Goal: Task Accomplishment & Management: Manage account settings

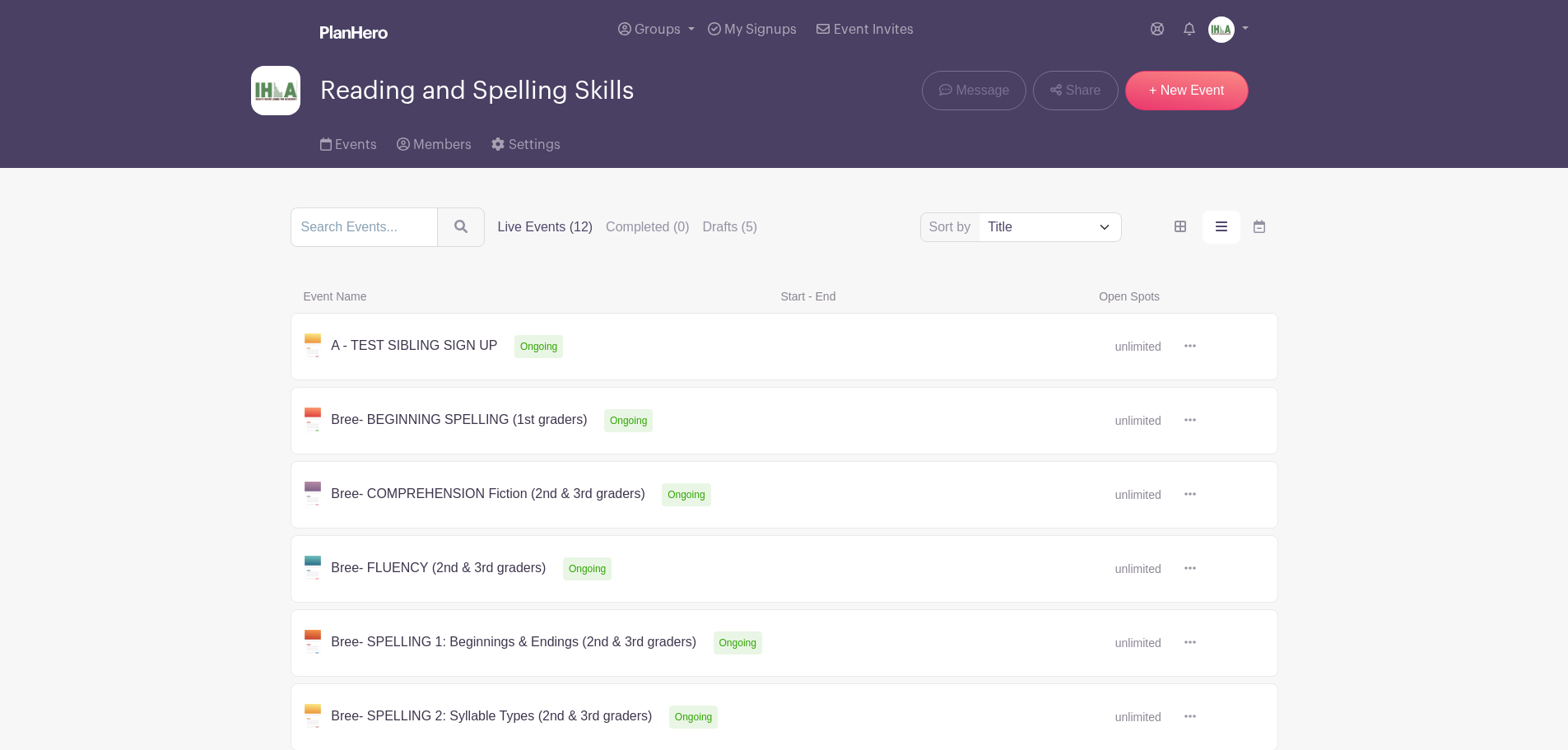
click at [1196, 347] on link at bounding box center [1196, 347] width 0 height 0
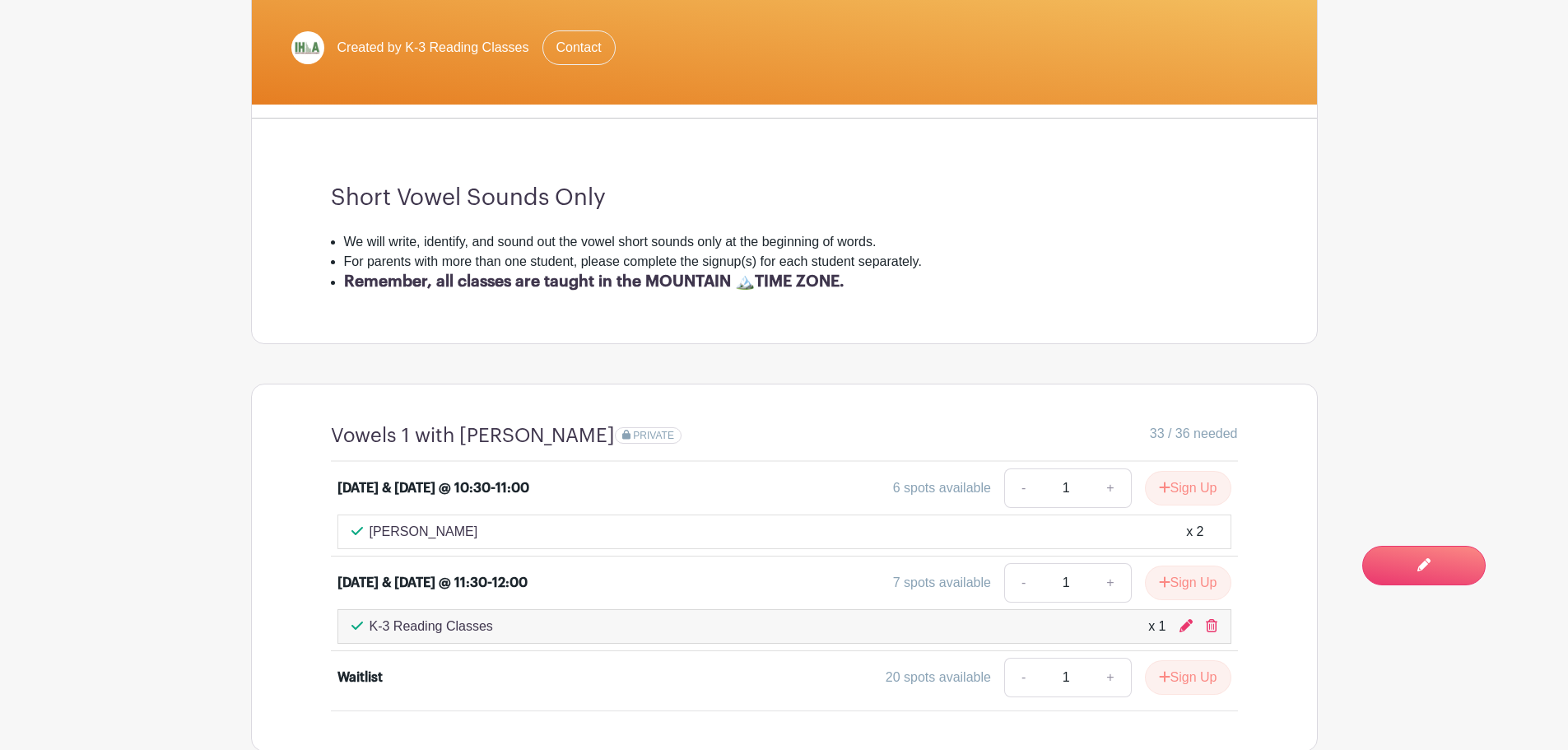
scroll to position [385, 0]
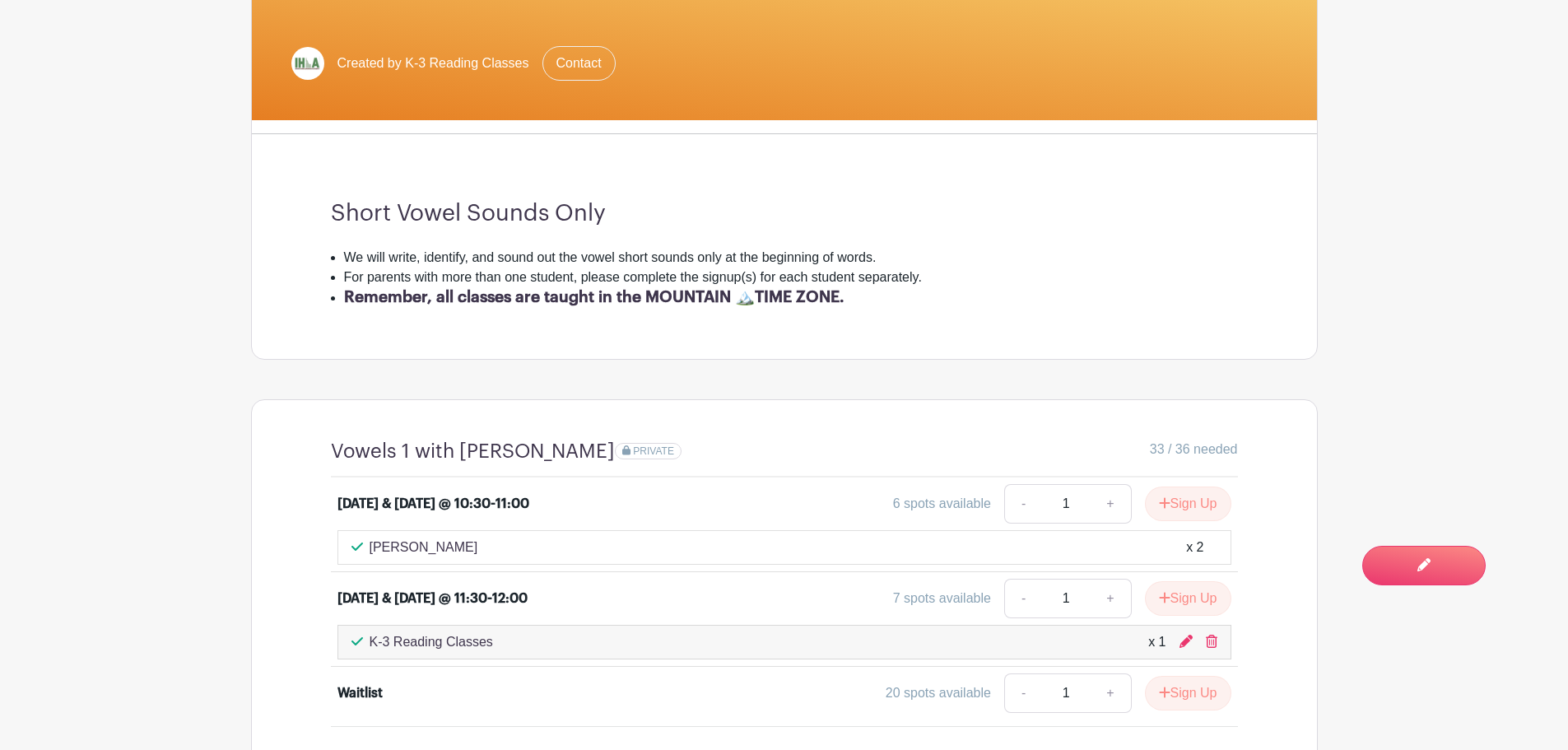
click at [1071, 217] on h3 "Short Vowel Sounds Only" at bounding box center [784, 213] width 906 height 28
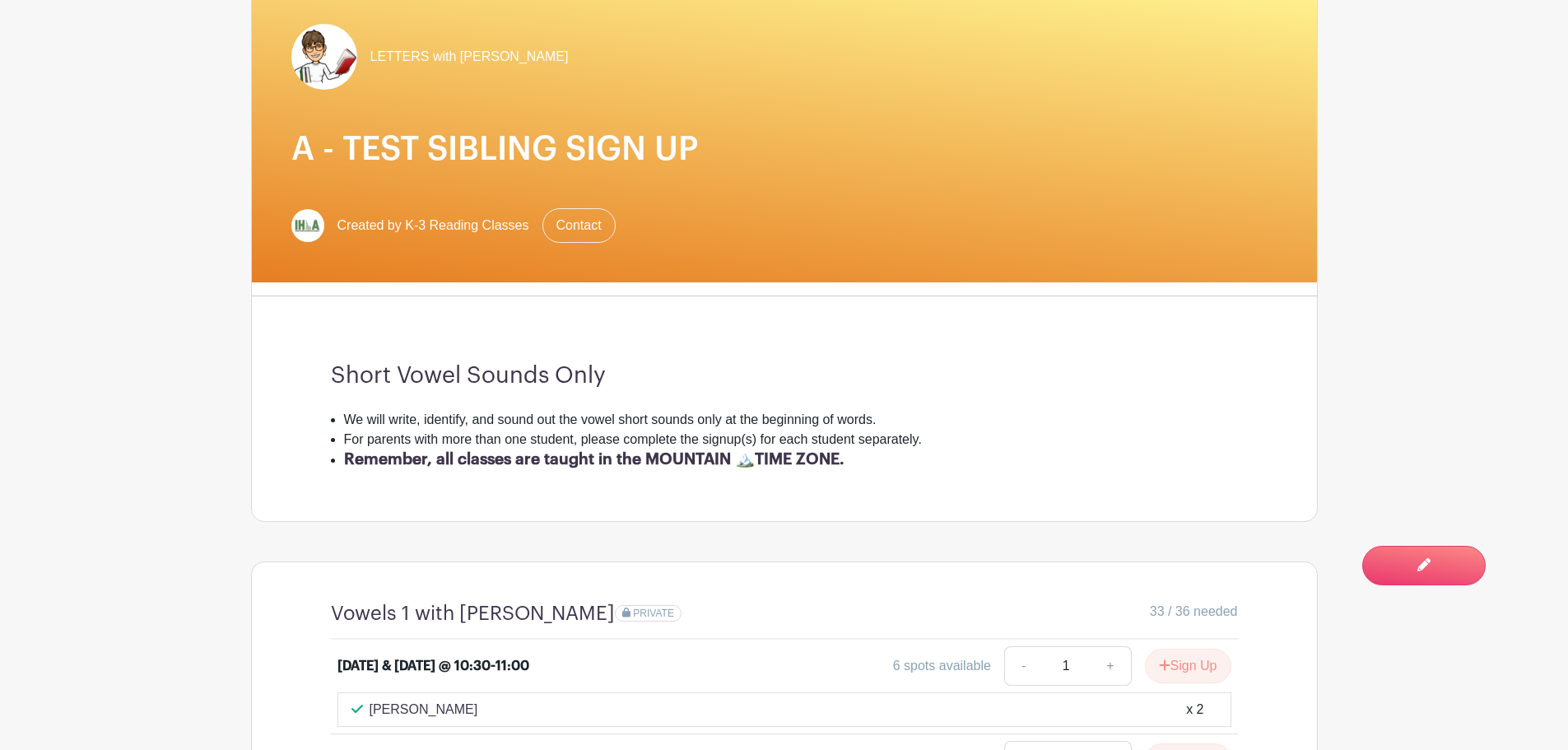
scroll to position [192, 0]
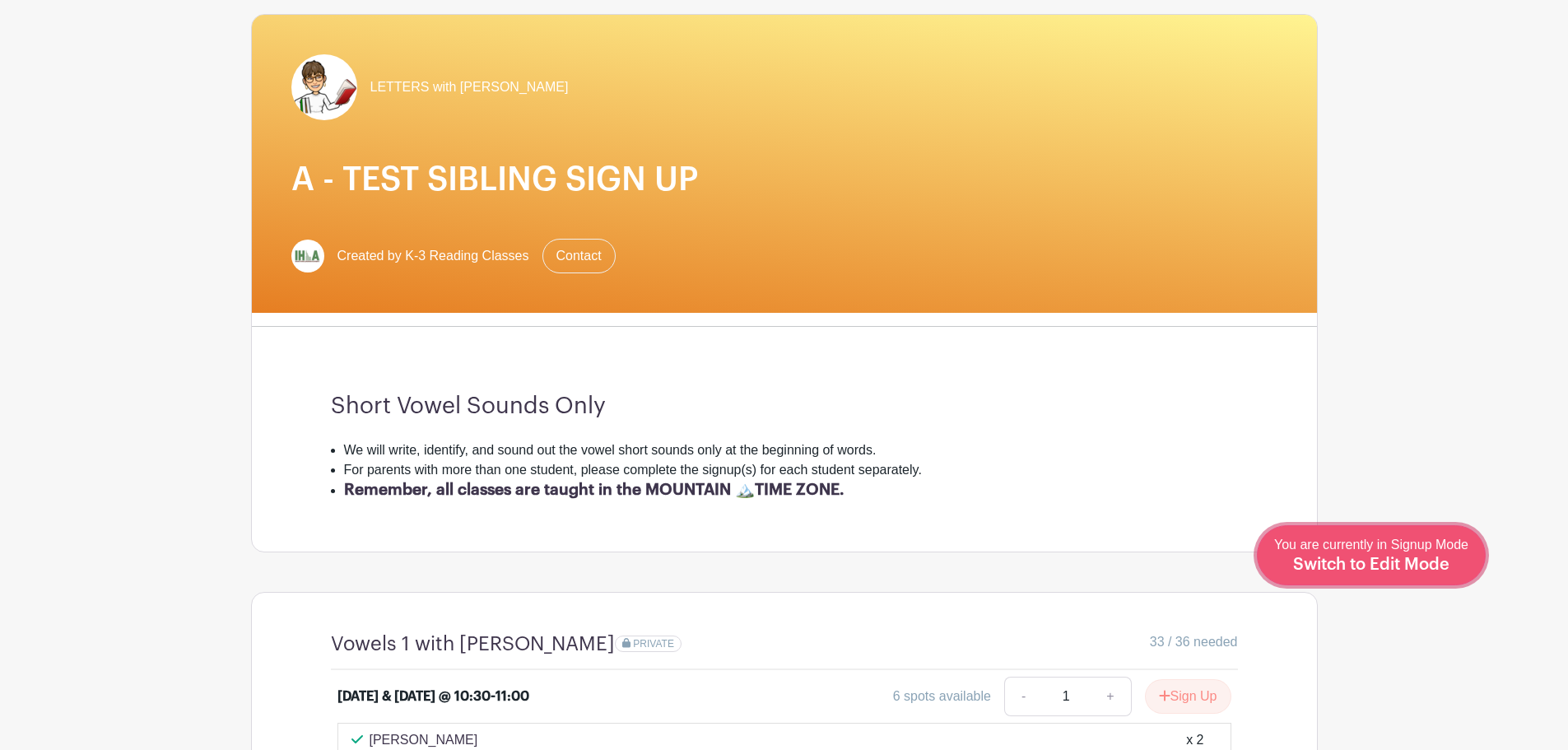
click at [1397, 560] on span "Switch to Edit Mode" at bounding box center [1371, 564] width 157 height 17
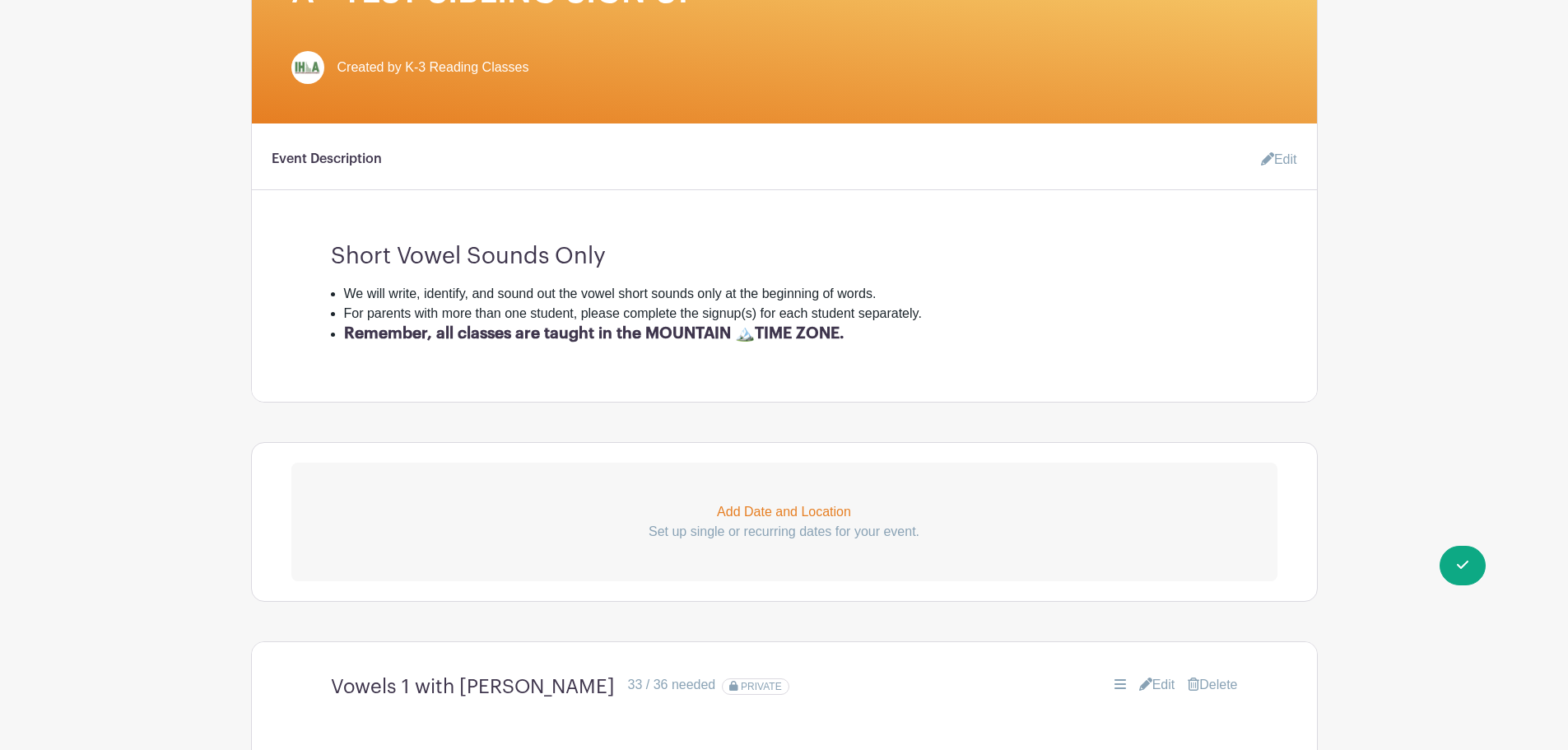
scroll to position [385, 0]
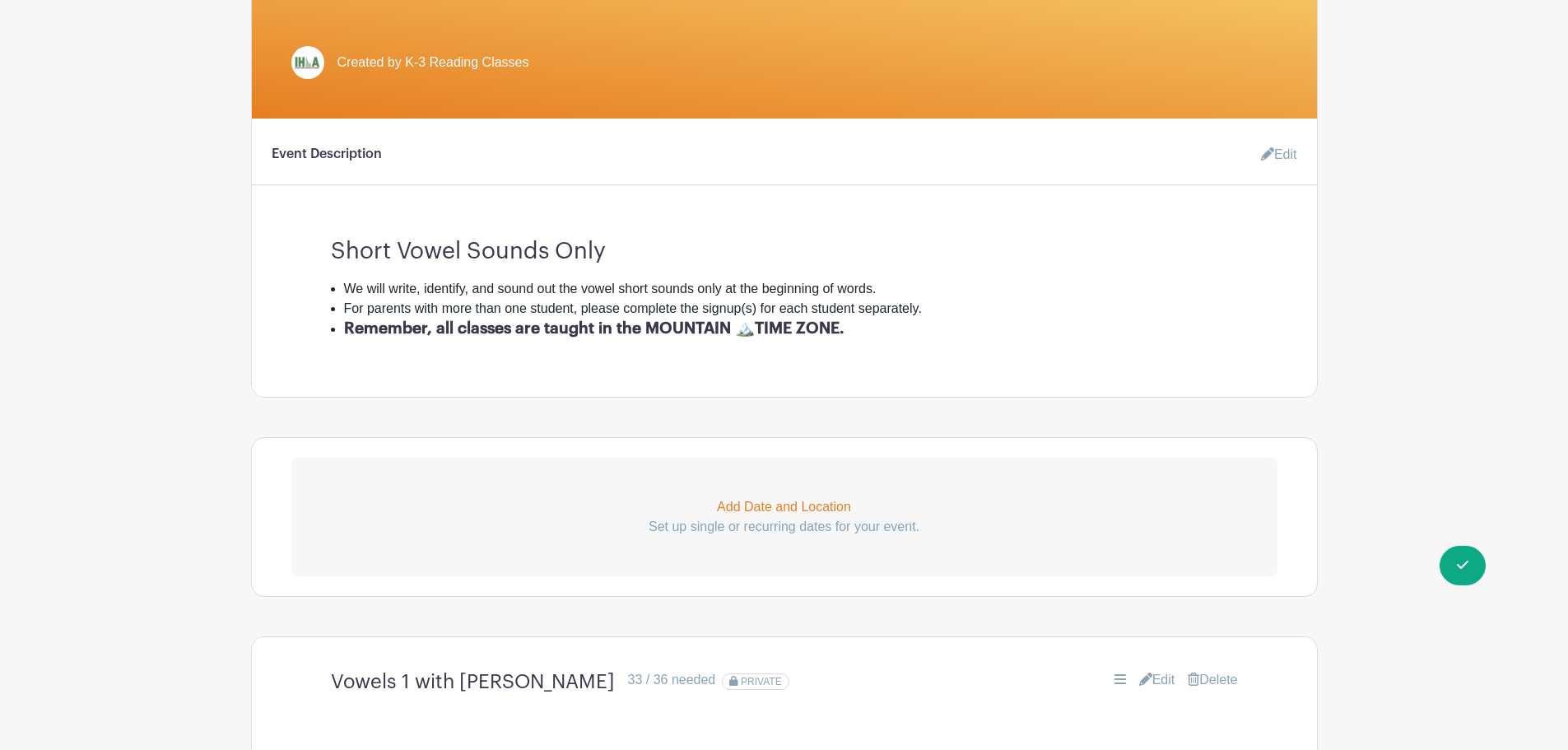
click at [1262, 150] on icon at bounding box center [1267, 153] width 13 height 13
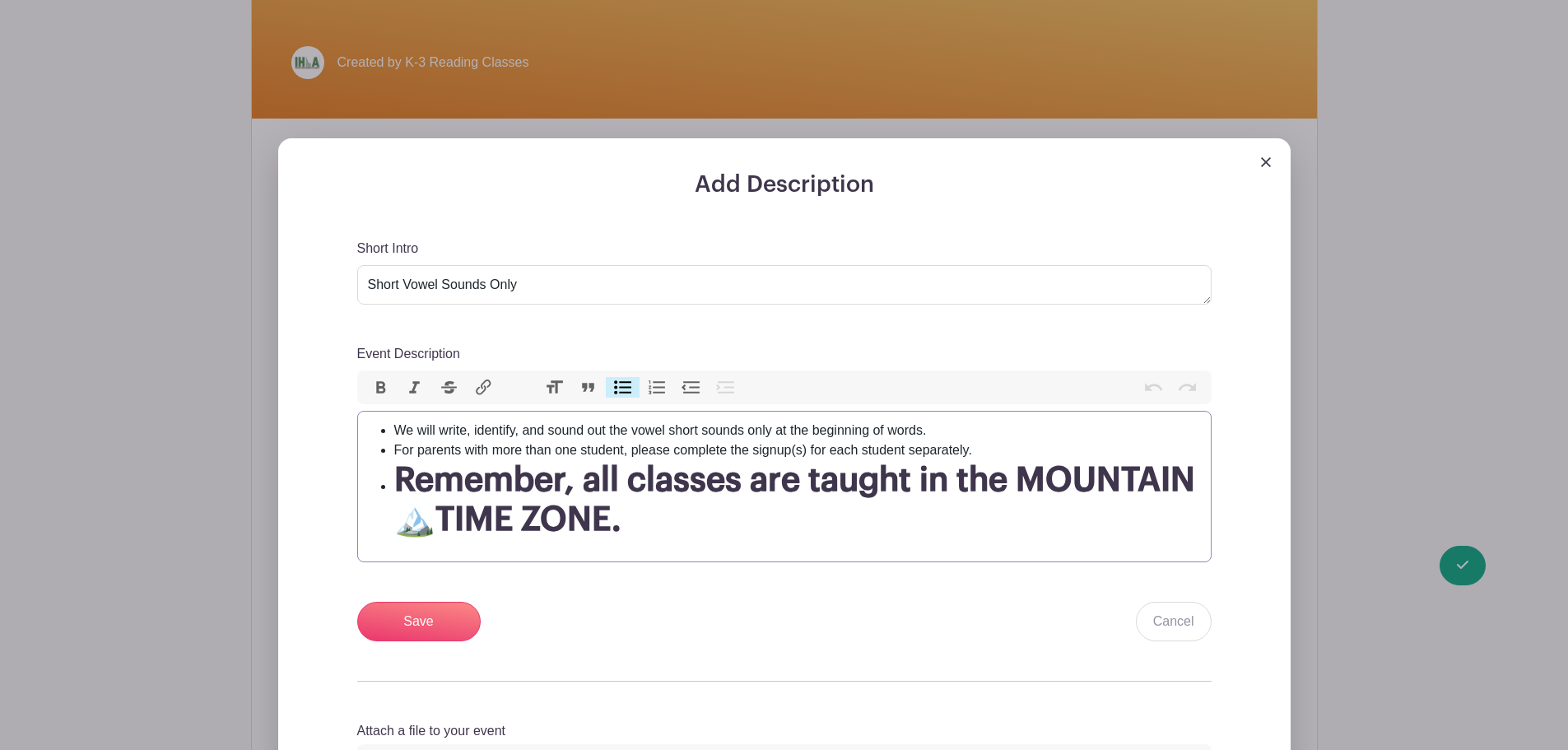
click at [418, 449] on li "For parents with more than one student, please complete the signup(s) for each …" at bounding box center [798, 450] width 807 height 20
drag, startPoint x: 632, startPoint y: 447, endPoint x: 682, endPoint y: 448, distance: 50.0
click at [682, 448] on li "For parents with more than one student, please complete the signup(s) for each …" at bounding box center [798, 450] width 807 height 20
click at [670, 450] on li "For parents with more than one student, please complete the signup(s) for each …" at bounding box center [798, 450] width 807 height 20
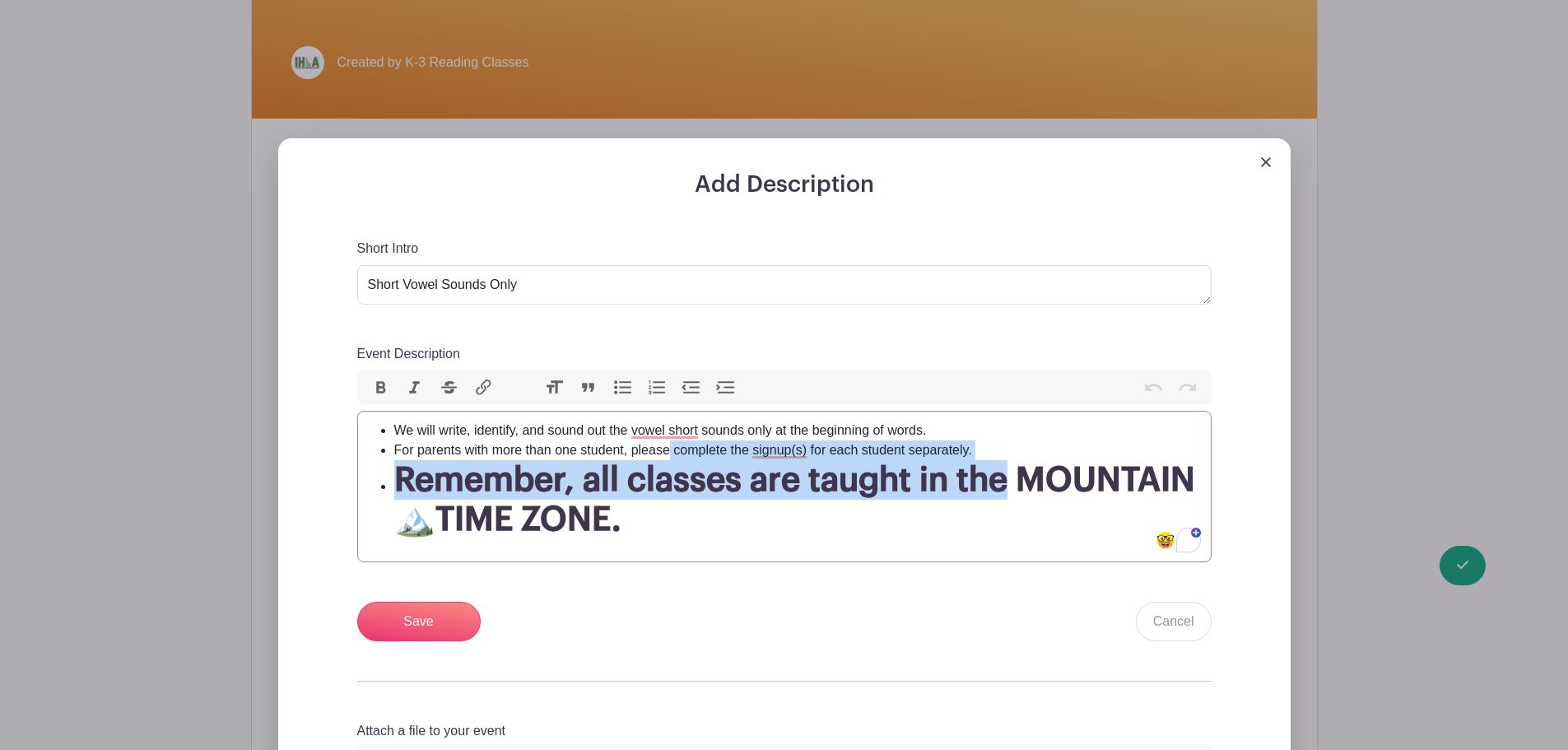
drag, startPoint x: 670, startPoint y: 450, endPoint x: 1001, endPoint y: 462, distance: 331.2
click at [1001, 462] on ul "We will write, identify, and sound out the vowel short sounds only at the begin…" at bounding box center [784, 480] width 833 height 118
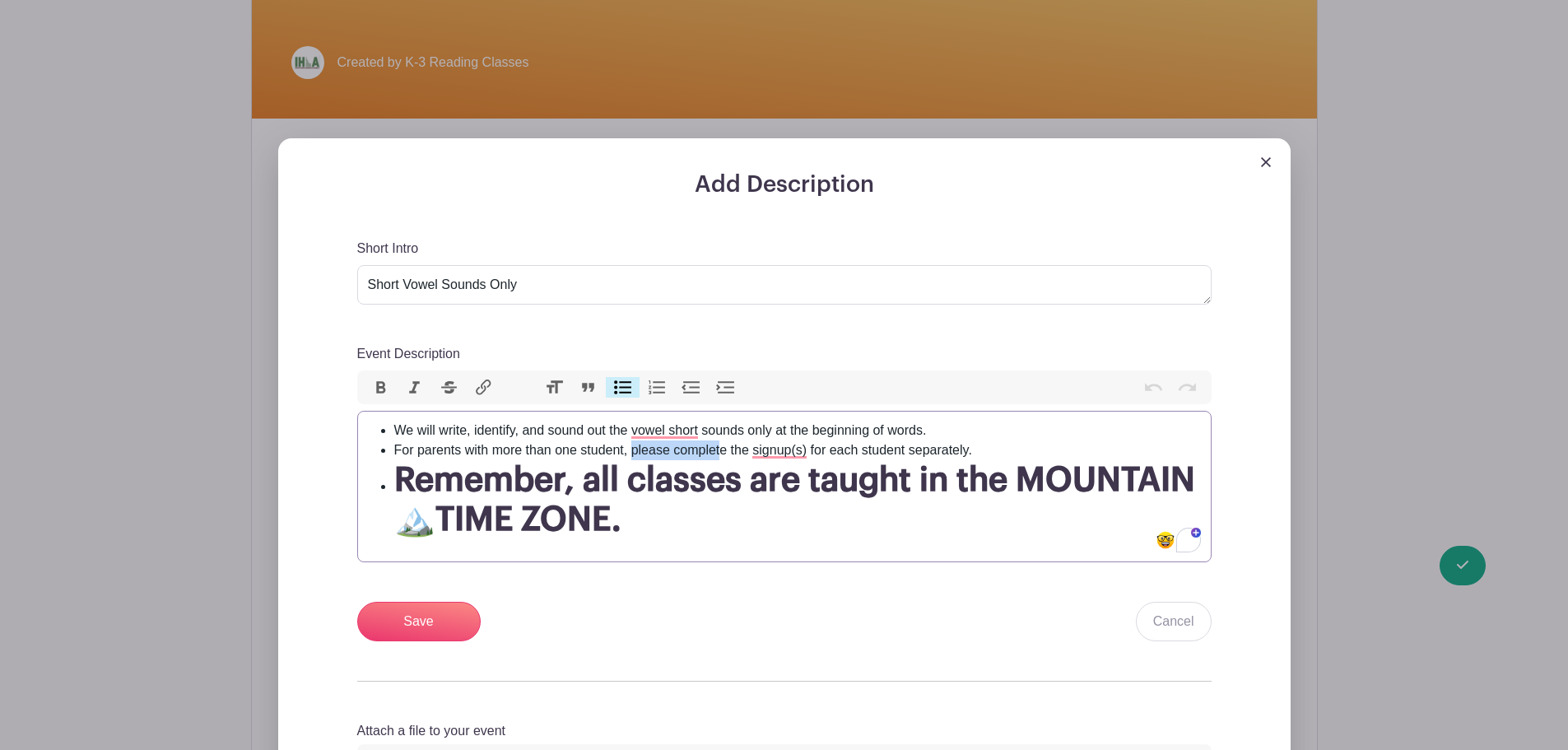
drag, startPoint x: 632, startPoint y: 452, endPoint x: 720, endPoint y: 452, distance: 88.0
click at [720, 452] on li "For parents with more than one student, please complete the signup(s) for each …" at bounding box center [798, 450] width 807 height 20
click at [678, 452] on li "For parents with more than one student, please complete the signup(s) for each …" at bounding box center [798, 450] width 807 height 20
drag, startPoint x: 674, startPoint y: 452, endPoint x: 983, endPoint y: 452, distance: 309.0
click at [983, 452] on li "For parents with more than one student, please complete the signup(s) for each …" at bounding box center [798, 450] width 807 height 20
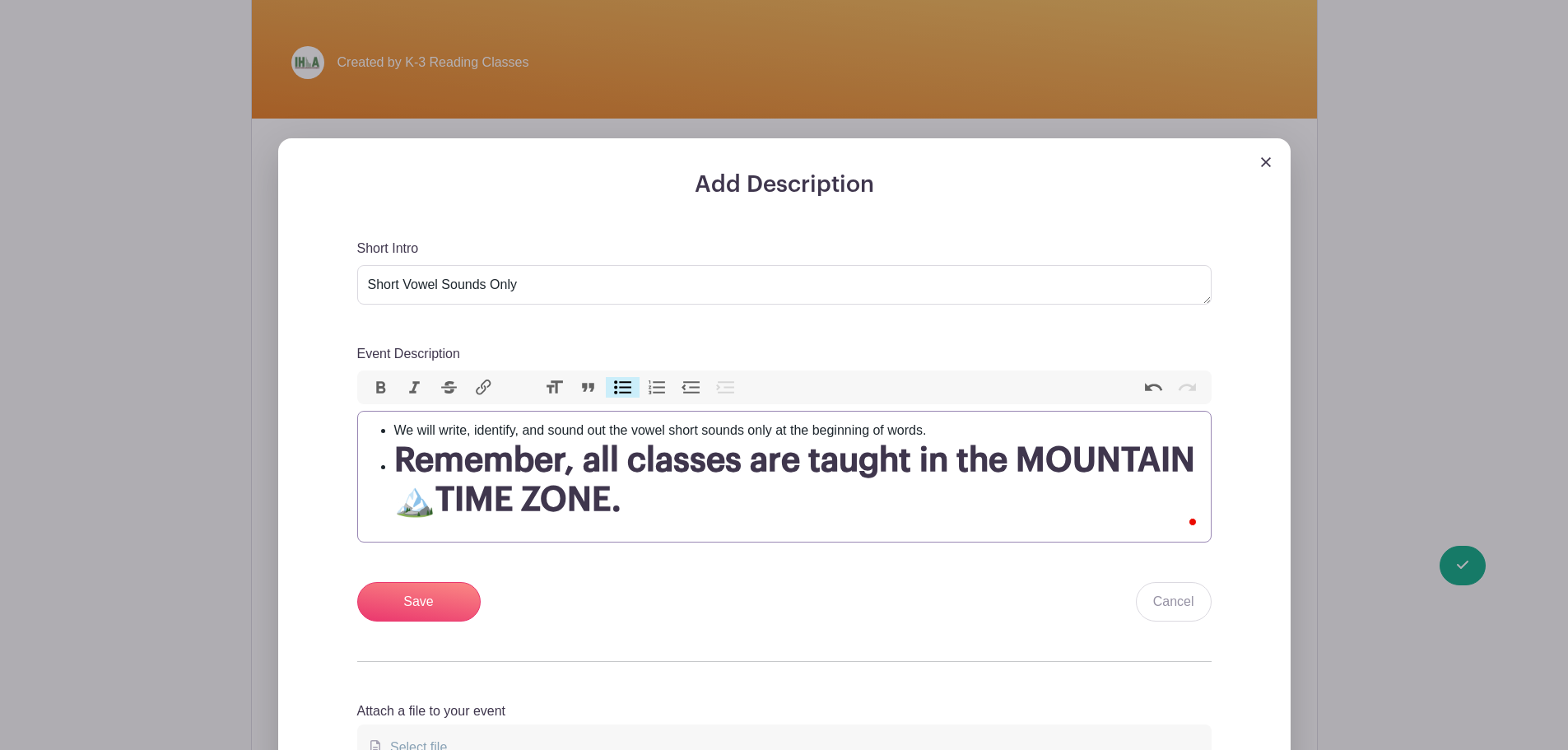
type trix-editor "<ul><li>We will write, identify, and sound out the vowel short sounds only at t…"
click at [442, 596] on input "Save" at bounding box center [419, 601] width 123 height 39
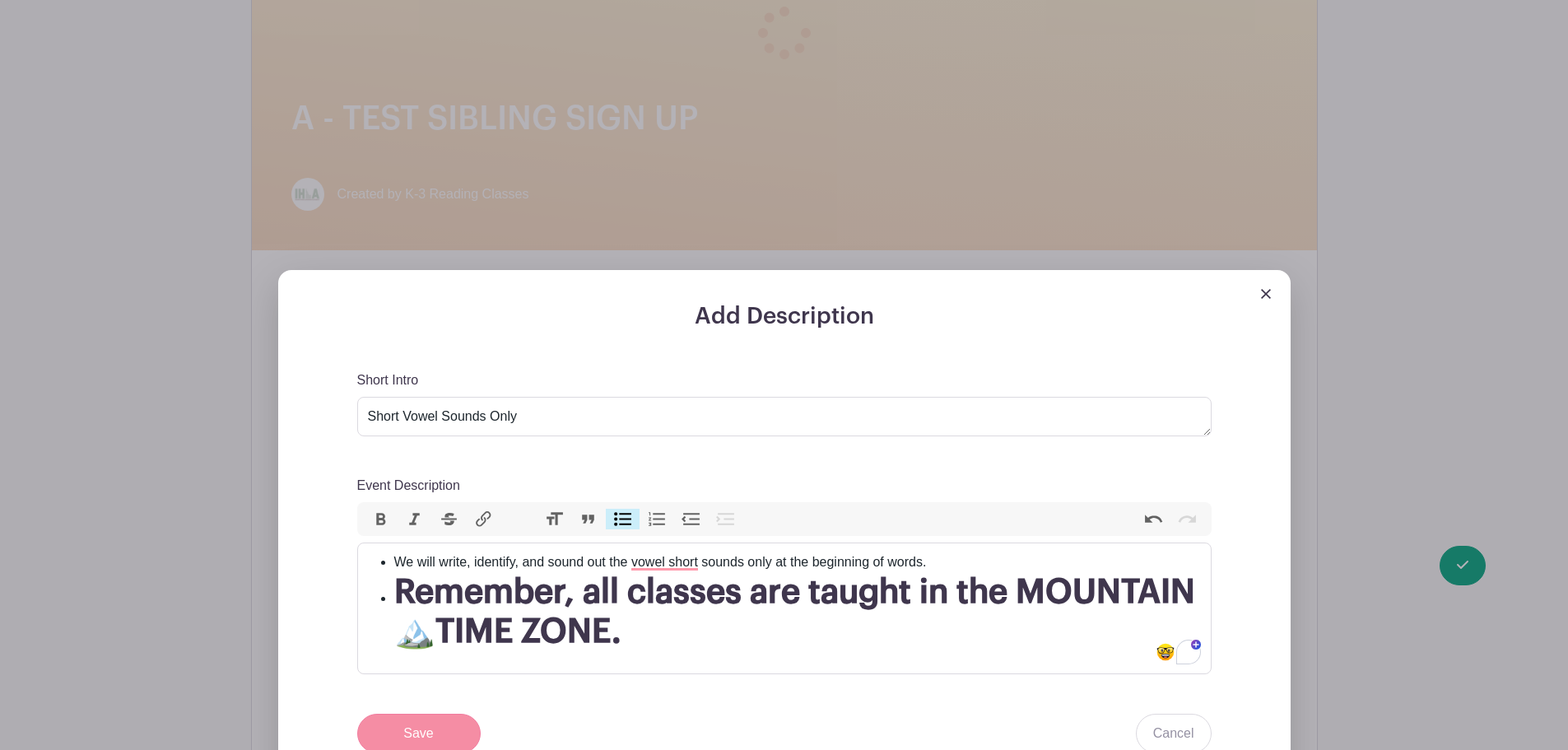
scroll to position [516, 0]
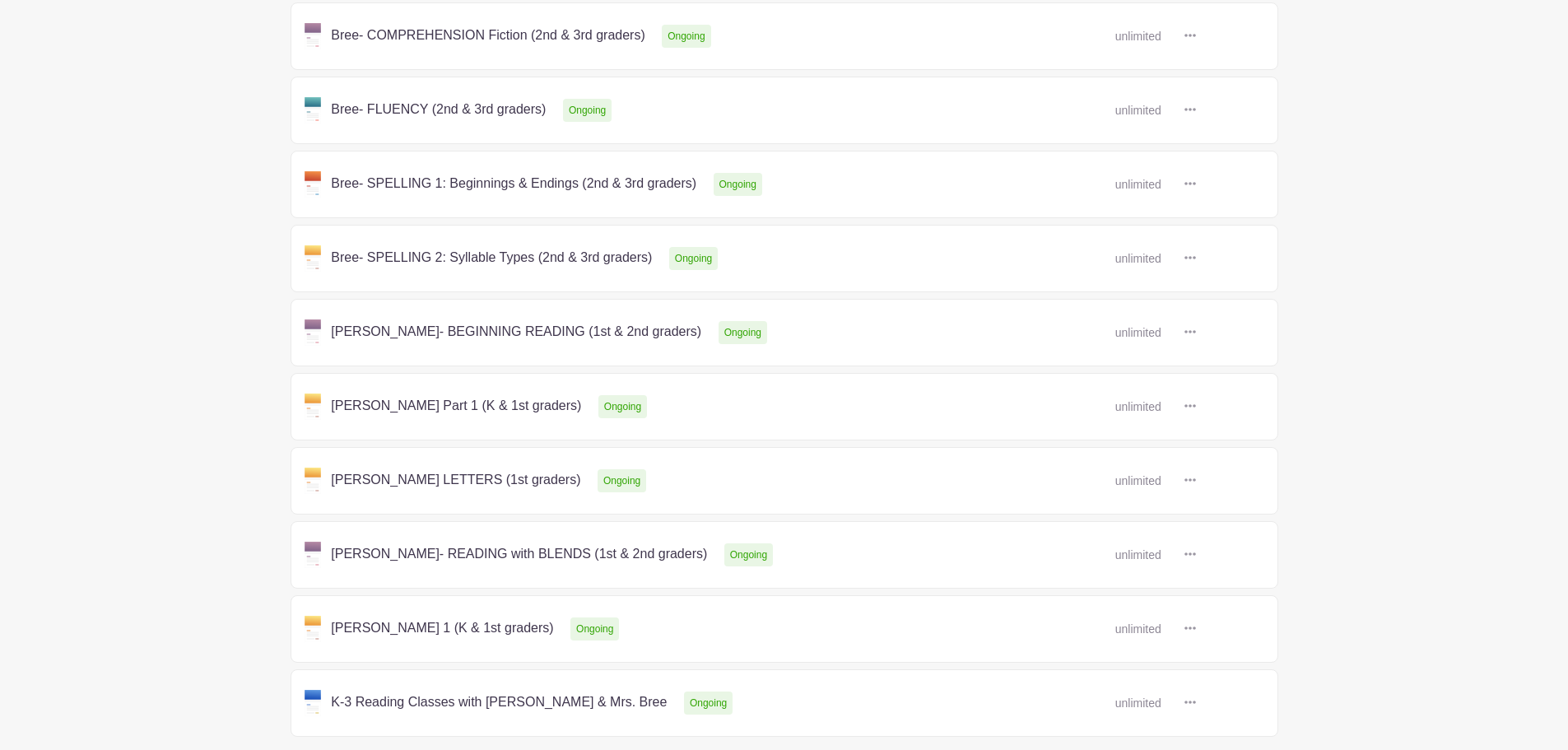
scroll to position [555, 0]
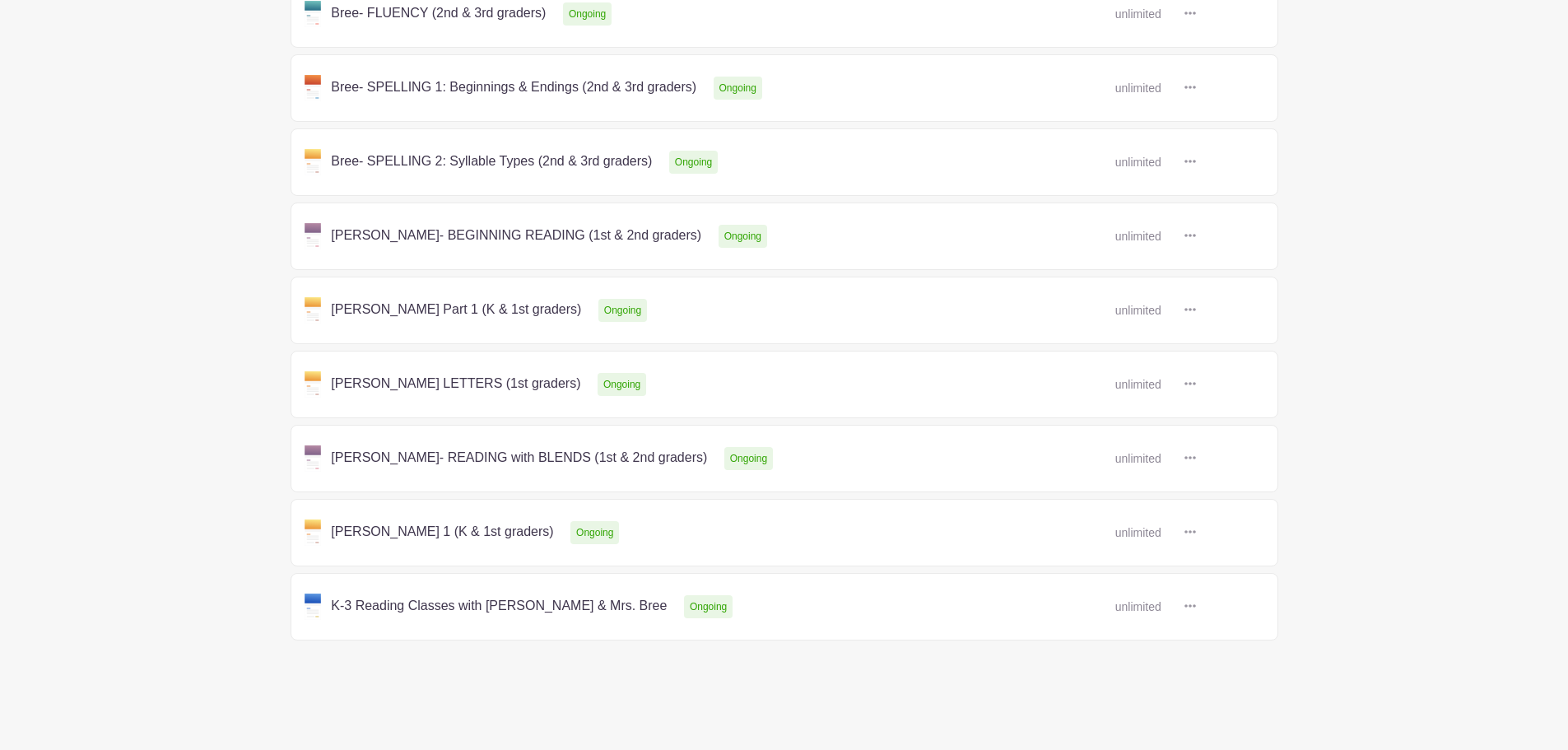
click at [1196, 236] on link at bounding box center [1196, 236] width 0 height 0
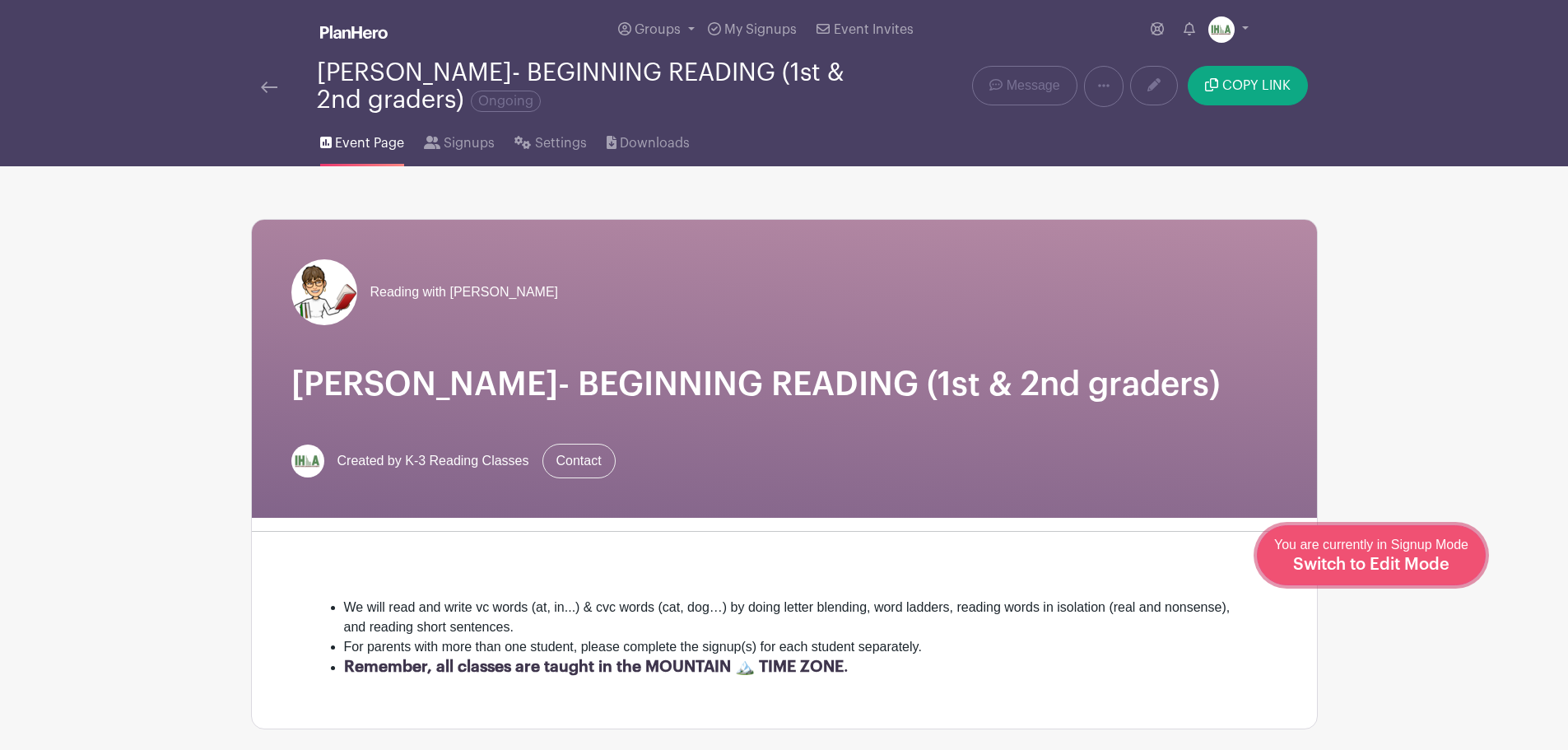
click at [1419, 565] on span "Switch to Edit Mode" at bounding box center [1371, 564] width 157 height 17
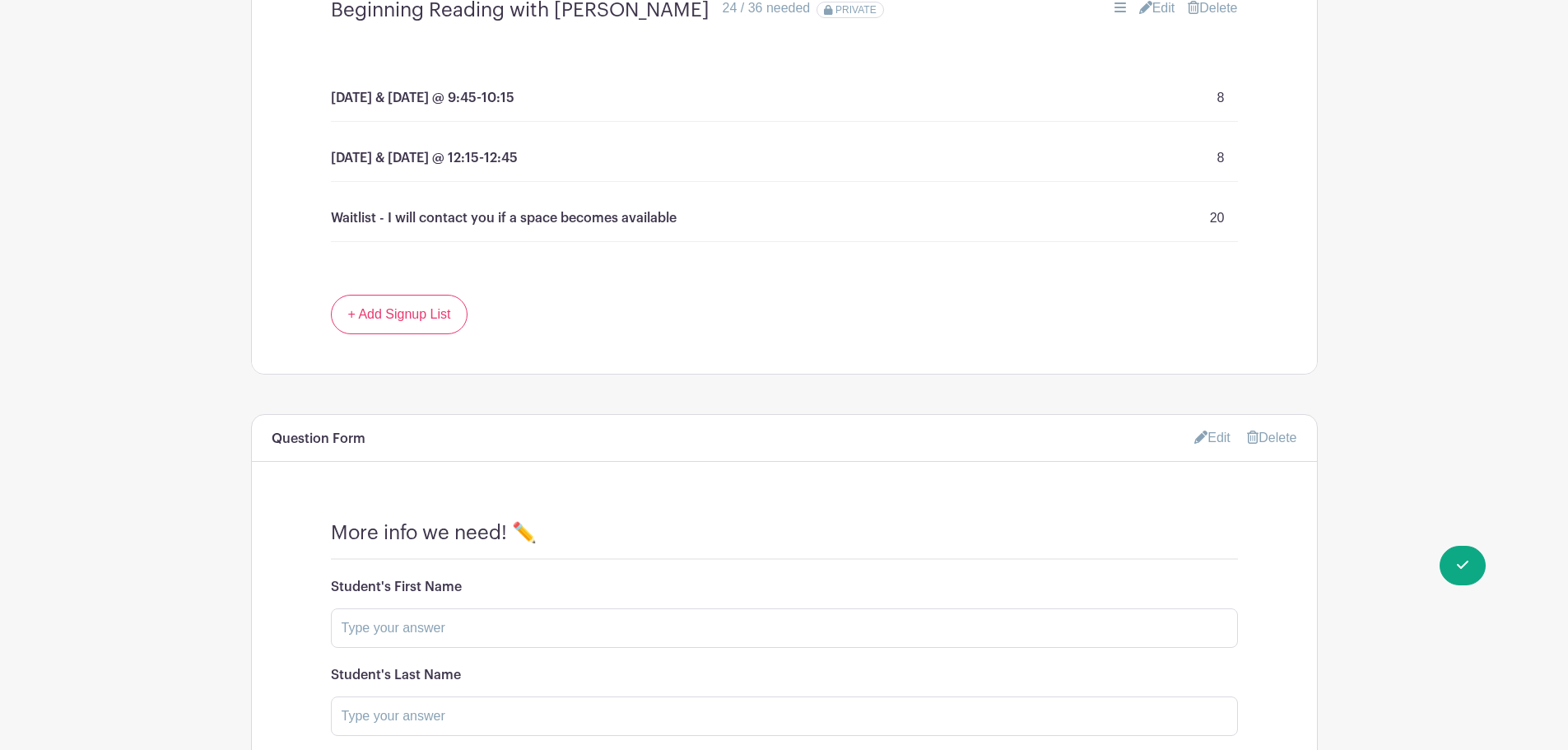
scroll to position [1152, 0]
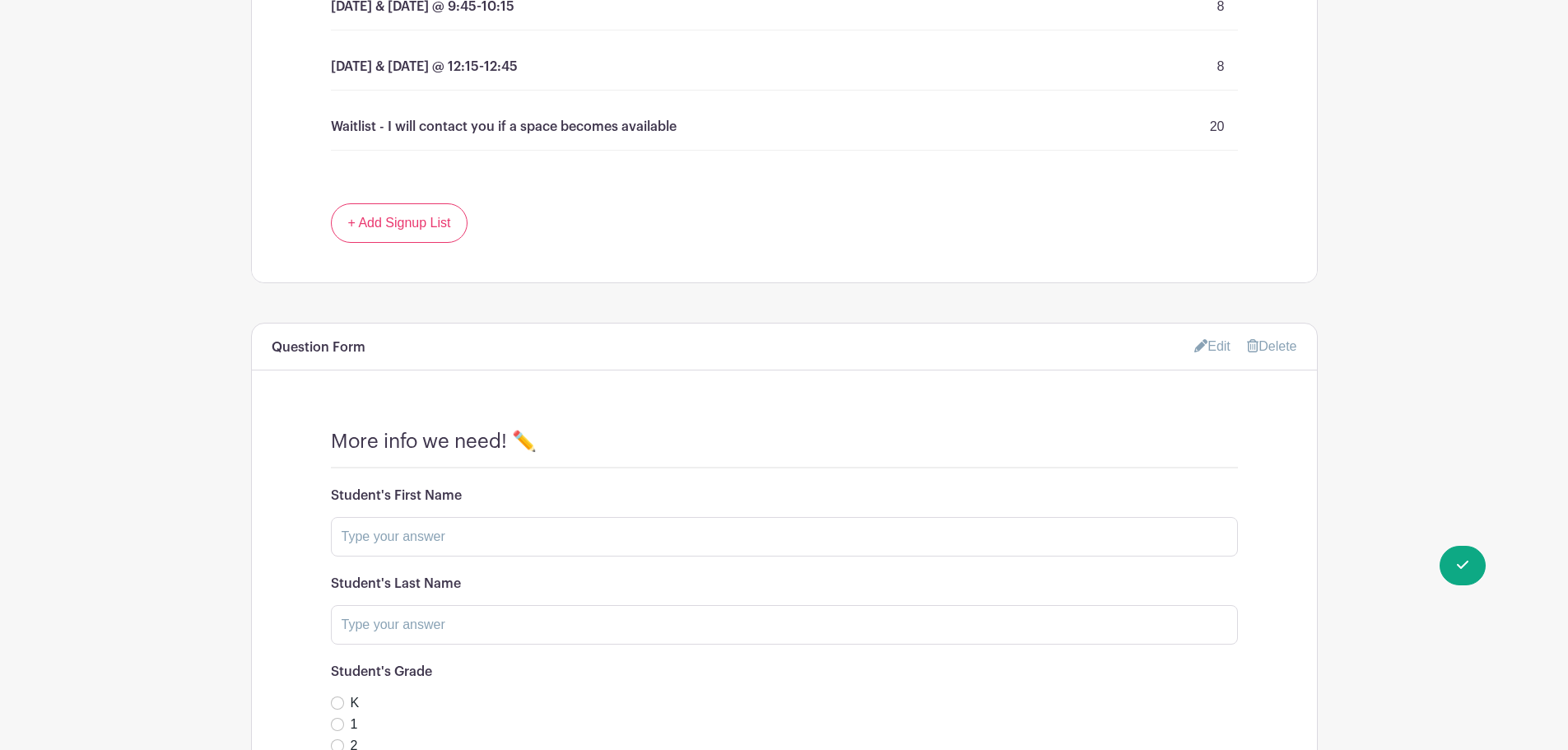
click at [1210, 348] on link "Edit" at bounding box center [1212, 347] width 36 height 27
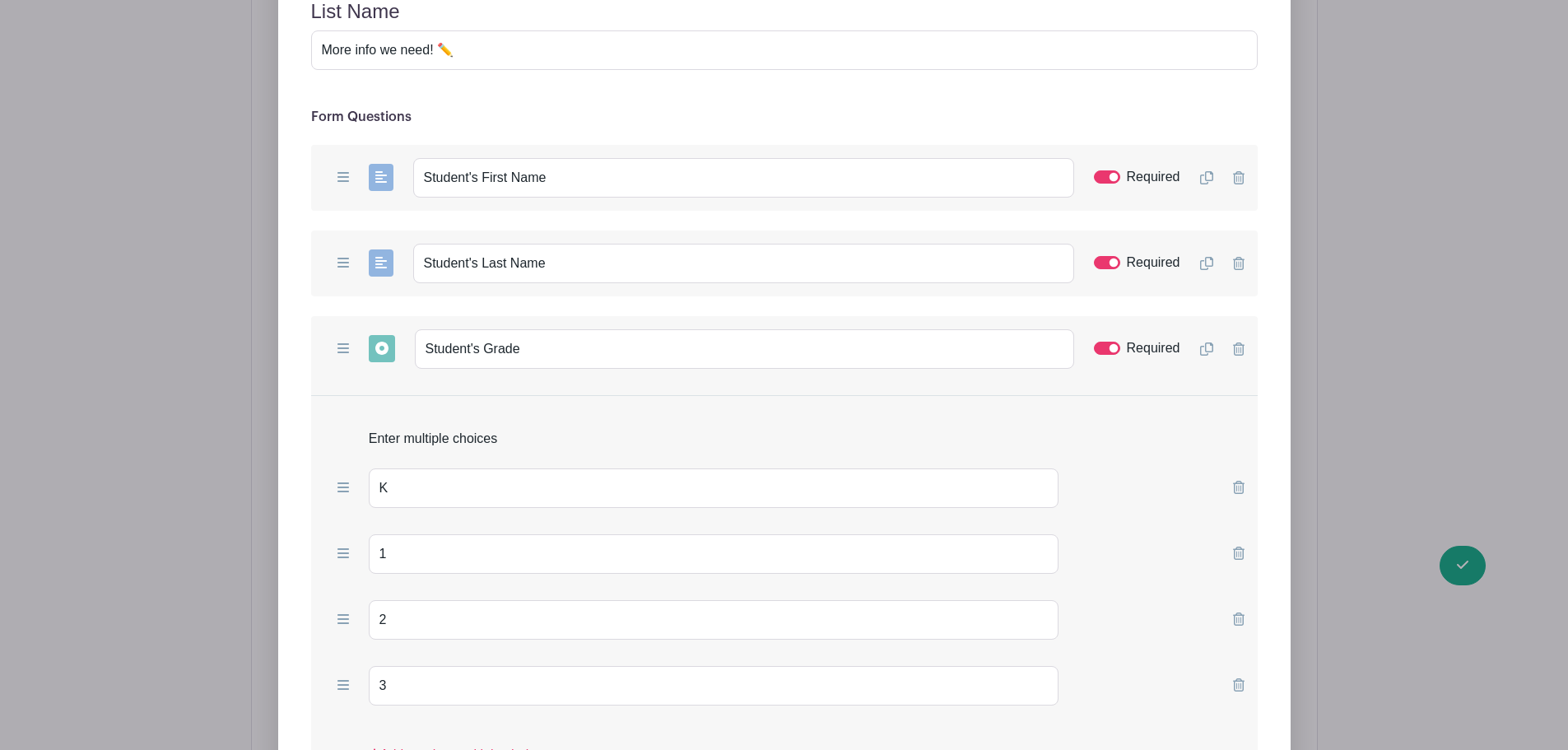
scroll to position [1728, 0]
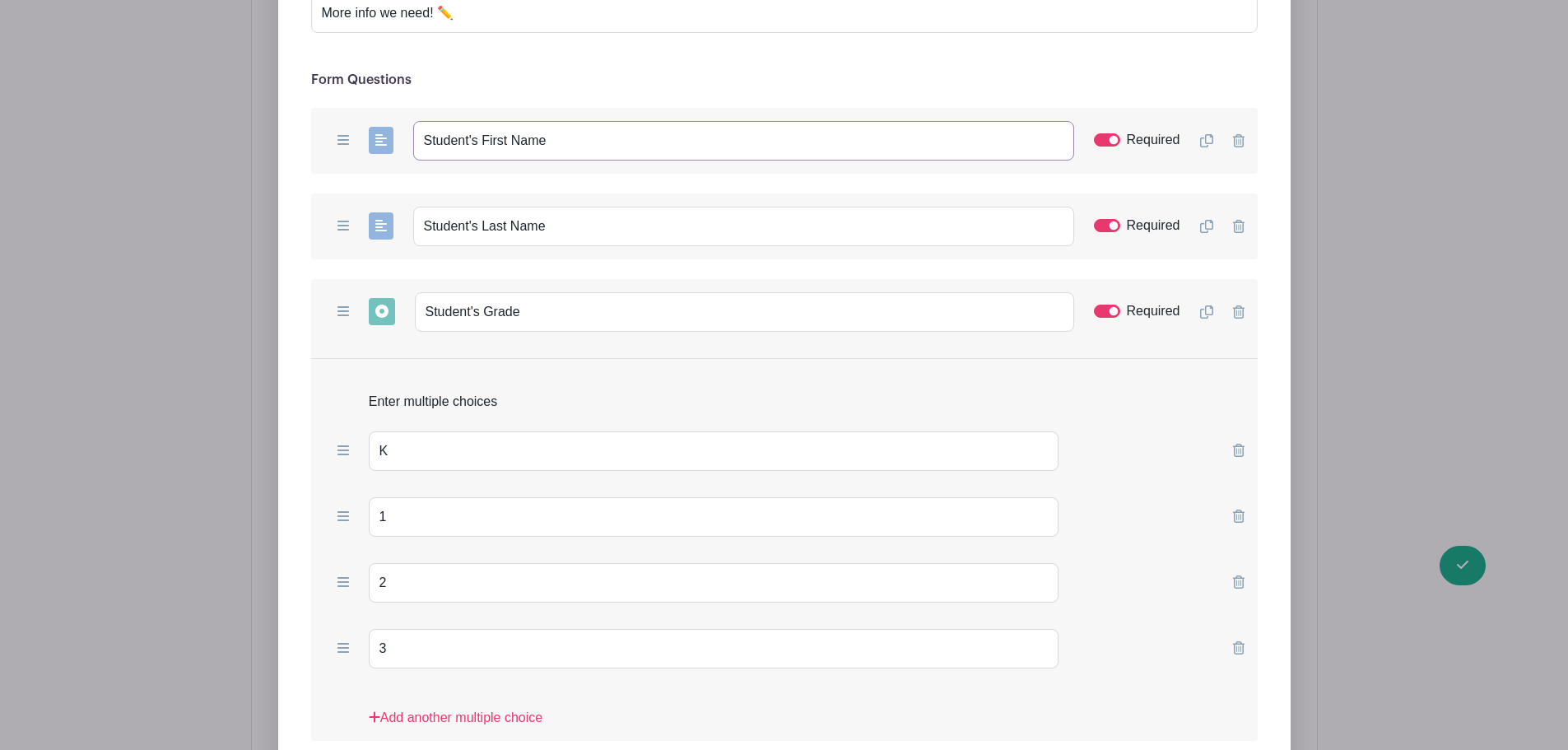
click at [551, 144] on input "Student's First Name" at bounding box center [743, 141] width 661 height 39
type input "Student's First Name (or NAMES if enrolling multiple students)"
click at [584, 223] on input "Student's Last Name" at bounding box center [743, 226] width 661 height 39
type input "Student's Last Name(s)"
click at [1208, 313] on icon at bounding box center [1206, 311] width 13 height 13
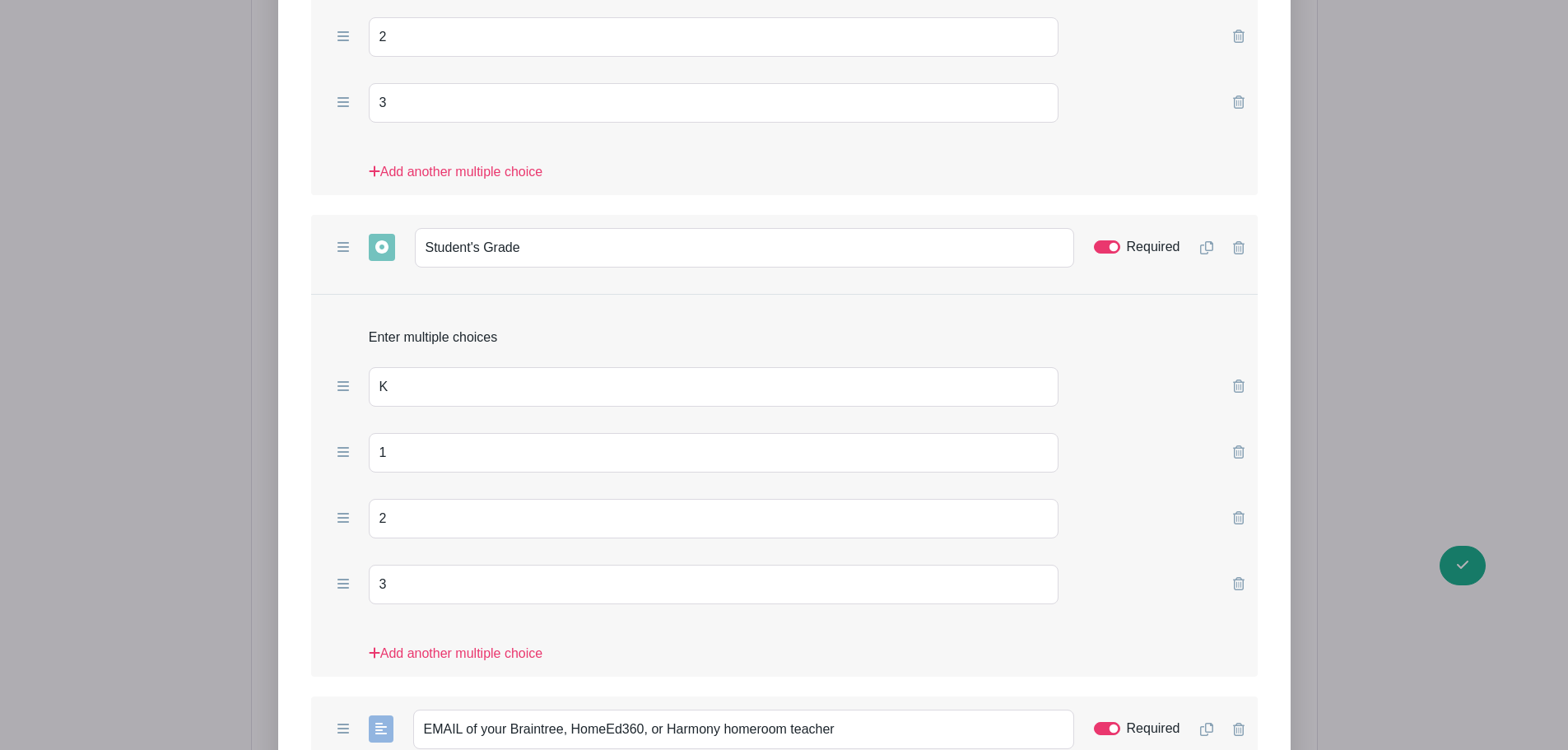
scroll to position [2305, 0]
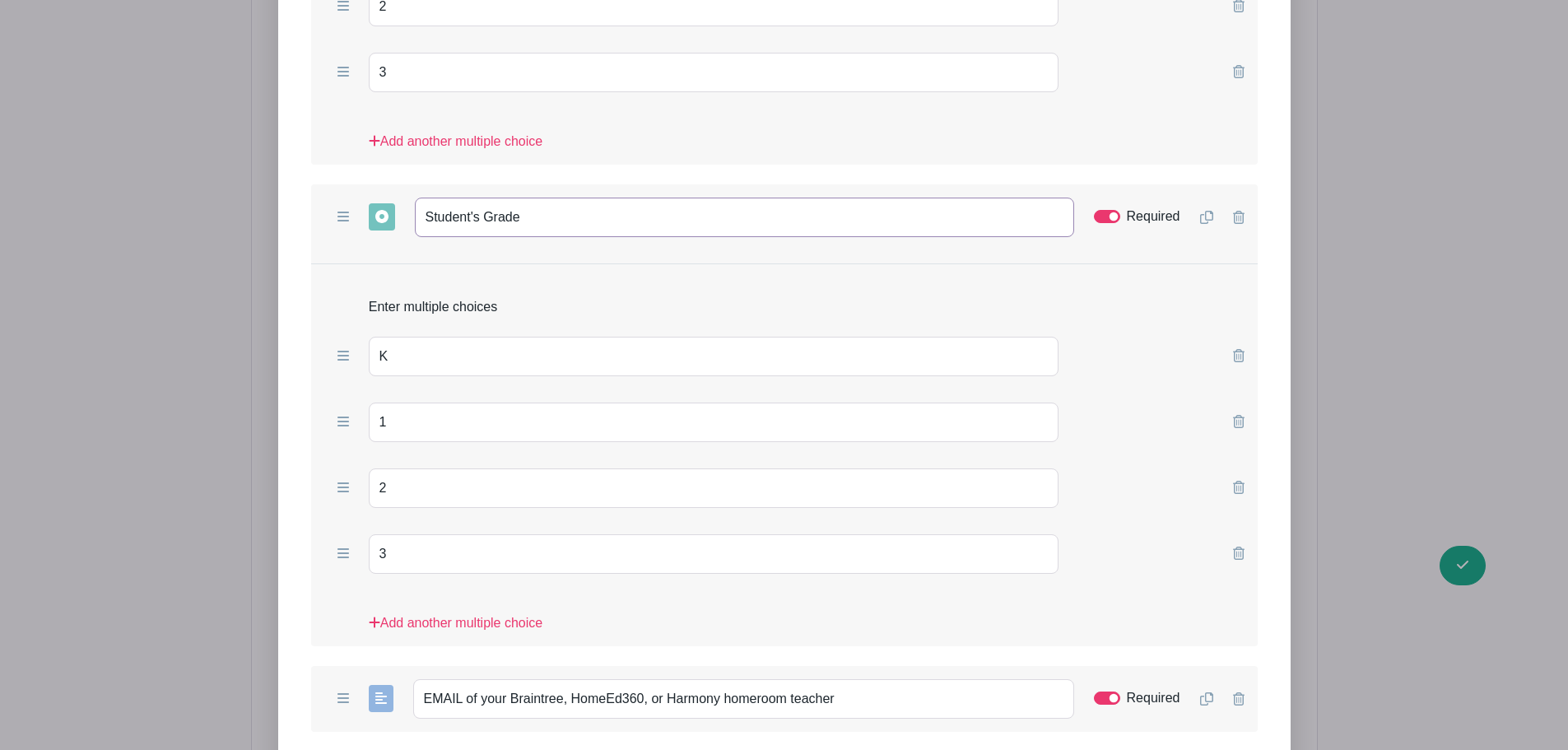
click at [582, 216] on input "Student's Grade" at bounding box center [744, 217] width 659 height 39
type input "Student's Grade (if enrolling 2 children)"
click at [1099, 216] on input "Required" at bounding box center [1106, 215] width 26 height 13
checkbox input "false"
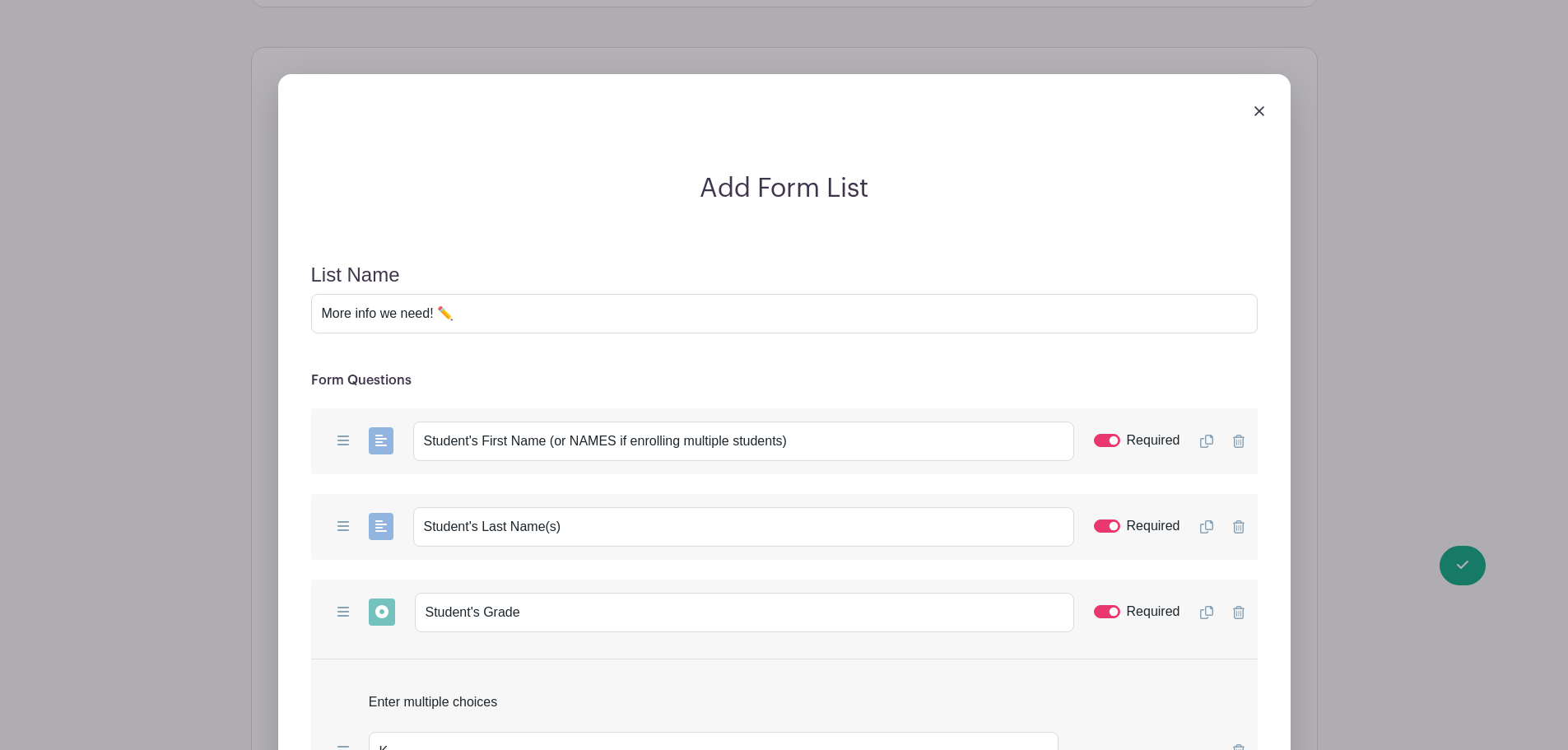
scroll to position [1344, 0]
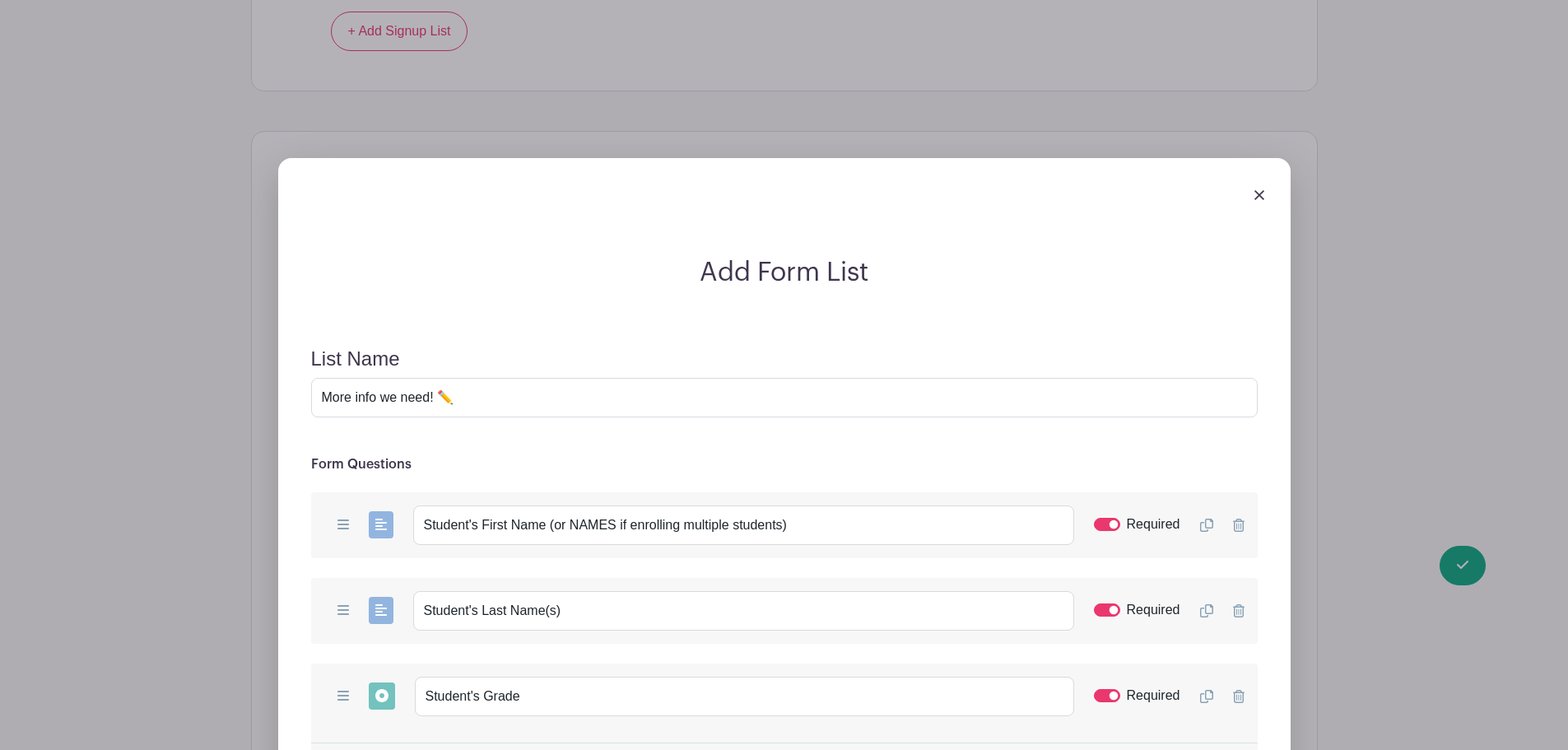
click at [1258, 195] on img at bounding box center [1259, 195] width 10 height 10
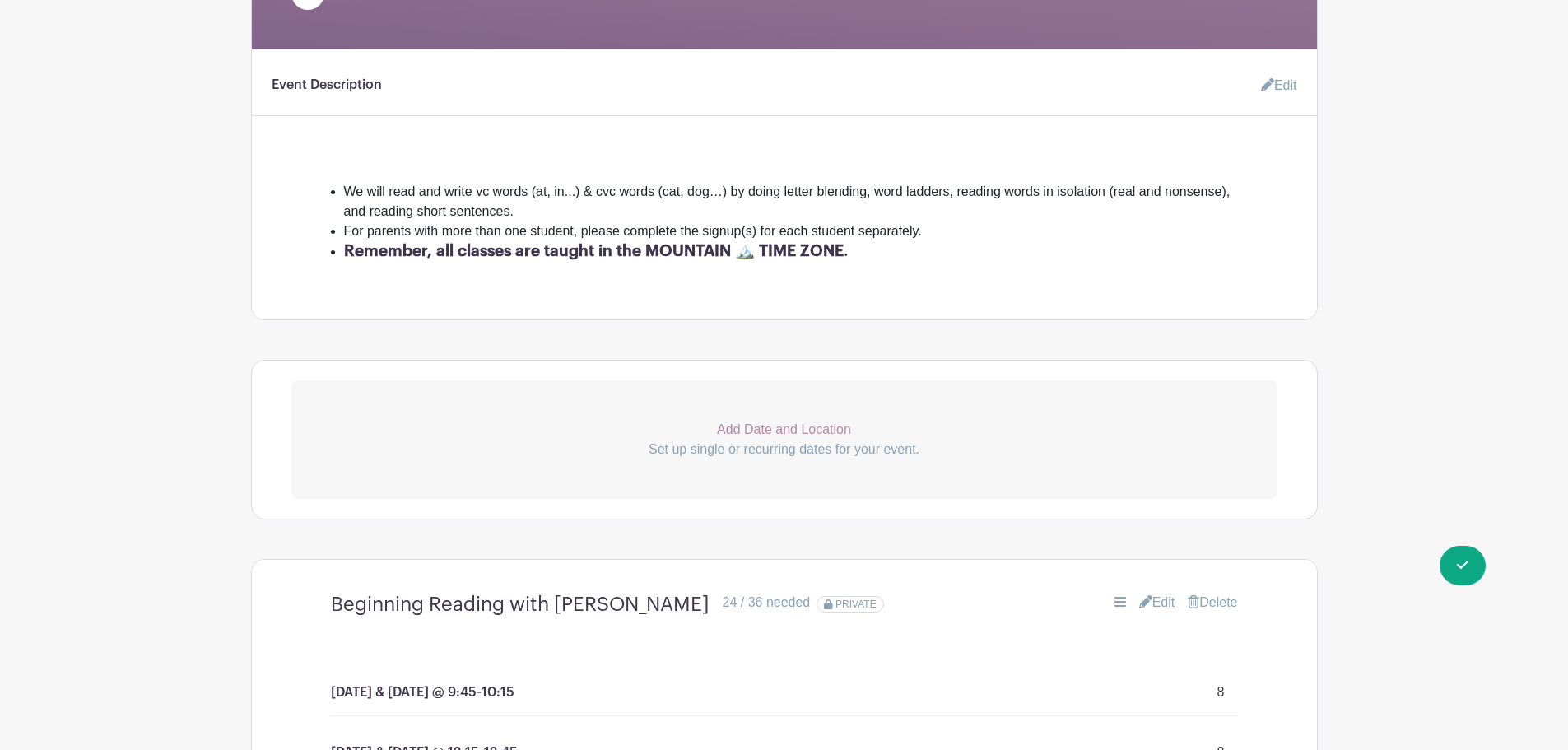
scroll to position [385, 0]
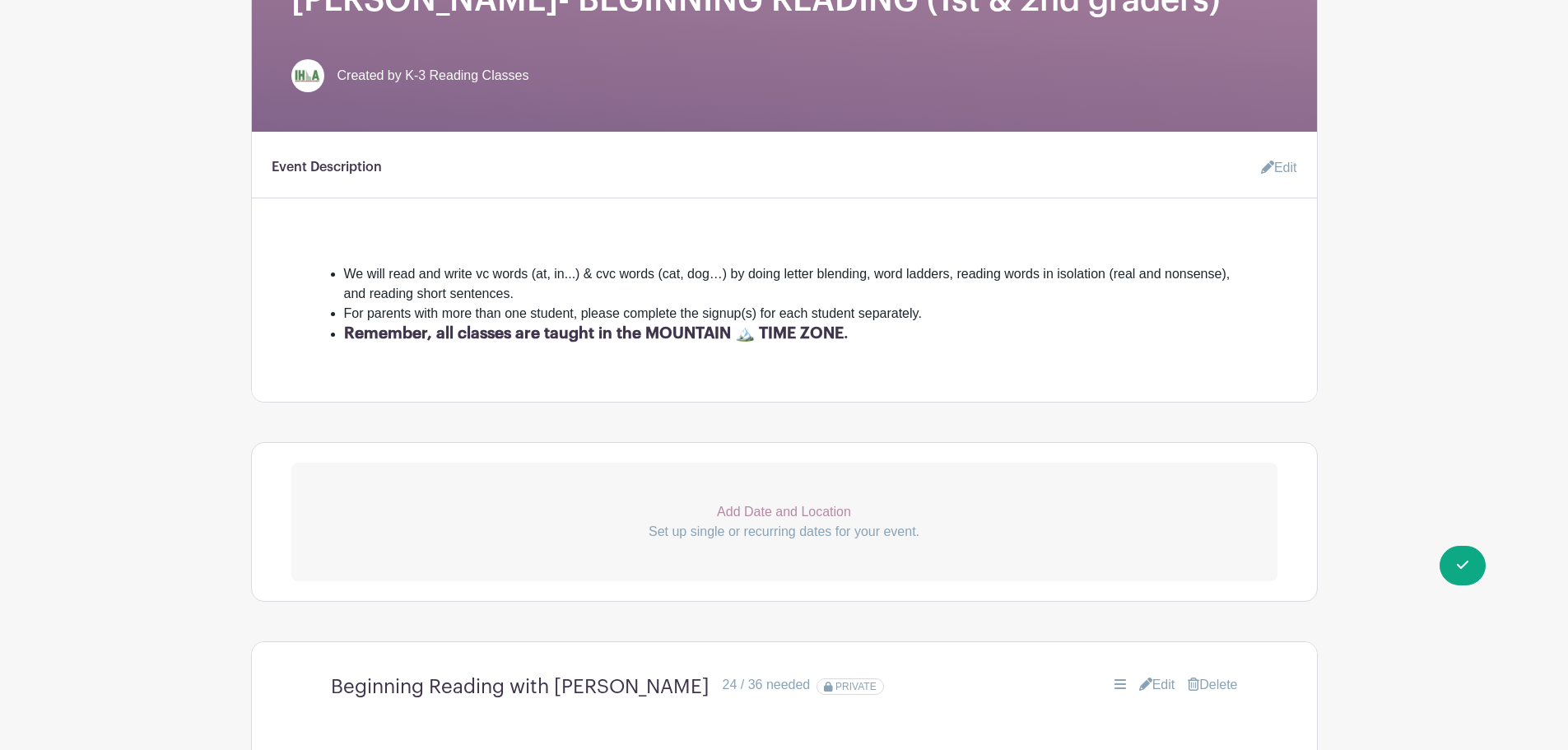
click at [1265, 168] on icon at bounding box center [1267, 166] width 13 height 13
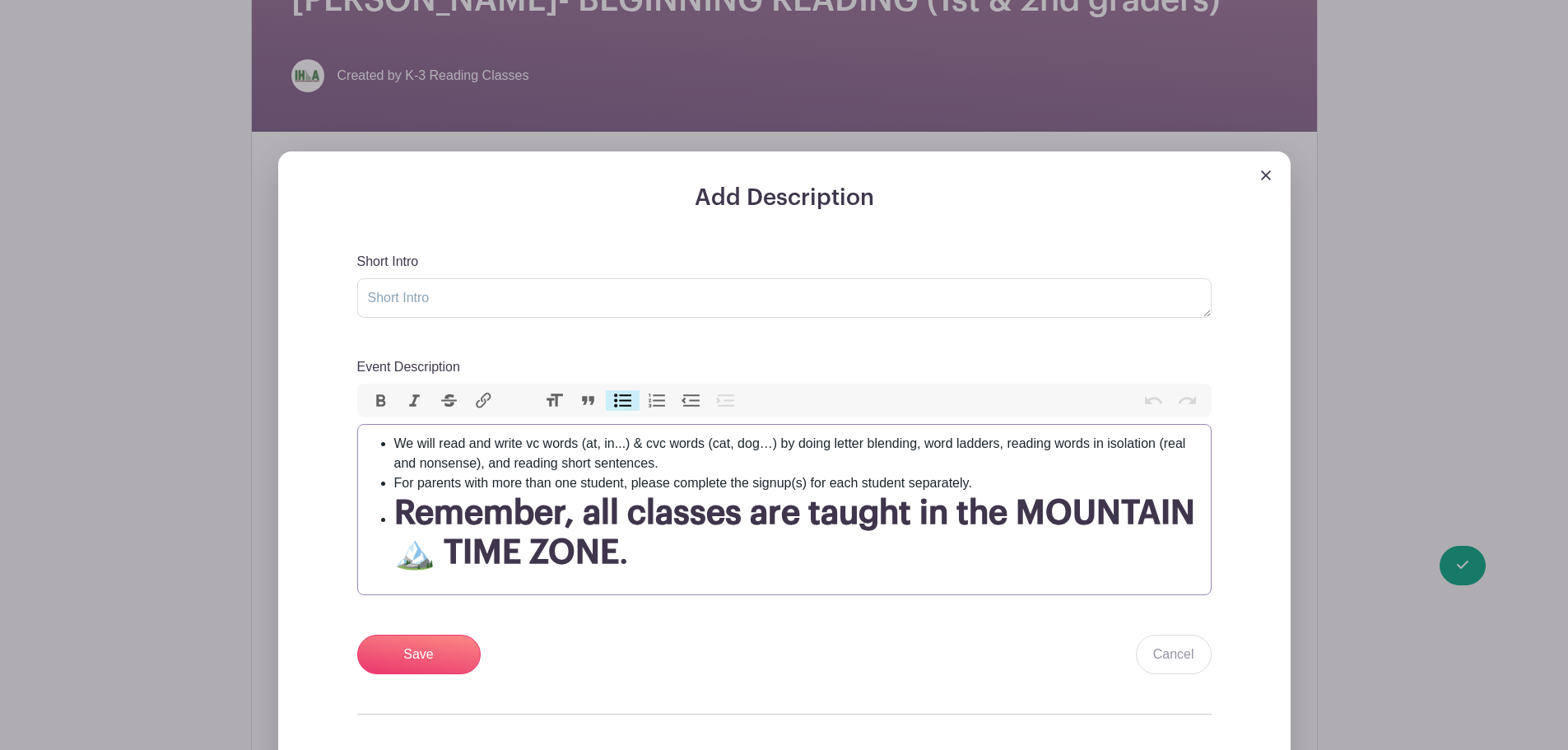
click at [731, 483] on li "For parents with more than one student, please complete the signup(s) for each …" at bounding box center [798, 483] width 807 height 20
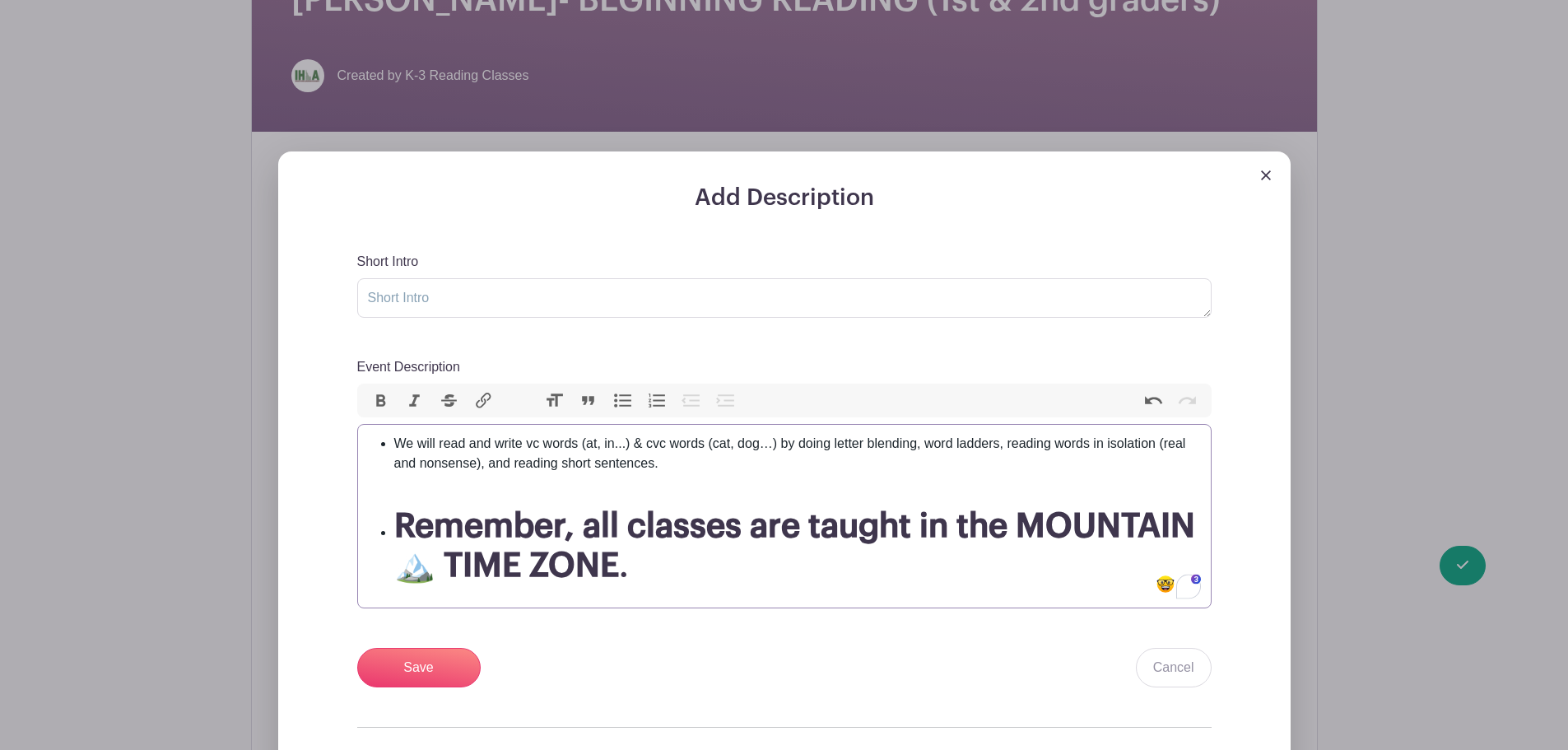
type trix-editor "<ul><li>We will read and write vc words (at, in...) &amp; cvc words (cat, dog…)…"
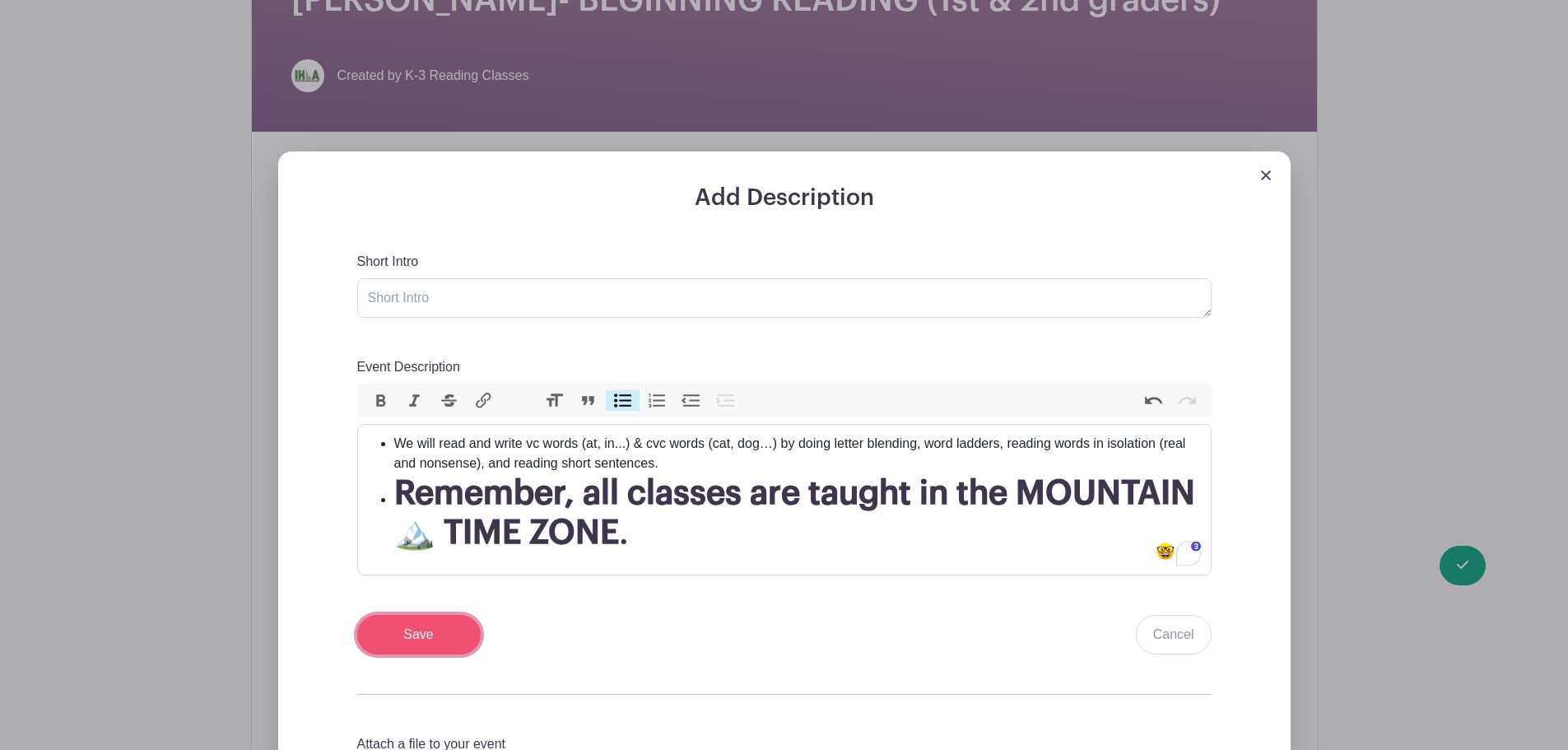
click at [429, 637] on input "Save" at bounding box center [419, 634] width 123 height 39
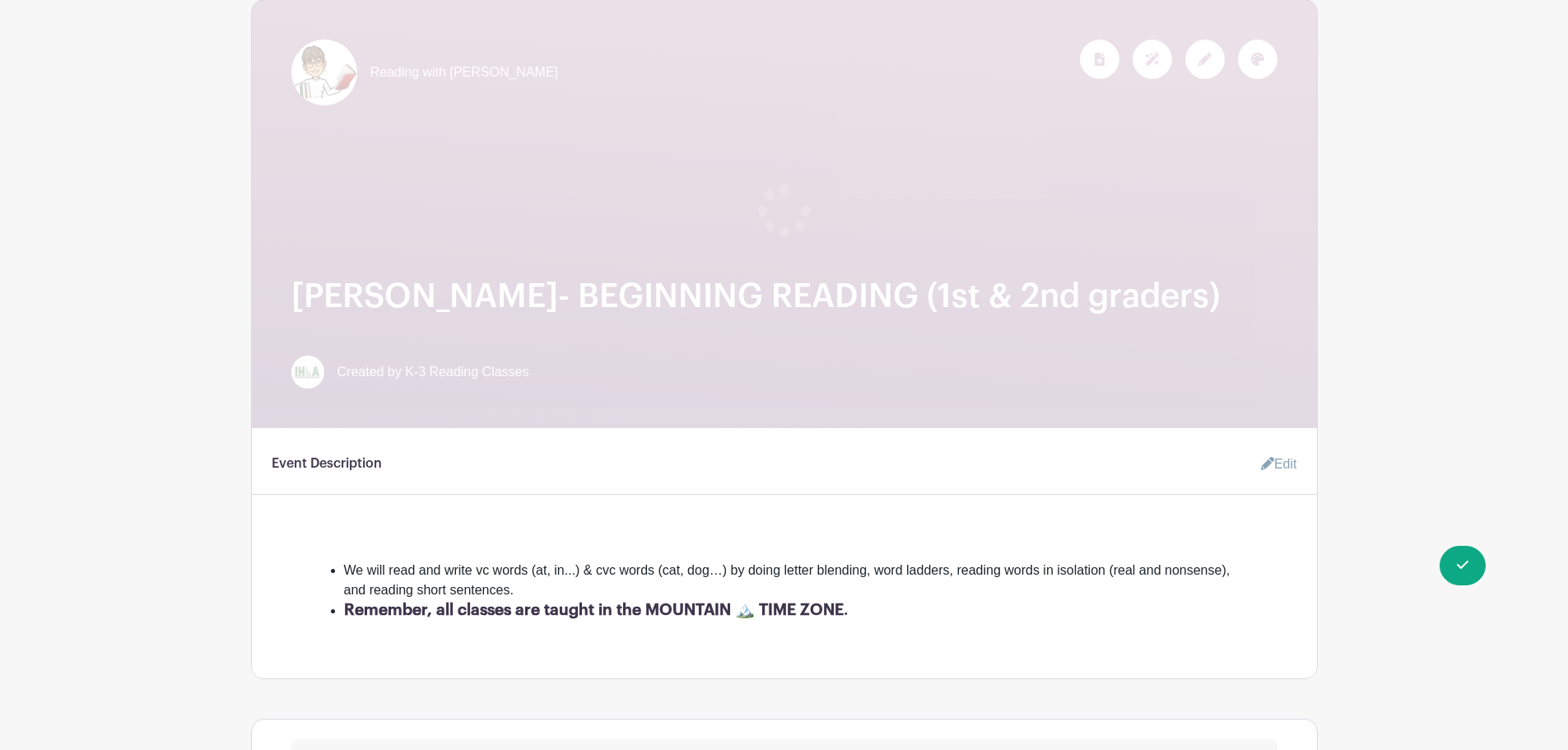
scroll to position [0, 0]
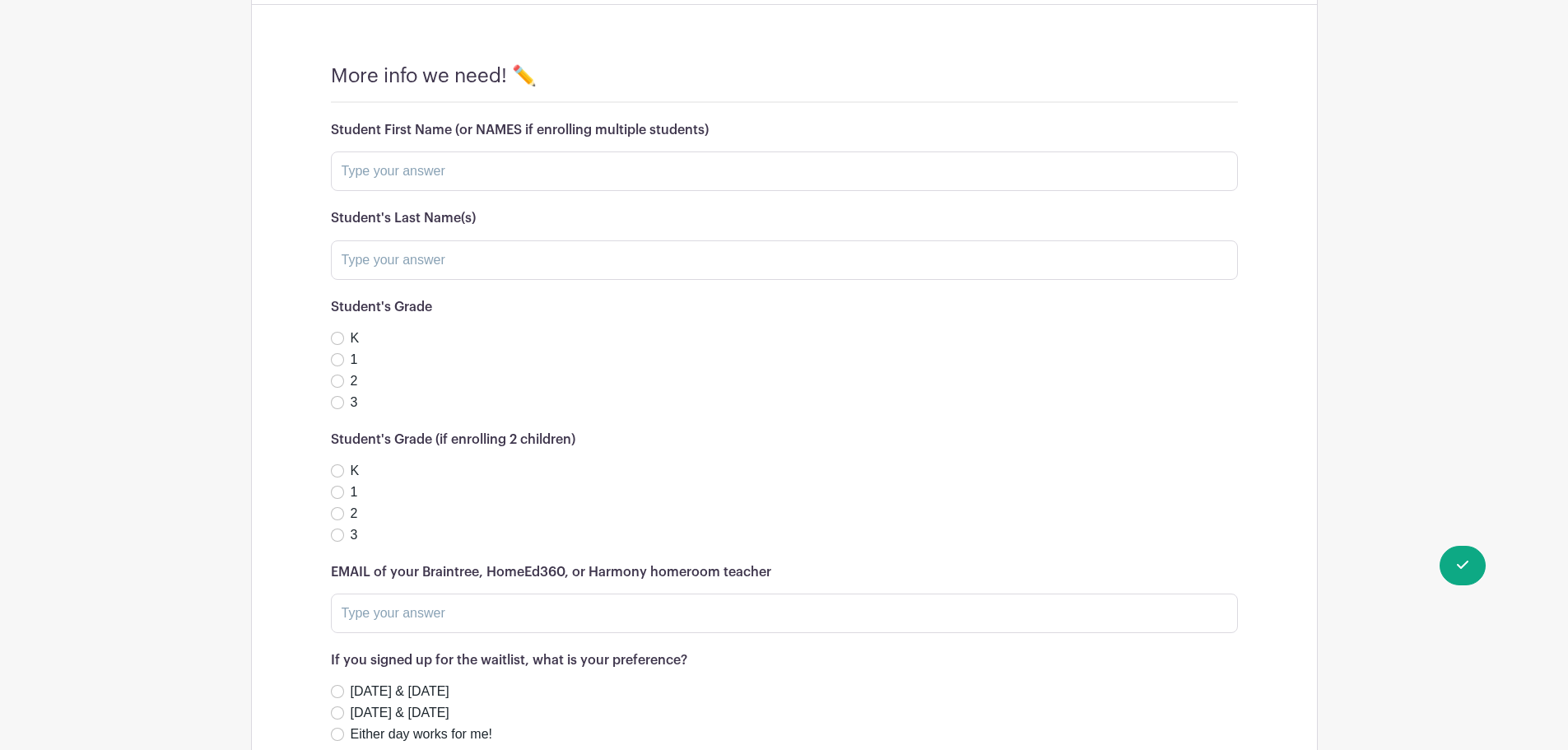
scroll to position [1458, 0]
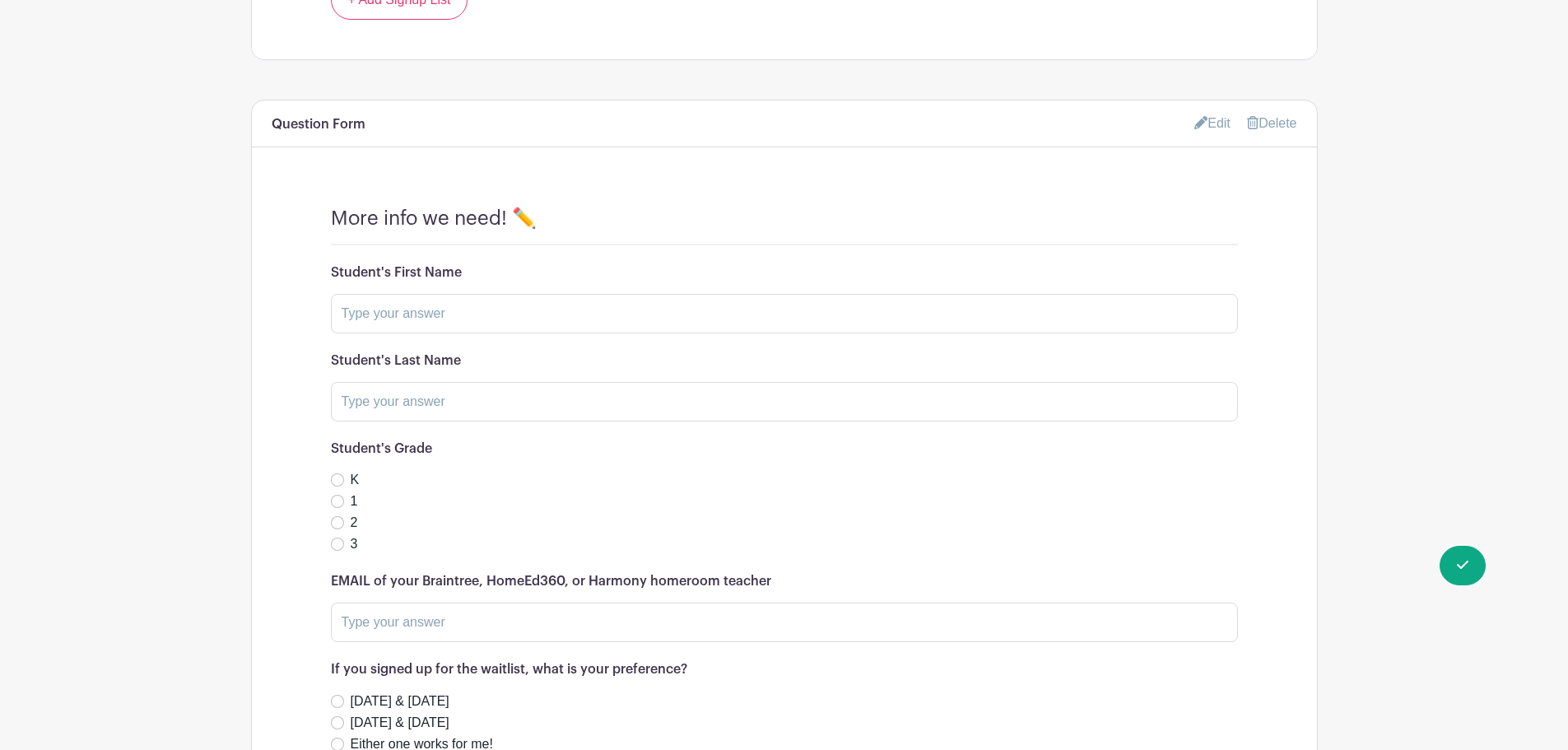
scroll to position [1331, 0]
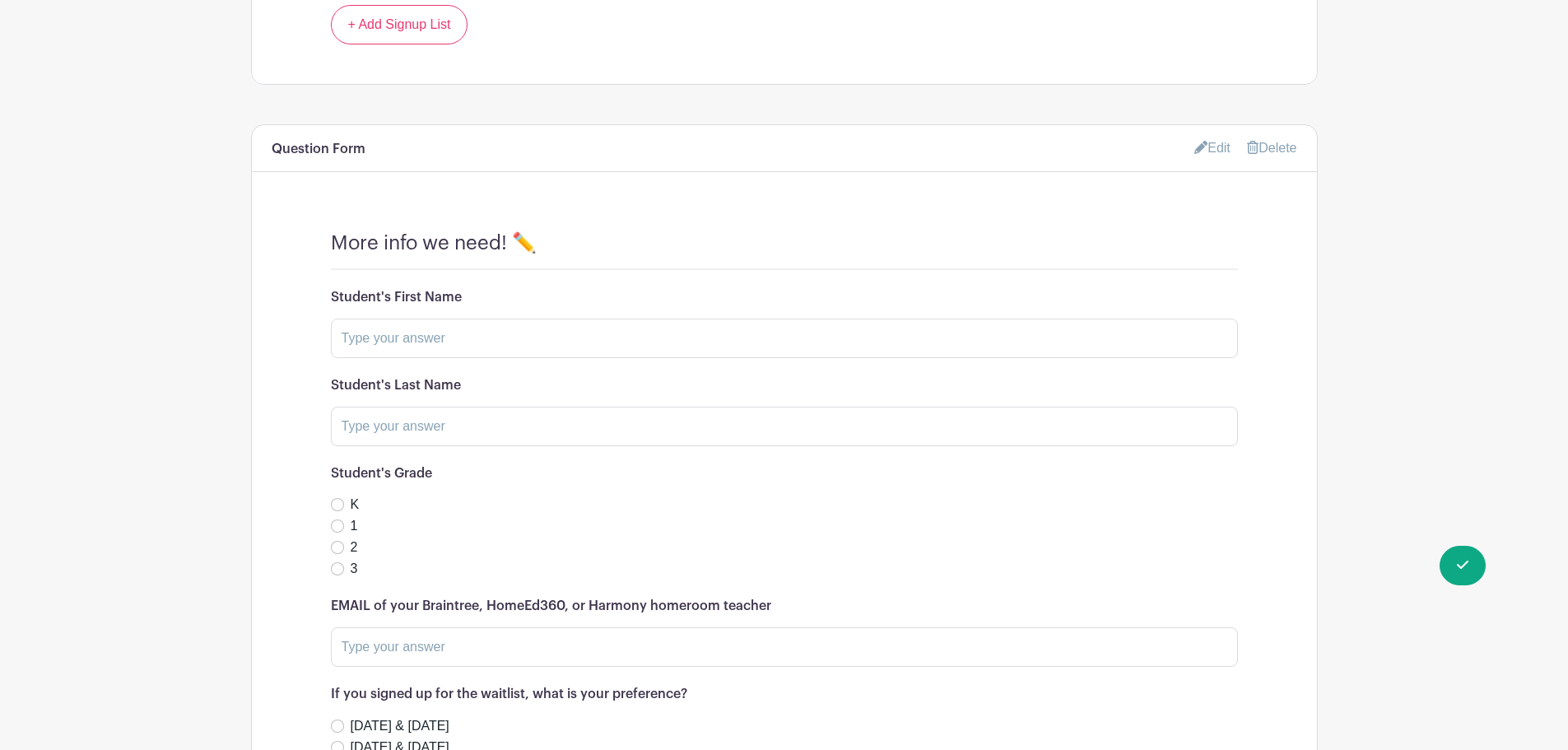
click at [1208, 152] on link "Edit" at bounding box center [1212, 148] width 36 height 27
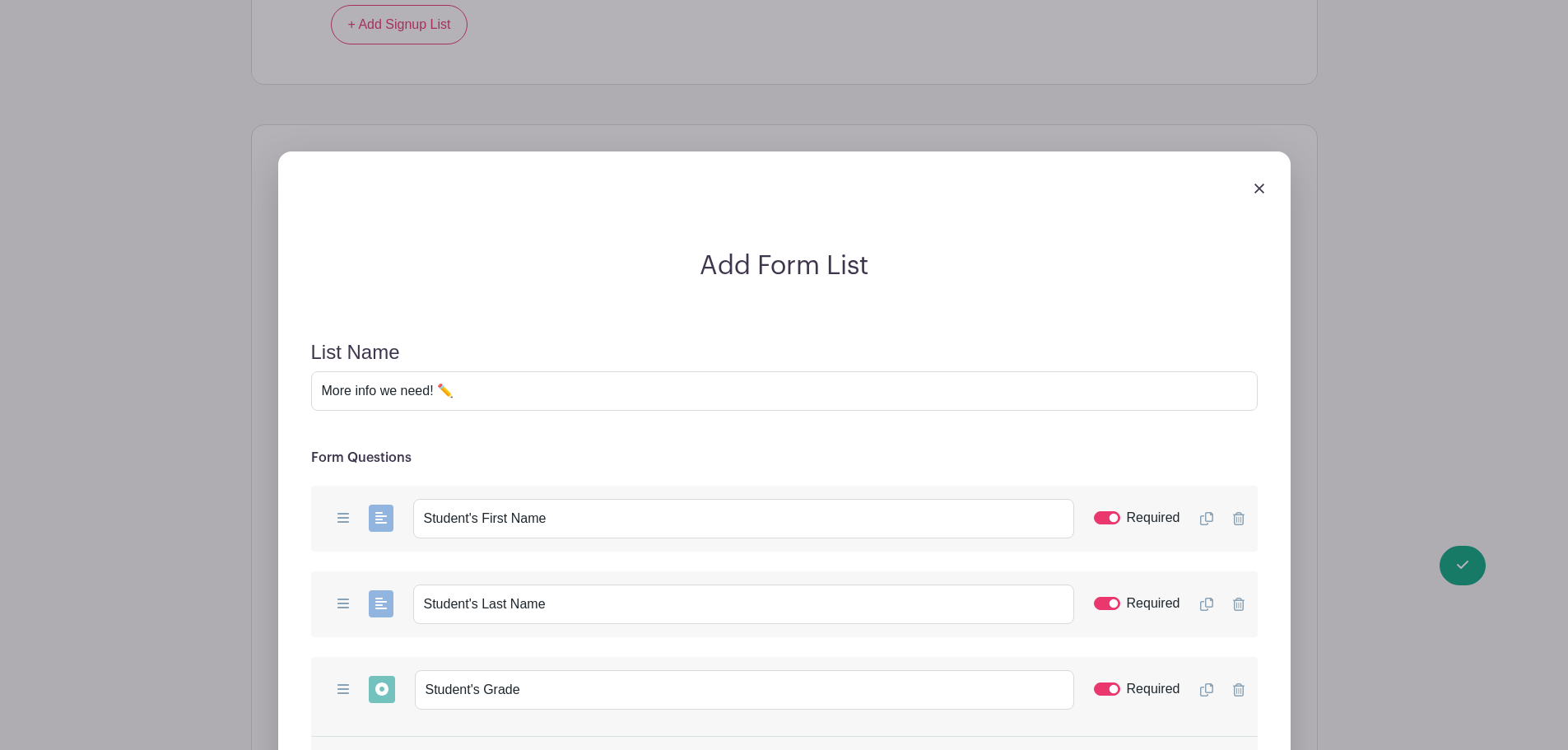
scroll to position [1523, 0]
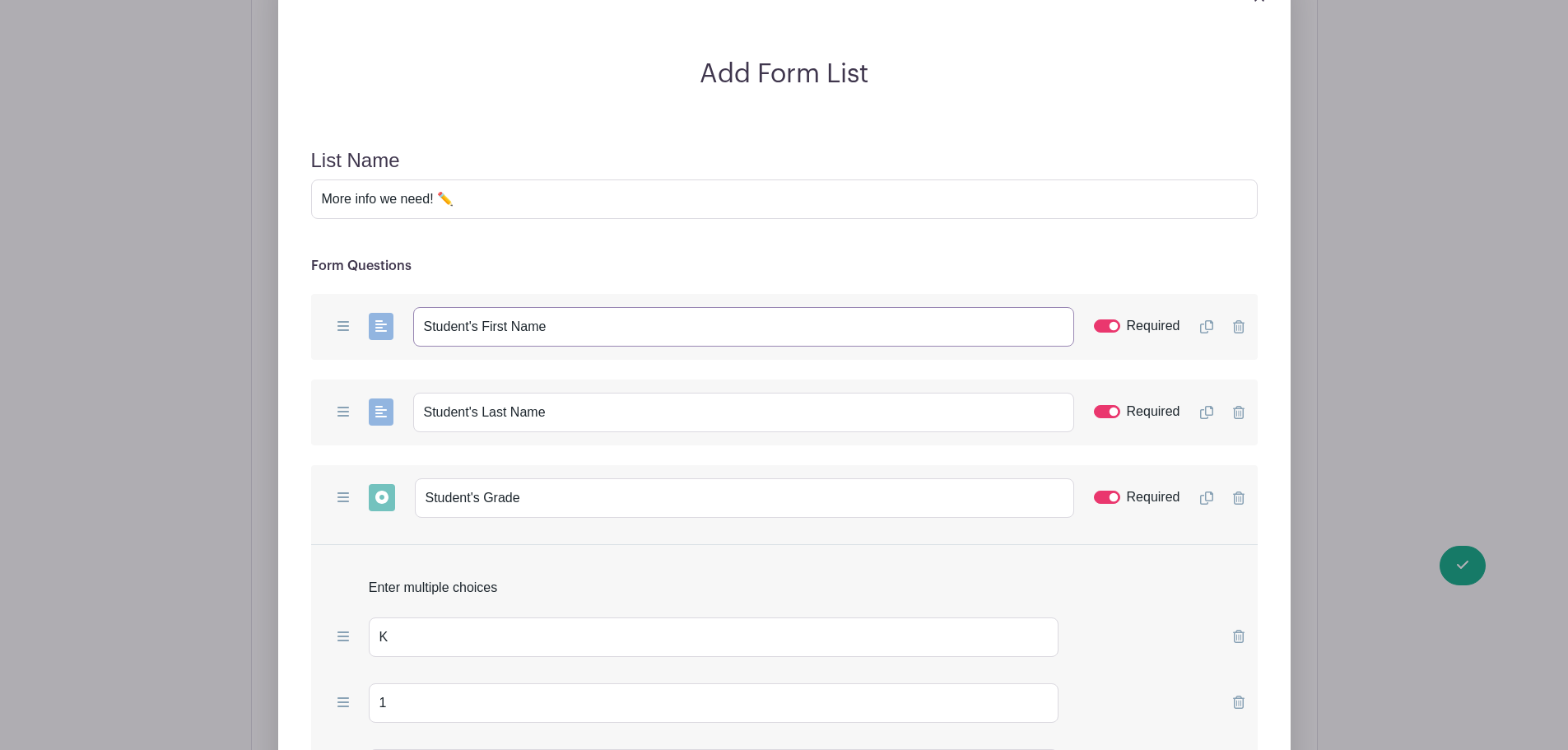
click at [564, 333] on input "Student's First Name" at bounding box center [743, 327] width 661 height 39
paste input "(or NAMES if enrolling multiple students)"
type input "Student's First Name (or NAMES if enrolling multiple students)"
click at [565, 423] on input "Student's Last Name" at bounding box center [743, 412] width 661 height 39
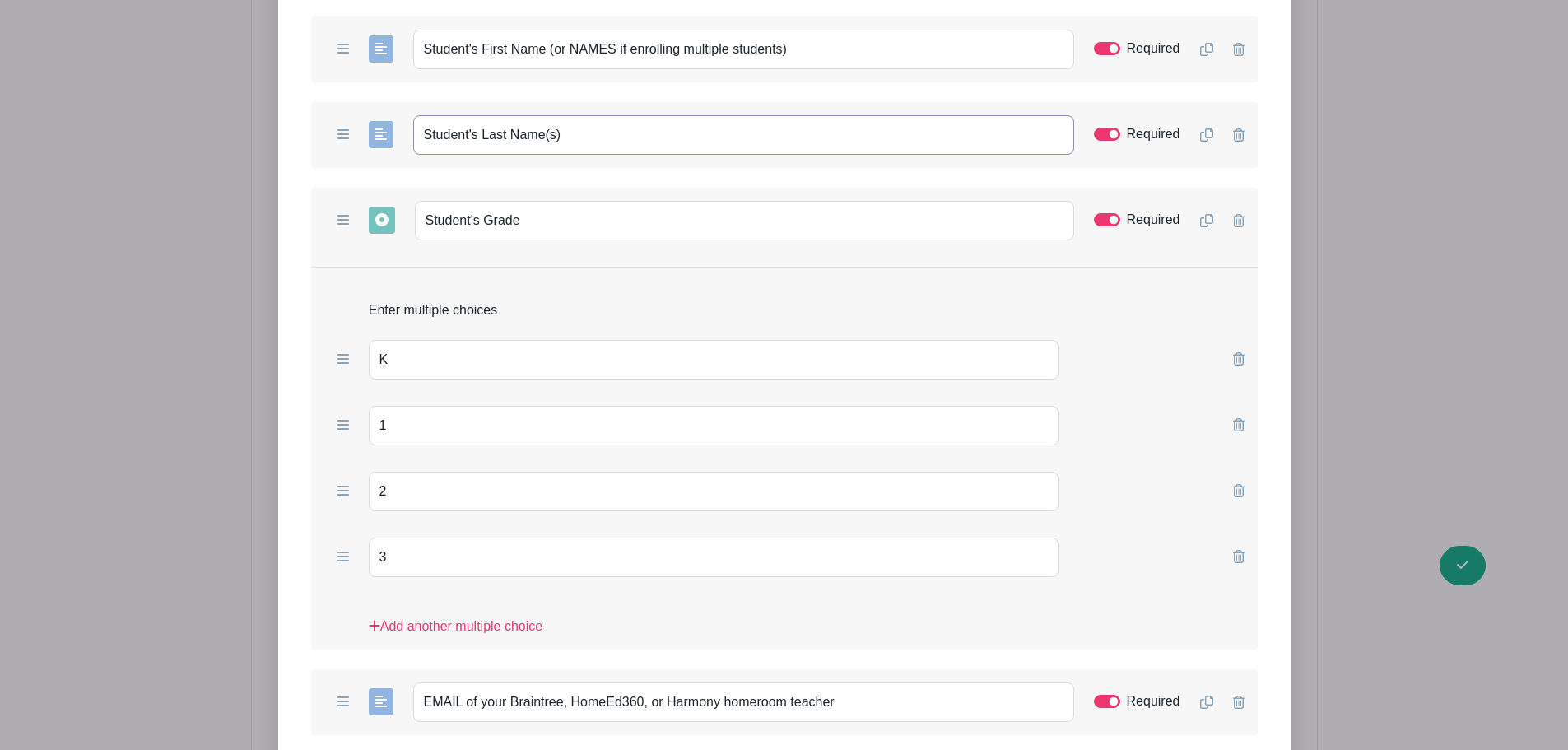
scroll to position [1907, 0]
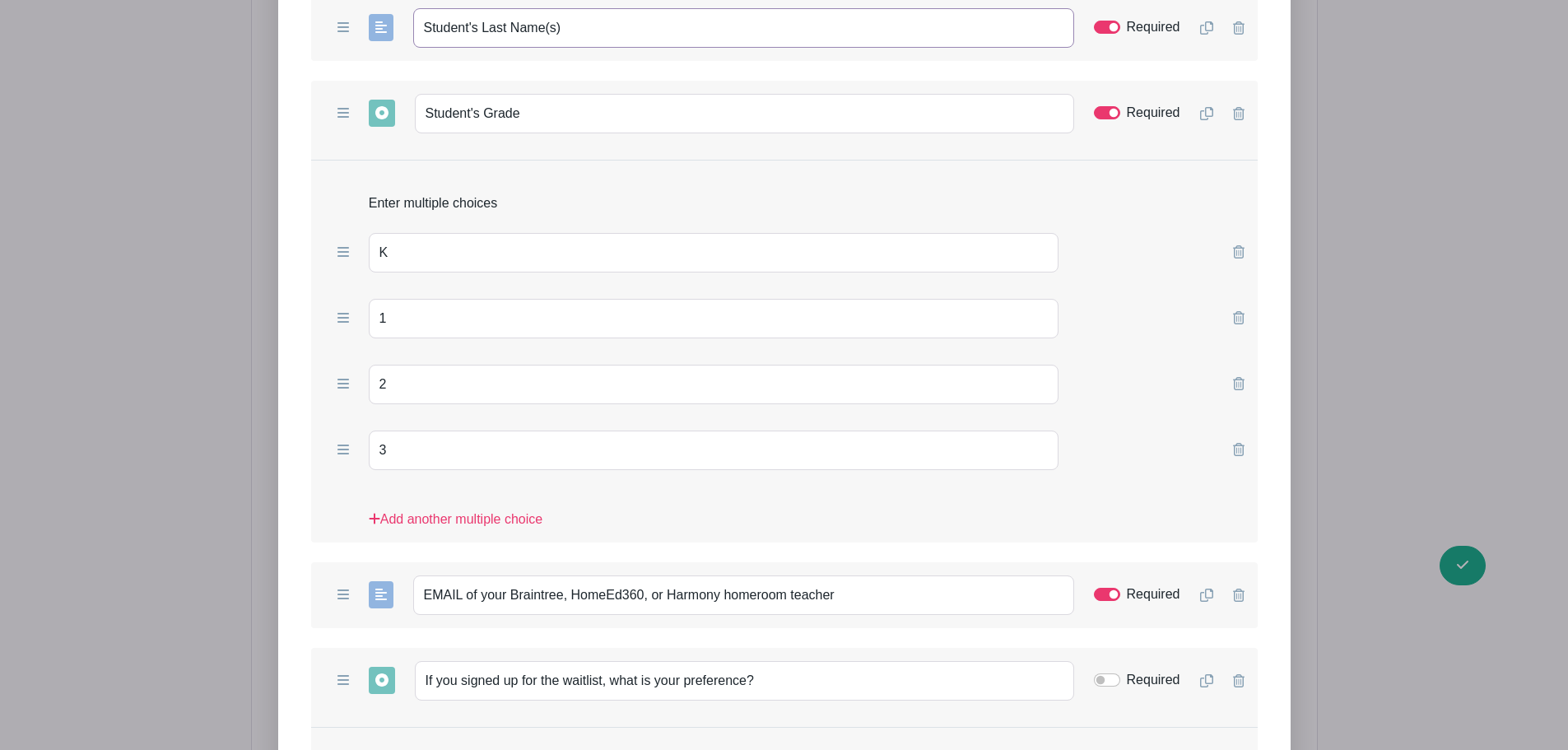
type input "Student's Last Name(s)"
click at [1206, 112] on icon at bounding box center [1206, 113] width 13 height 13
click at [544, 594] on input "Student's Grade" at bounding box center [744, 595] width 659 height 39
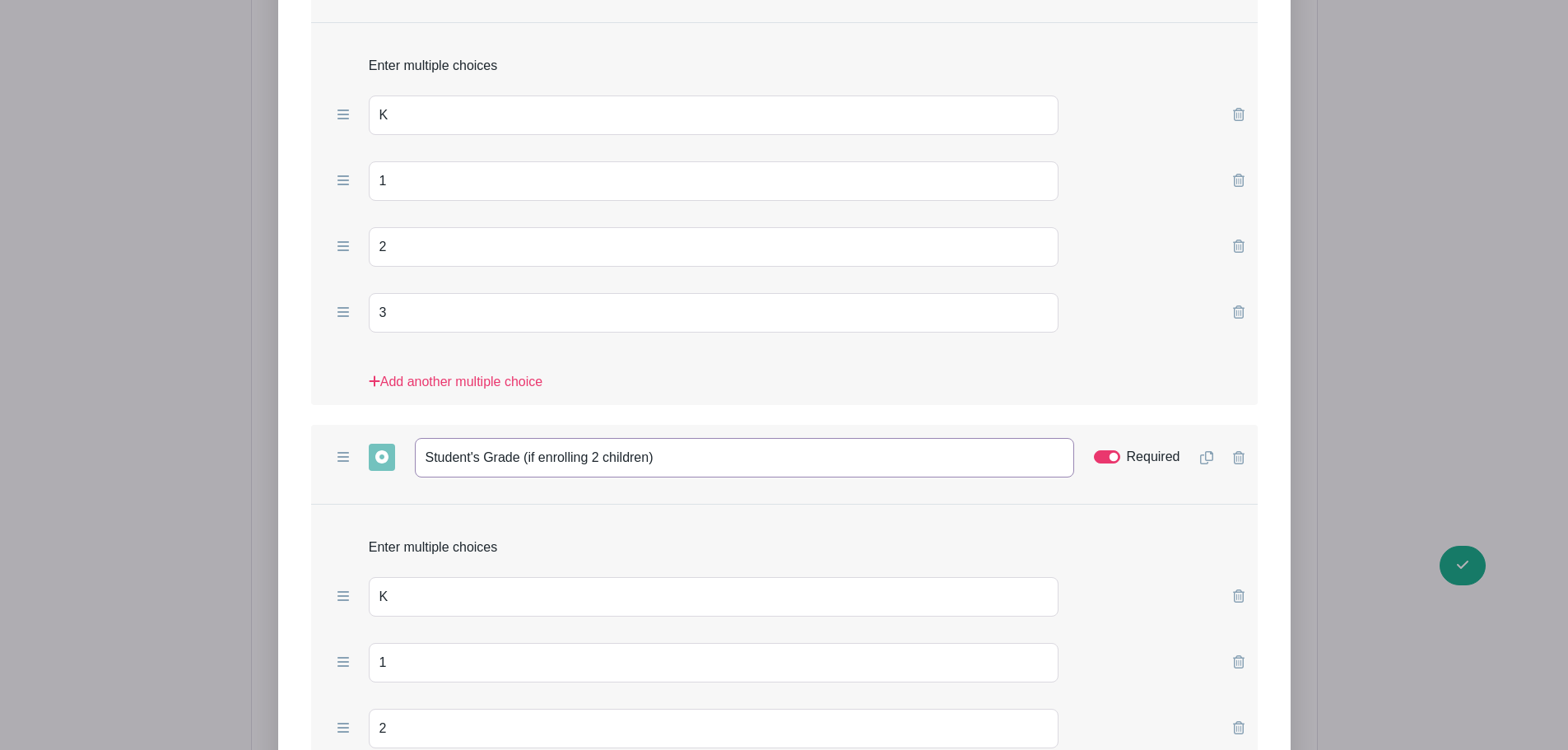
scroll to position [2099, 0]
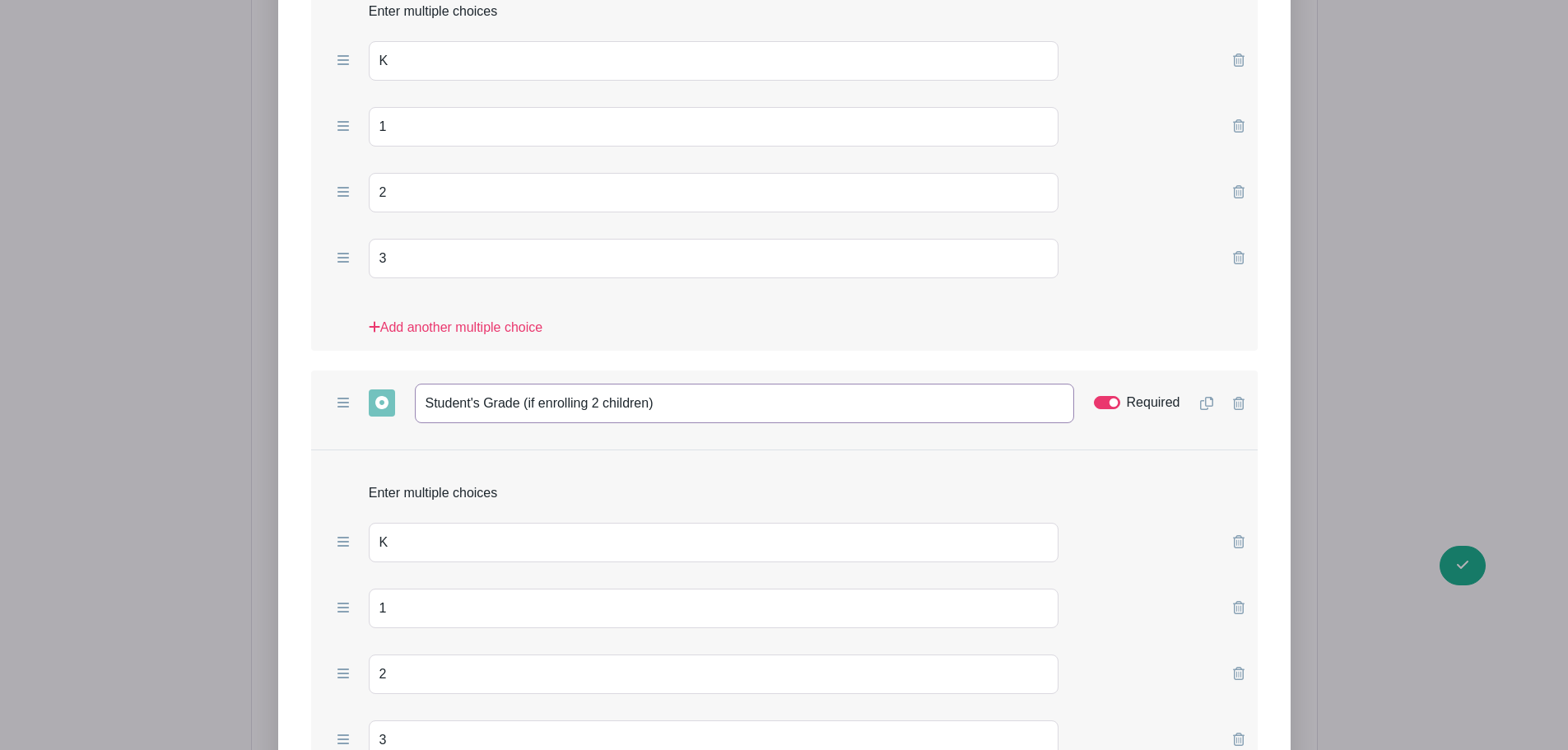
type input "Student's Grade (if enrolling 2 children)"
click at [1096, 404] on input "Required" at bounding box center [1106, 401] width 26 height 13
checkbox input "false"
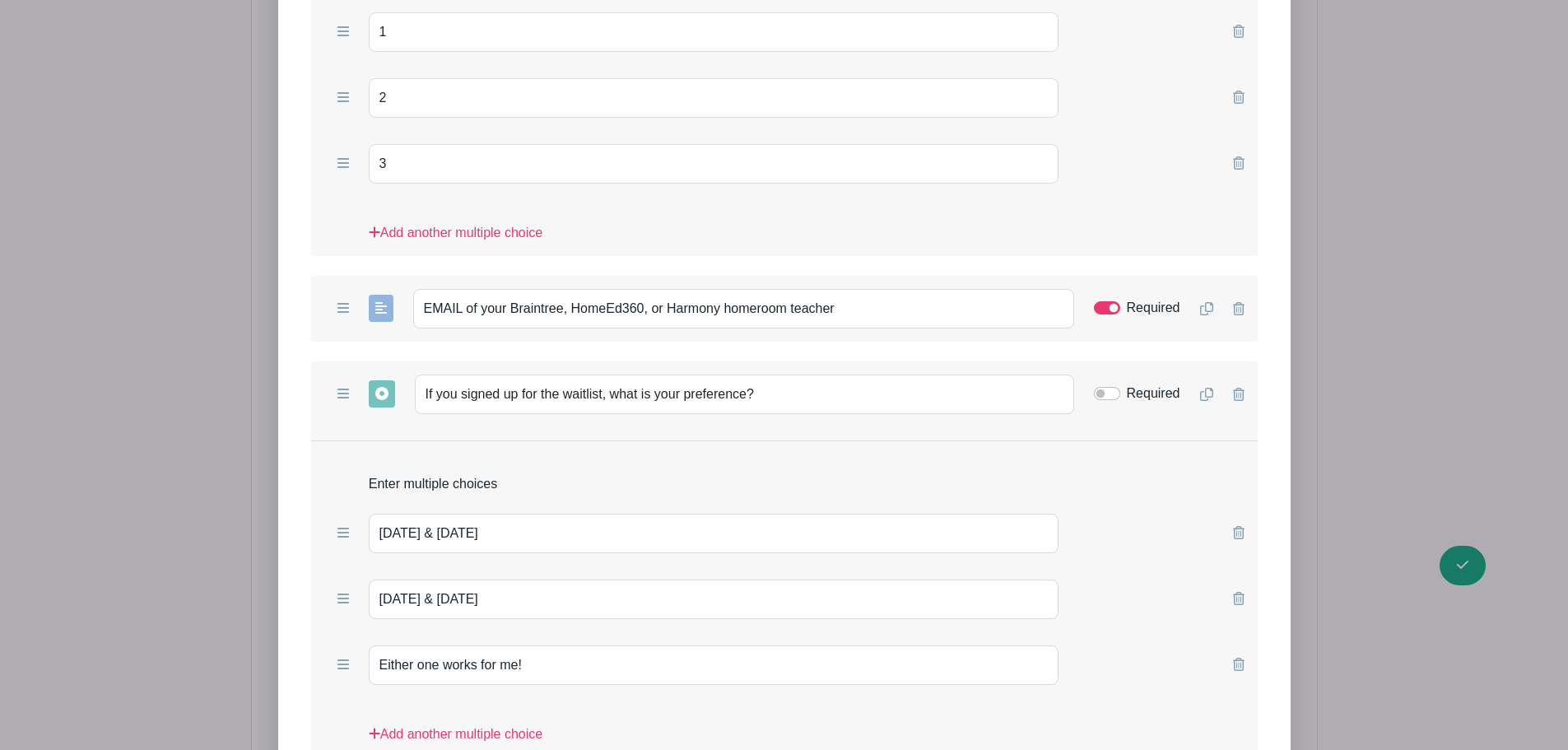
scroll to position [2867, 0]
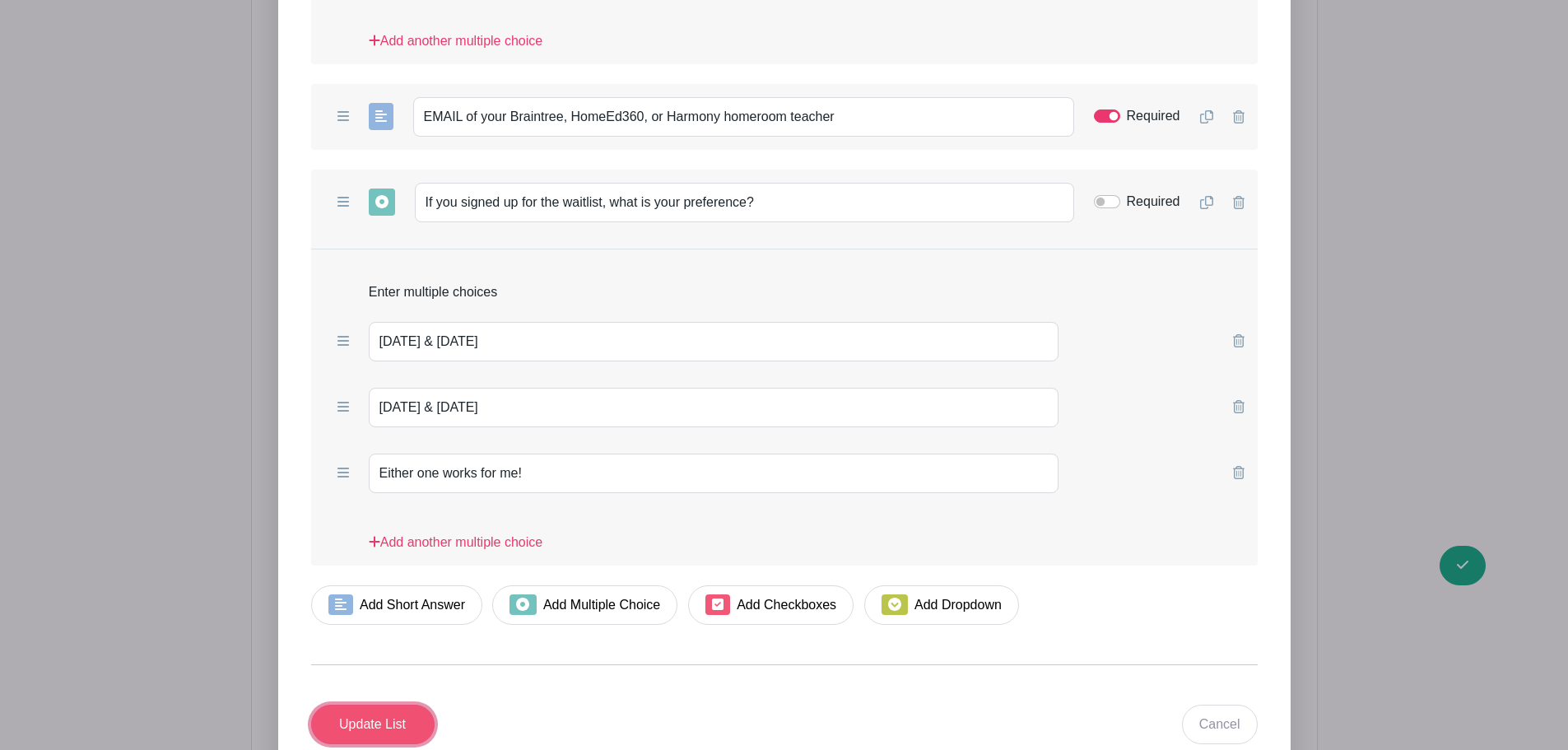
click at [363, 720] on input "Update List" at bounding box center [373, 725] width 123 height 39
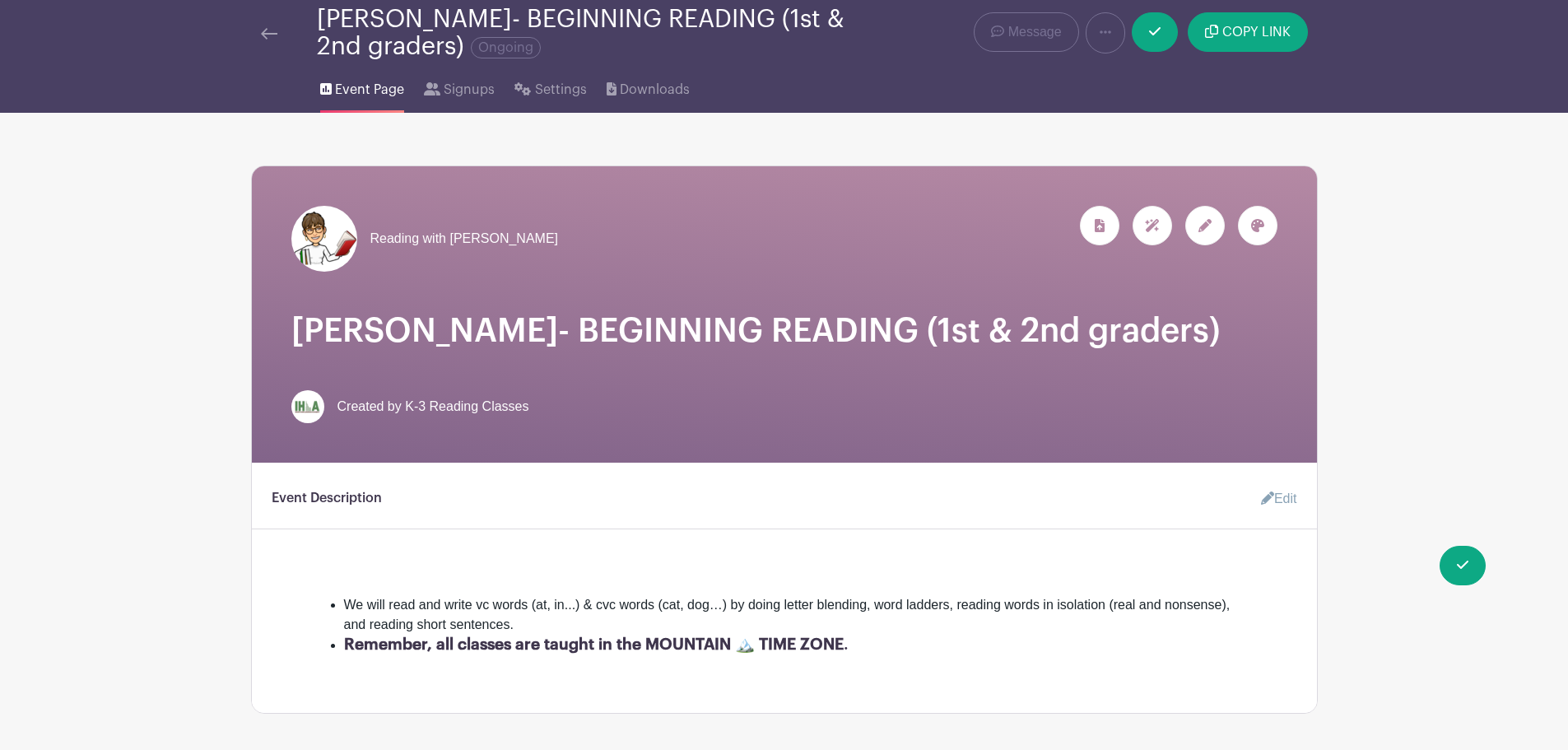
scroll to position [0, 0]
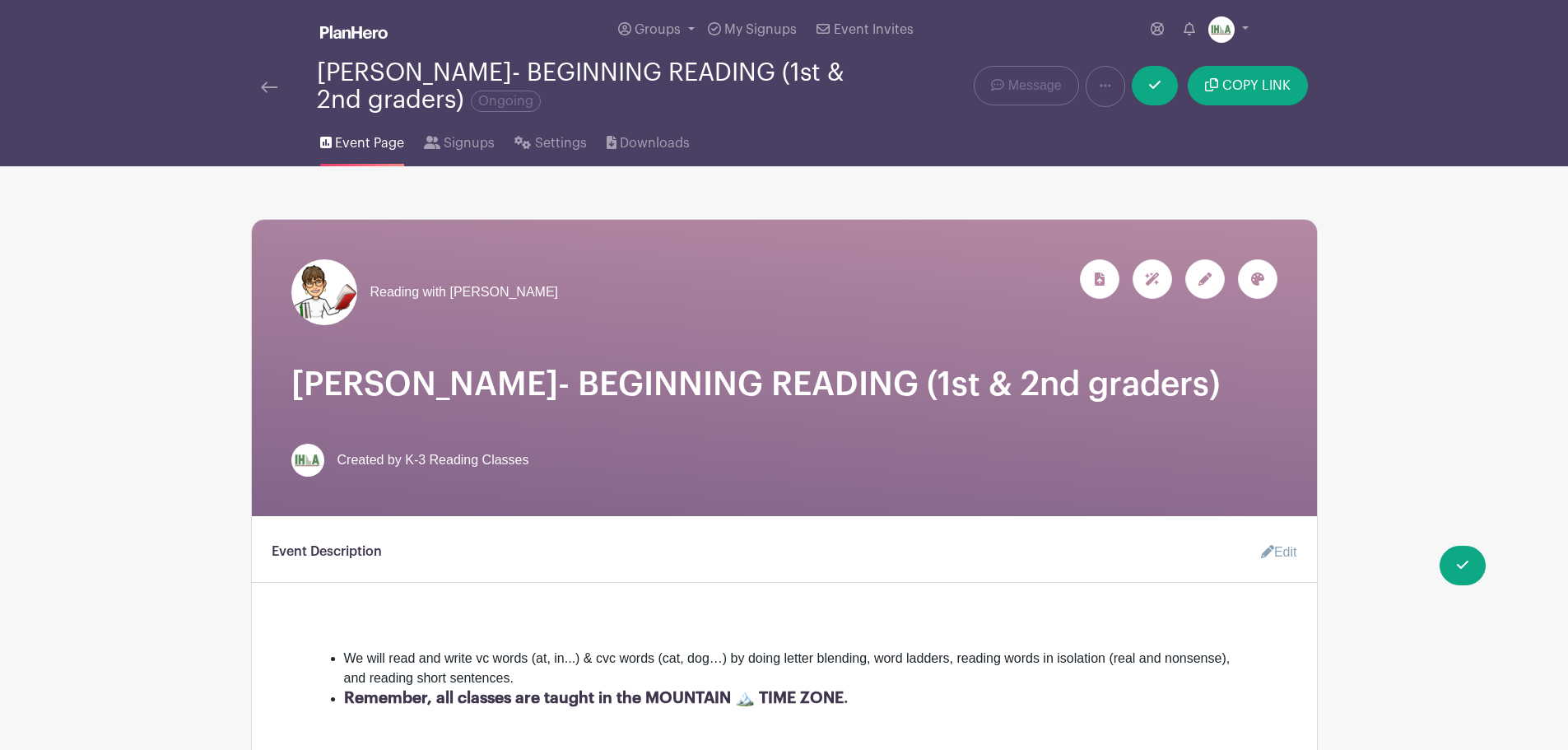
click at [266, 85] on img at bounding box center [268, 87] width 17 height 12
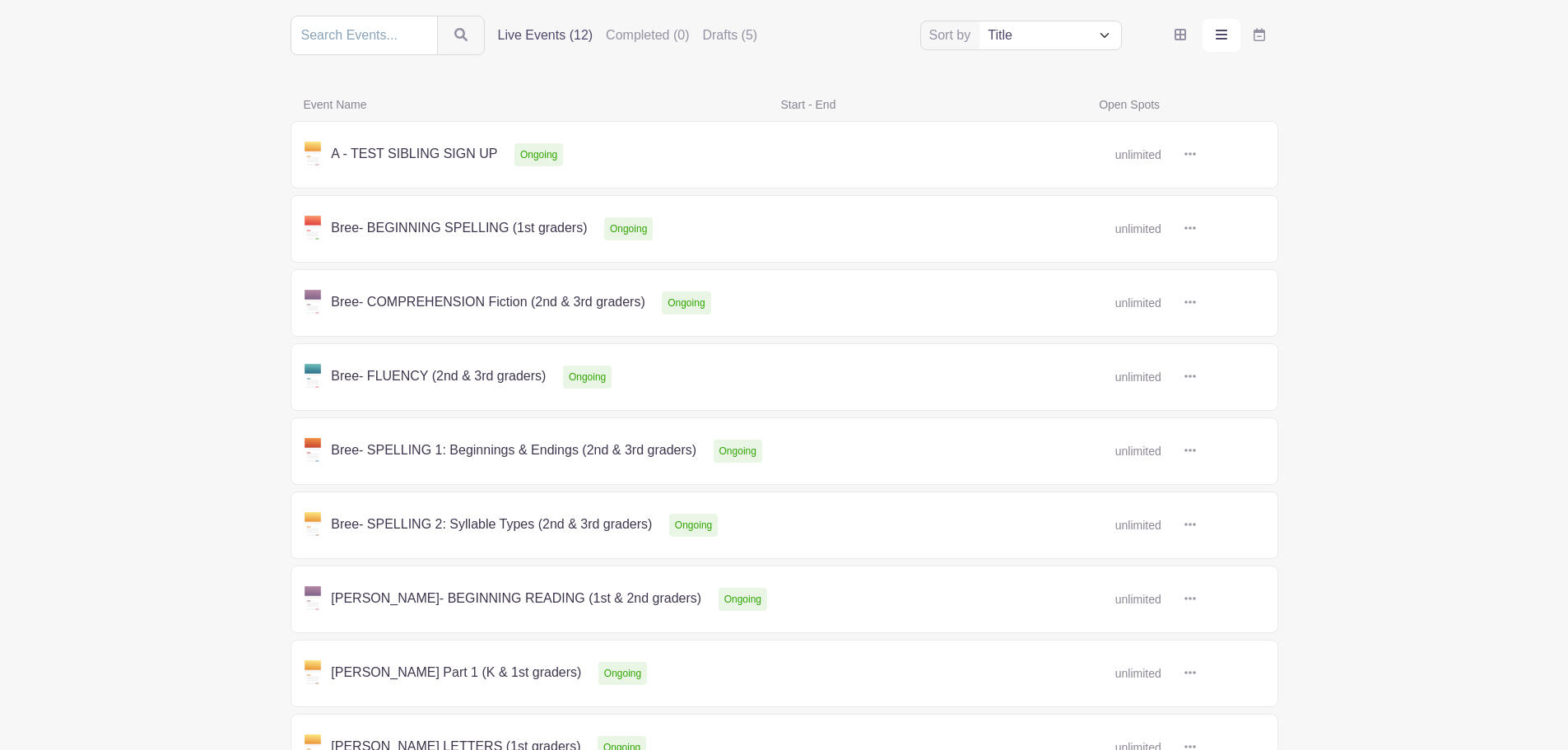
scroll to position [385, 0]
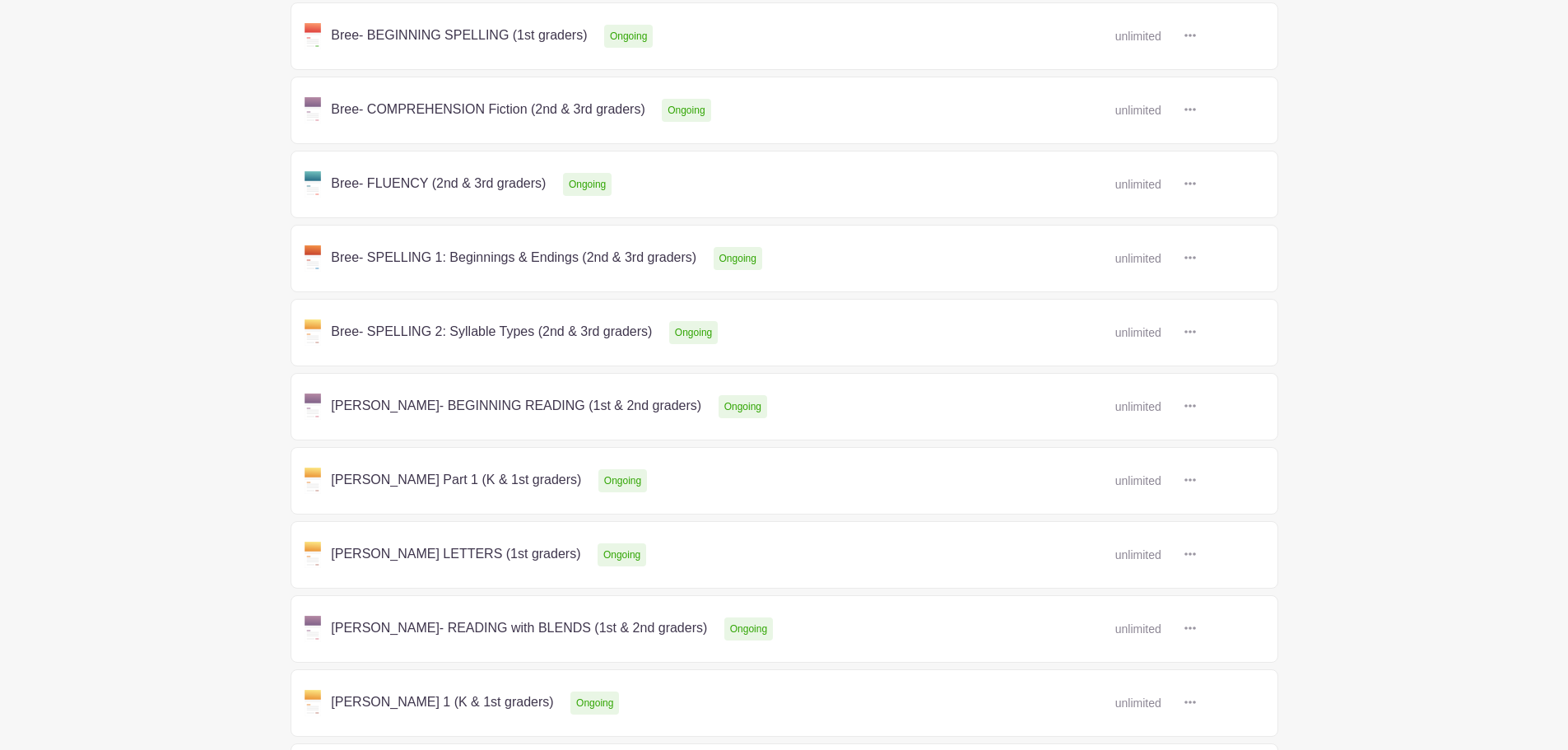
click at [1196, 481] on link at bounding box center [1196, 481] width 0 height 0
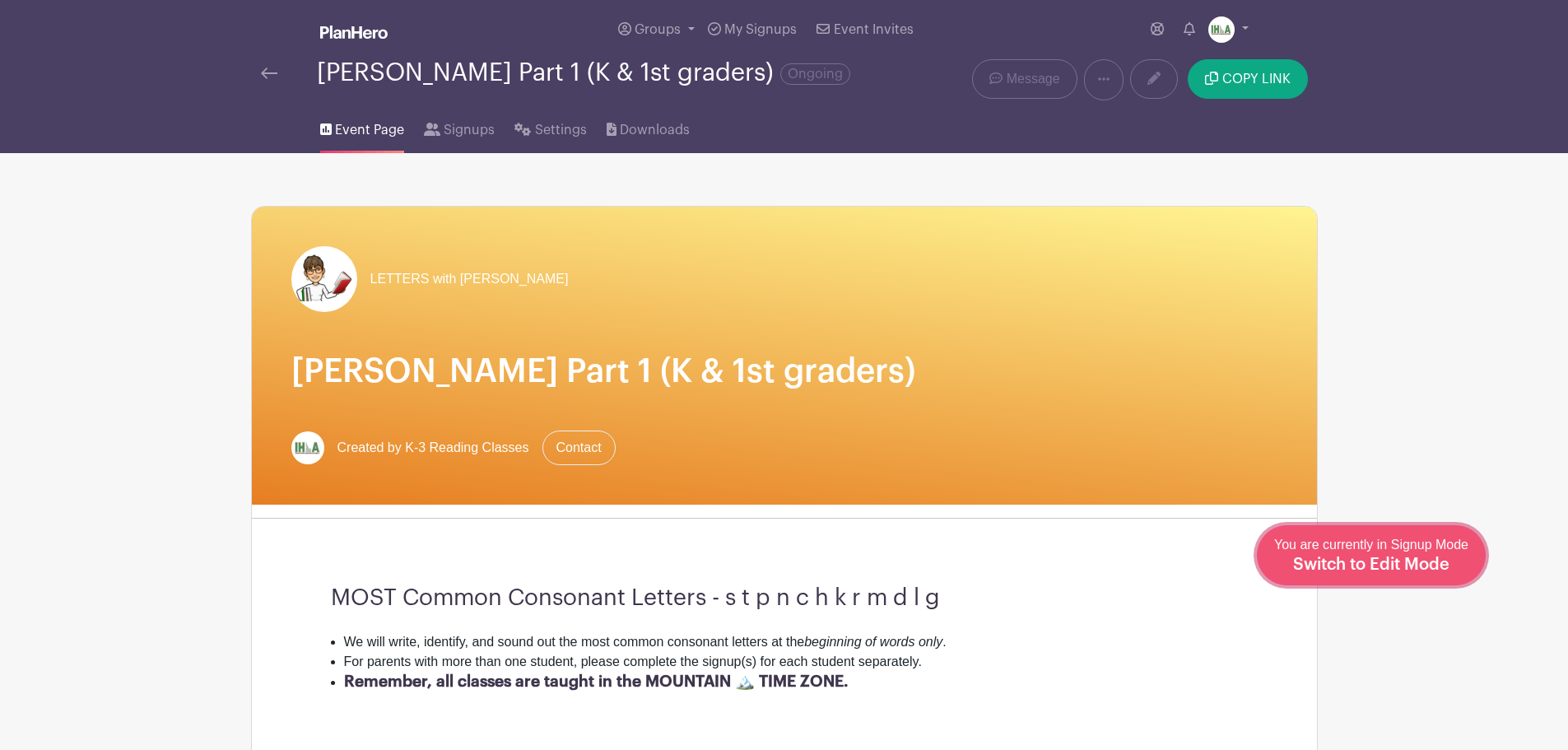
click at [1410, 562] on span "Switch to Edit Mode" at bounding box center [1371, 564] width 157 height 17
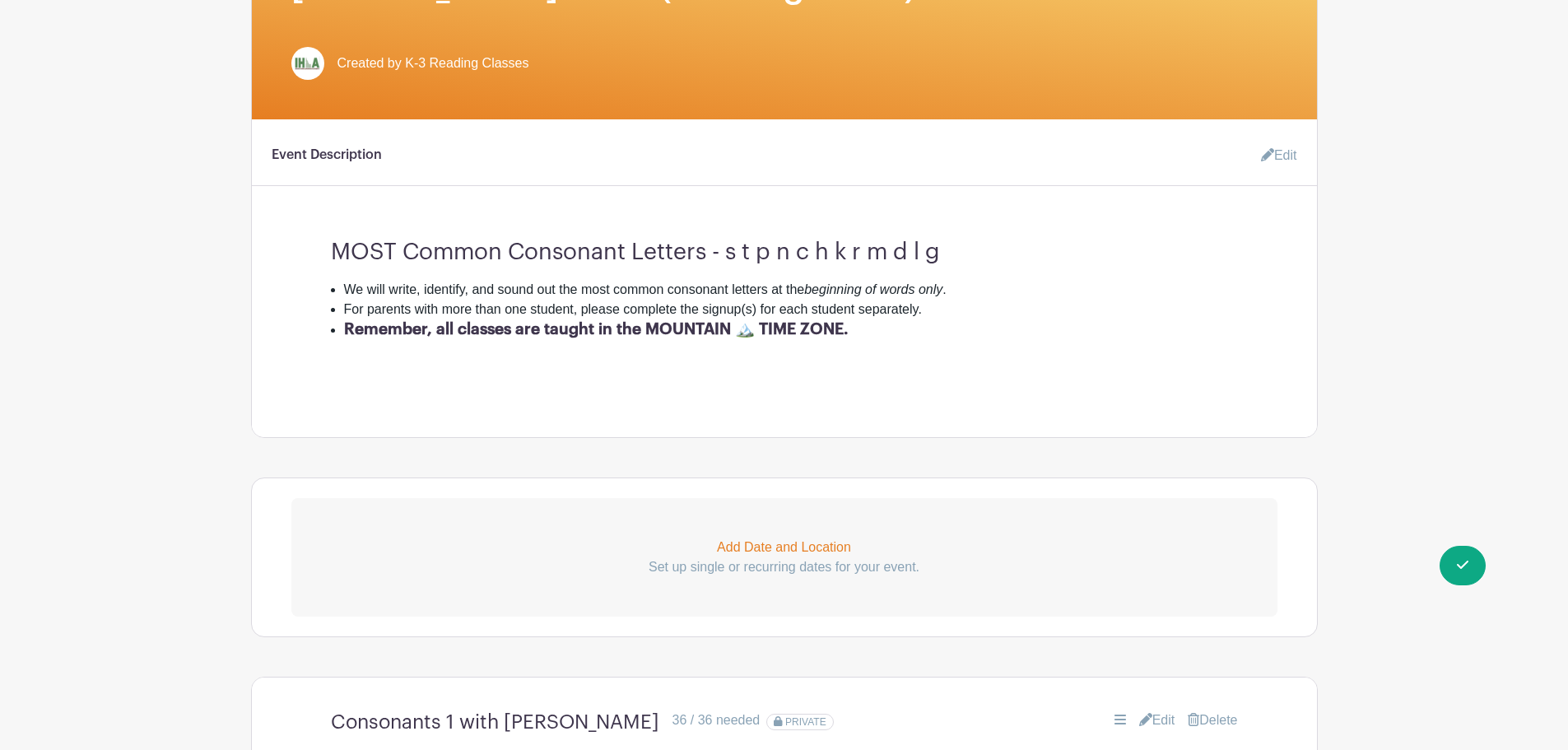
scroll to position [385, 0]
click at [1275, 165] on link "Edit" at bounding box center [1271, 155] width 49 height 33
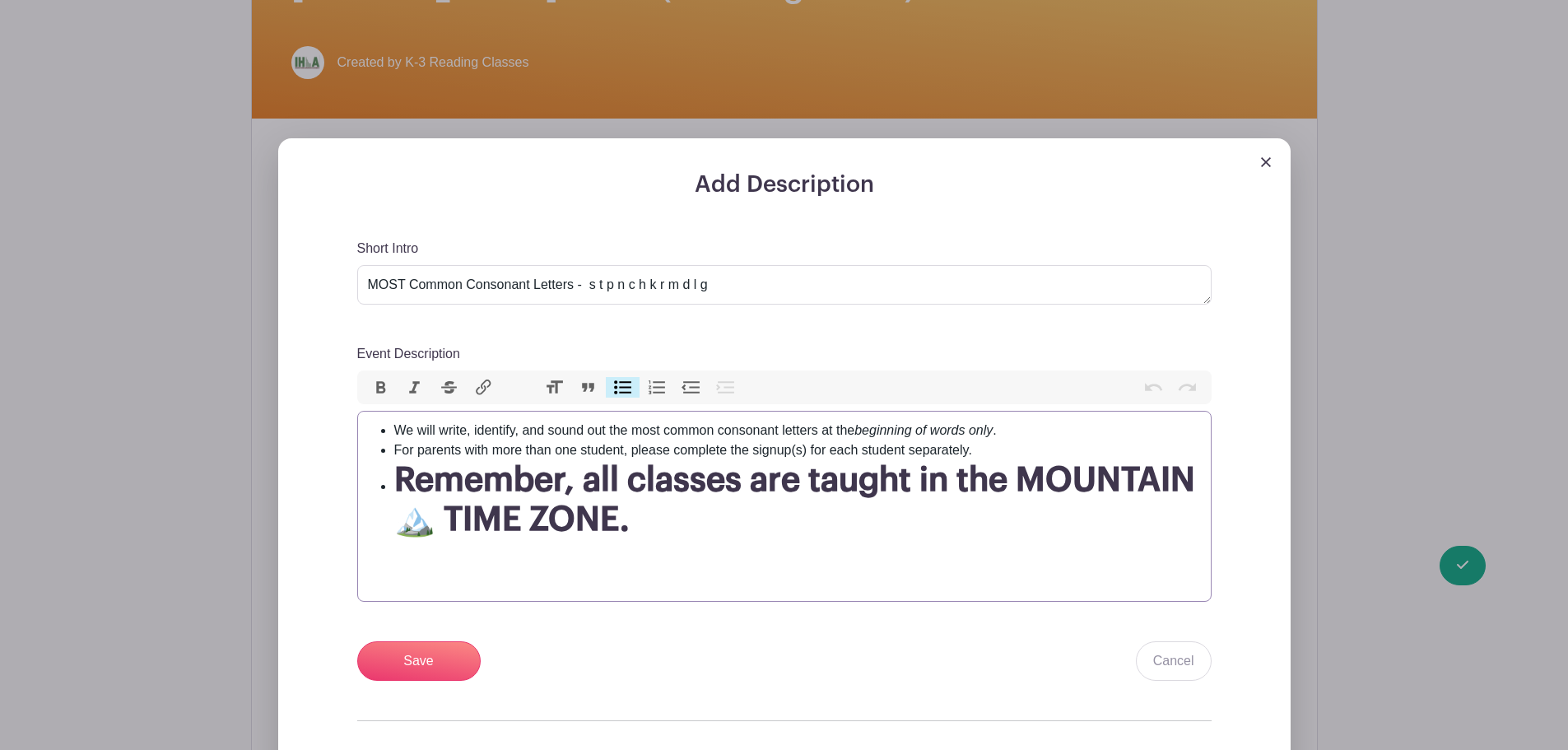
drag, startPoint x: 527, startPoint y: 459, endPoint x: 541, endPoint y: 449, distance: 17.2
click at [527, 459] on li "For parents with more than one student, please complete the signup(s) for each …" at bounding box center [798, 450] width 807 height 20
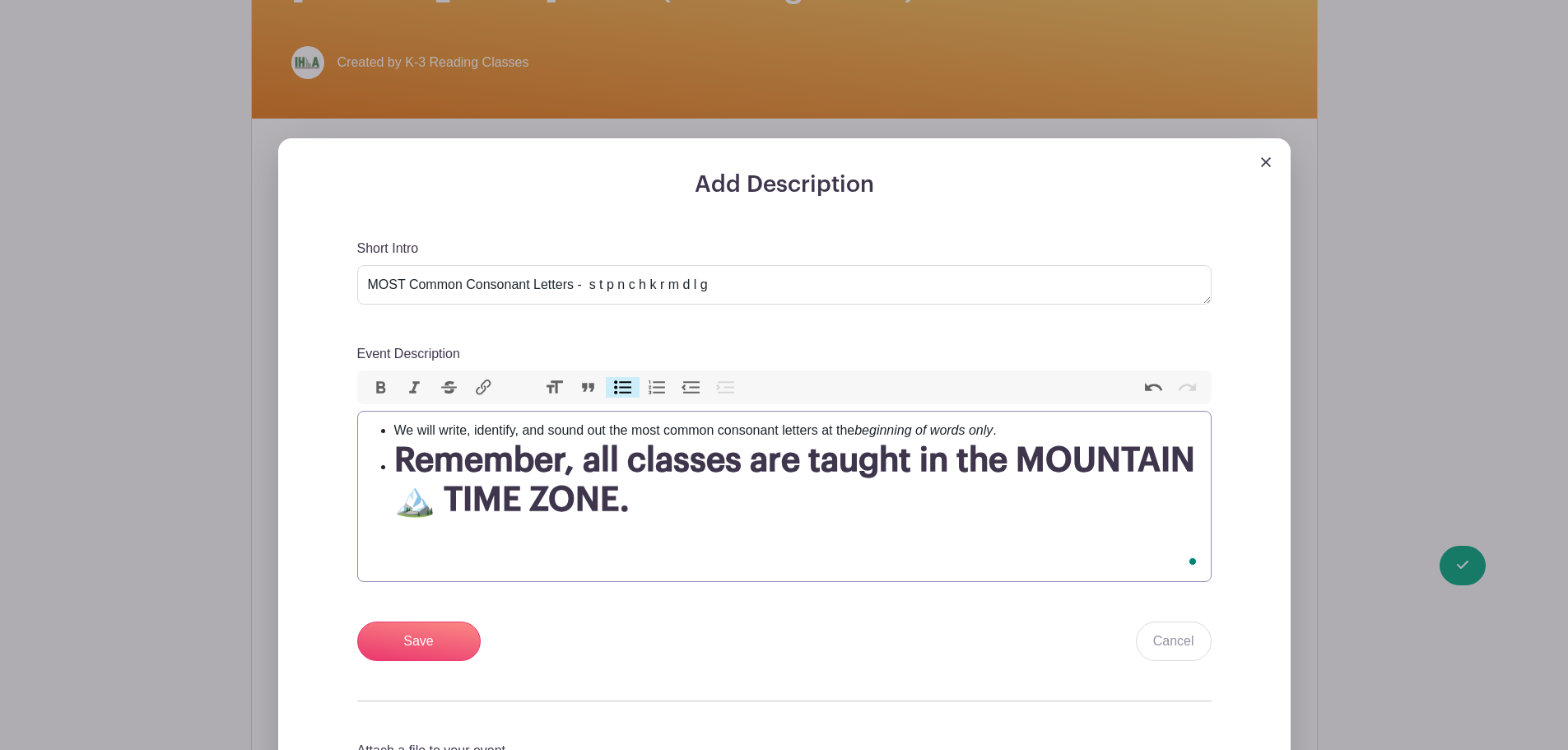
type trix-editor "<ul><li>We will write, identify, and sound out the most common consonant letter…"
click at [419, 659] on input "Save" at bounding box center [419, 641] width 123 height 39
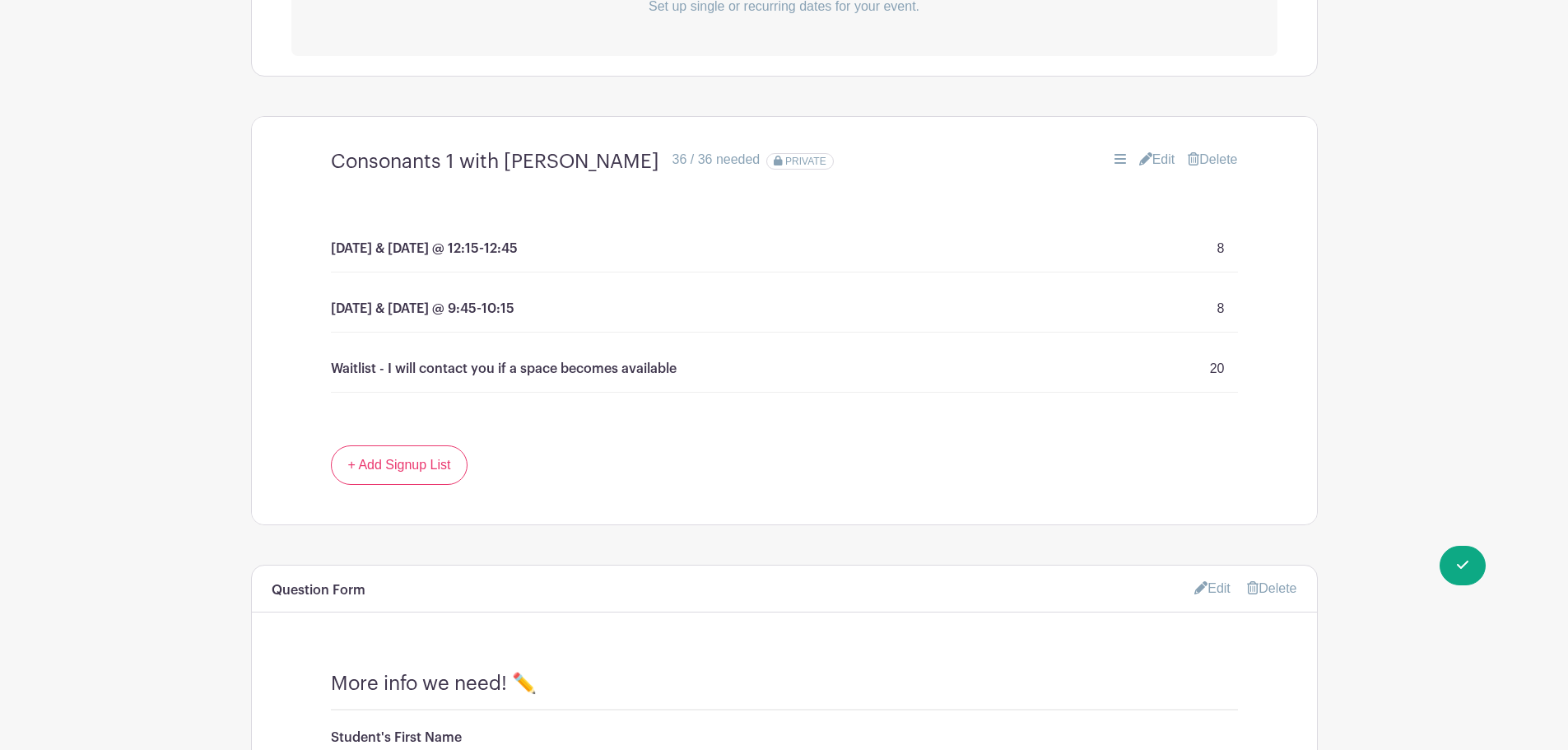
scroll to position [1284, 0]
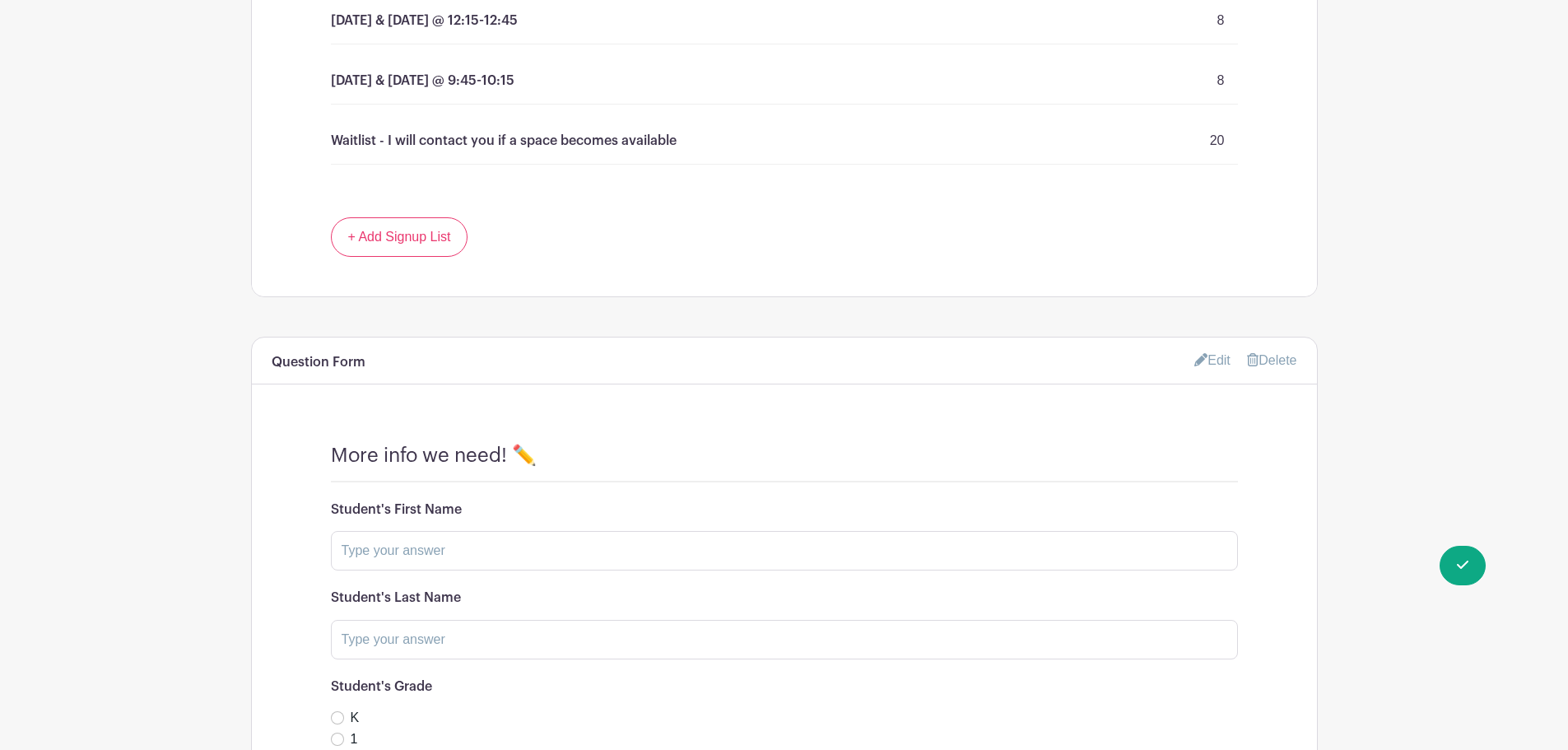
click at [1217, 374] on link "Edit" at bounding box center [1212, 360] width 36 height 27
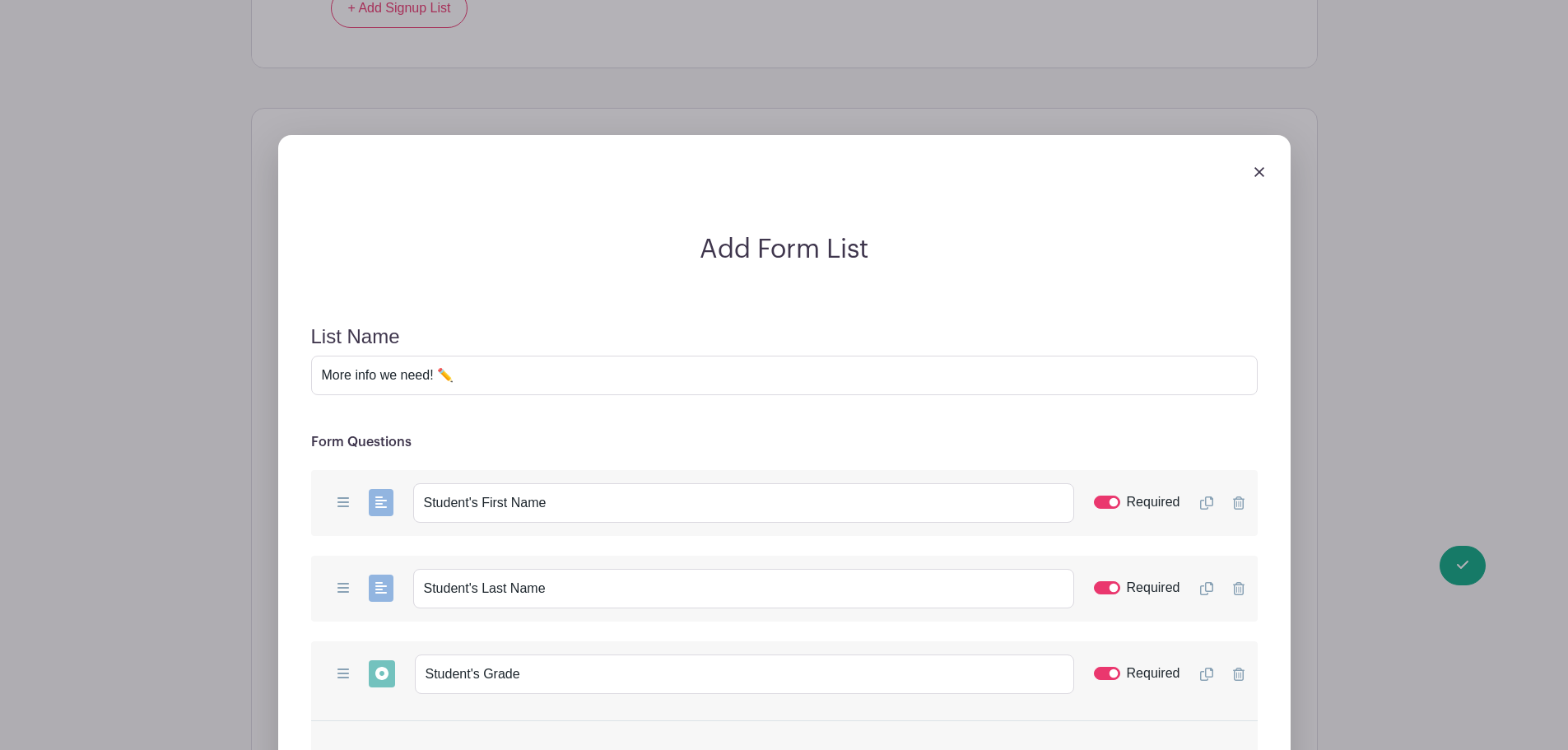
scroll to position [1668, 0]
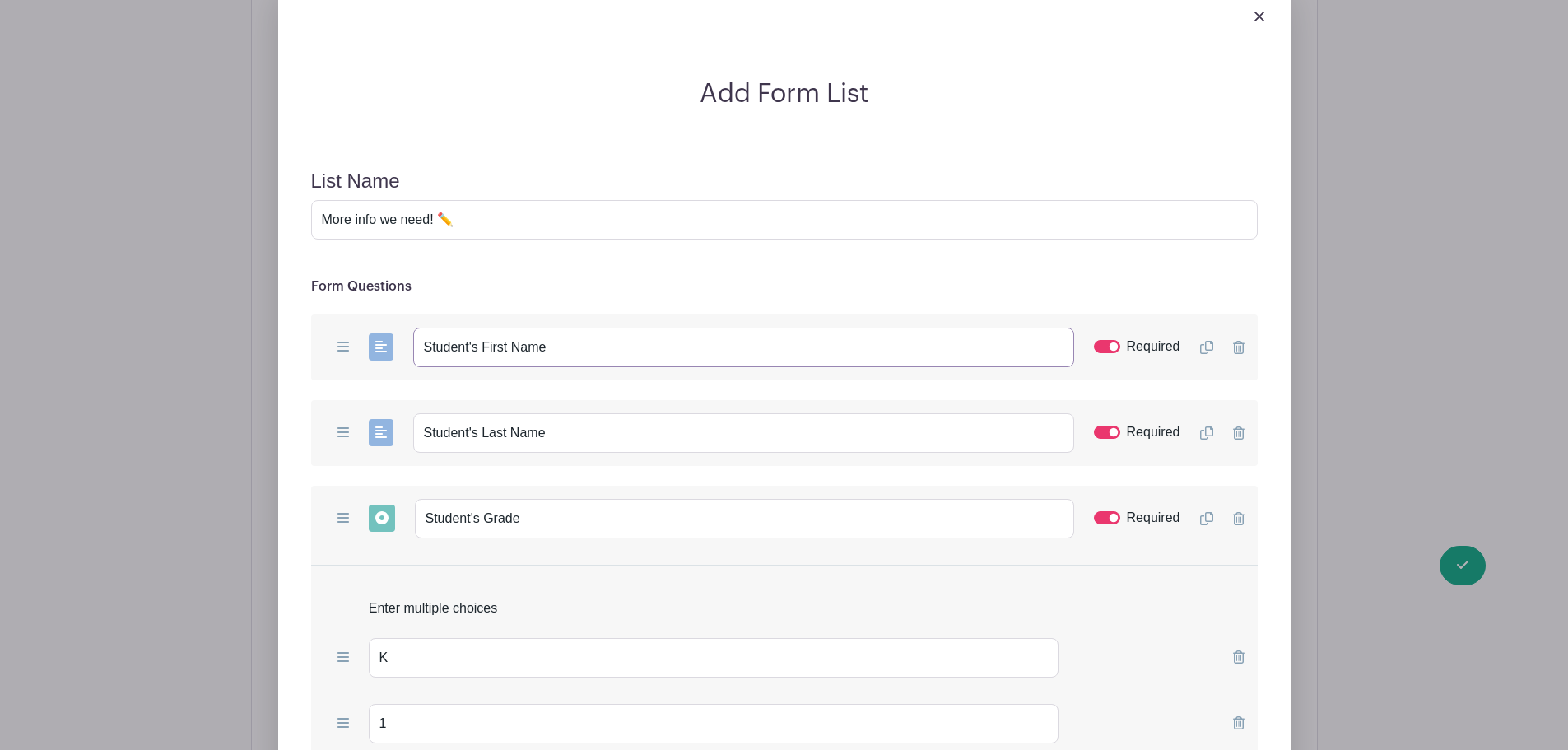
click at [555, 364] on input "Student's First Name" at bounding box center [743, 348] width 661 height 39
paste input "(or NAMES if enrolling multiple students)"
type input "Student's First Name (or NAMES if enrolling multiple students)"
click at [555, 445] on input "Student's Last Name" at bounding box center [743, 433] width 661 height 39
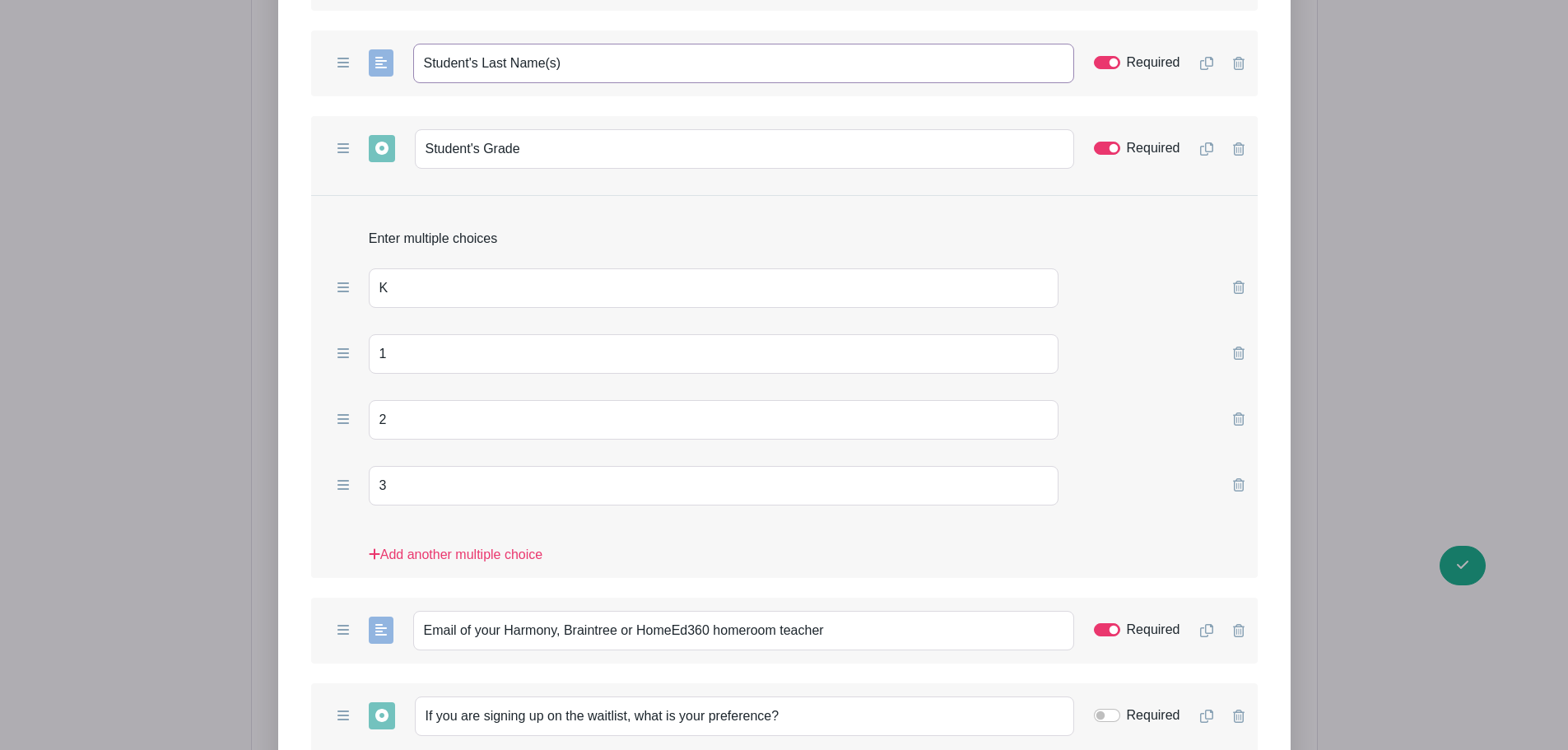
scroll to position [2052, 0]
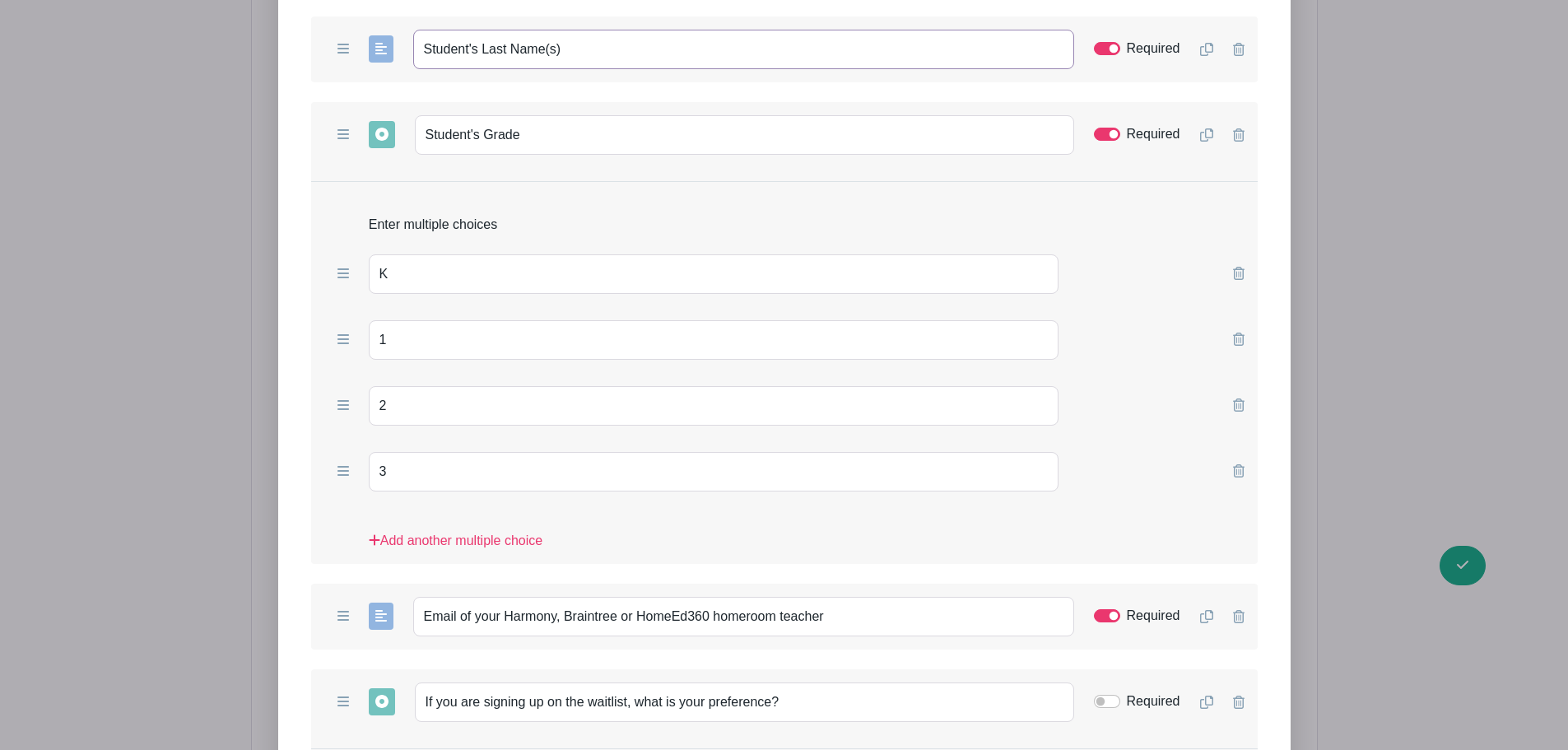
type input "Student's Last Name(s)"
click at [1206, 142] on icon at bounding box center [1206, 134] width 13 height 13
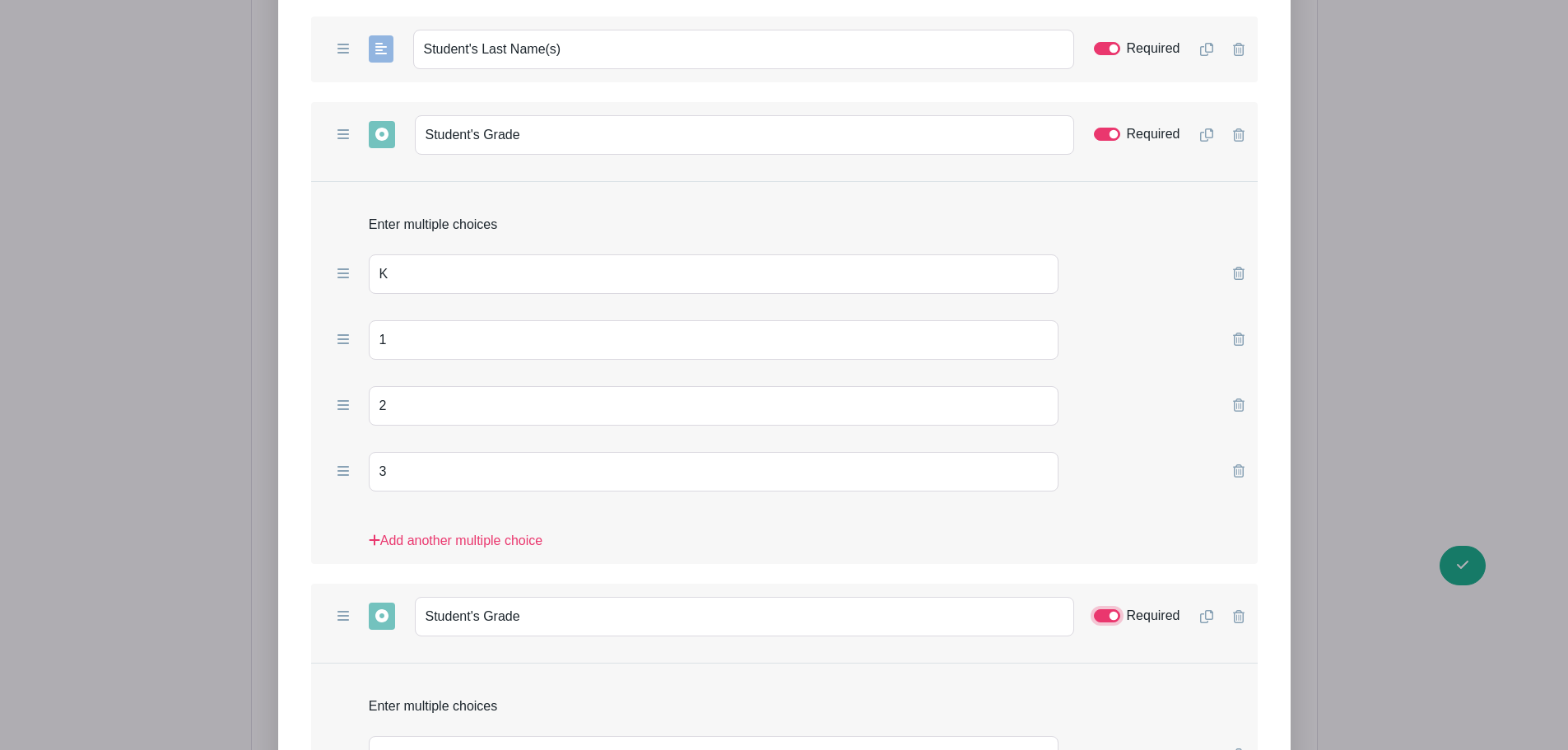
click at [1101, 623] on input "Required" at bounding box center [1106, 615] width 26 height 13
checkbox input "false"
click at [560, 633] on input "Student's Grade" at bounding box center [744, 616] width 659 height 39
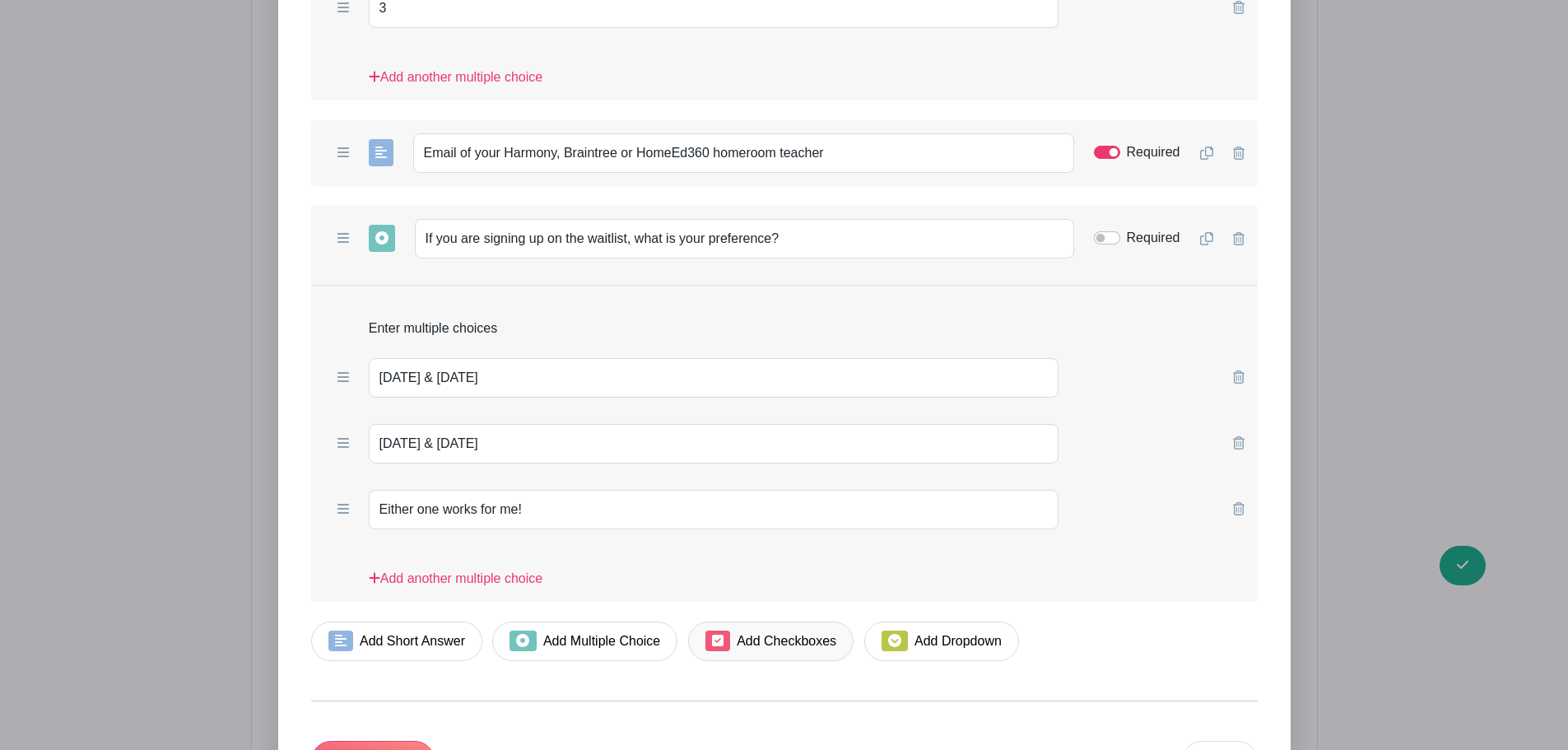
scroll to position [3205, 0]
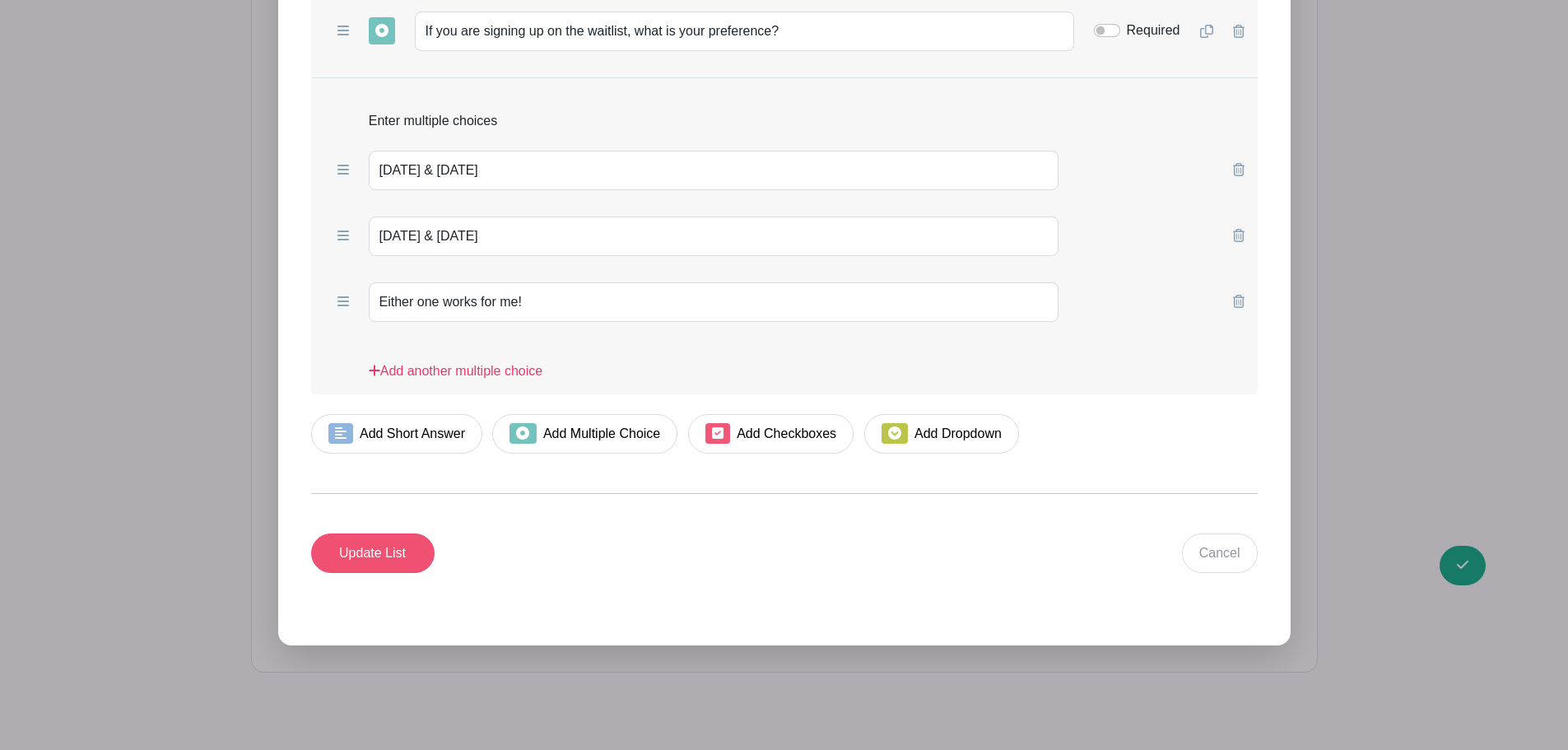
type input "Student's Grade (if enrolling 2 children)"
click at [376, 561] on input "Update List" at bounding box center [373, 553] width 123 height 39
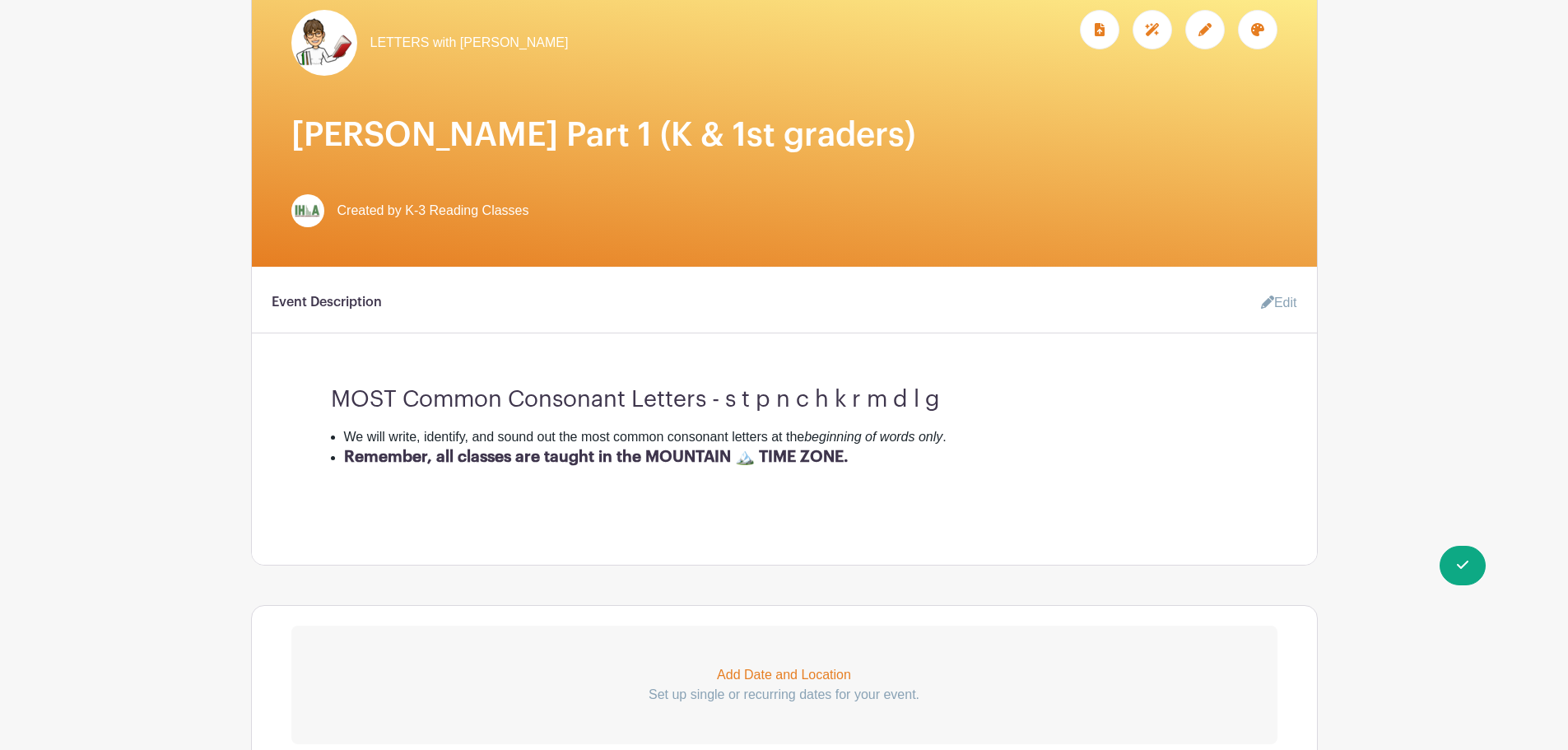
scroll to position [0, 0]
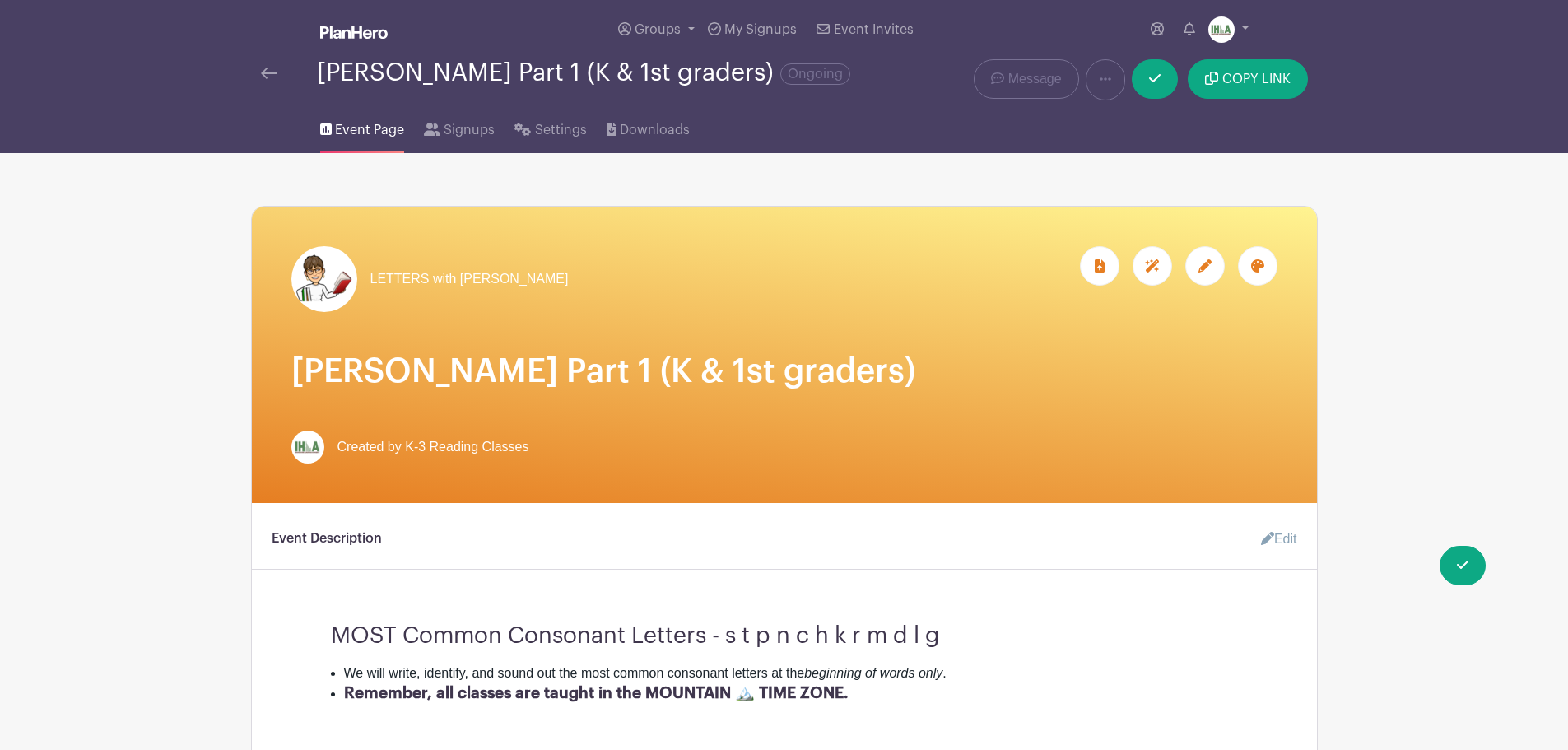
click at [274, 80] on link at bounding box center [268, 73] width 17 height 20
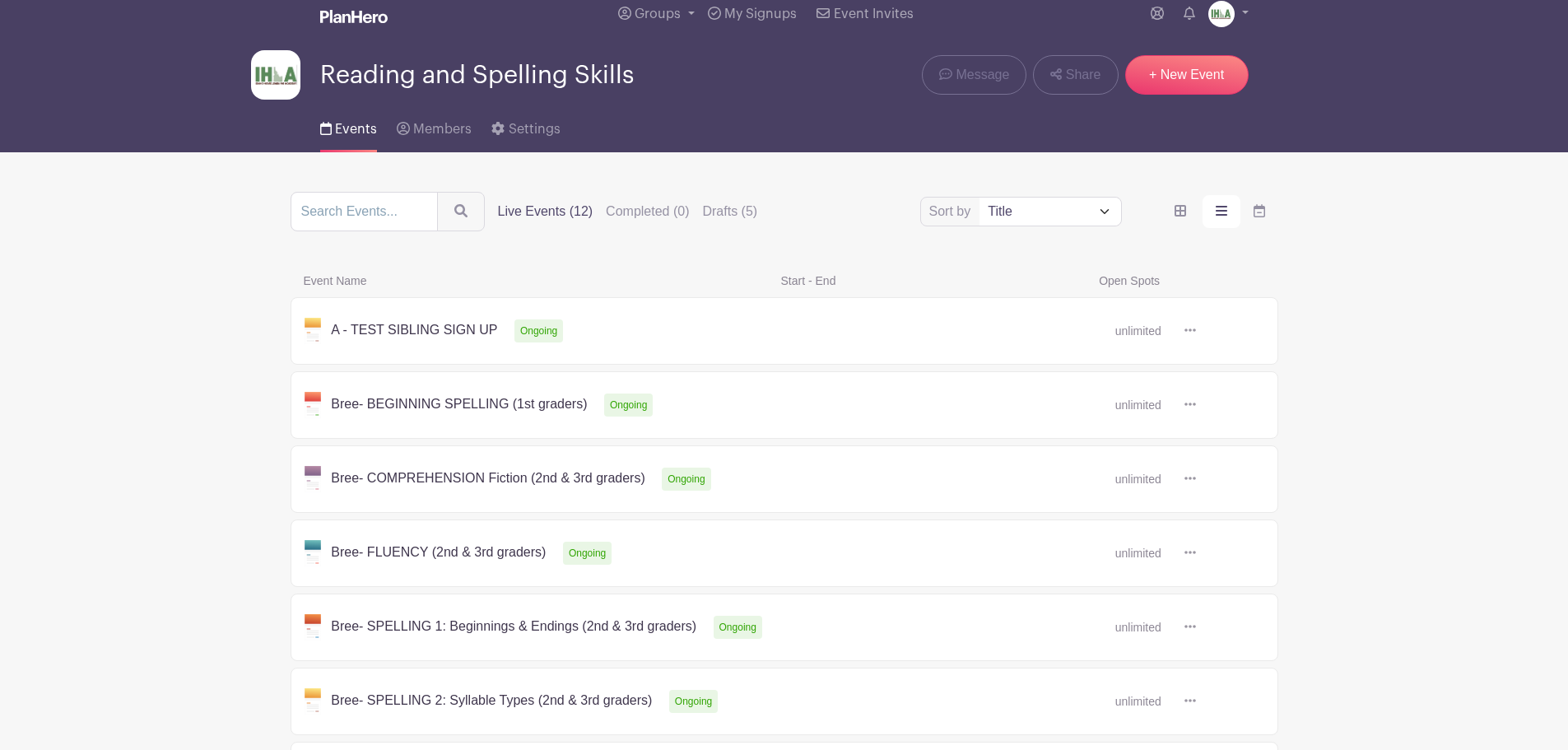
scroll to position [385, 0]
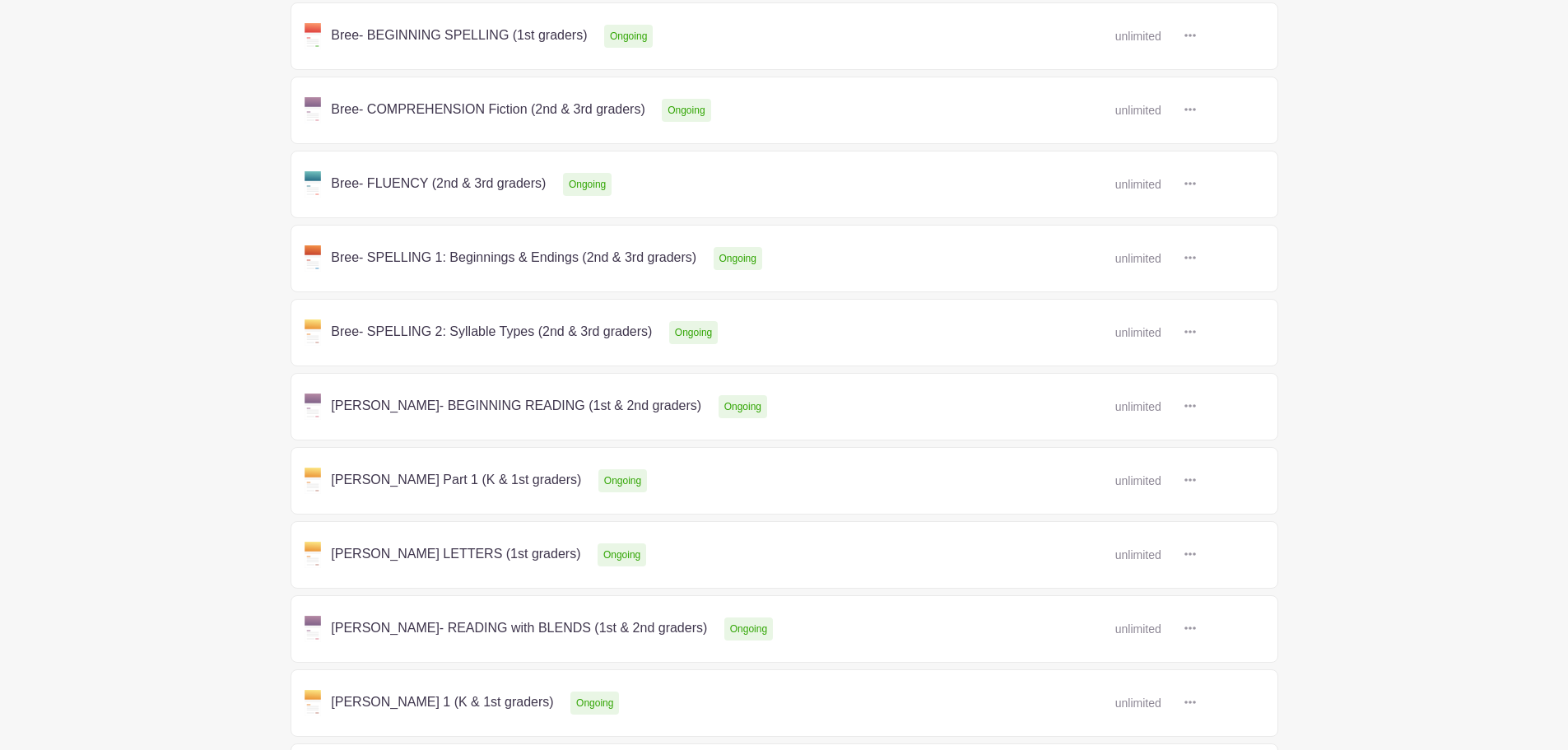
click at [1196, 555] on link at bounding box center [1196, 555] width 0 height 0
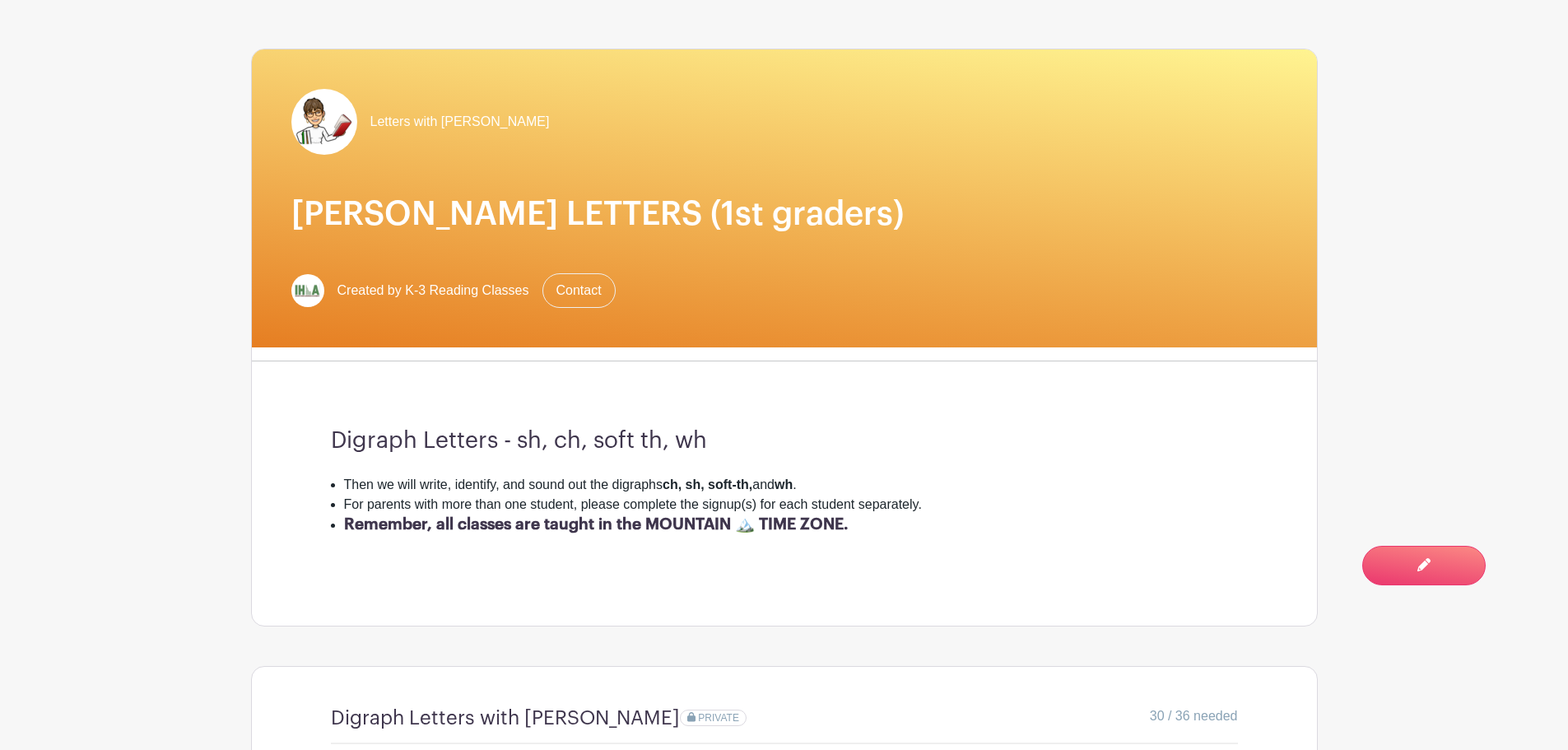
scroll to position [192, 0]
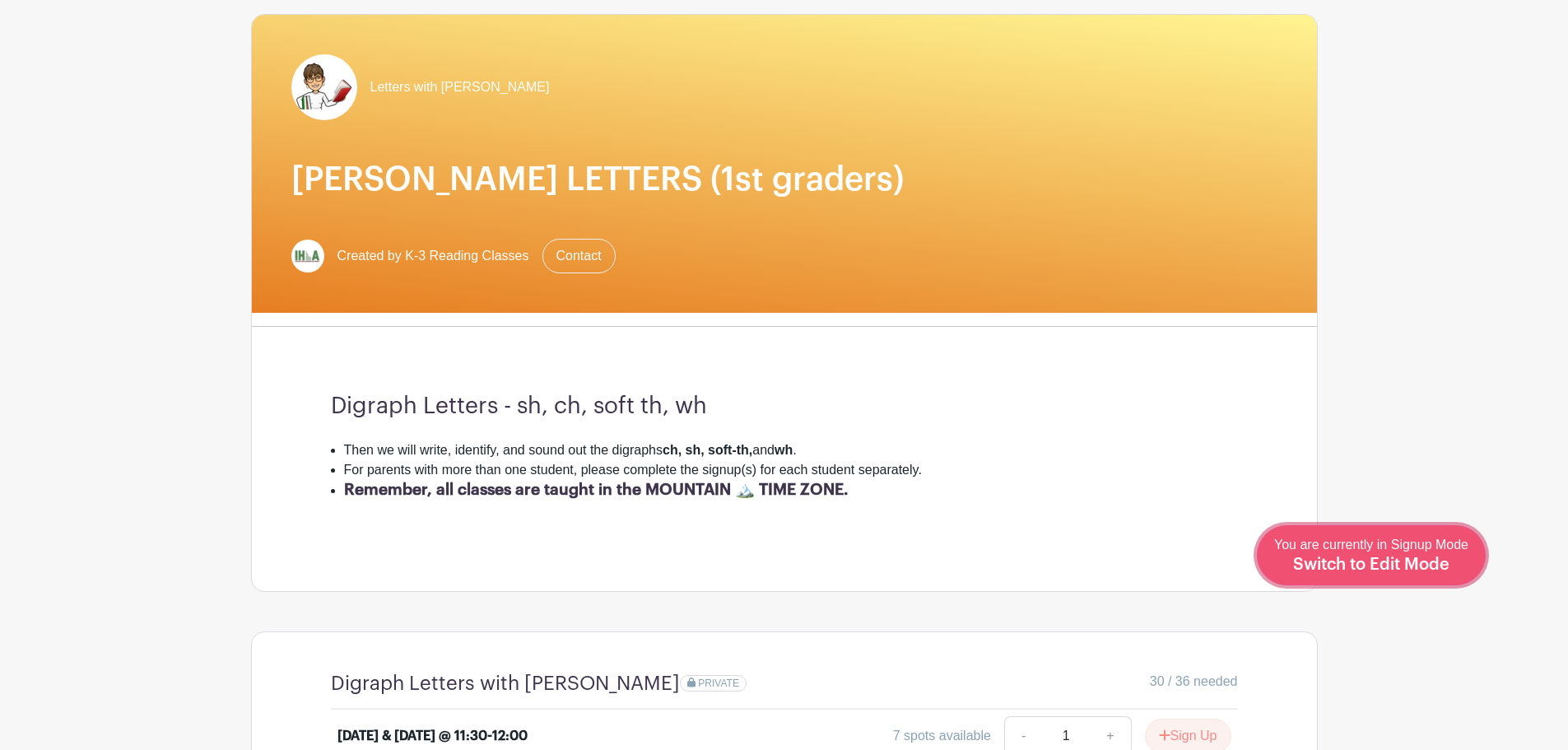
click at [1419, 564] on span "Switch to Edit Mode" at bounding box center [1371, 564] width 157 height 17
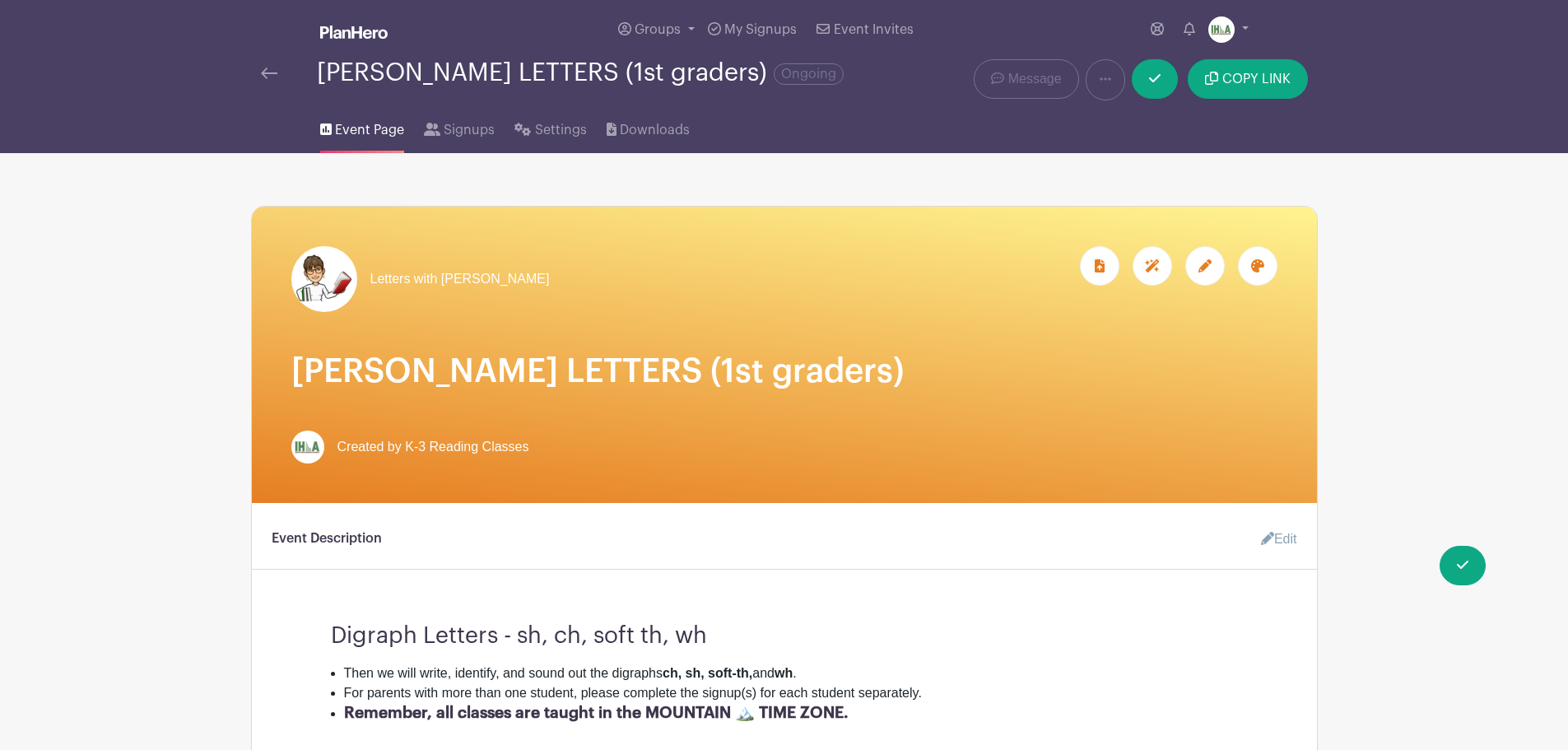
click at [1268, 535] on icon at bounding box center [1267, 538] width 13 height 13
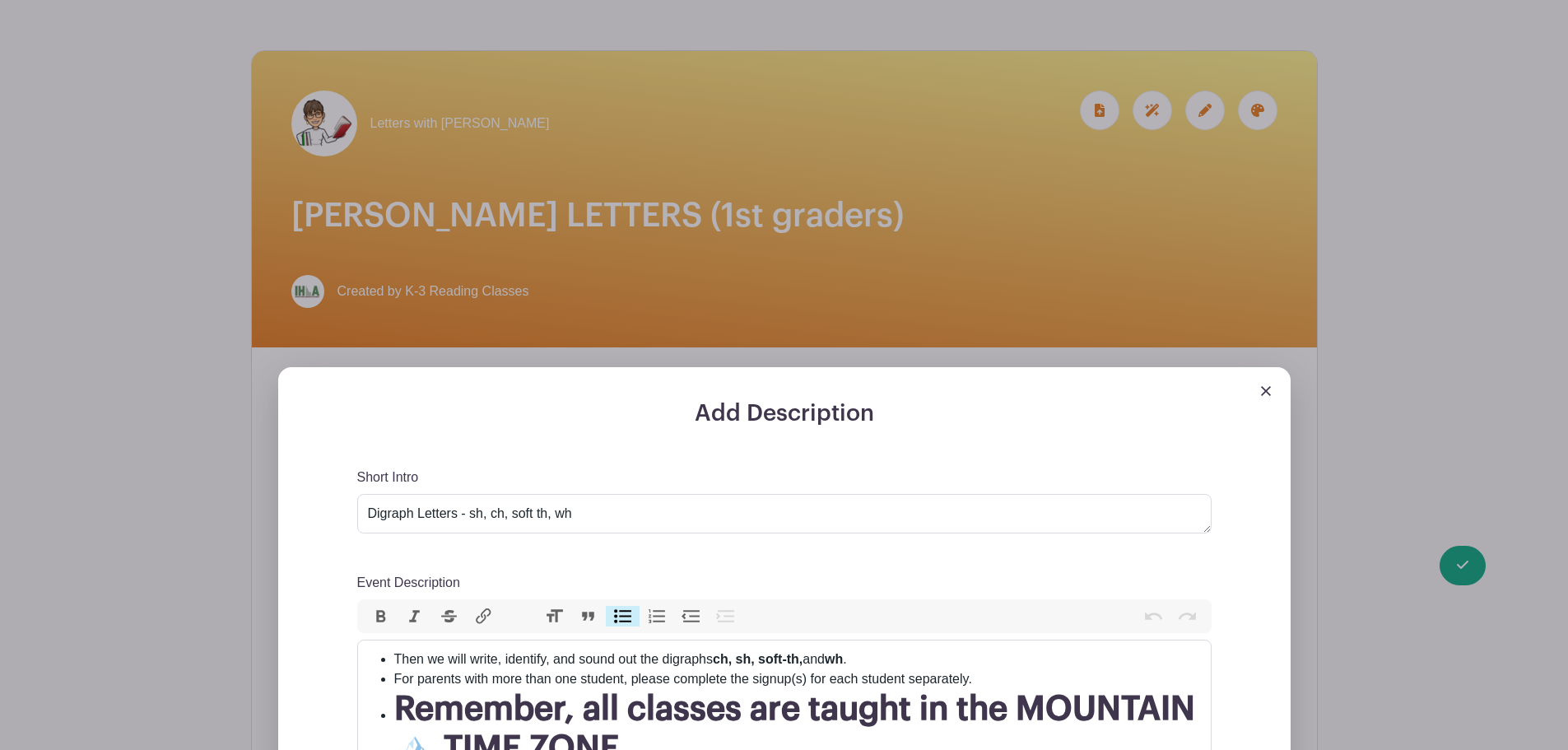
scroll to position [192, 0]
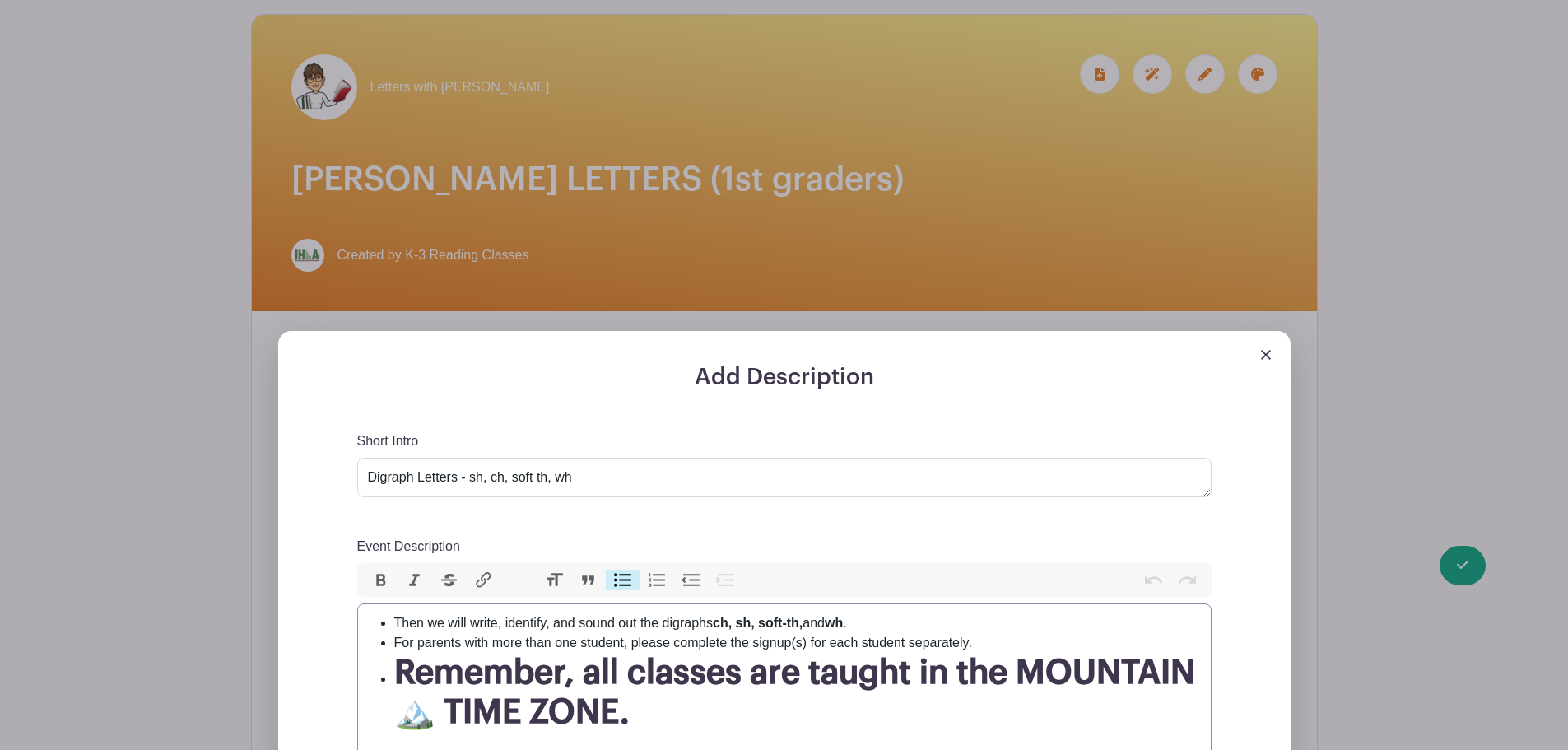
click at [478, 649] on li "For parents with more than one student, please complete the signup(s) for each …" at bounding box center [798, 642] width 807 height 20
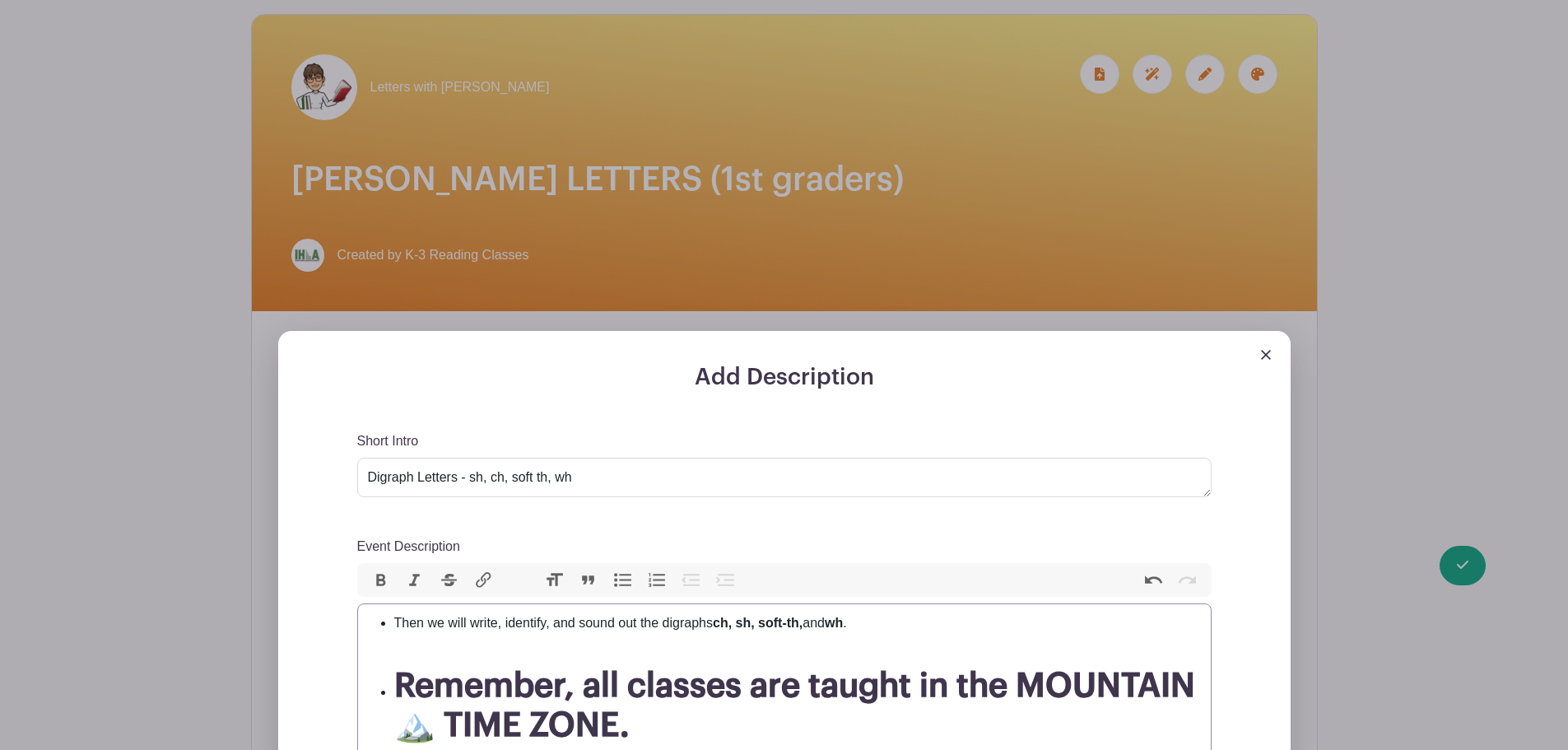
type trix-editor "<ul><li>Then we will write, identify, and sound out the digraphs <strong>ch, sh…"
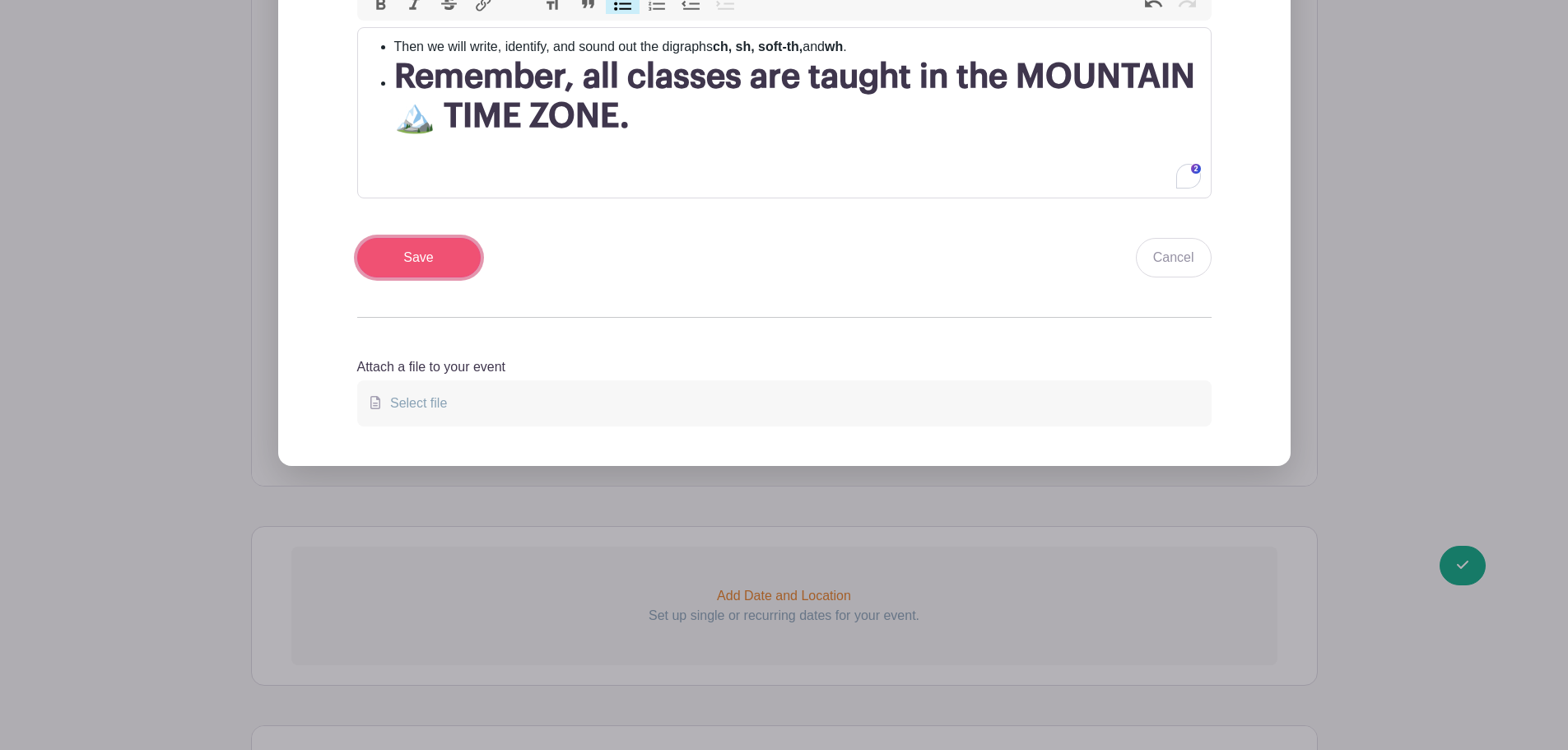
click at [414, 253] on input "Save" at bounding box center [419, 258] width 123 height 39
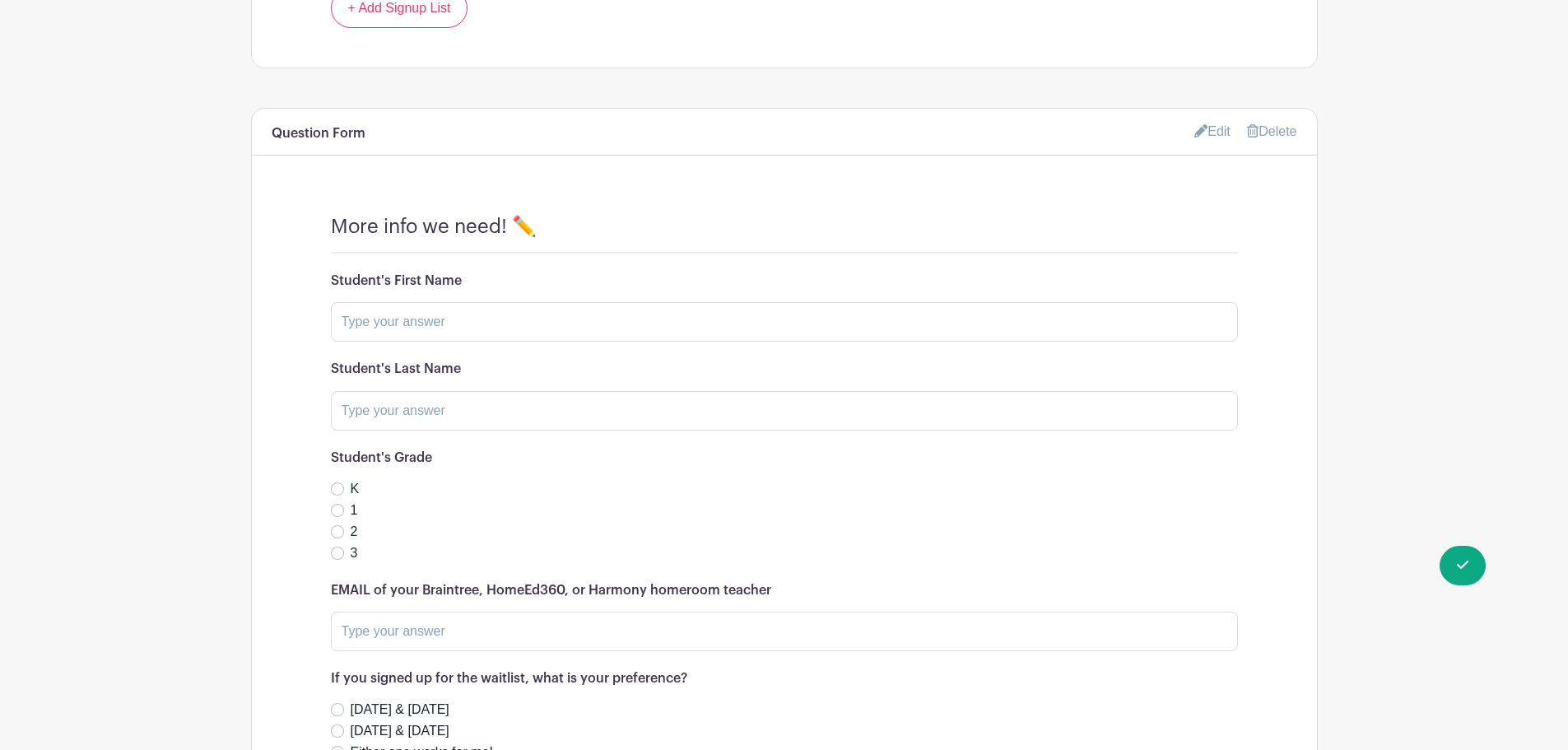
scroll to position [1476, 0]
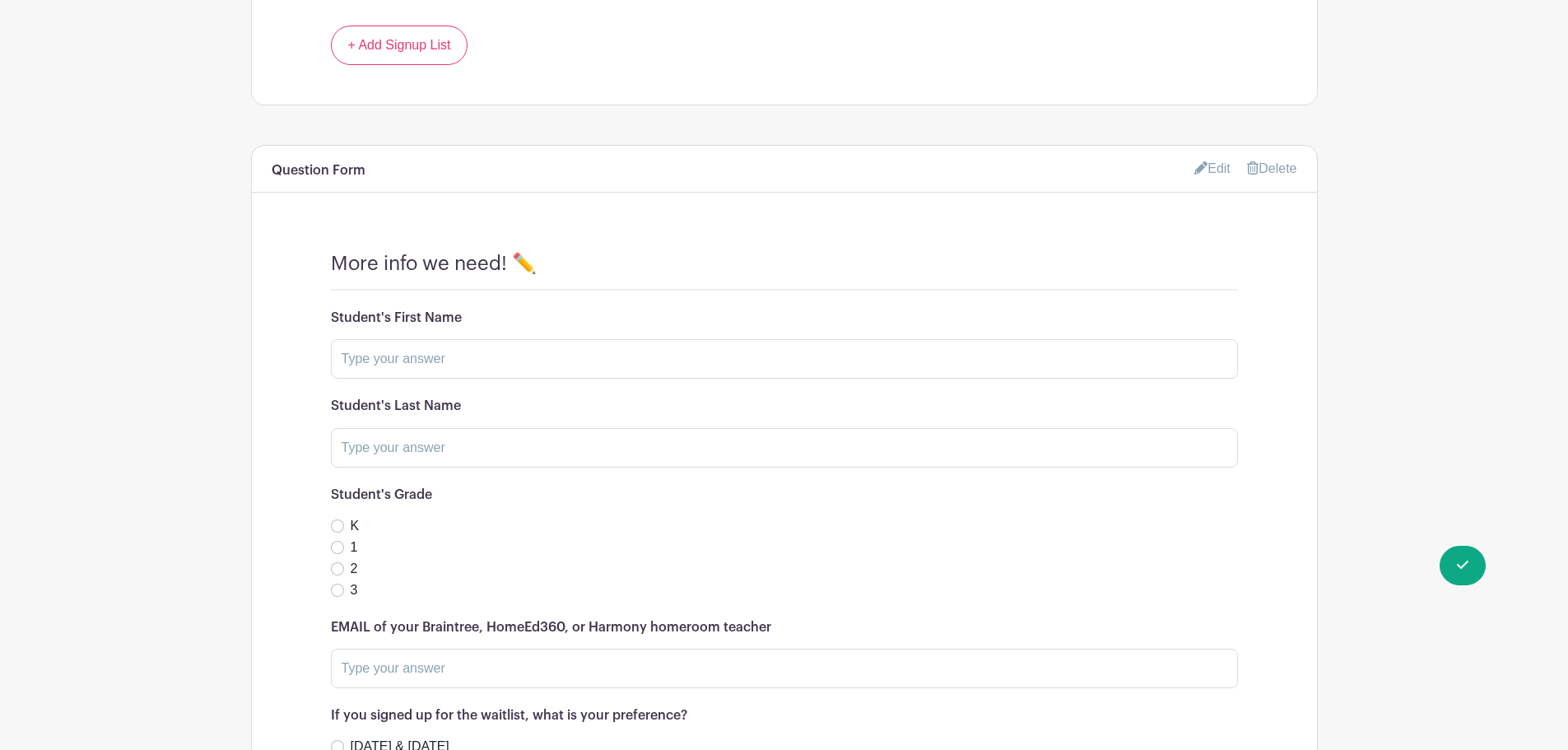
click at [1220, 173] on link "Edit" at bounding box center [1212, 168] width 36 height 27
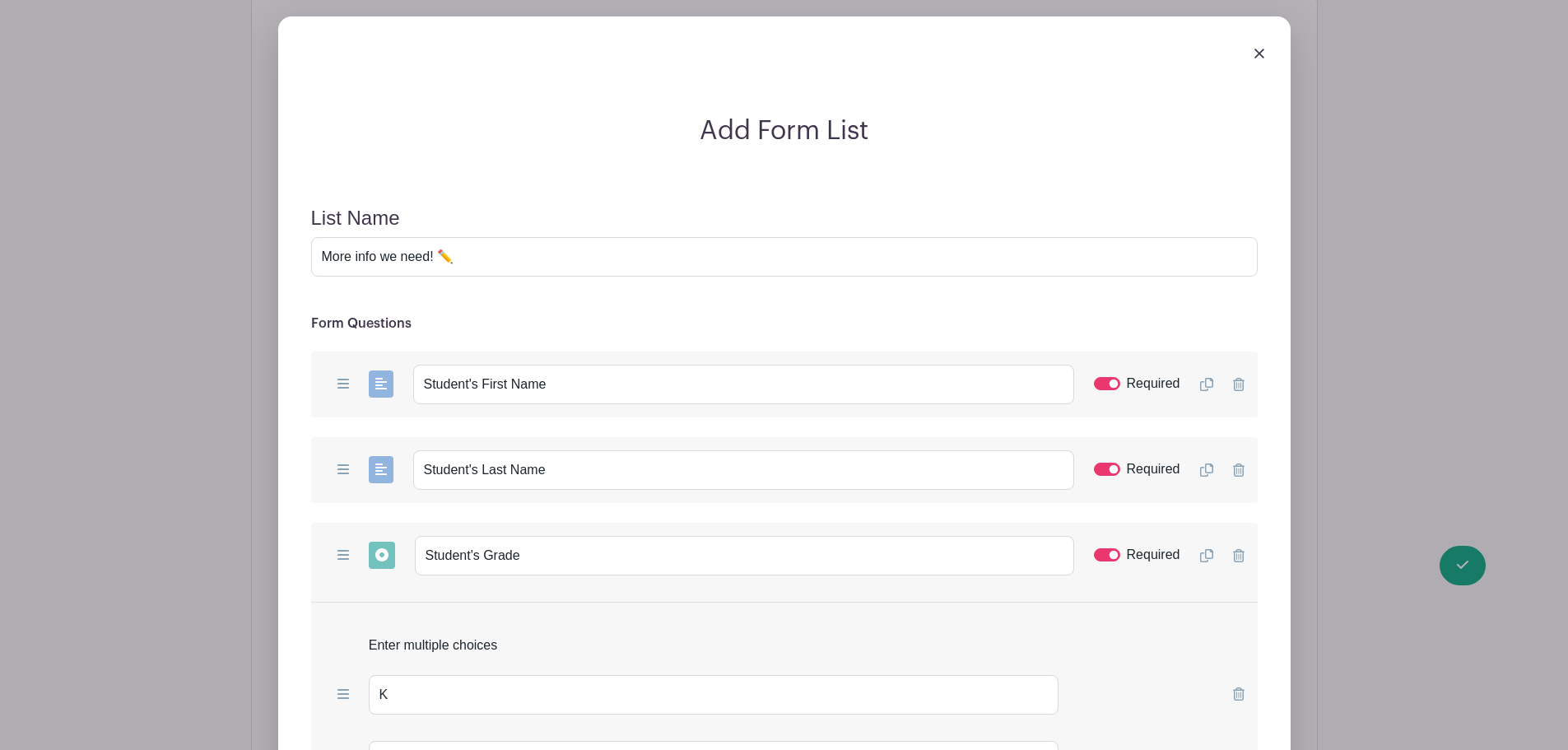
scroll to position [1668, 0]
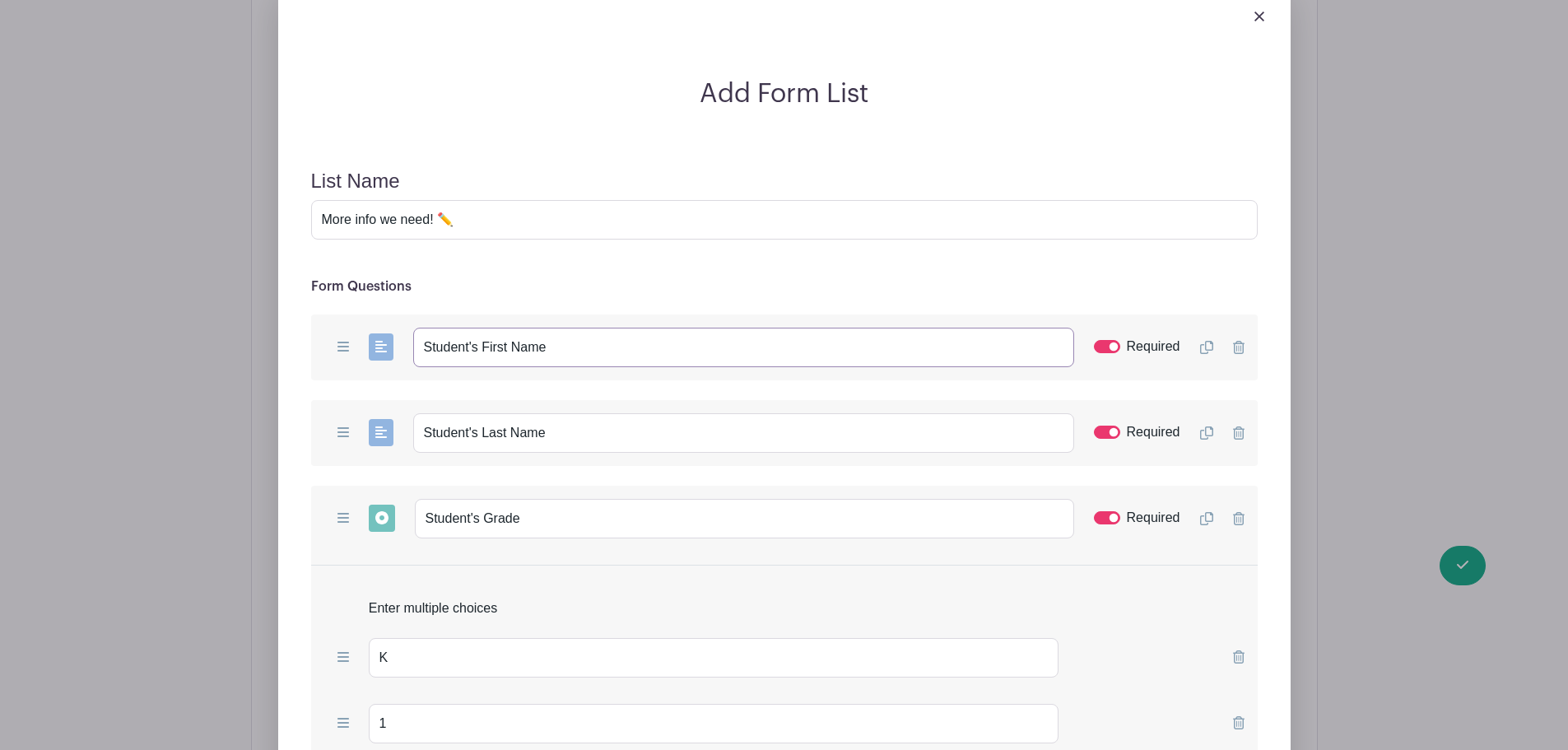
click at [555, 345] on input "Student's First Name" at bounding box center [743, 348] width 661 height 39
paste input "(or NAMES if enrolling multiple students)"
type input "Student's First Name (or NAMES if enrolling multiple students)"
click at [553, 429] on input "Student's Last Name" at bounding box center [743, 433] width 661 height 39
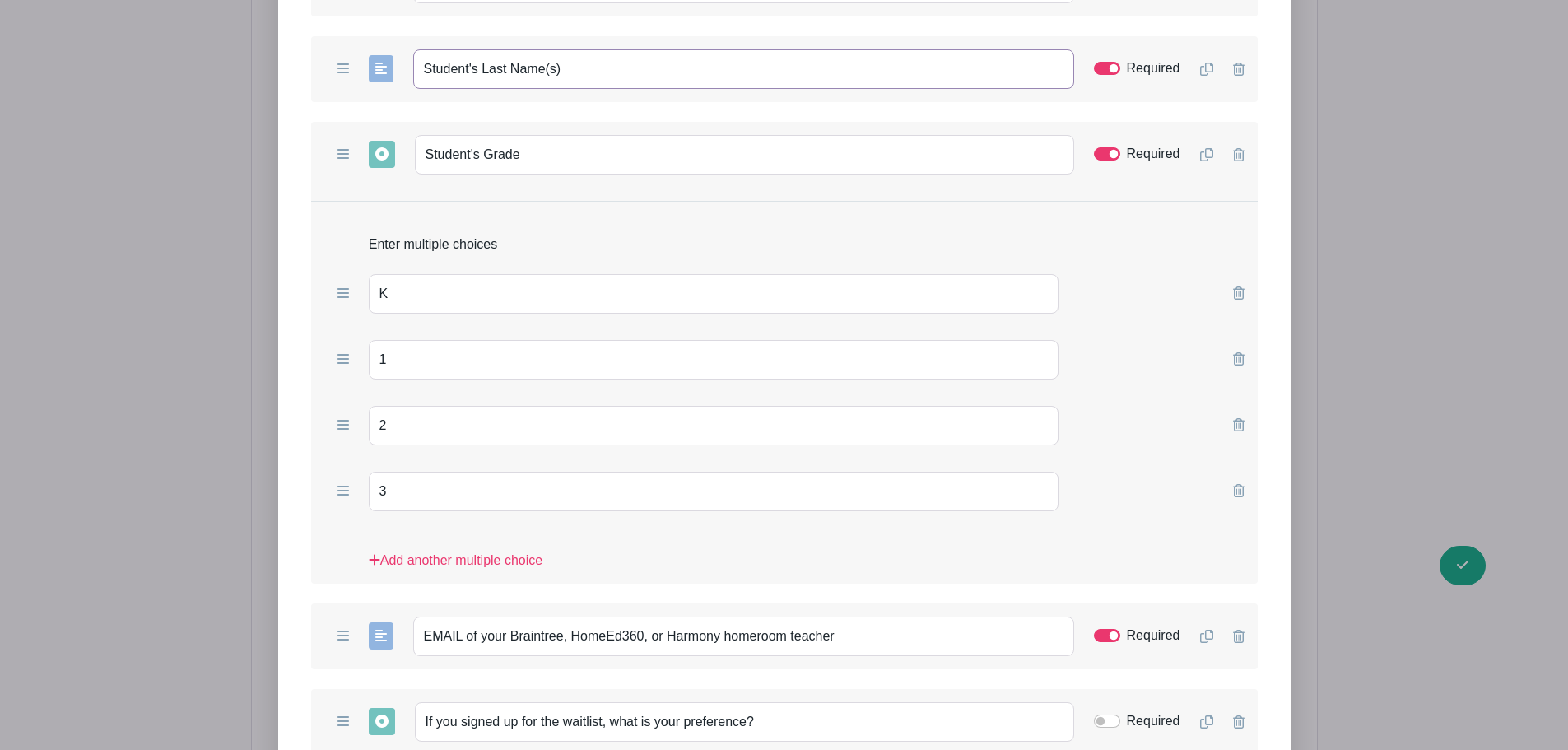
scroll to position [1860, 0]
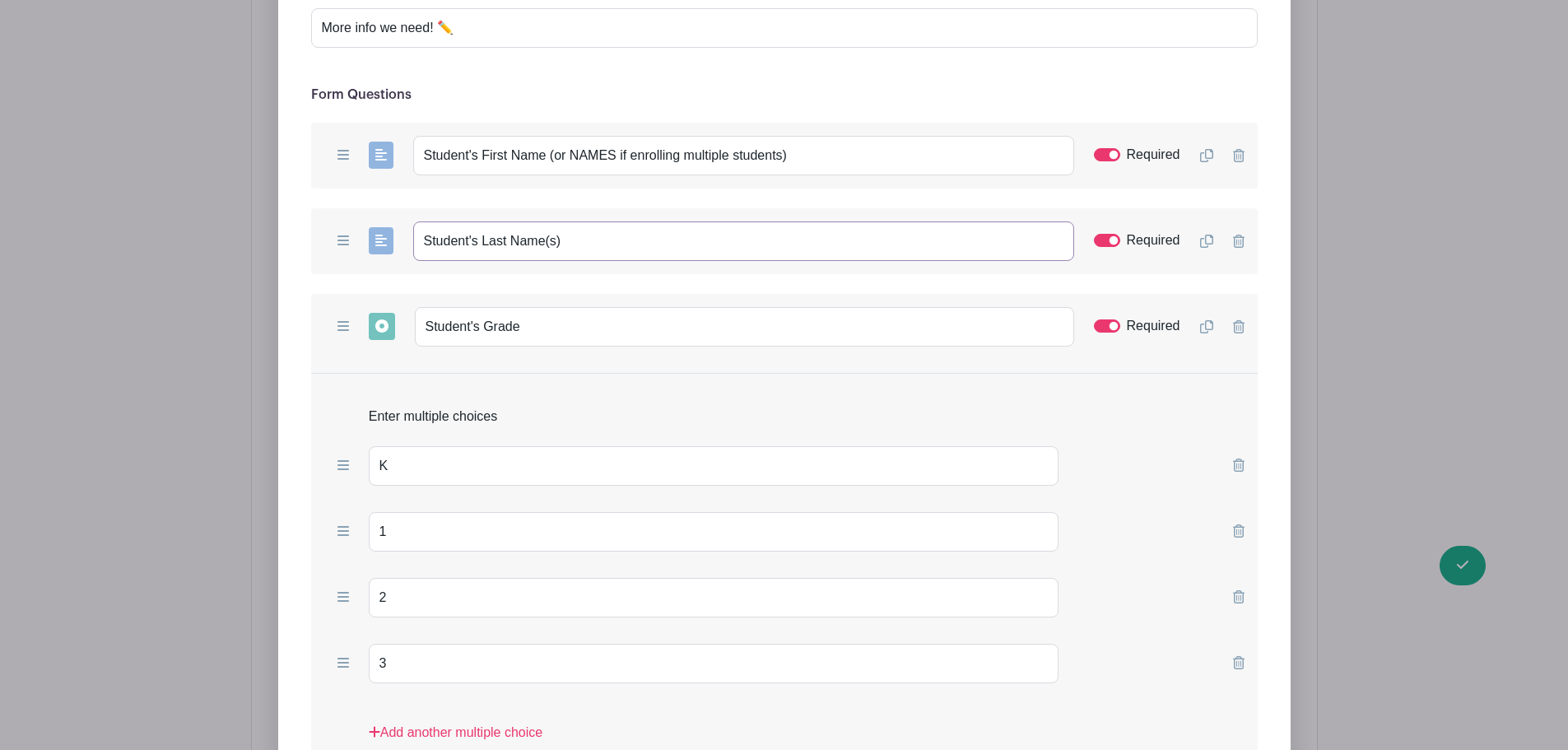
type input "Student's Last Name(s)"
click at [1207, 325] on icon at bounding box center [1206, 326] width 13 height 13
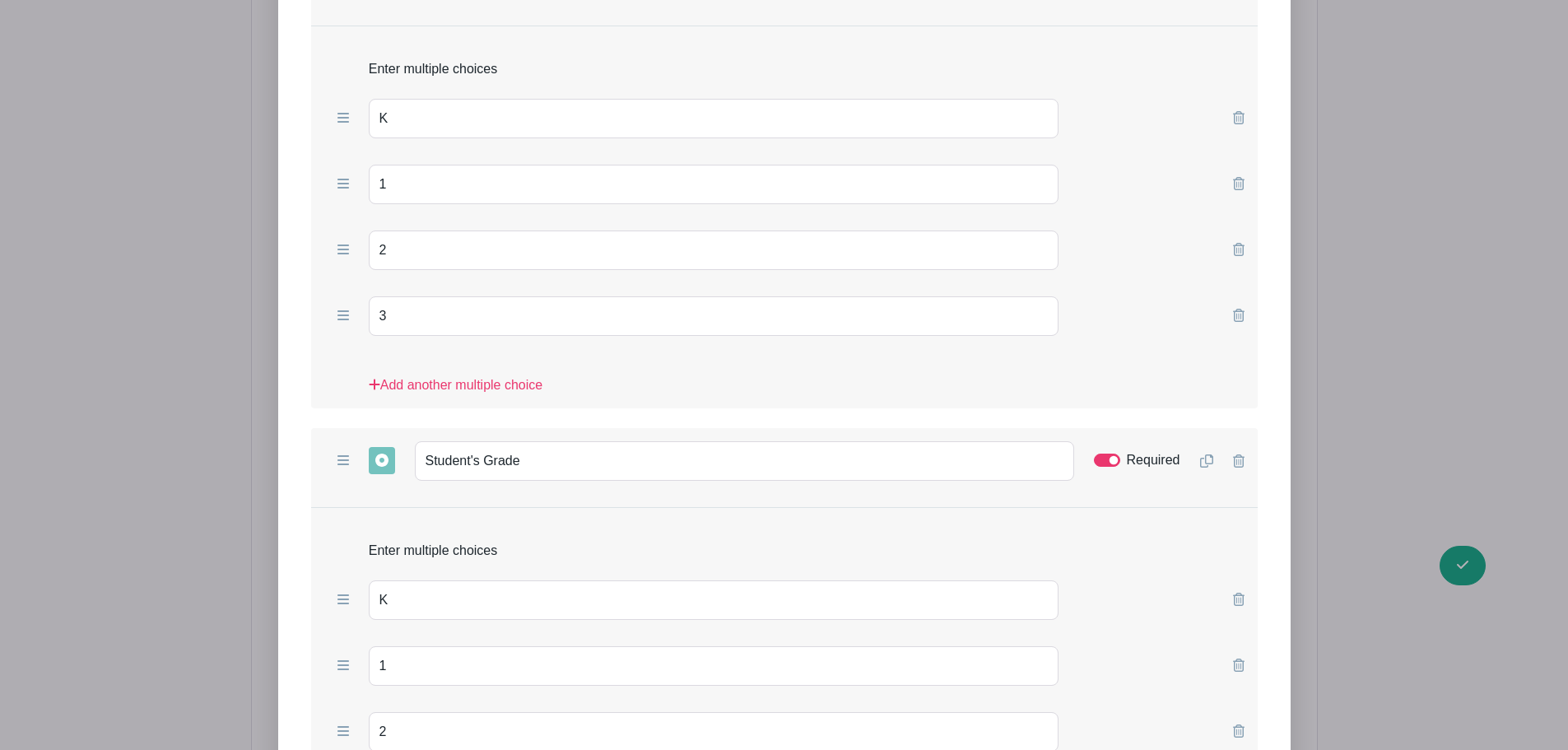
scroll to position [2245, 0]
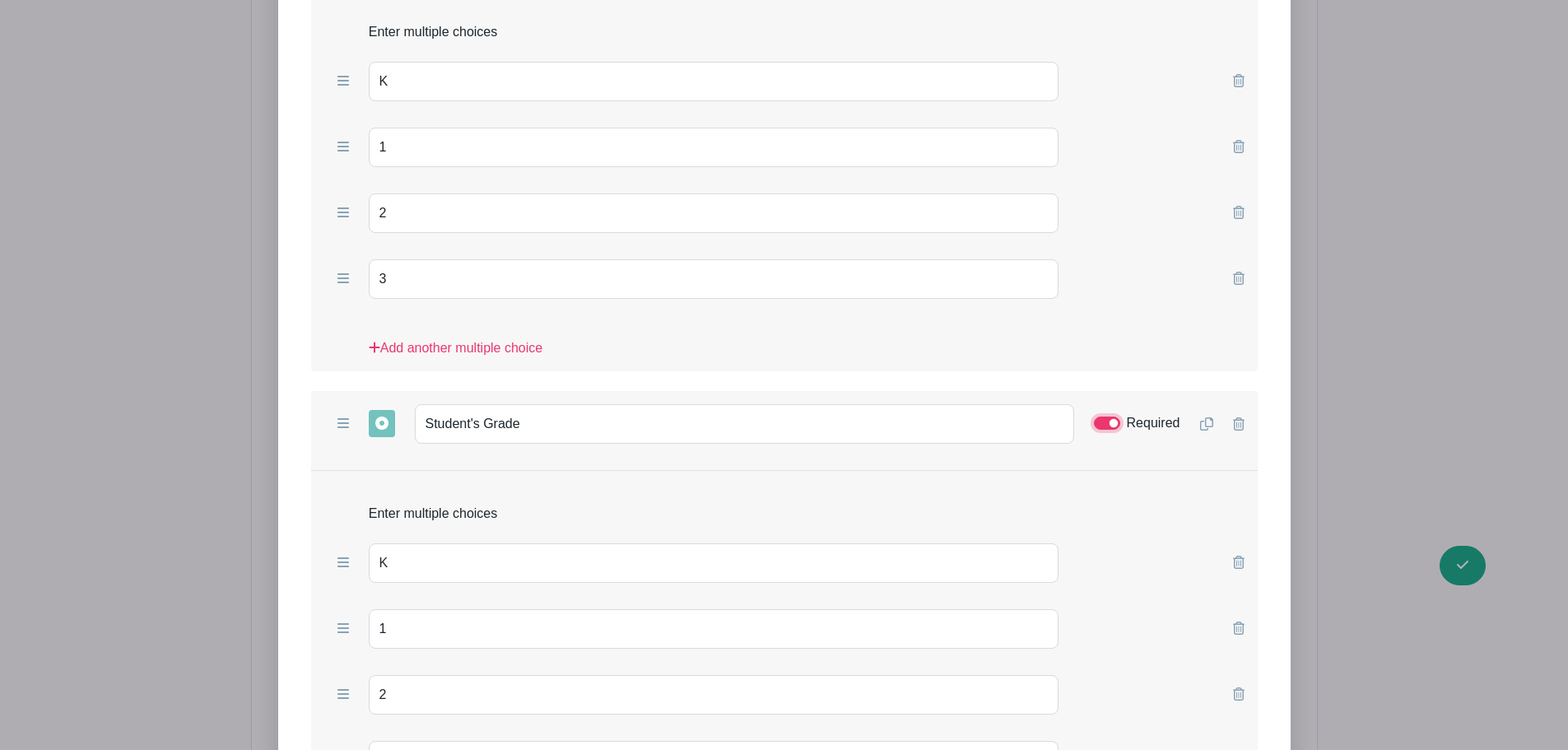
click at [1099, 423] on input "Required" at bounding box center [1106, 422] width 26 height 13
checkbox input "false"
click at [602, 417] on input "Student's Grade" at bounding box center [744, 424] width 659 height 39
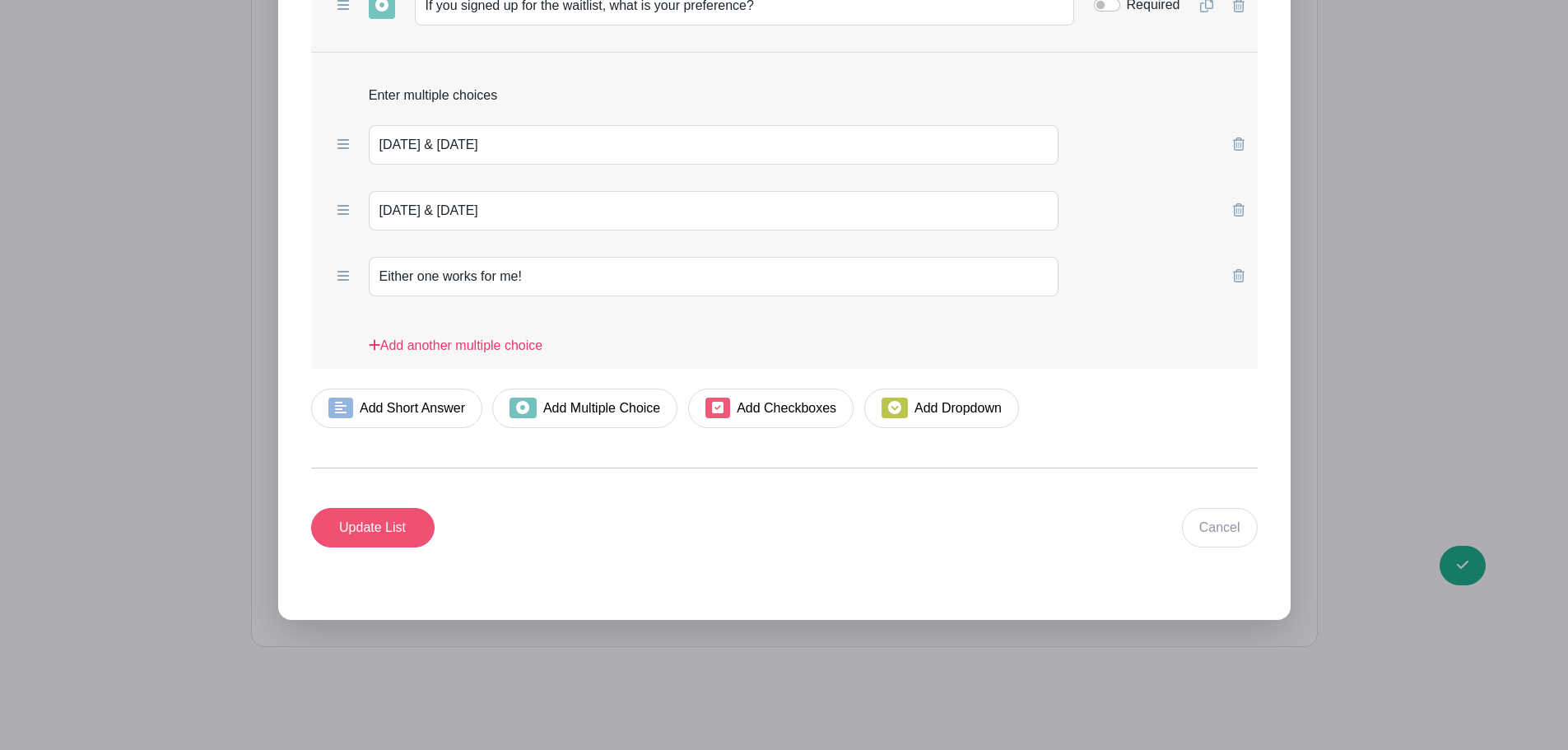
type input "Student's Grade (if enrolling 2 children)"
click at [361, 541] on input "Update List" at bounding box center [373, 528] width 123 height 39
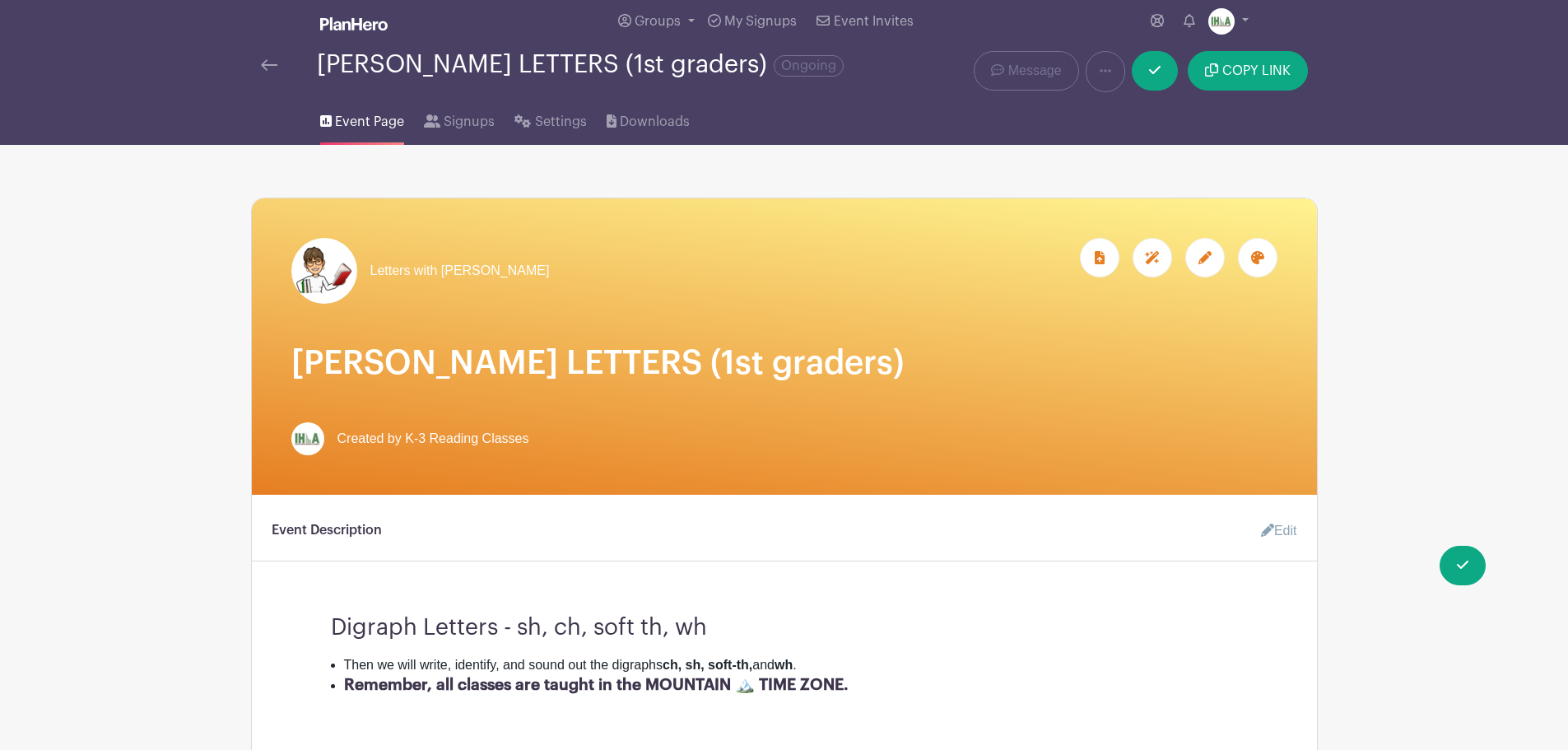
scroll to position [0, 0]
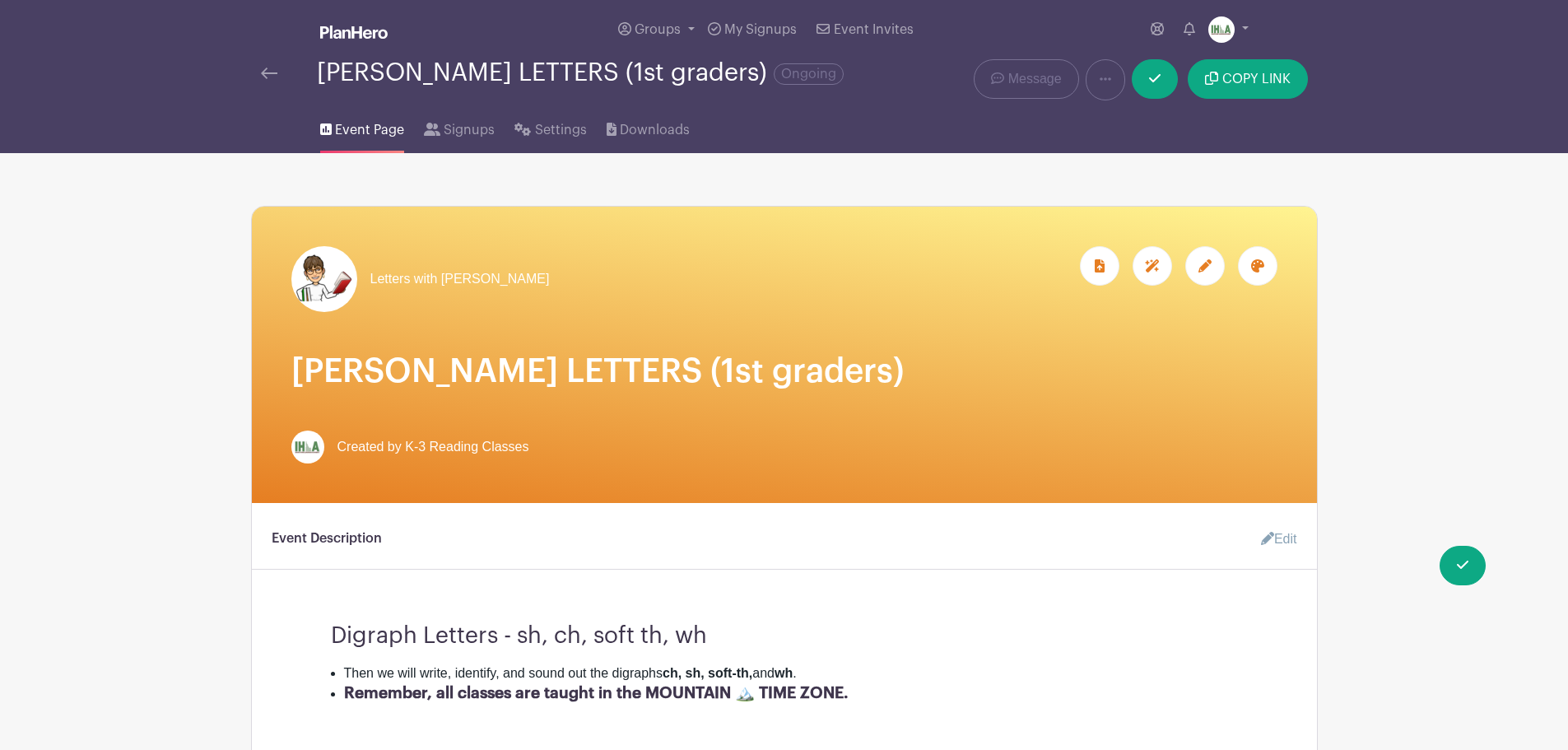
click at [265, 67] on link at bounding box center [268, 73] width 17 height 20
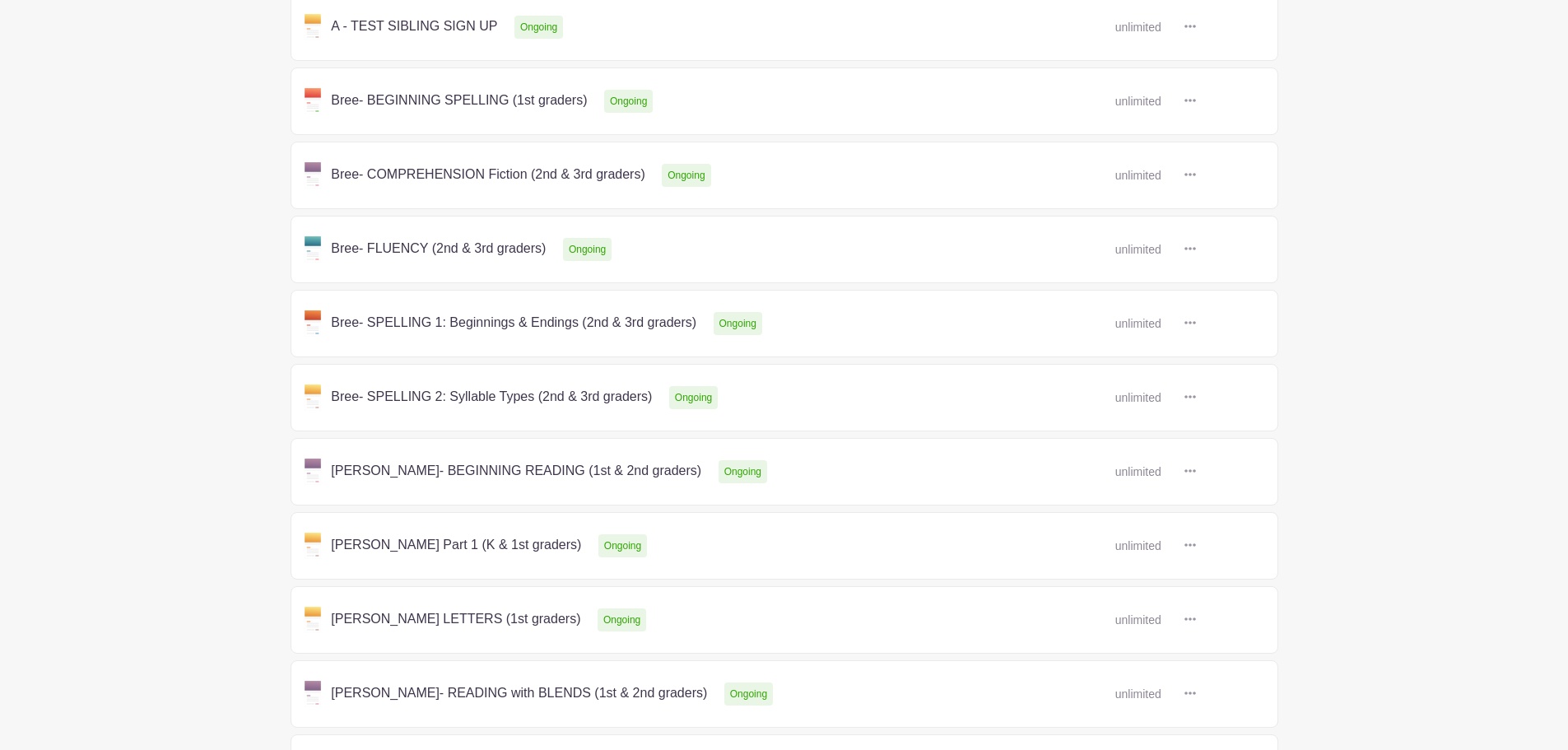
scroll to position [555, 0]
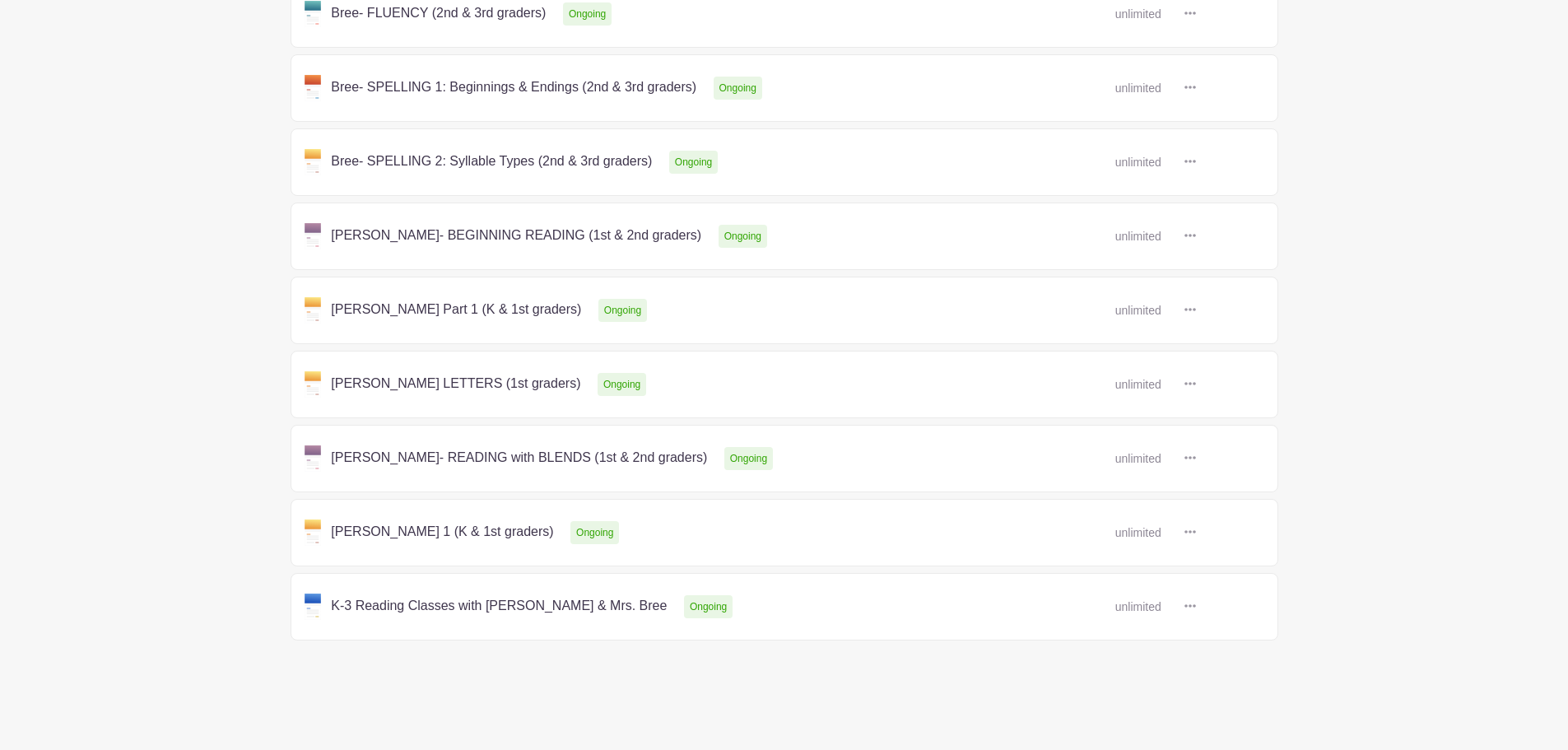
click at [1196, 458] on link at bounding box center [1196, 458] width 0 height 0
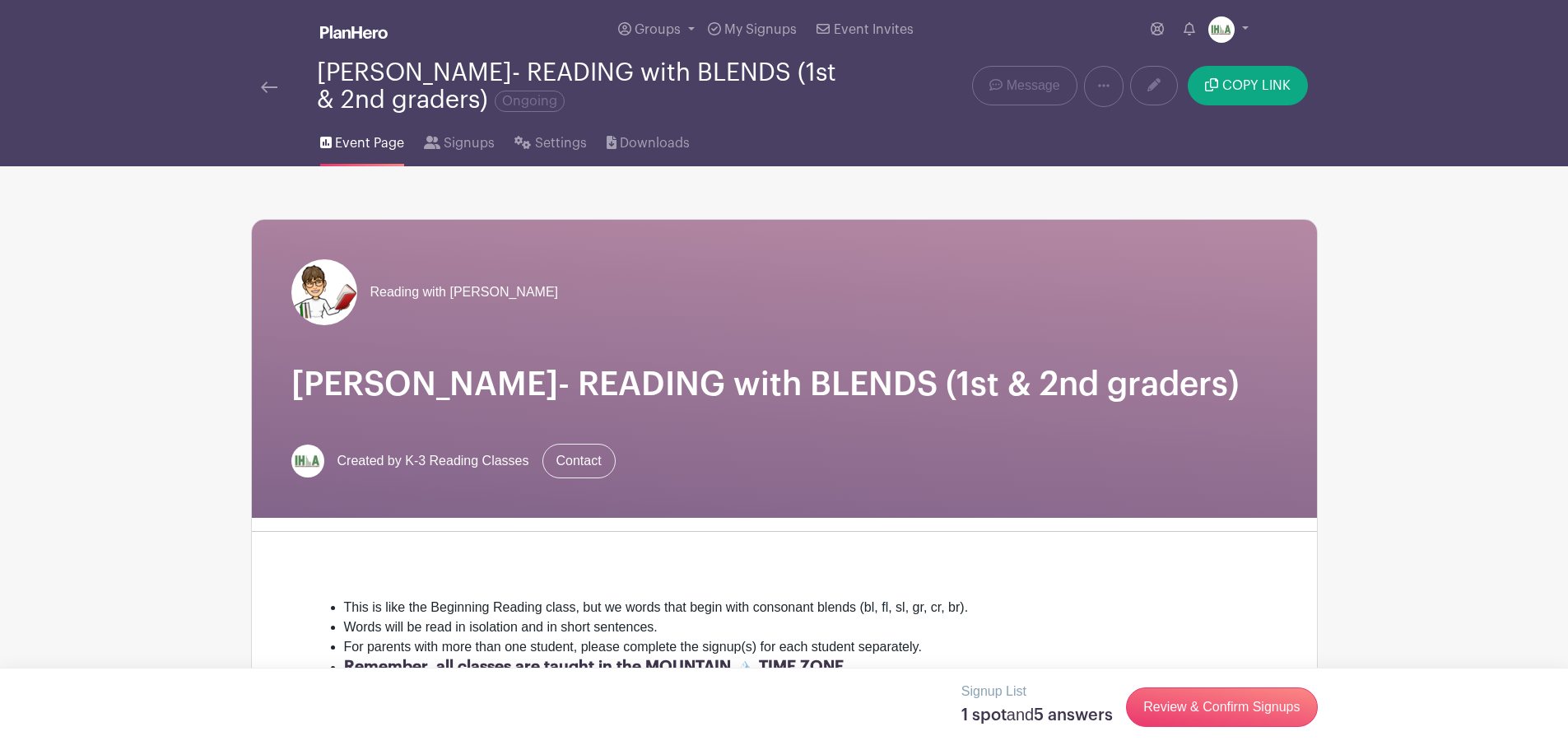
click at [270, 86] on img at bounding box center [268, 87] width 17 height 12
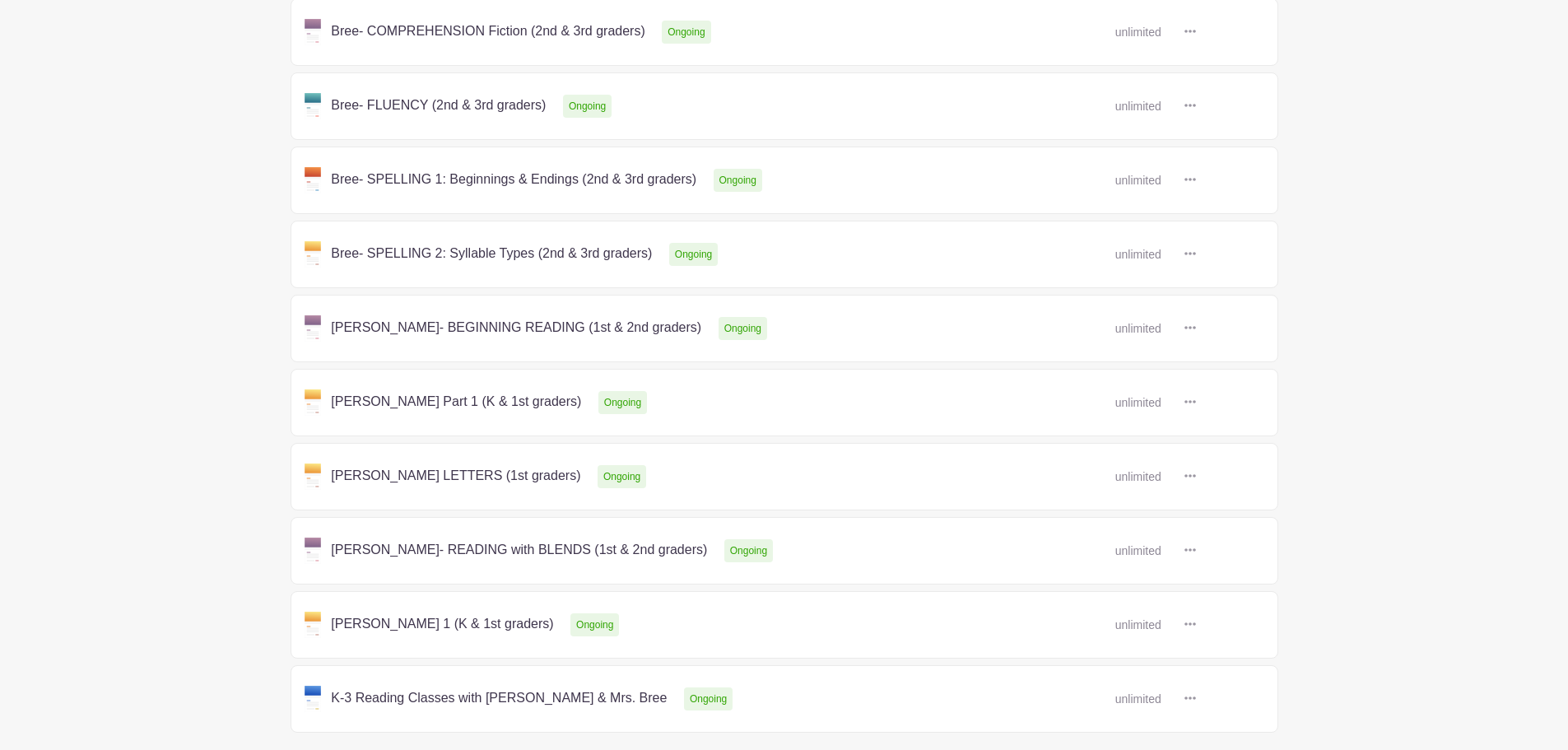
scroll to position [555, 0]
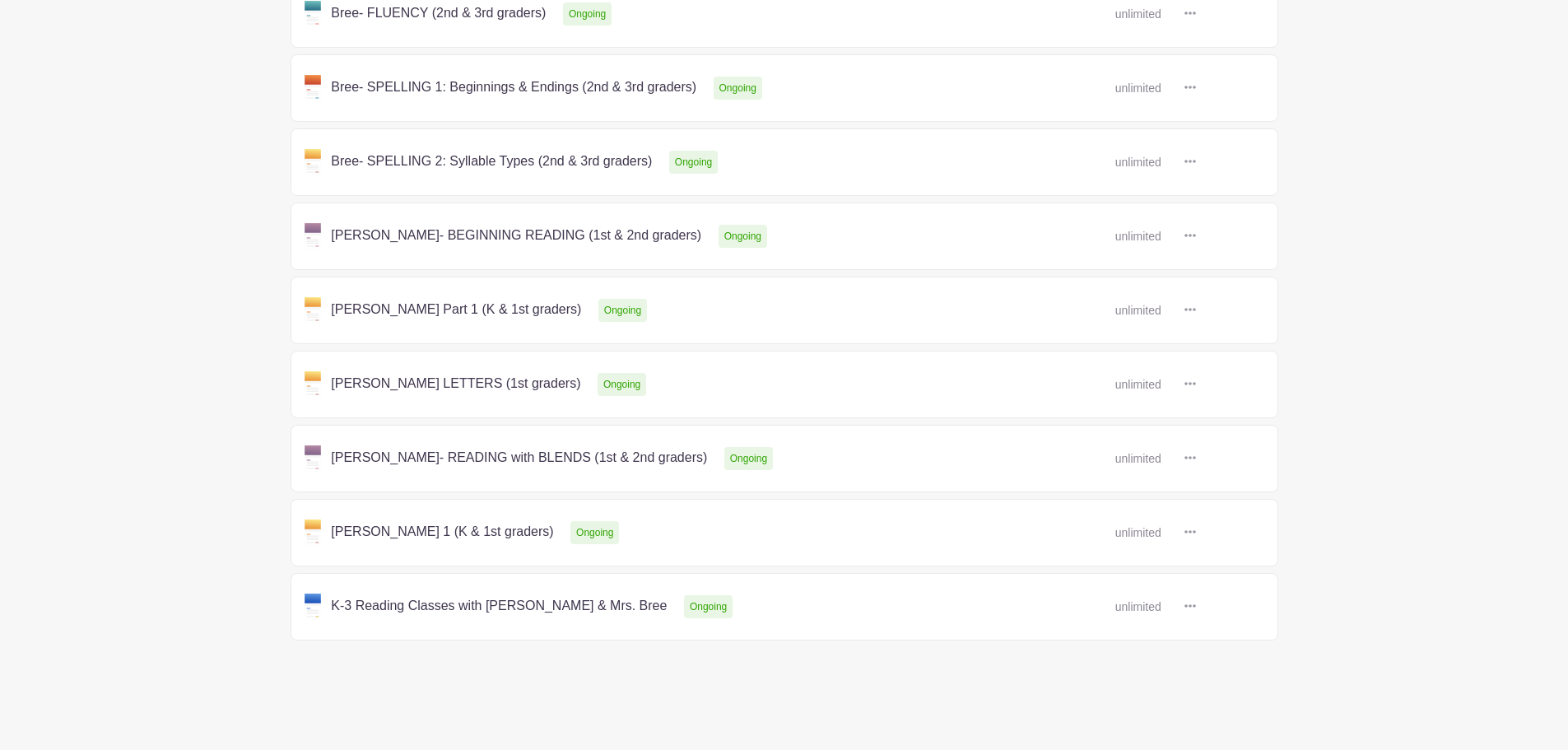
click at [1196, 458] on link at bounding box center [1196, 458] width 0 height 0
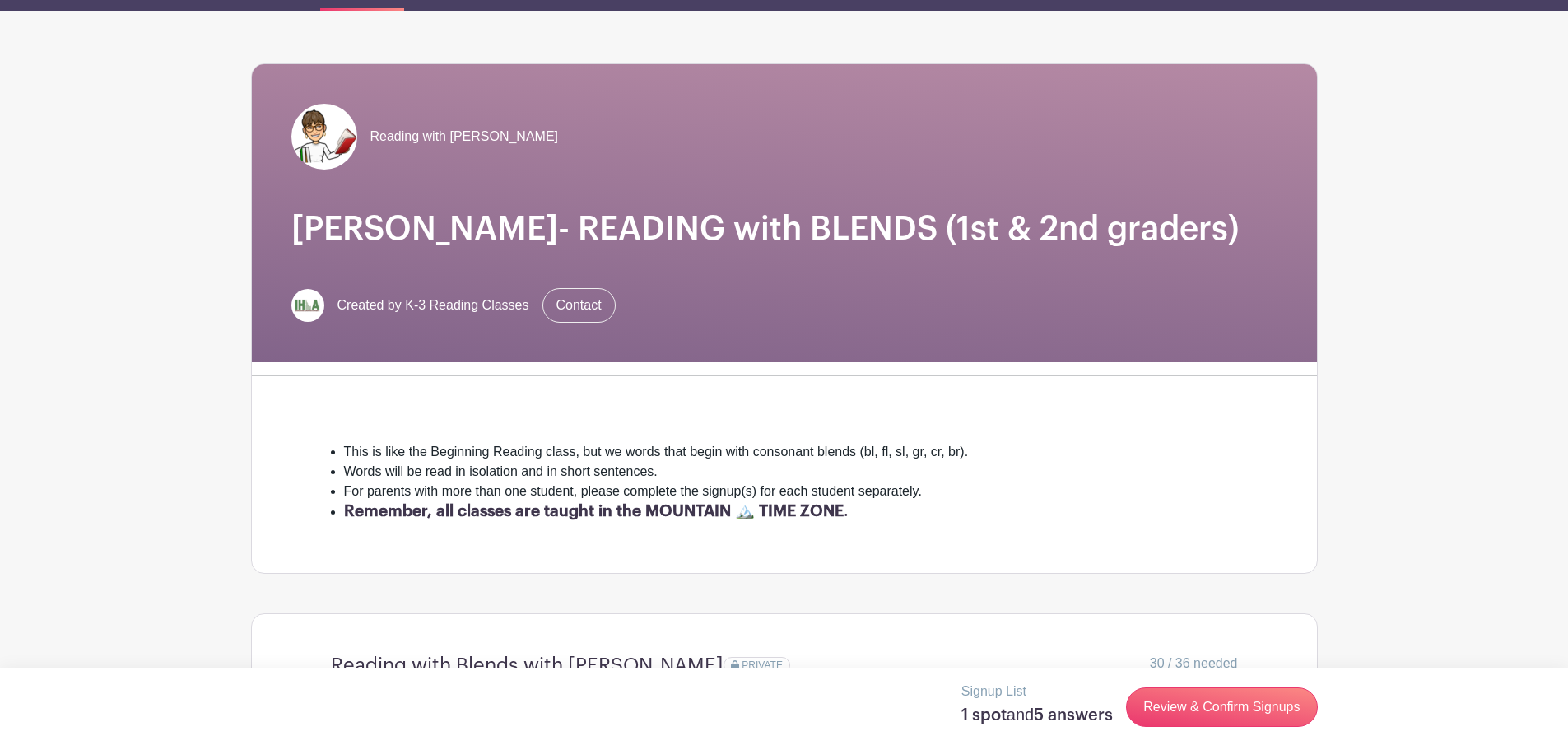
scroll to position [192, 0]
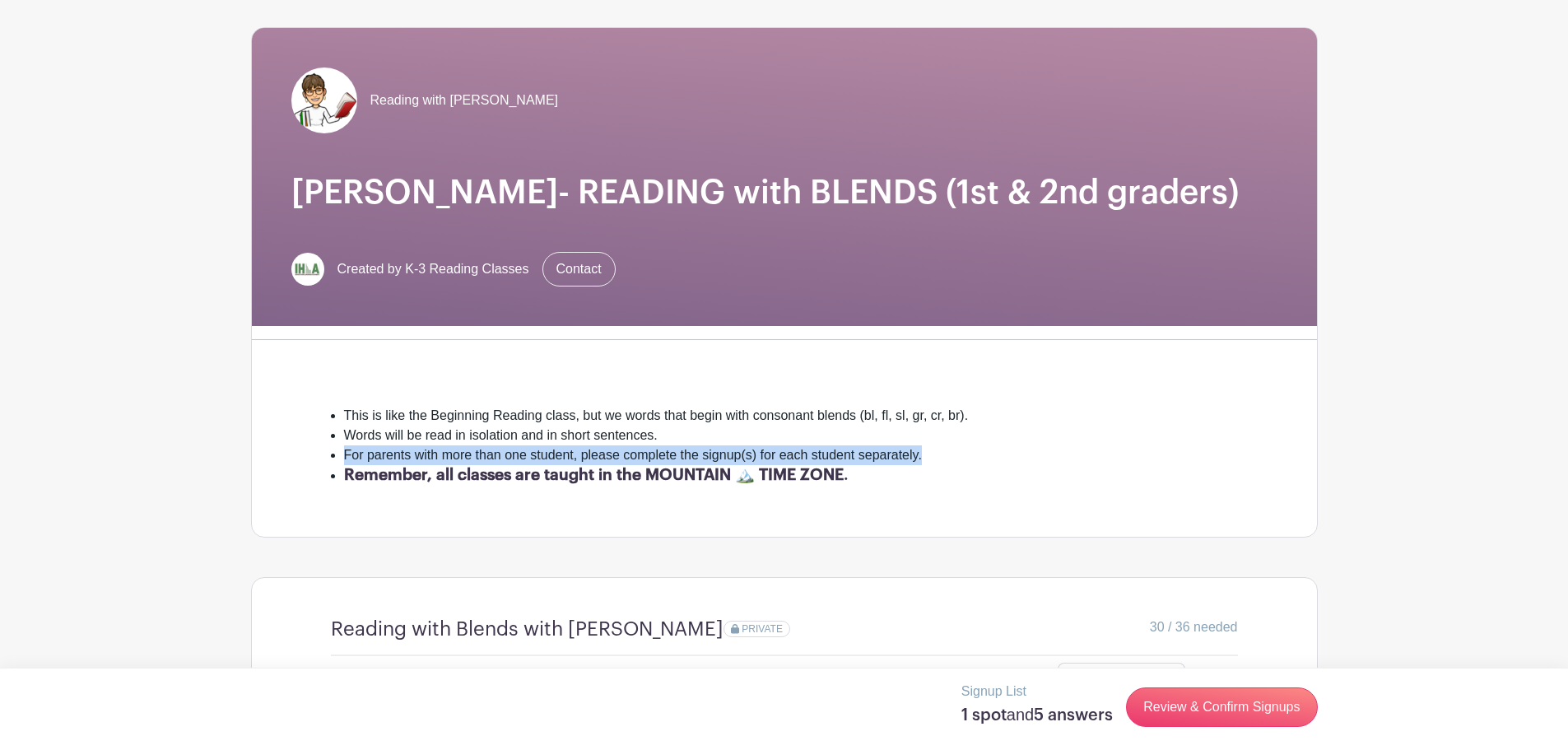
drag, startPoint x: 1387, startPoint y: 444, endPoint x: 1382, endPoint y: 452, distance: 9.4
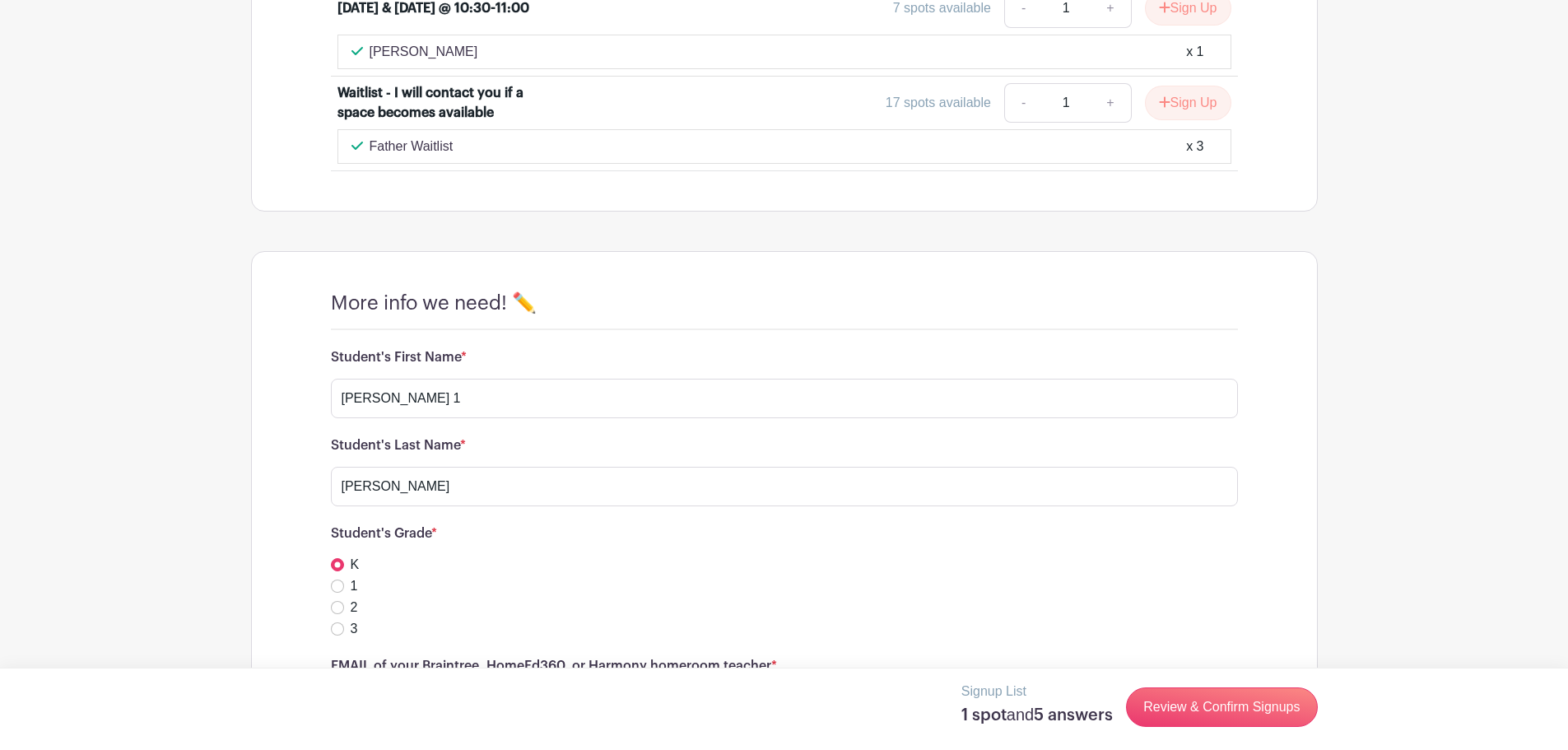
scroll to position [1212, 0]
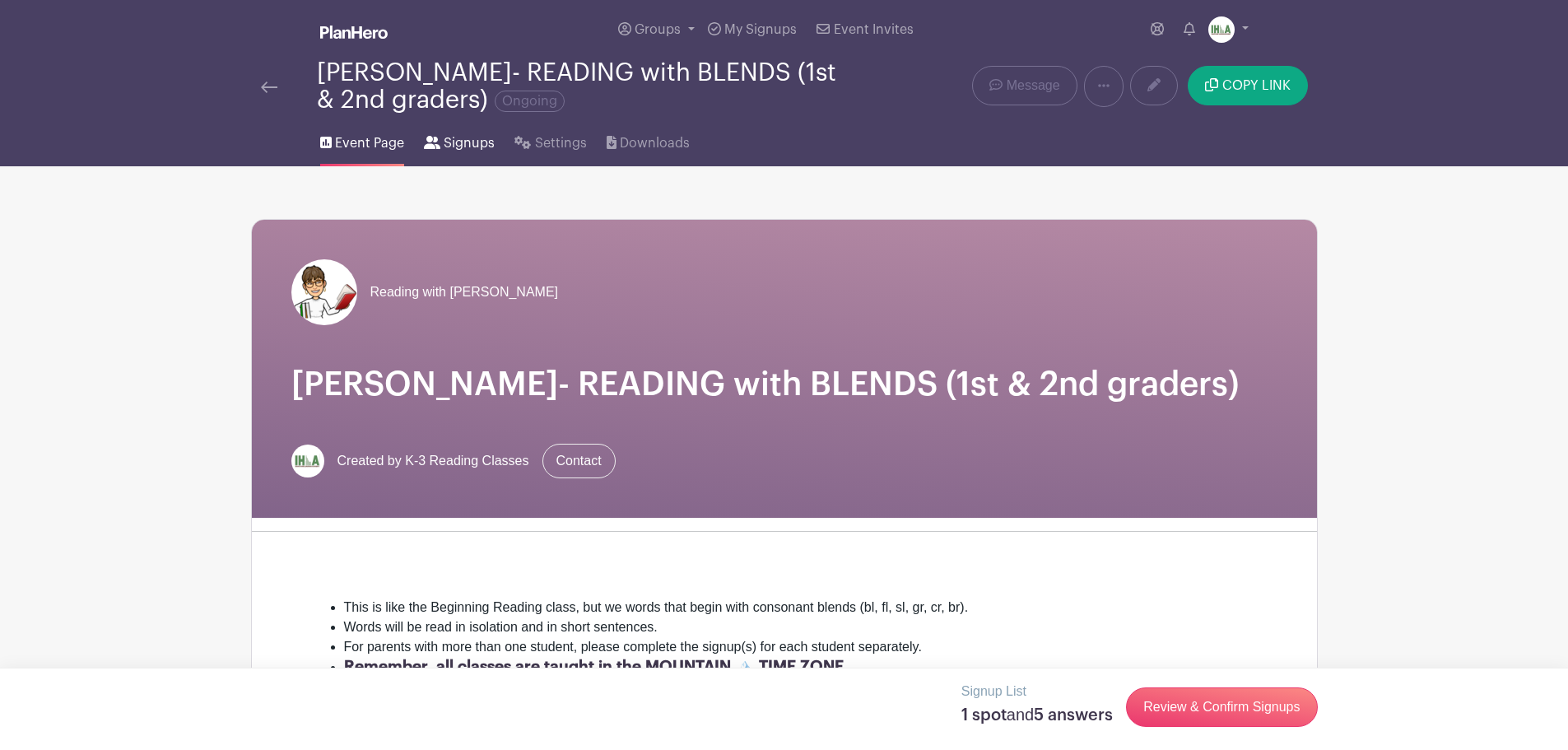
click at [470, 149] on span "Signups" at bounding box center [469, 143] width 51 height 20
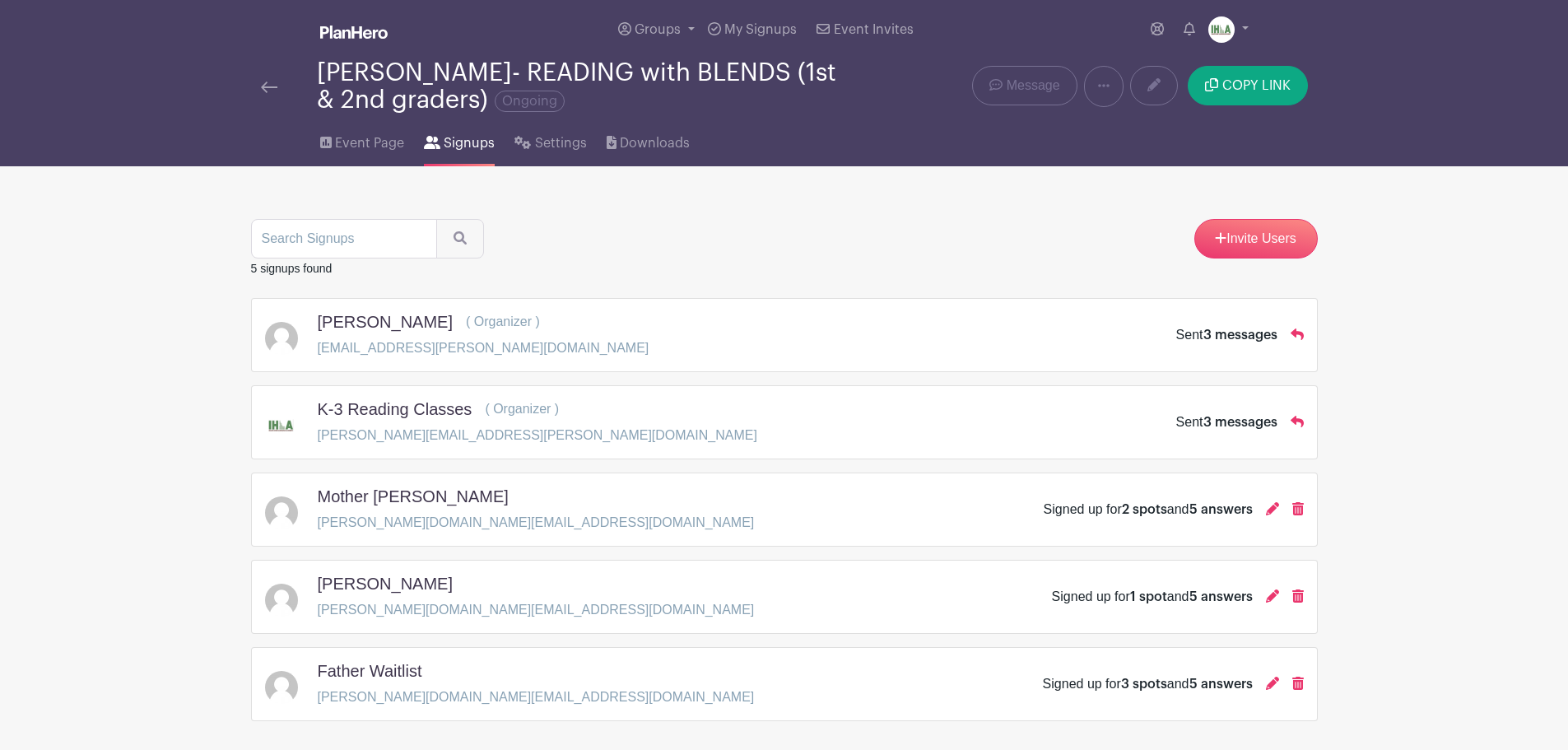
scroll to position [74, 0]
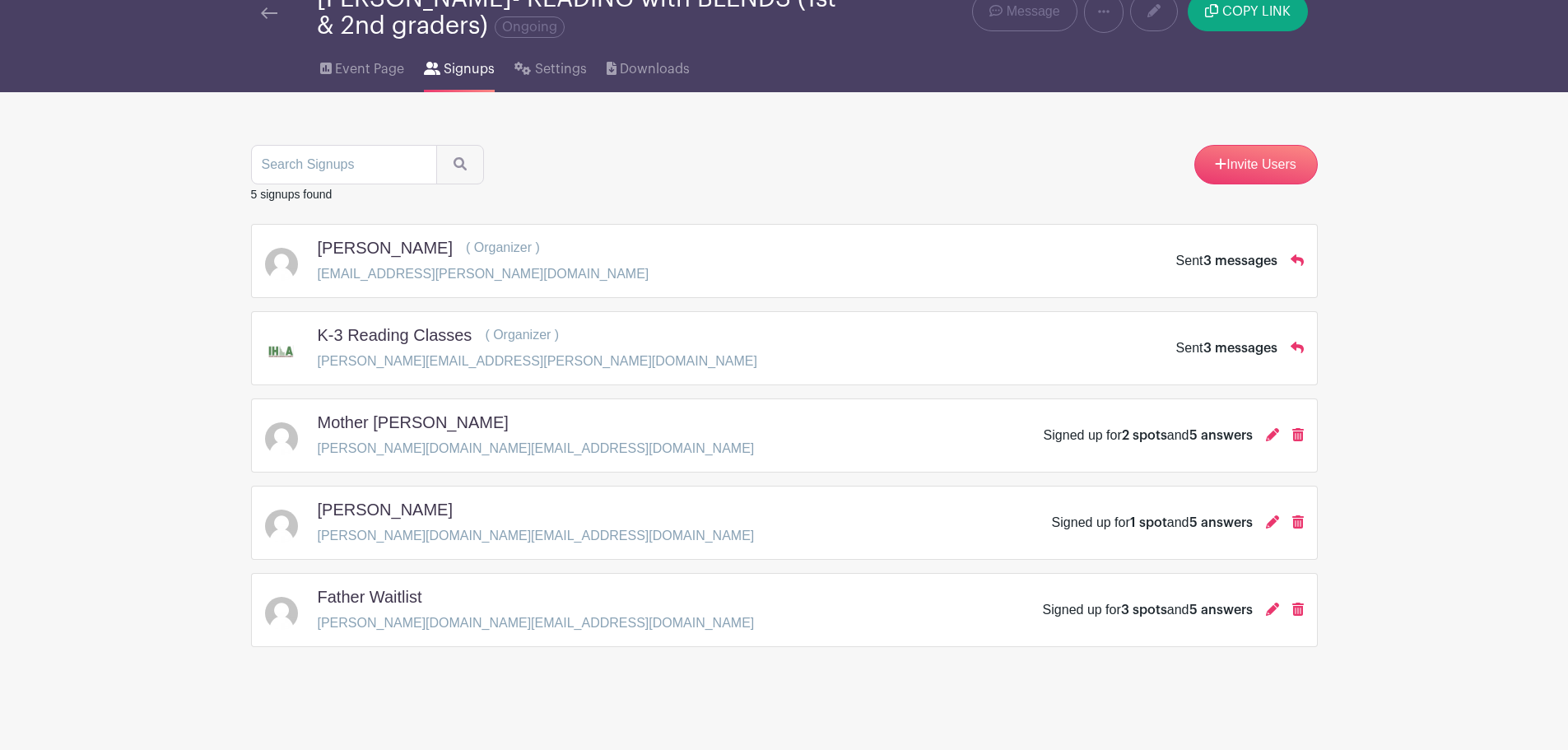
drag, startPoint x: 1297, startPoint y: 436, endPoint x: 864, endPoint y: 159, distance: 514.0
click at [1297, 437] on icon at bounding box center [1298, 434] width 12 height 13
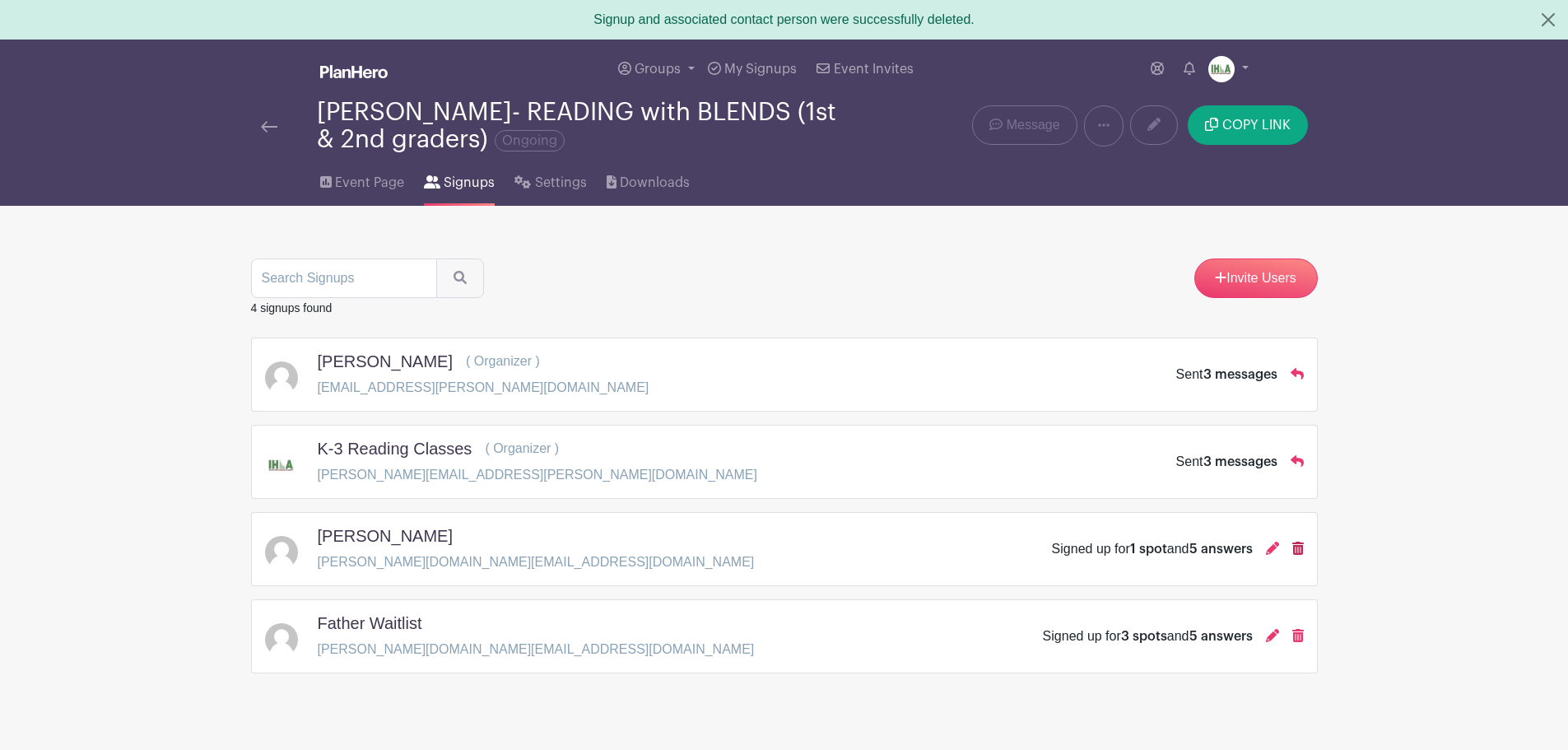
click at [1296, 550] on icon at bounding box center [1298, 547] width 12 height 13
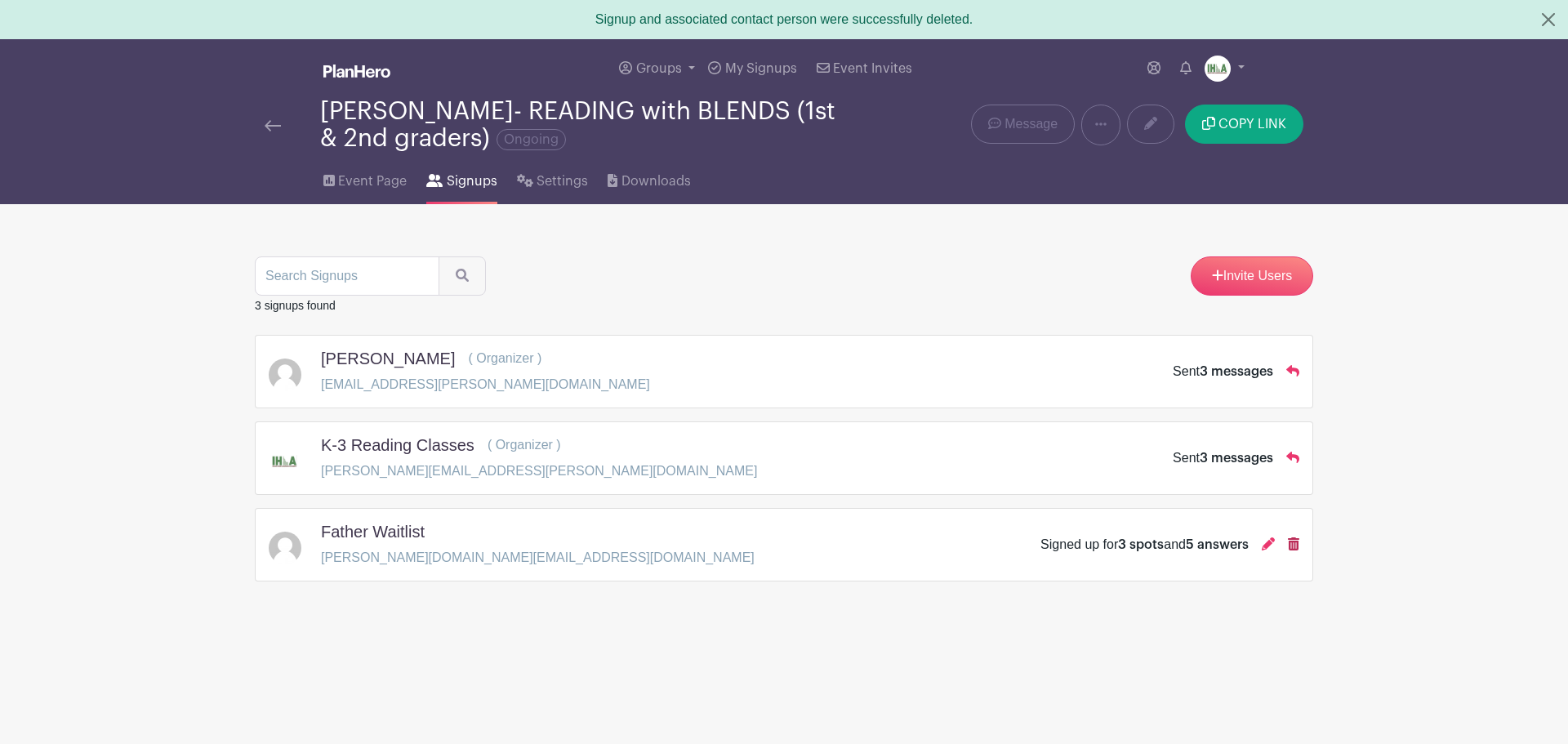
click at [1290, 541] on icon at bounding box center [1294, 543] width 12 height 13
click at [395, 182] on span "Event Page" at bounding box center [372, 182] width 69 height 19
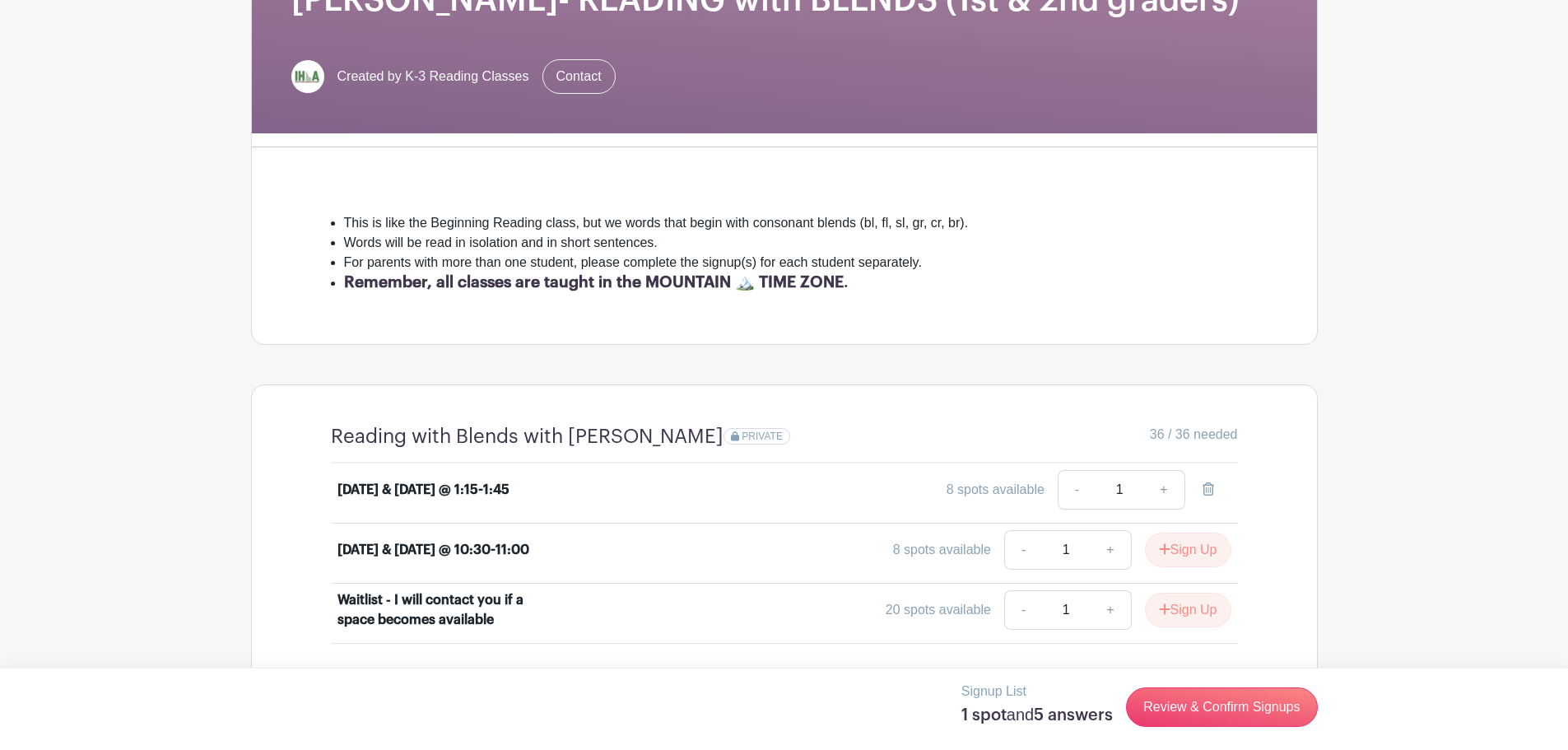
scroll to position [576, 0]
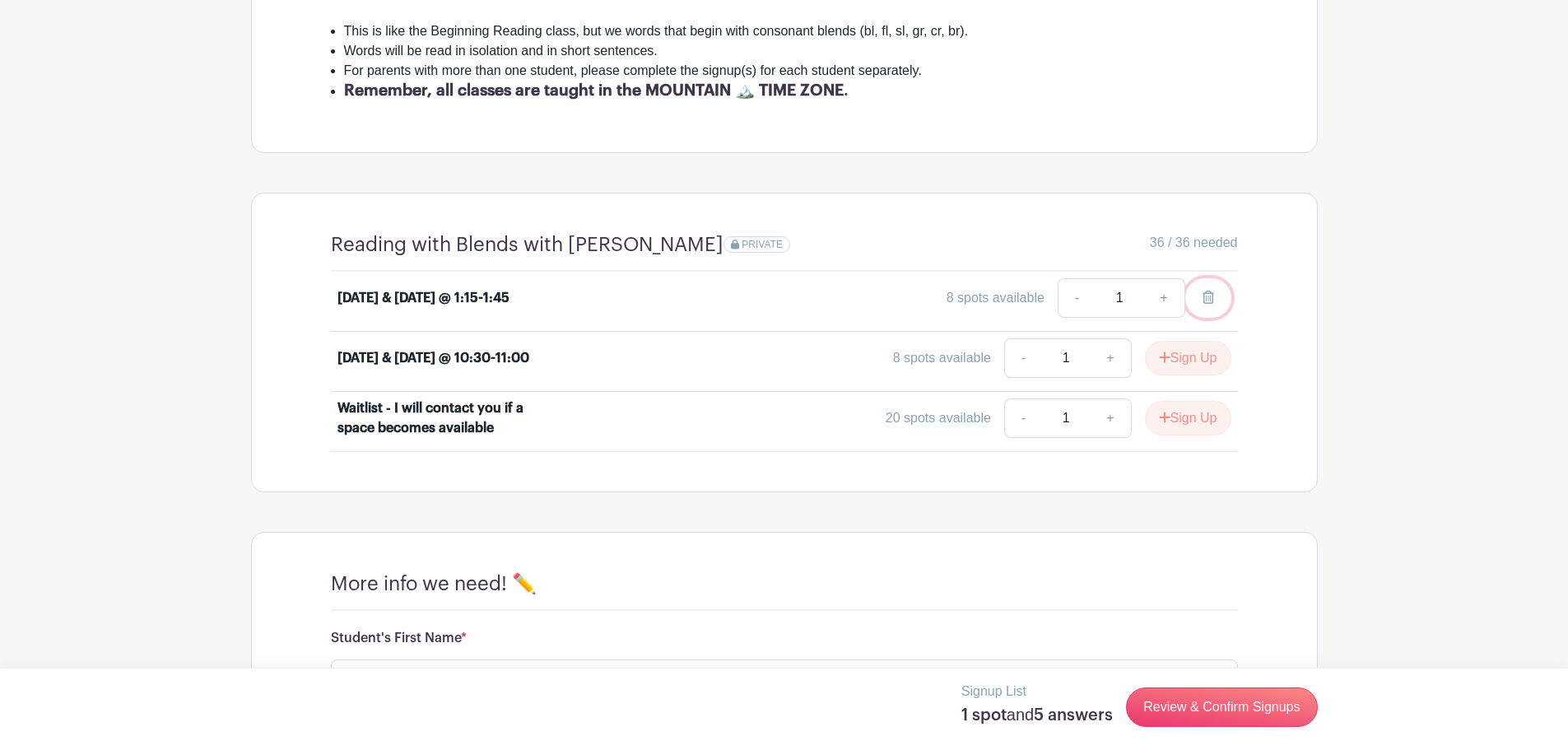
click at [1211, 297] on icon at bounding box center [1208, 297] width 12 height 13
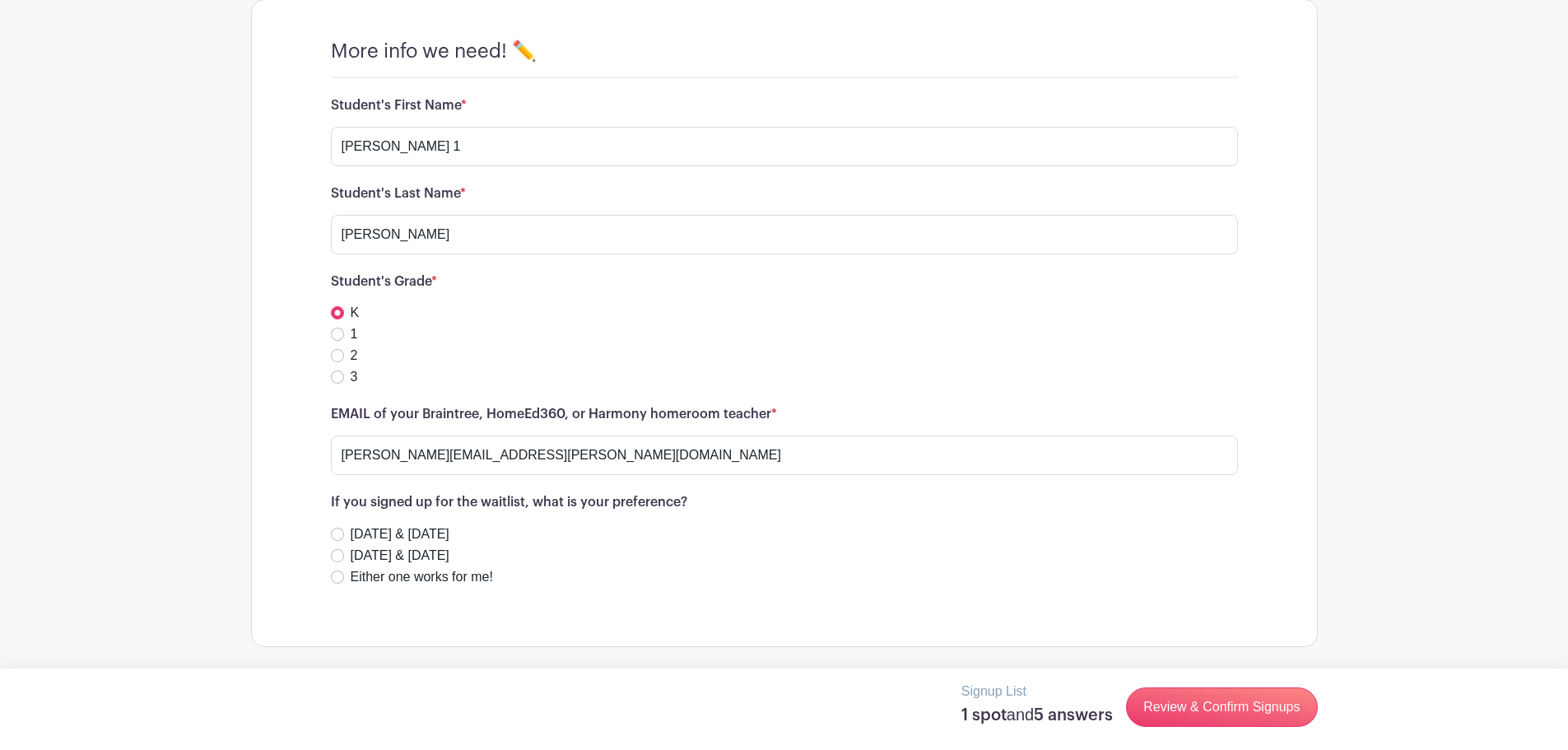
scroll to position [341, 0]
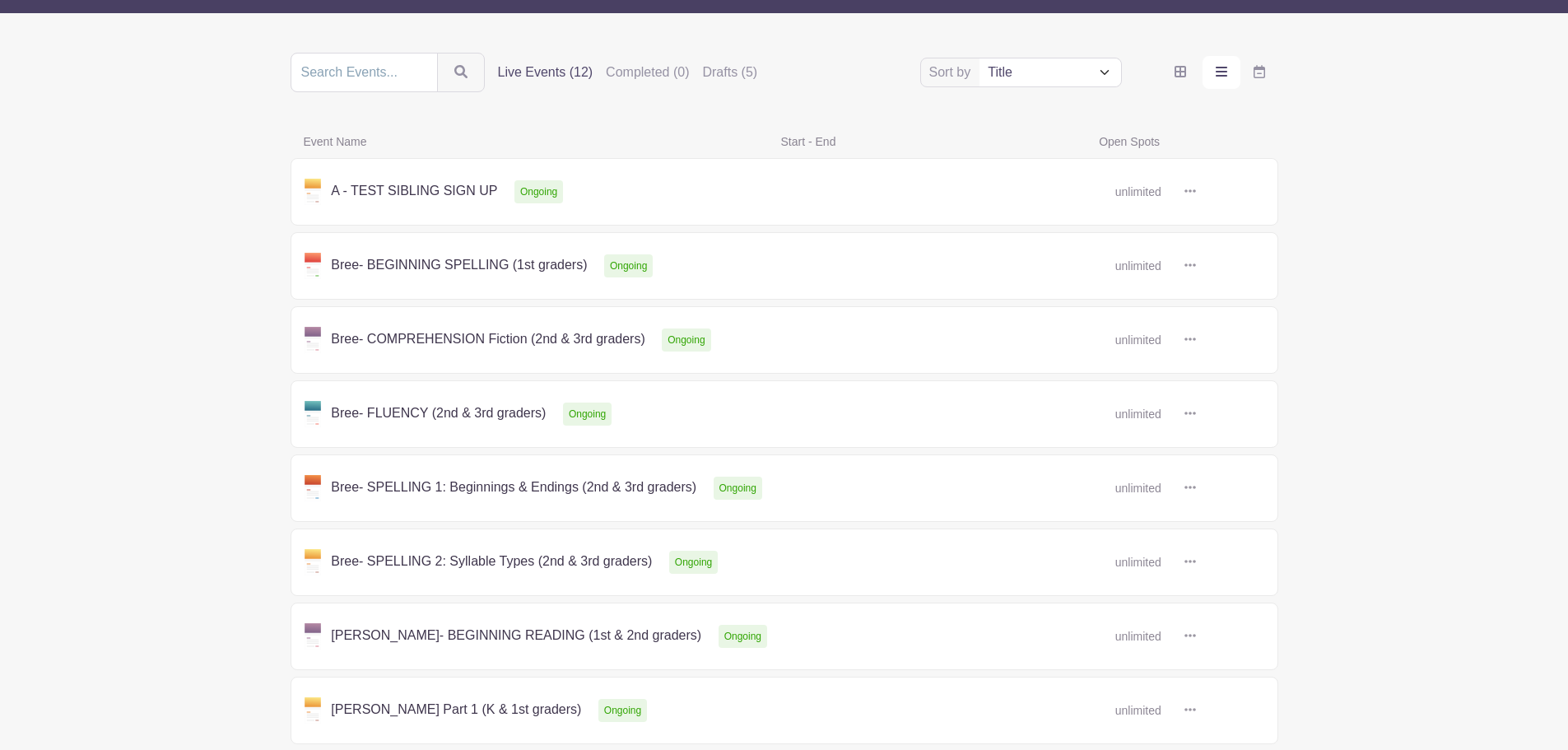
scroll to position [385, 0]
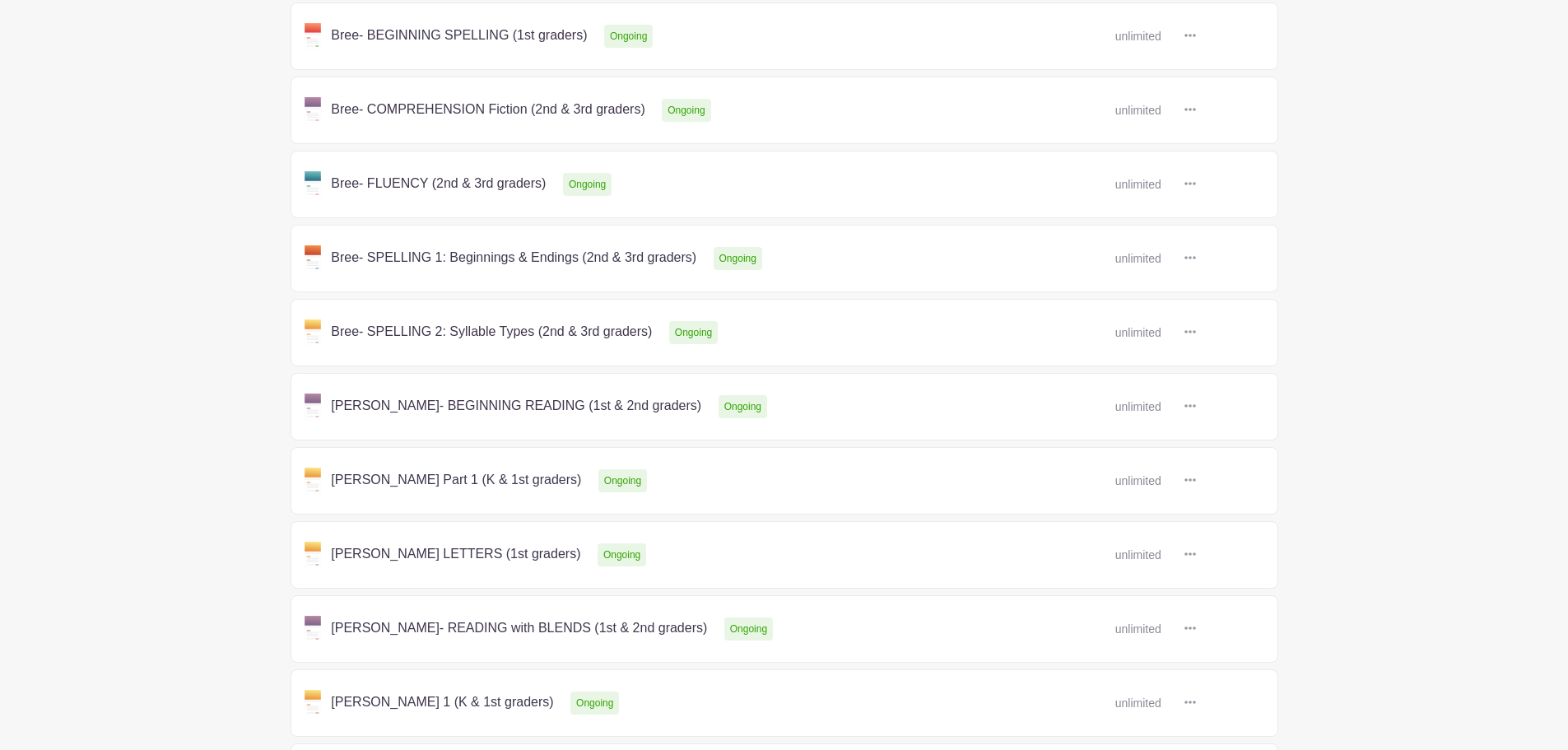
click at [1196, 629] on link at bounding box center [1196, 629] width 0 height 0
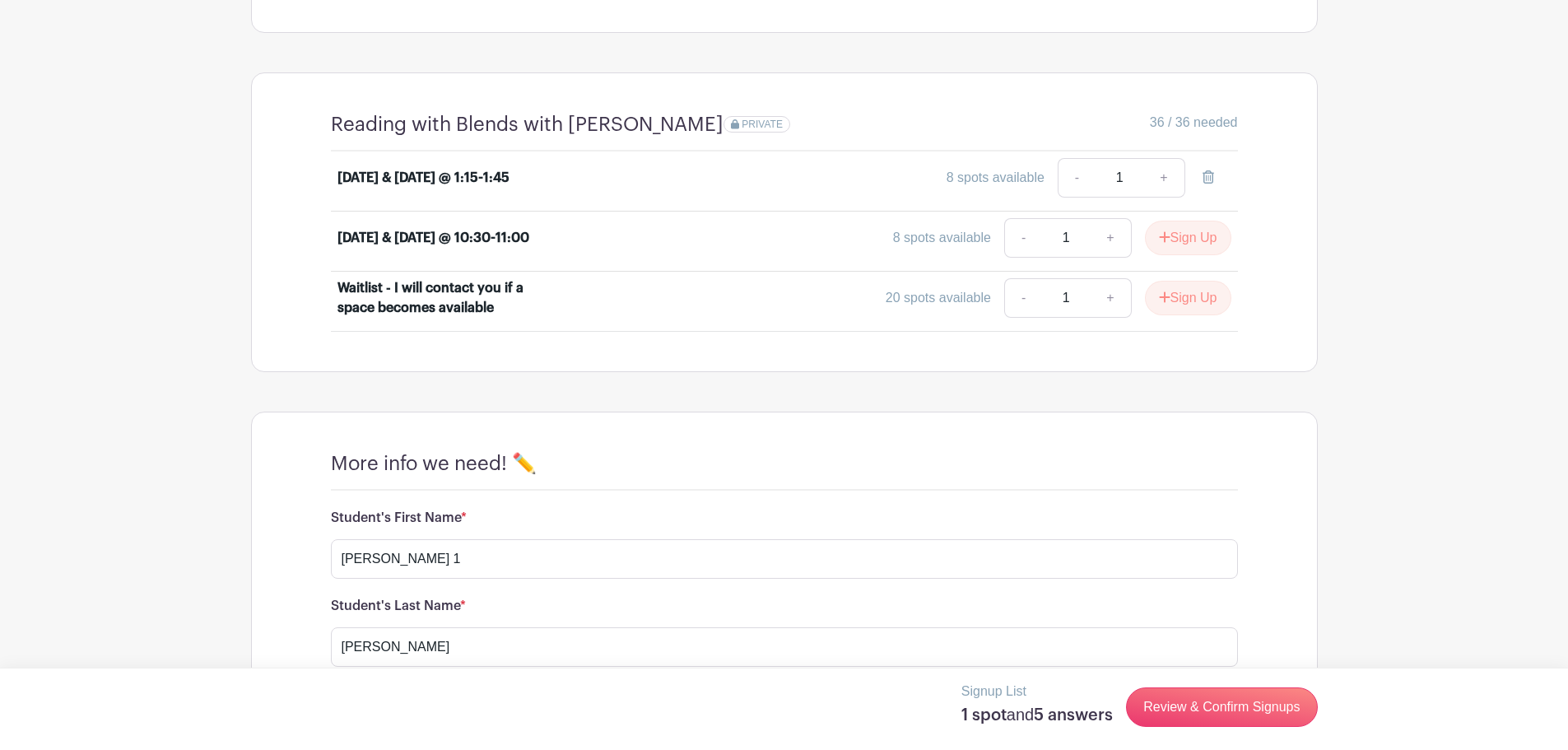
scroll to position [725, 0]
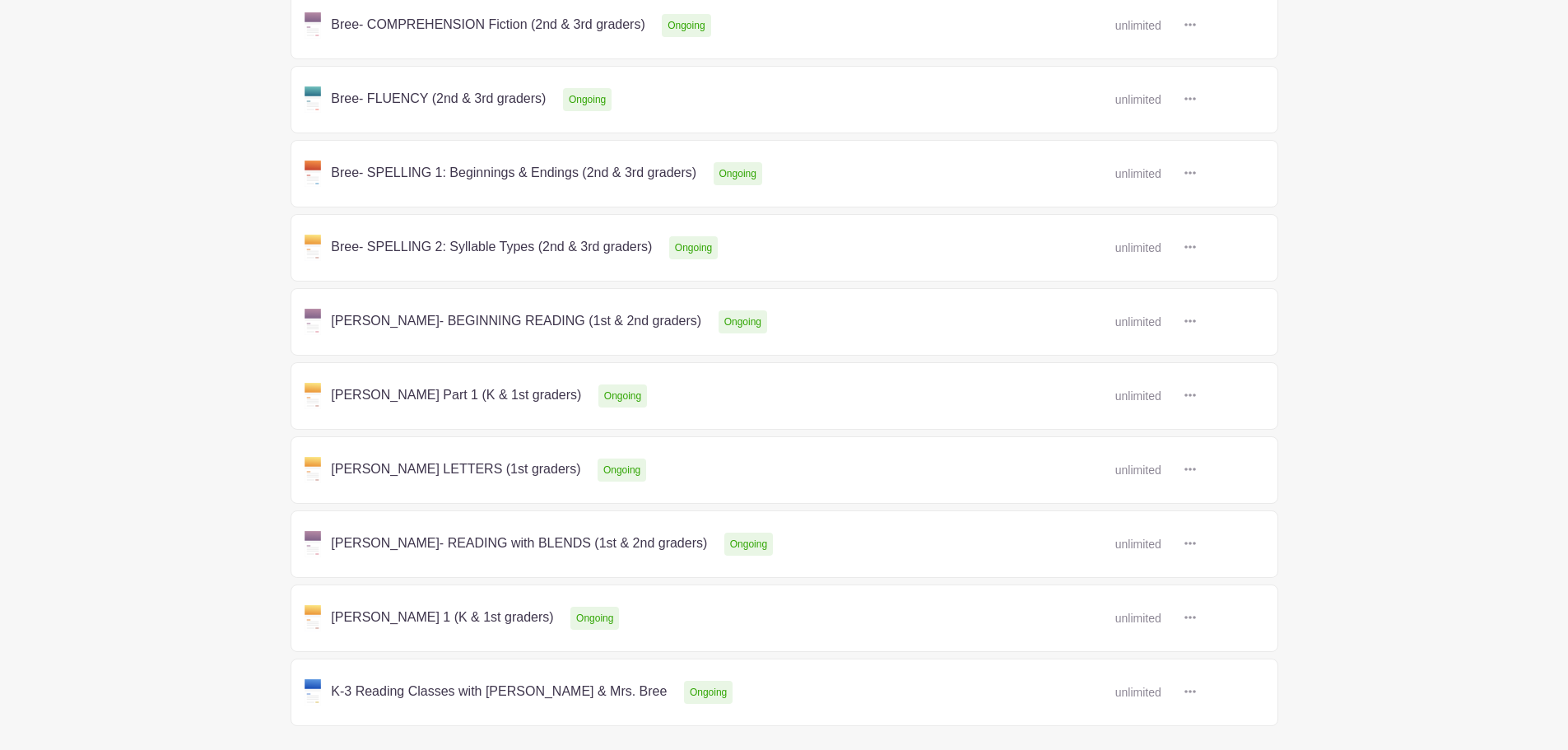
scroll to position [555, 0]
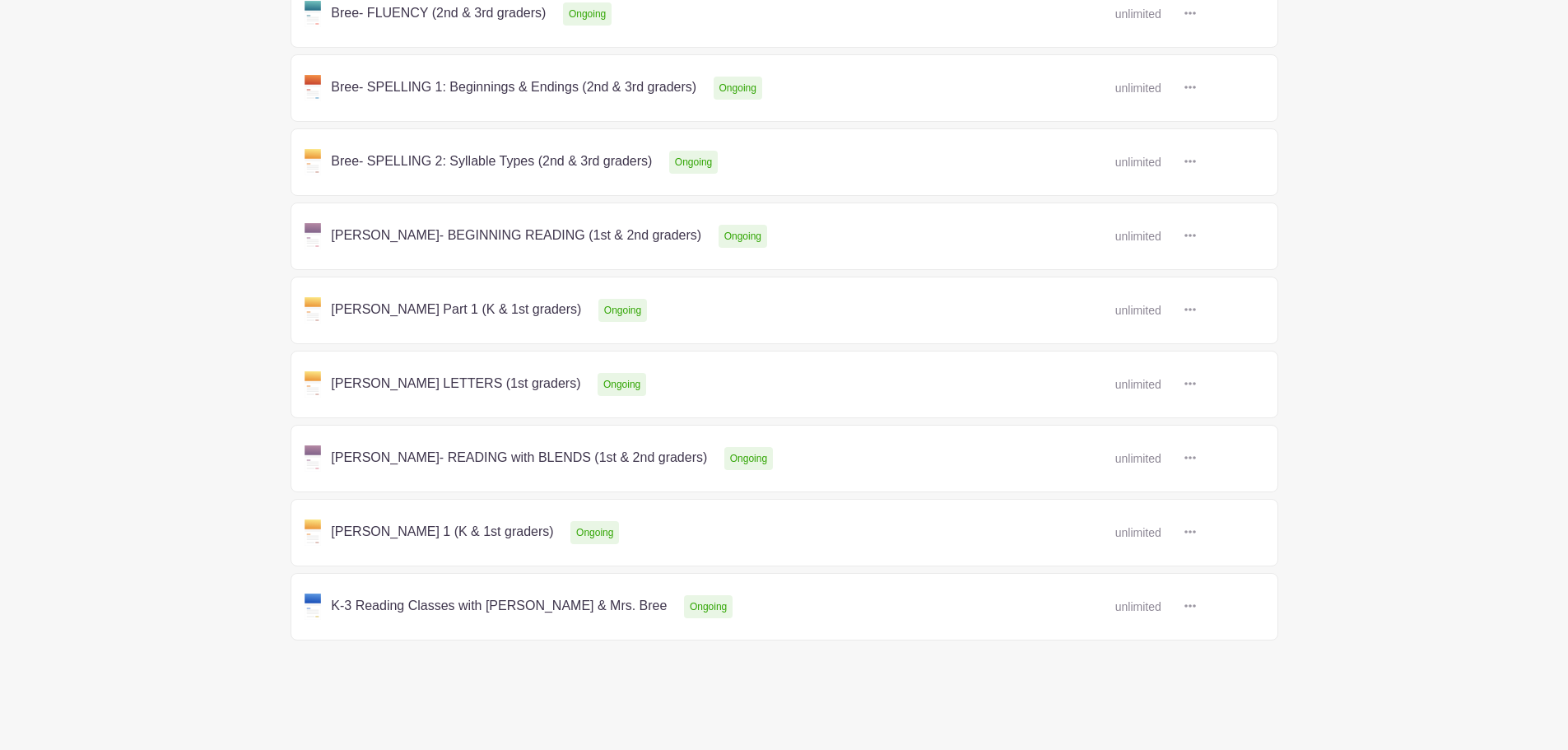
click at [1196, 533] on link at bounding box center [1196, 533] width 0 height 0
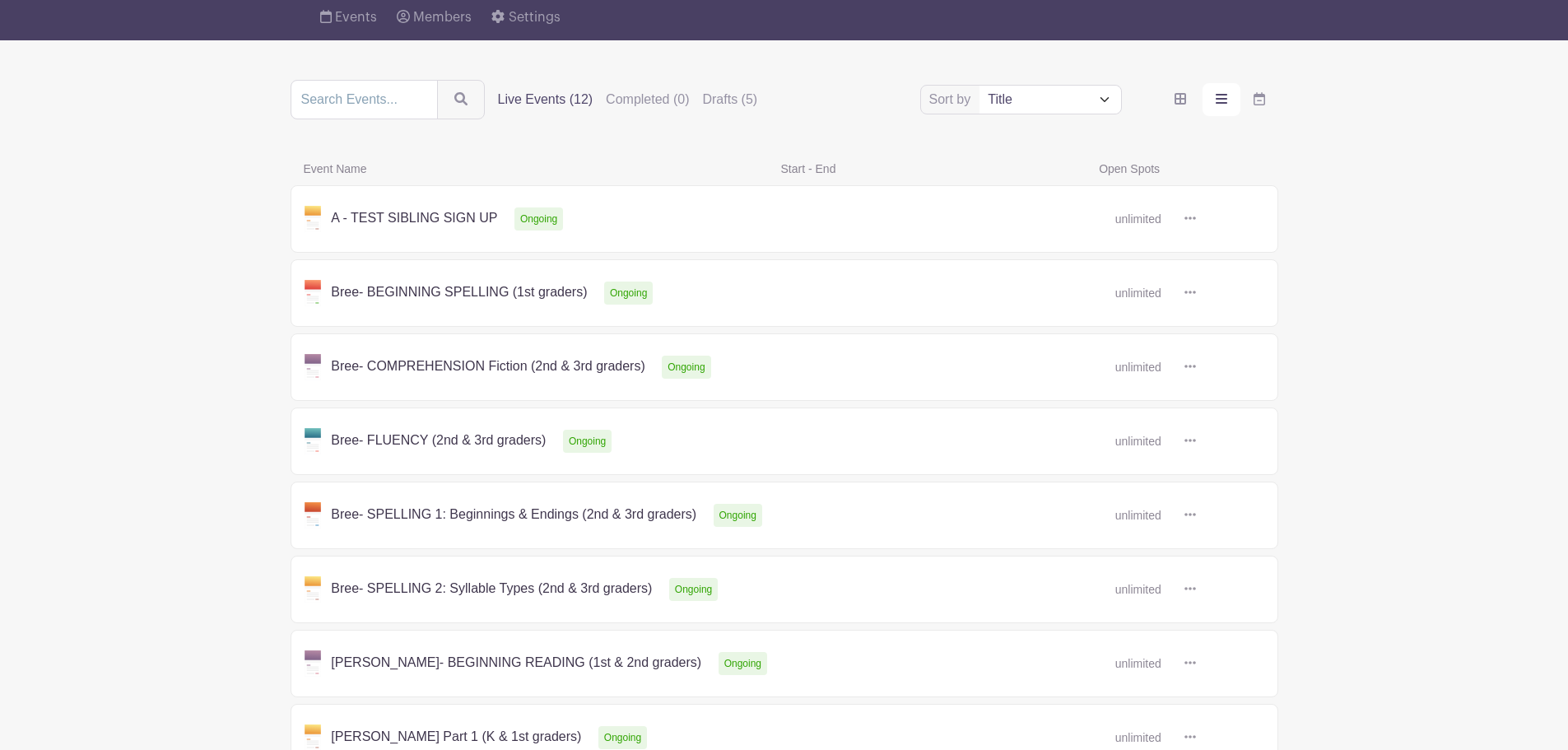
scroll to position [192, 0]
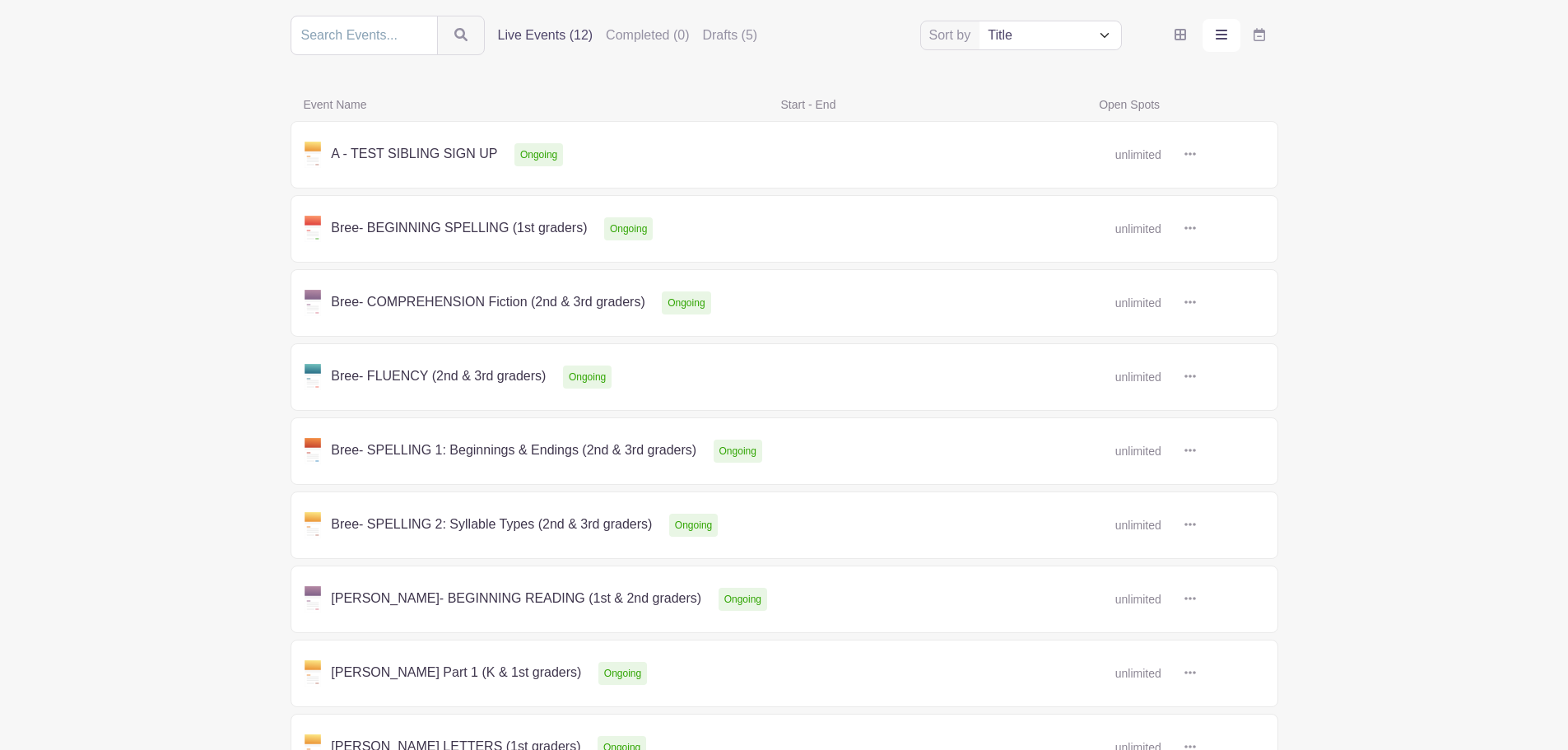
click at [1196, 155] on link at bounding box center [1196, 155] width 0 height 0
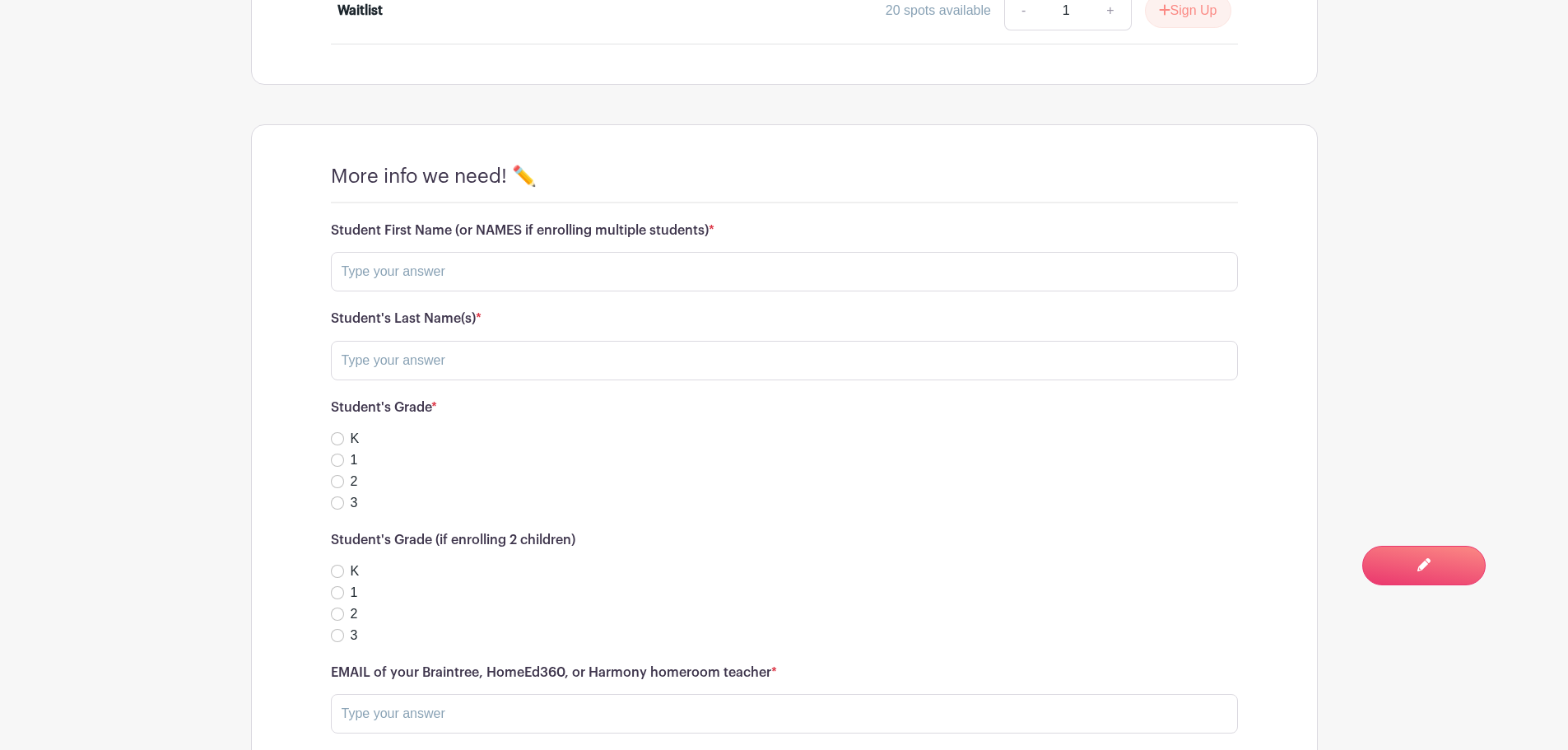
scroll to position [1152, 0]
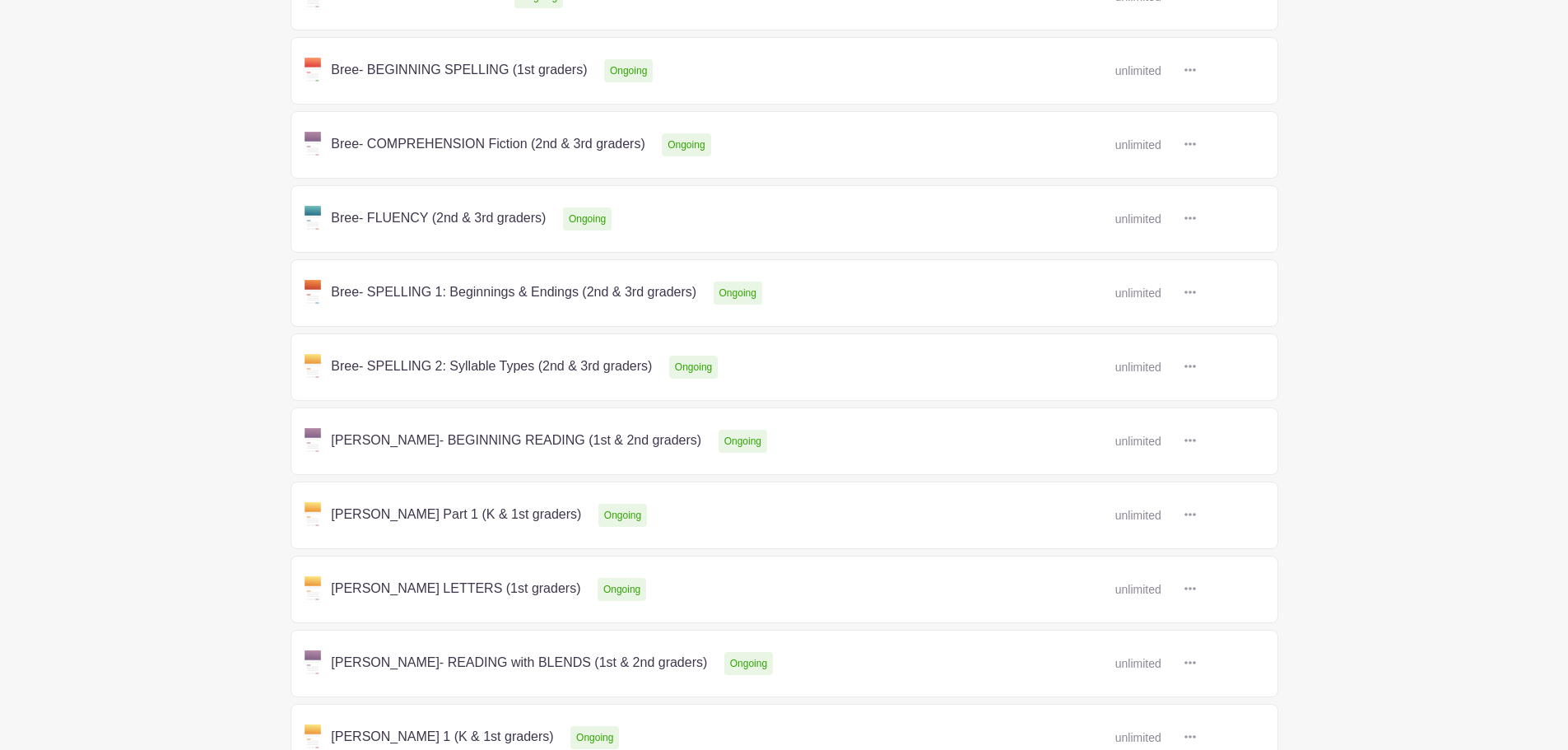
scroll to position [385, 0]
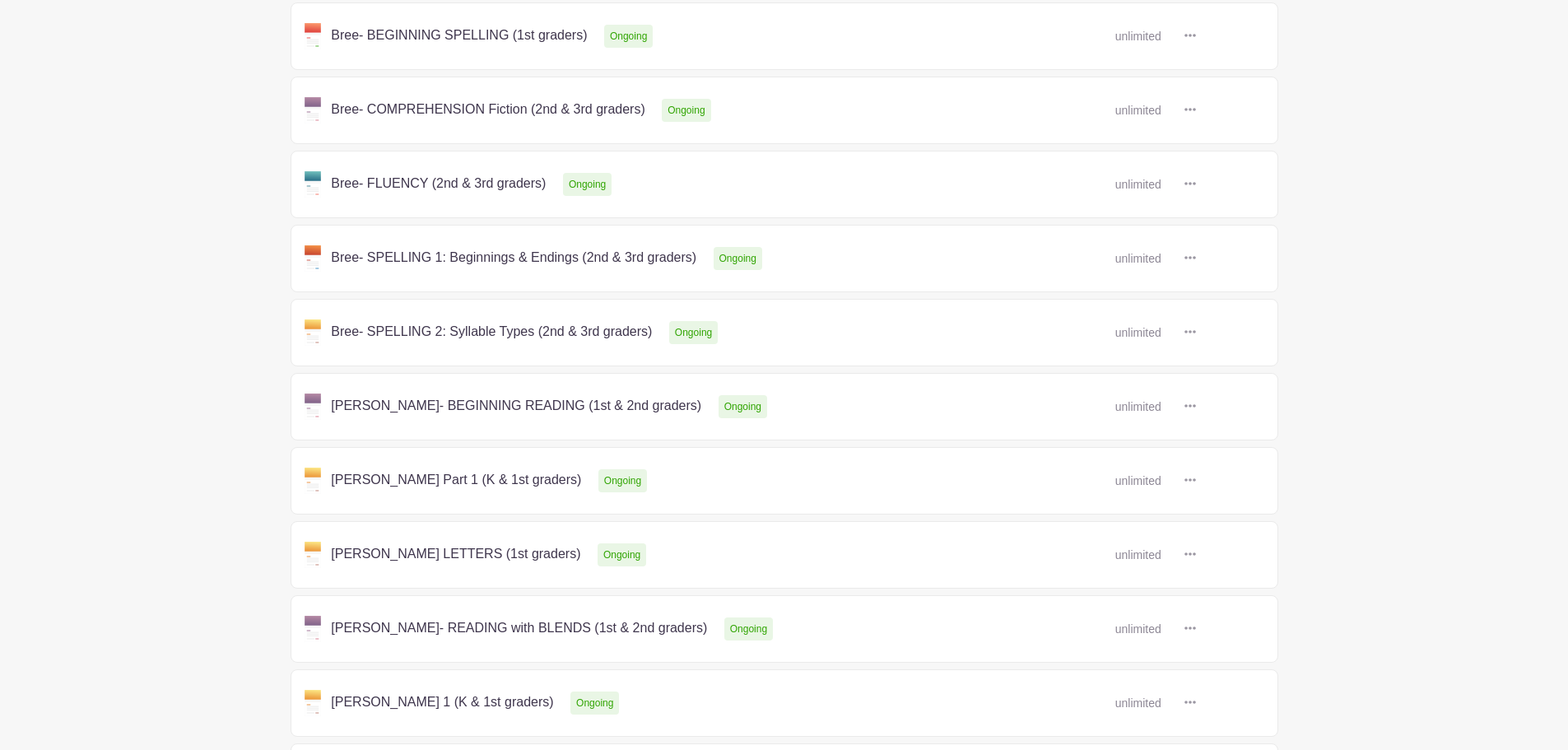
click at [1196, 406] on link at bounding box center [1196, 406] width 0 height 0
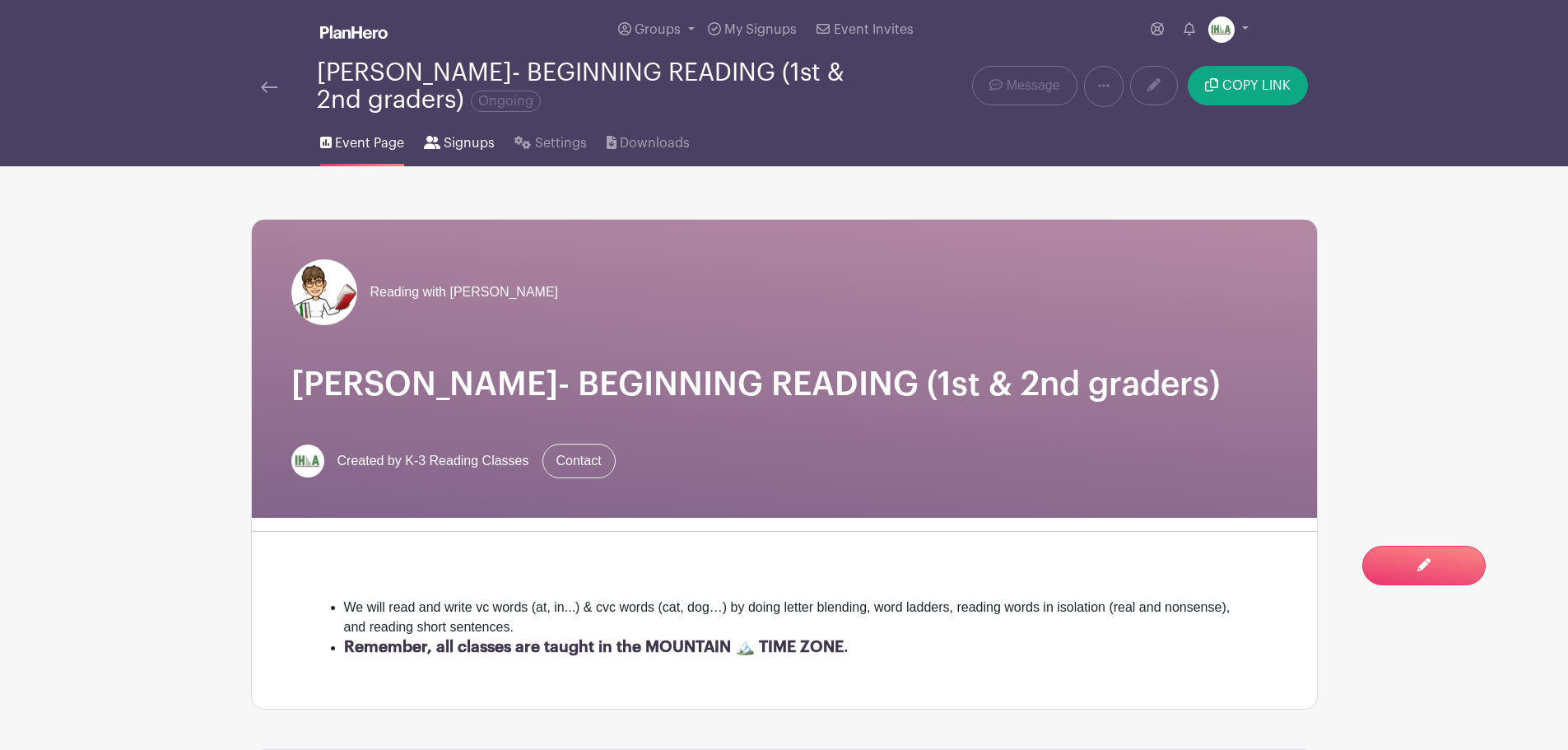
click at [466, 142] on span "Signups" at bounding box center [469, 143] width 51 height 20
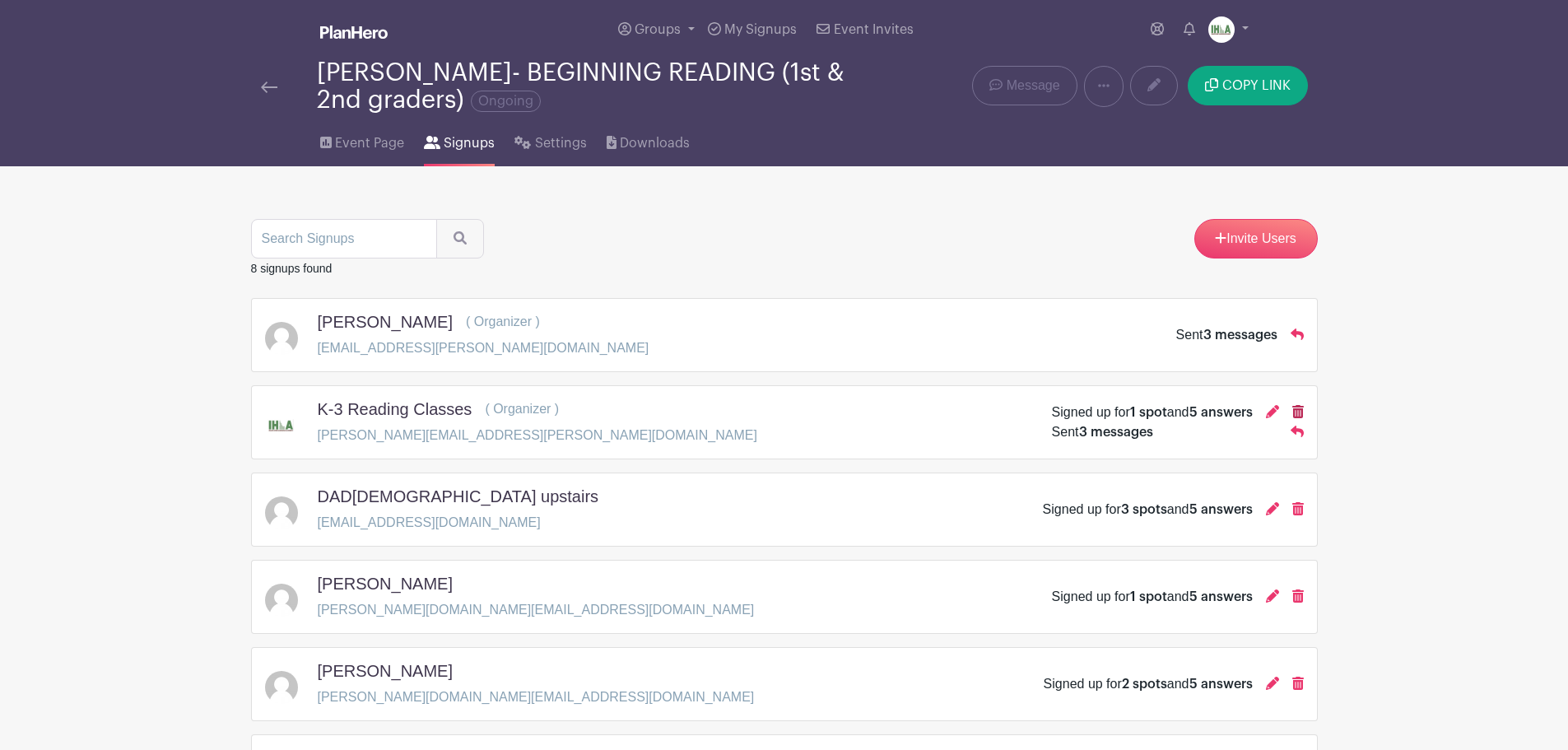
click at [1299, 416] on icon at bounding box center [1298, 411] width 12 height 13
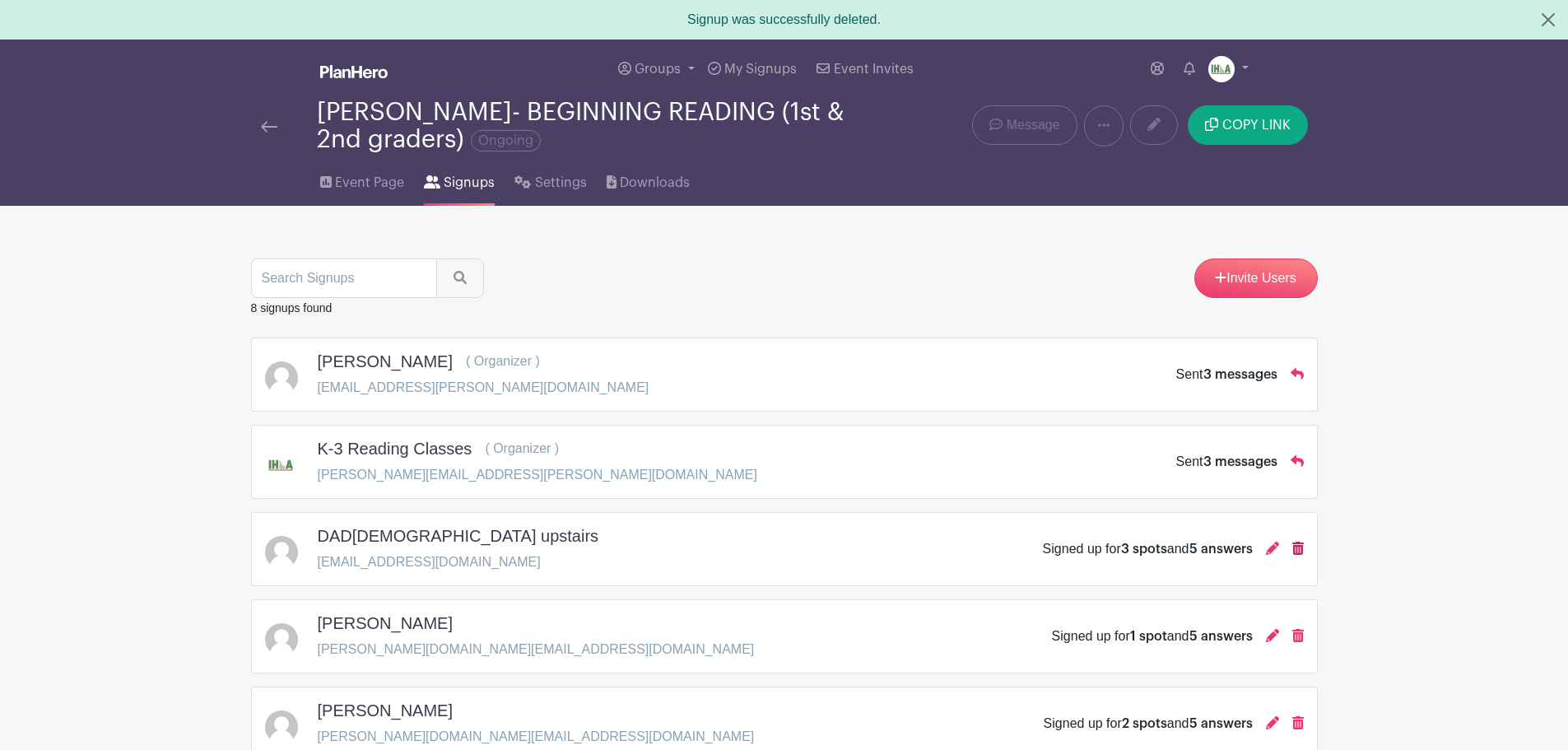
click at [1299, 551] on icon at bounding box center [1298, 547] width 12 height 13
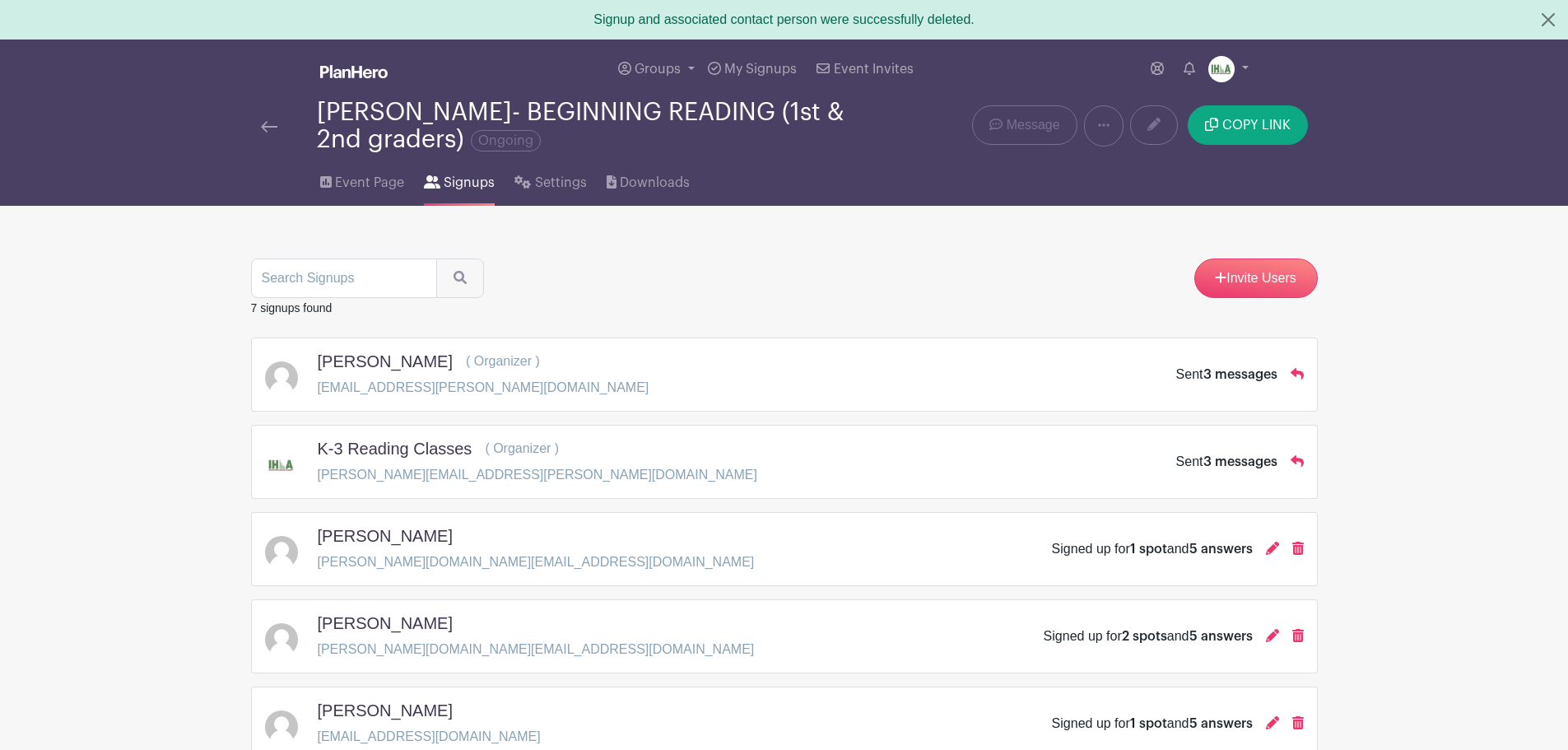
click at [1296, 550] on icon at bounding box center [1298, 547] width 12 height 13
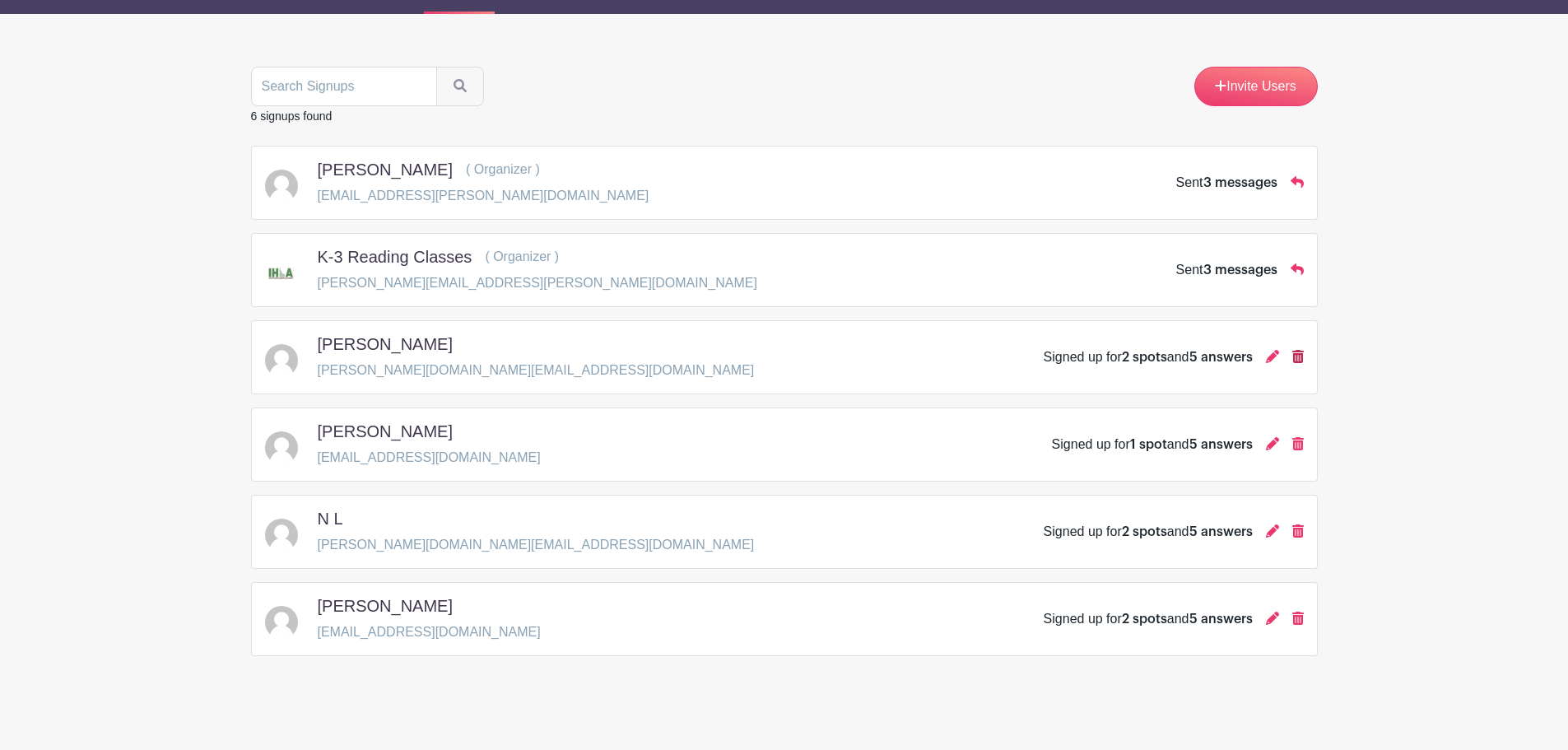
click at [1296, 359] on icon at bounding box center [1298, 355] width 12 height 13
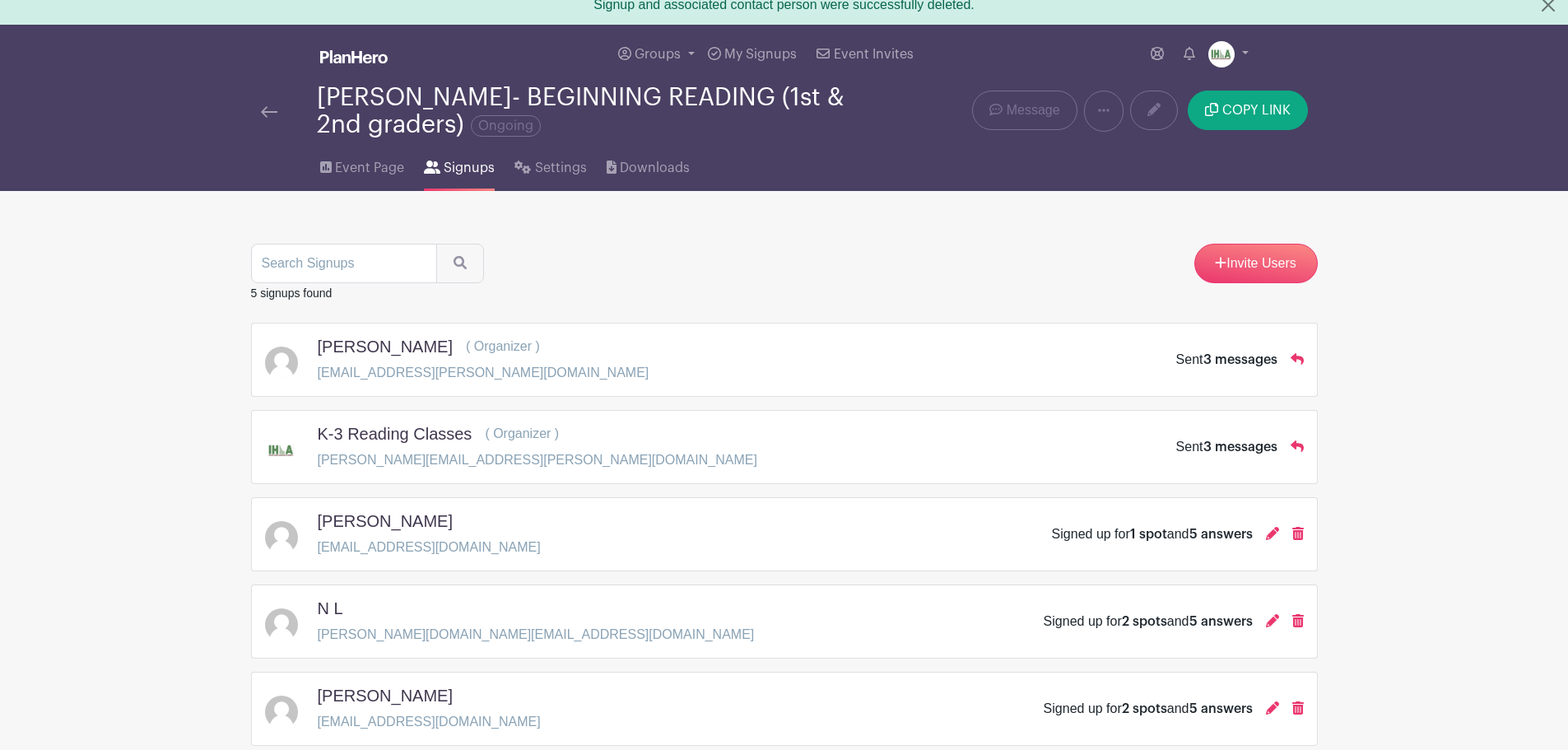
scroll to position [0, 0]
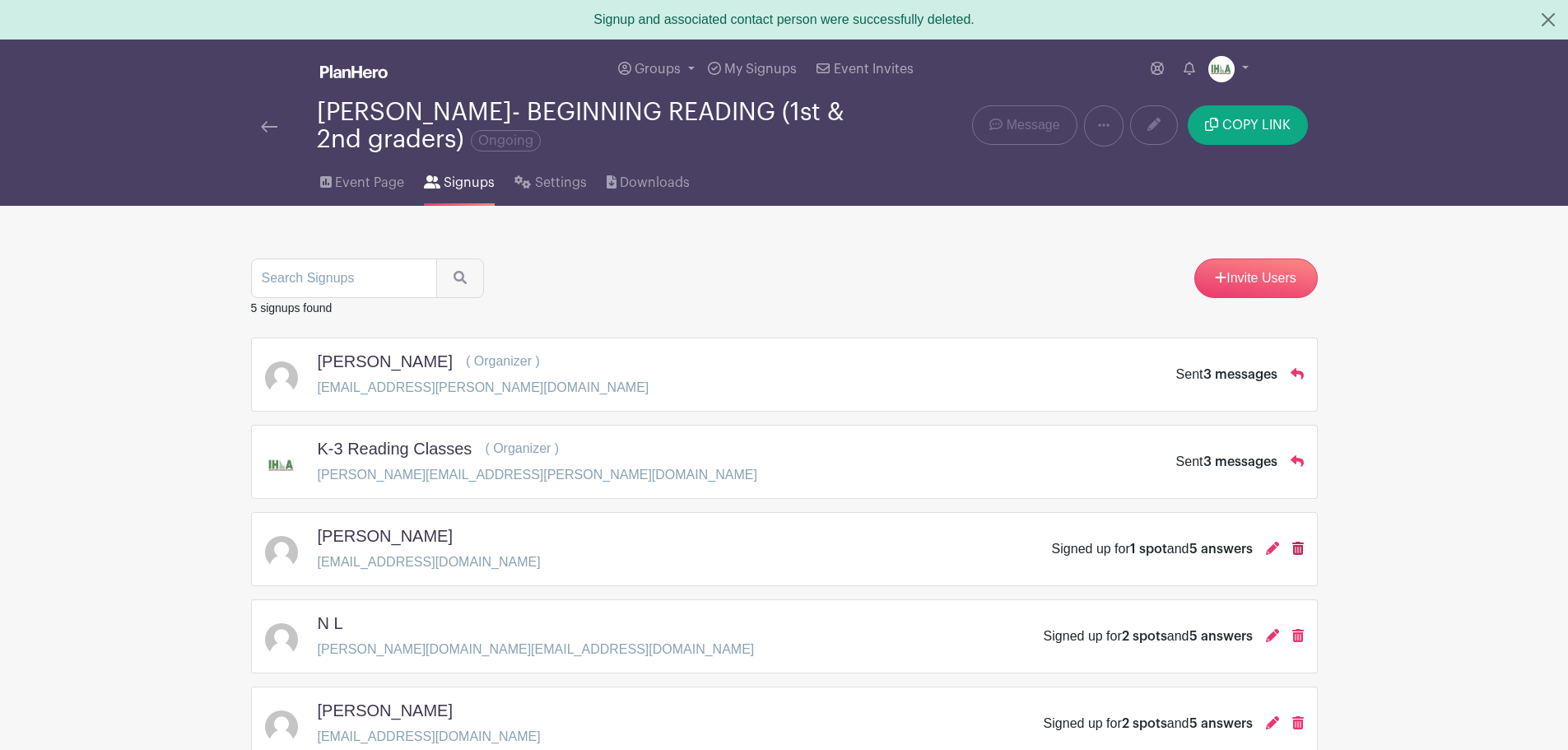
click at [1297, 550] on icon at bounding box center [1298, 547] width 12 height 13
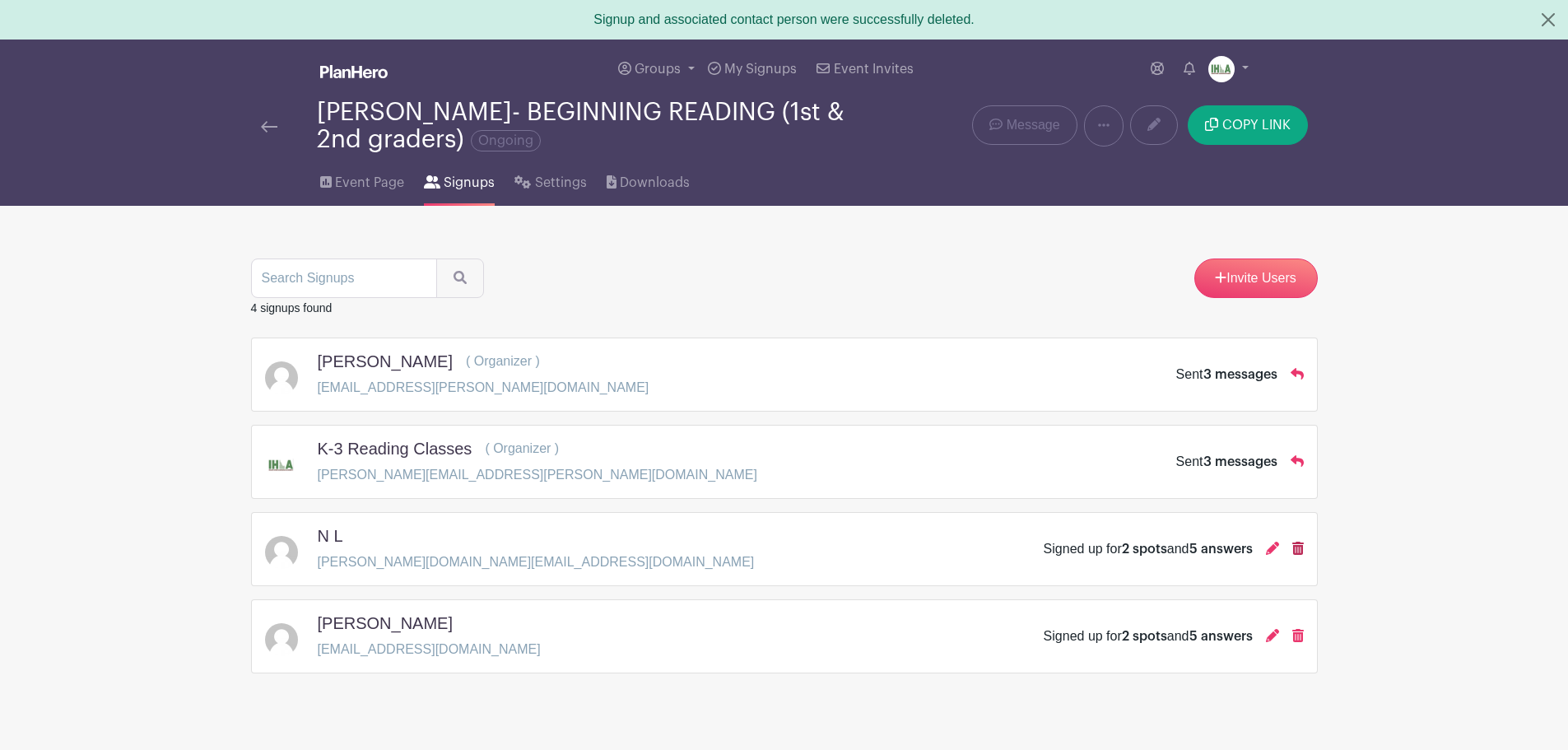
click at [1299, 542] on icon at bounding box center [1298, 547] width 12 height 13
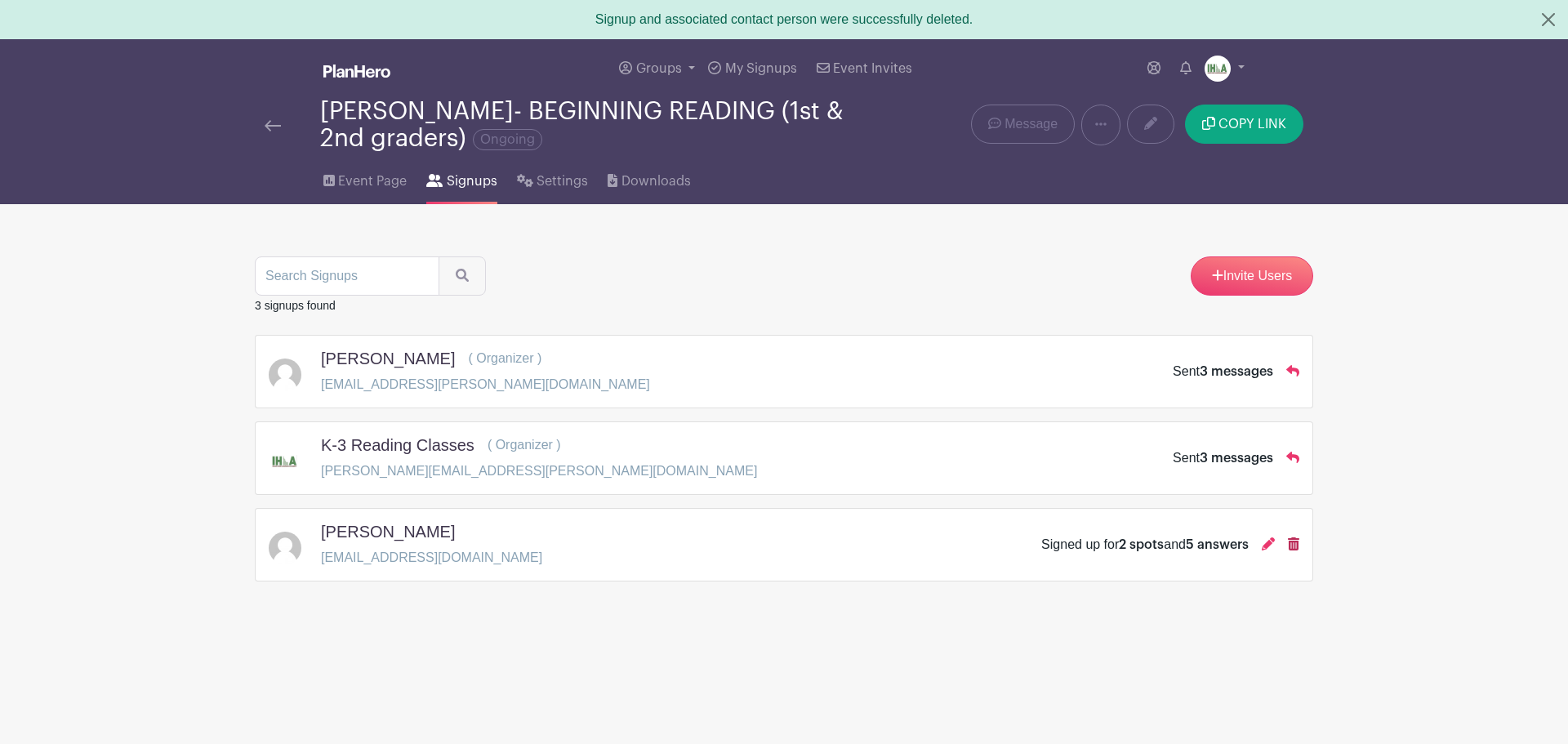
click at [1299, 545] on icon at bounding box center [1294, 543] width 12 height 13
click at [1292, 459] on icon at bounding box center [1292, 457] width 13 height 12
click at [1228, 365] on span "3 messages" at bounding box center [1237, 371] width 74 height 13
click at [1294, 373] on icon at bounding box center [1292, 370] width 13 height 13
click at [1184, 373] on div "Sent 3 messages" at bounding box center [1222, 371] width 100 height 19
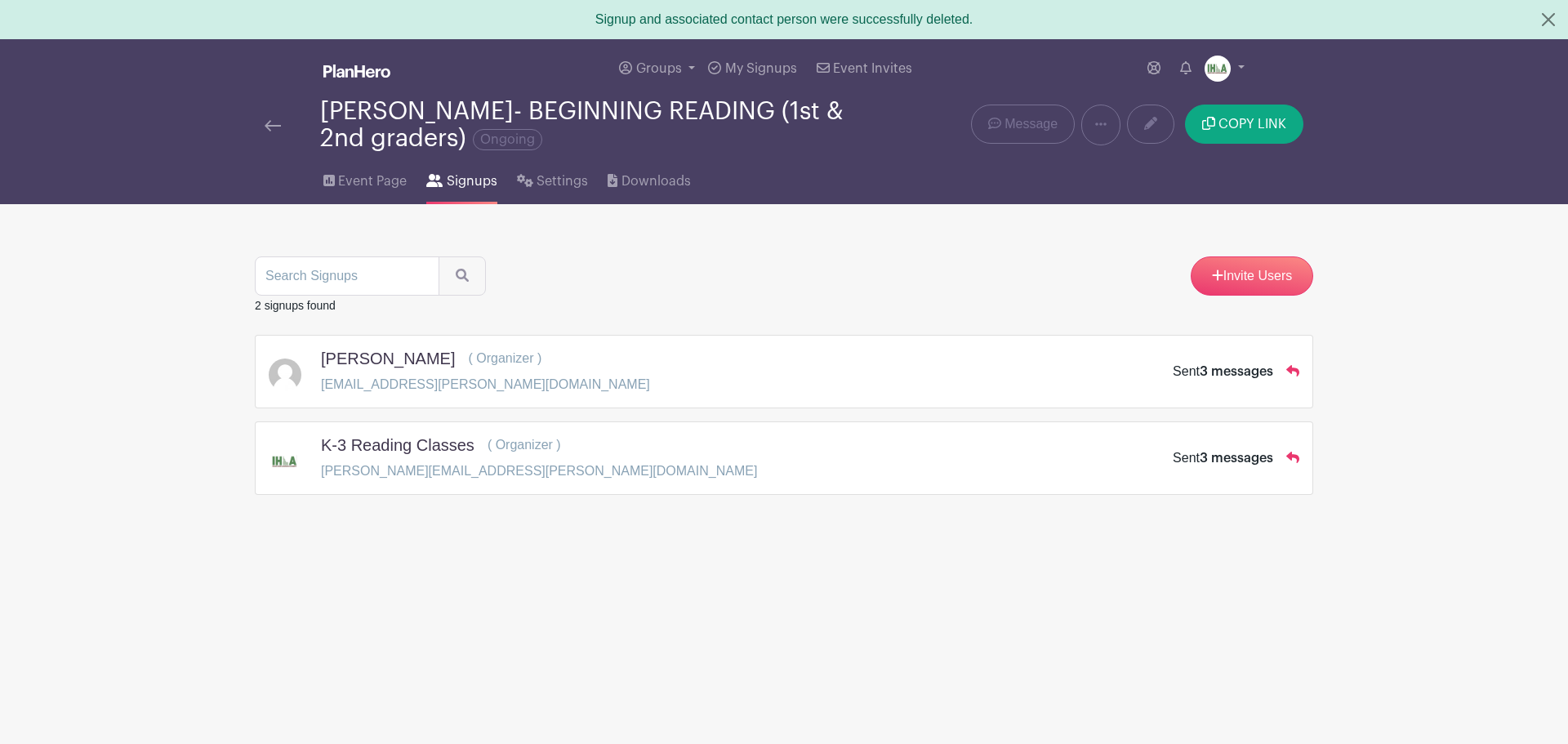
click at [1215, 465] on div "Sent 3 messages" at bounding box center [1222, 458] width 100 height 19
click at [364, 185] on span "Event Page" at bounding box center [372, 182] width 69 height 19
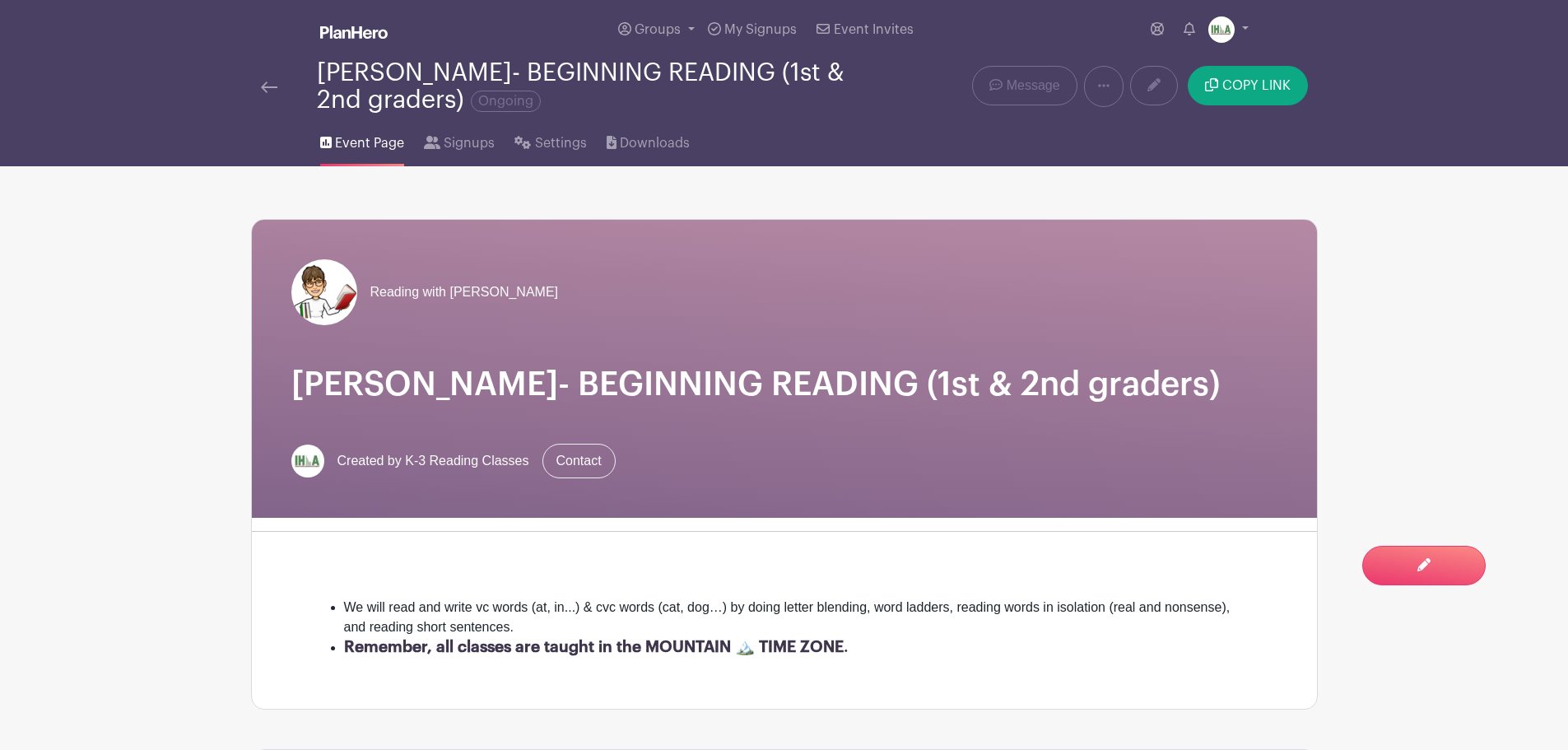
click at [271, 83] on img at bounding box center [268, 87] width 17 height 12
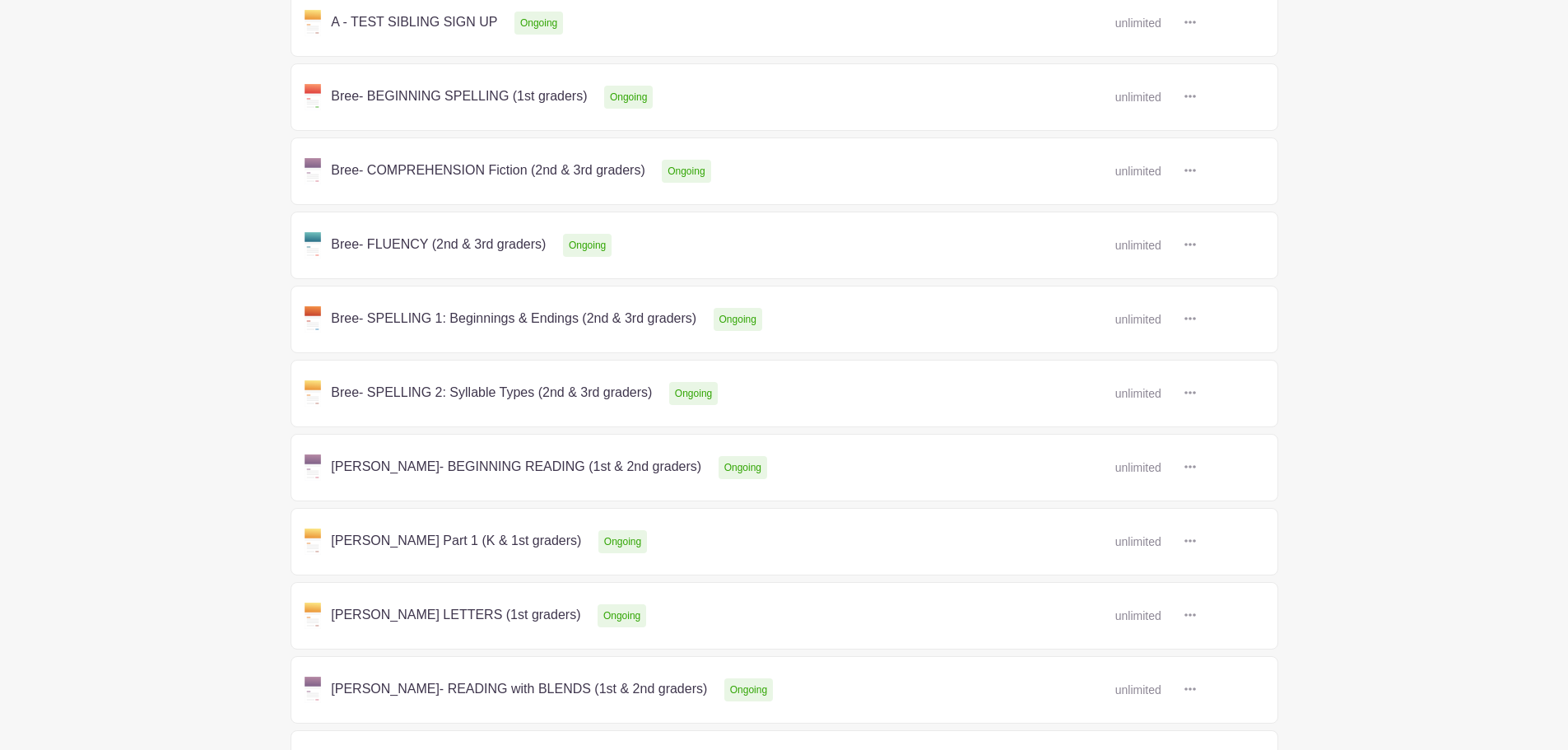
scroll to position [385, 0]
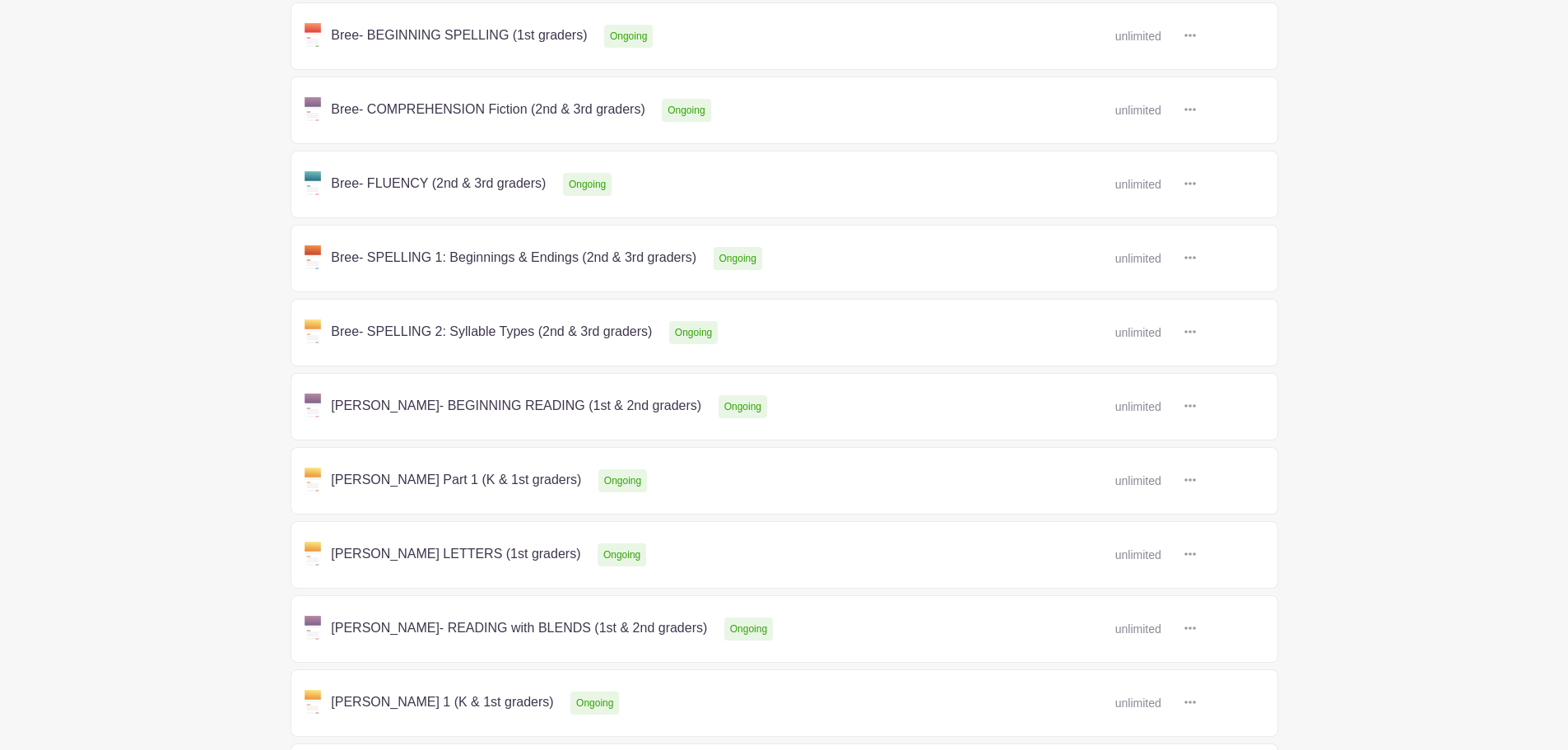
click at [1196, 406] on link at bounding box center [1196, 406] width 0 height 0
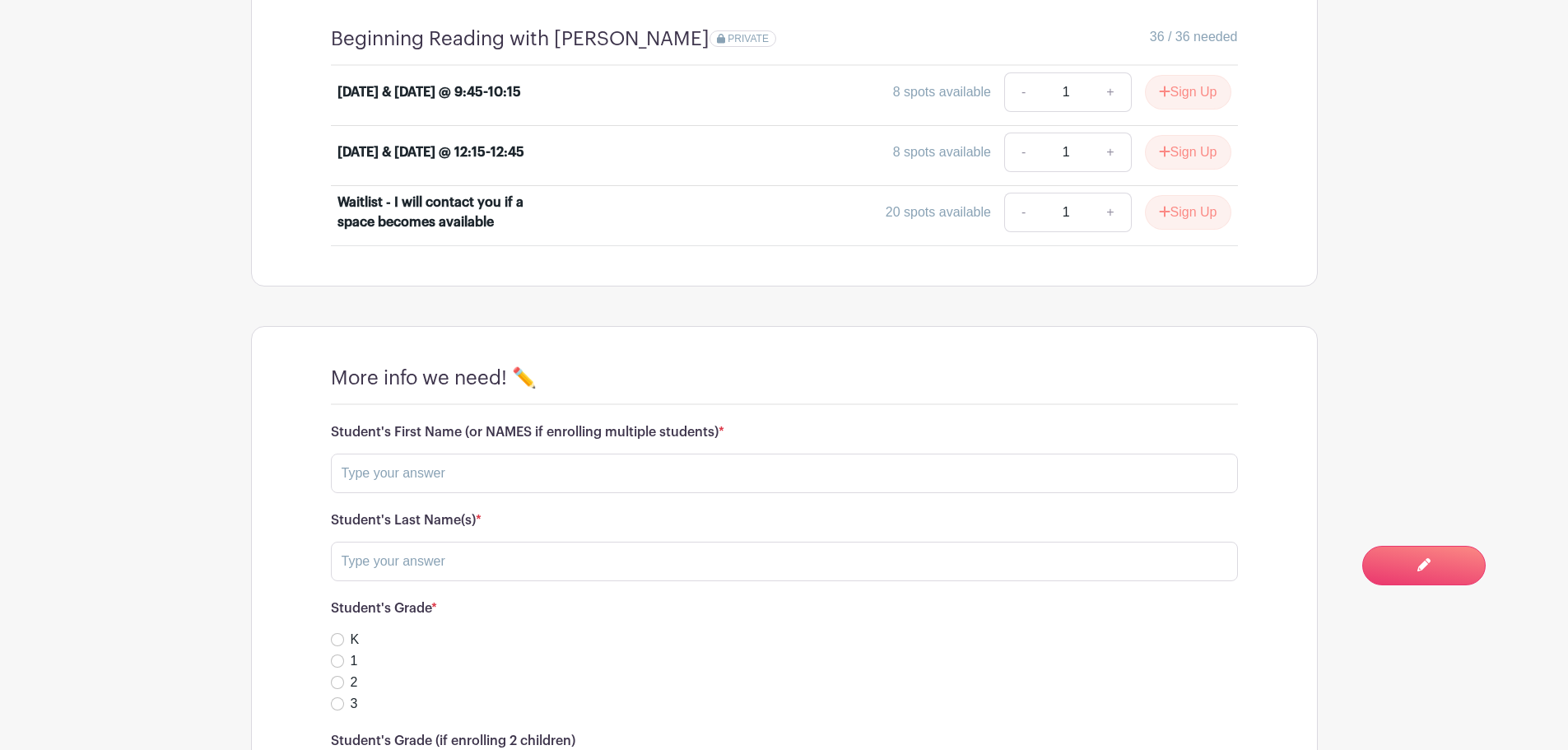
scroll to position [768, 0]
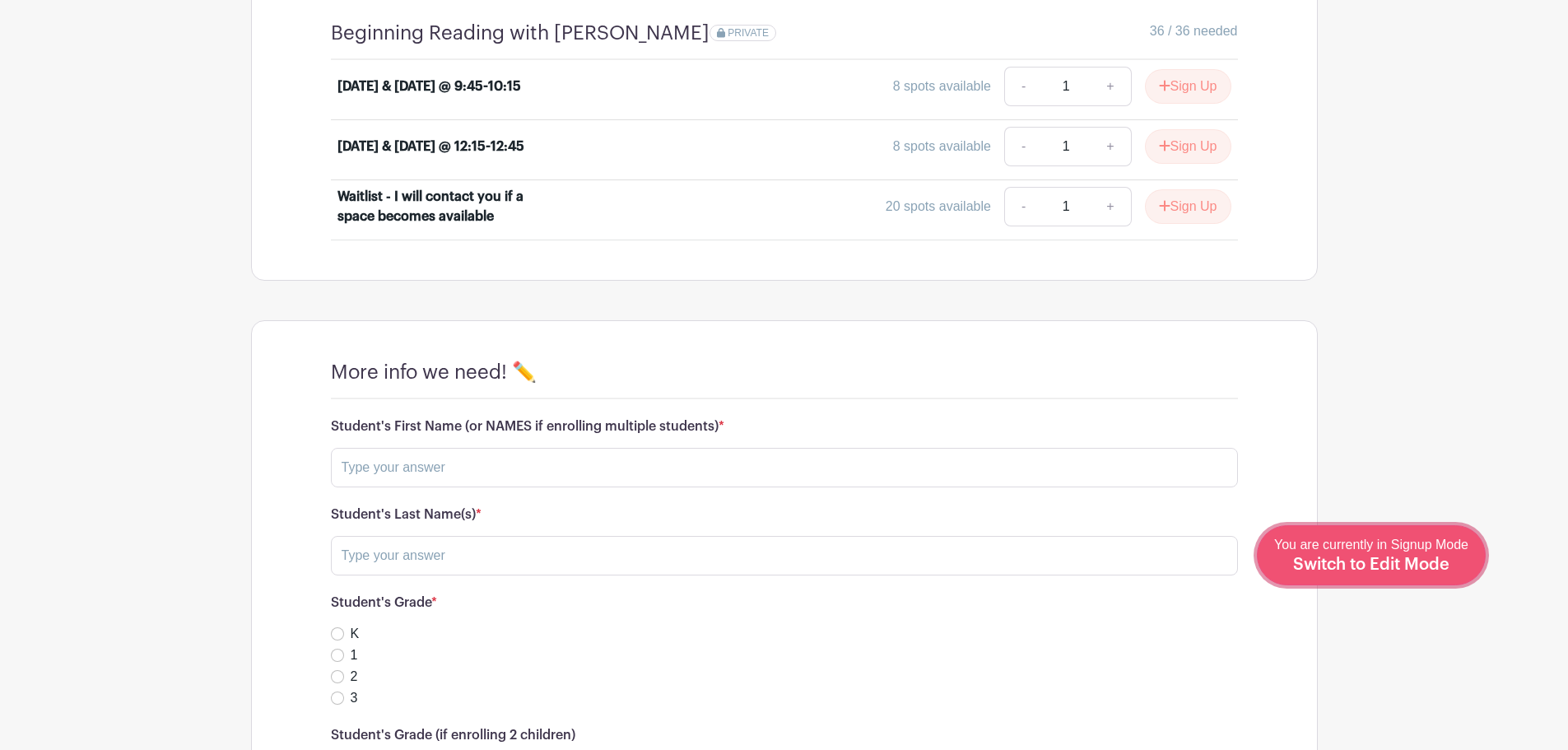
click at [1423, 552] on div "You are currently in Signup Mode Switch to Edit Mode" at bounding box center [1370, 554] width 194 height 40
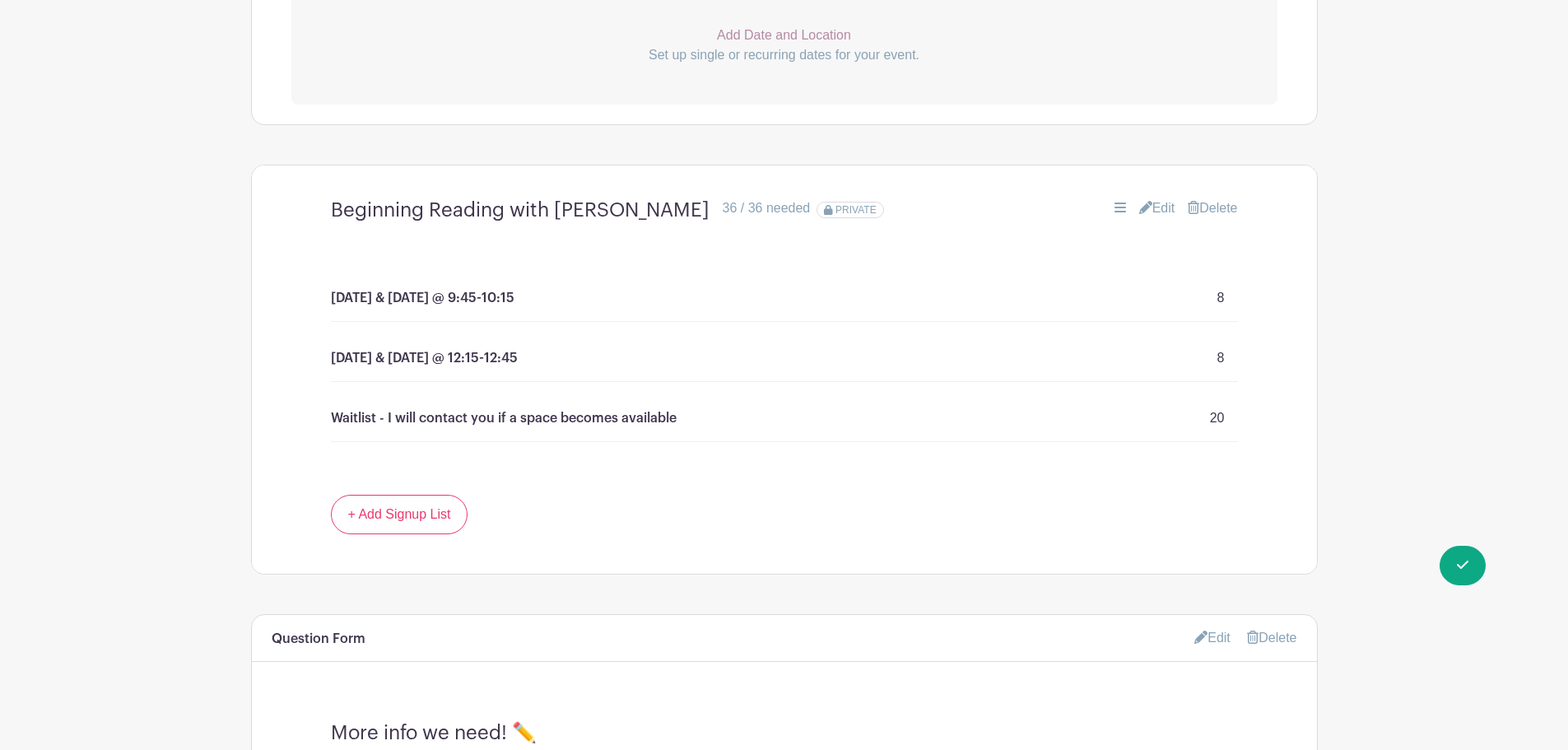
scroll to position [1152, 0]
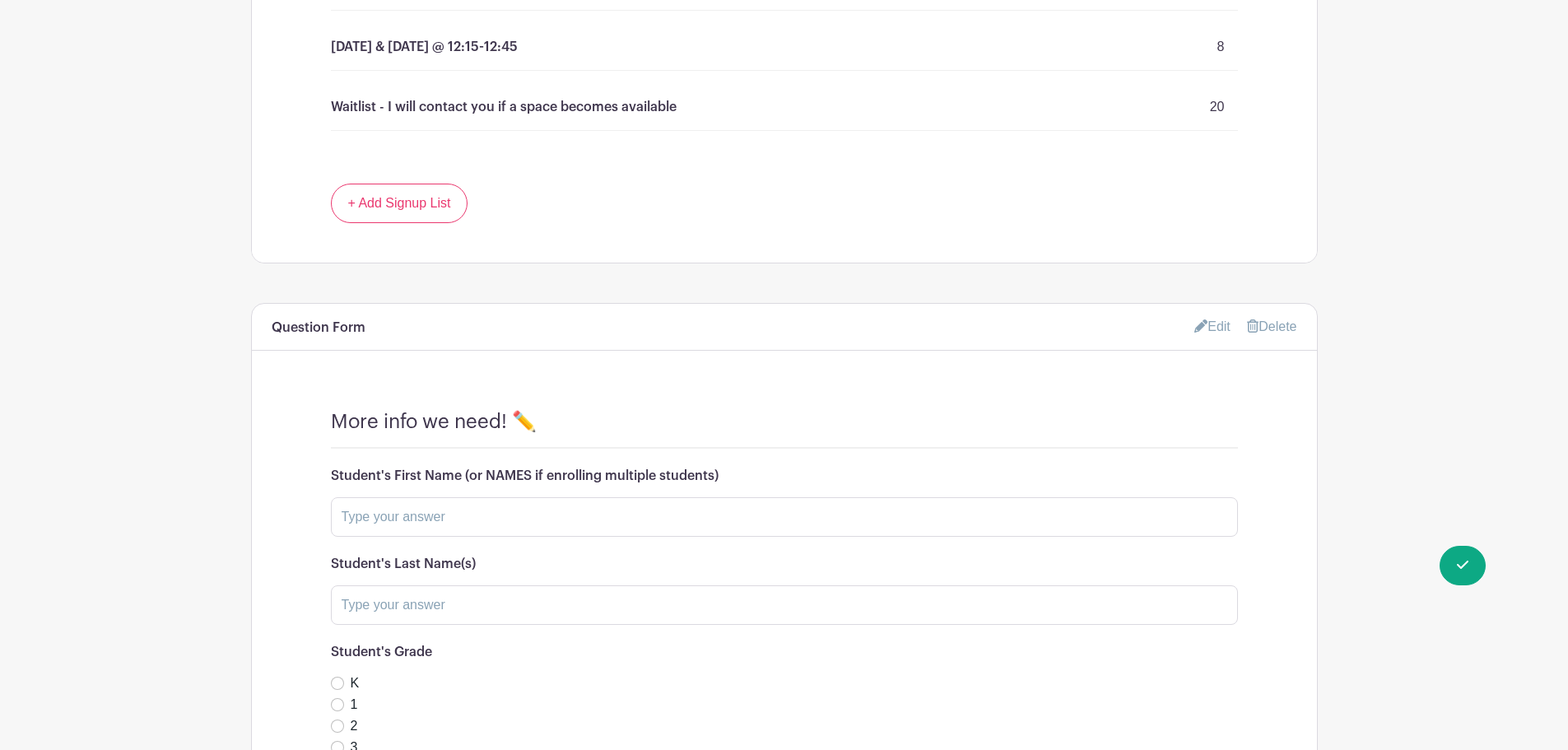
click at [1217, 332] on link "Edit" at bounding box center [1212, 326] width 36 height 27
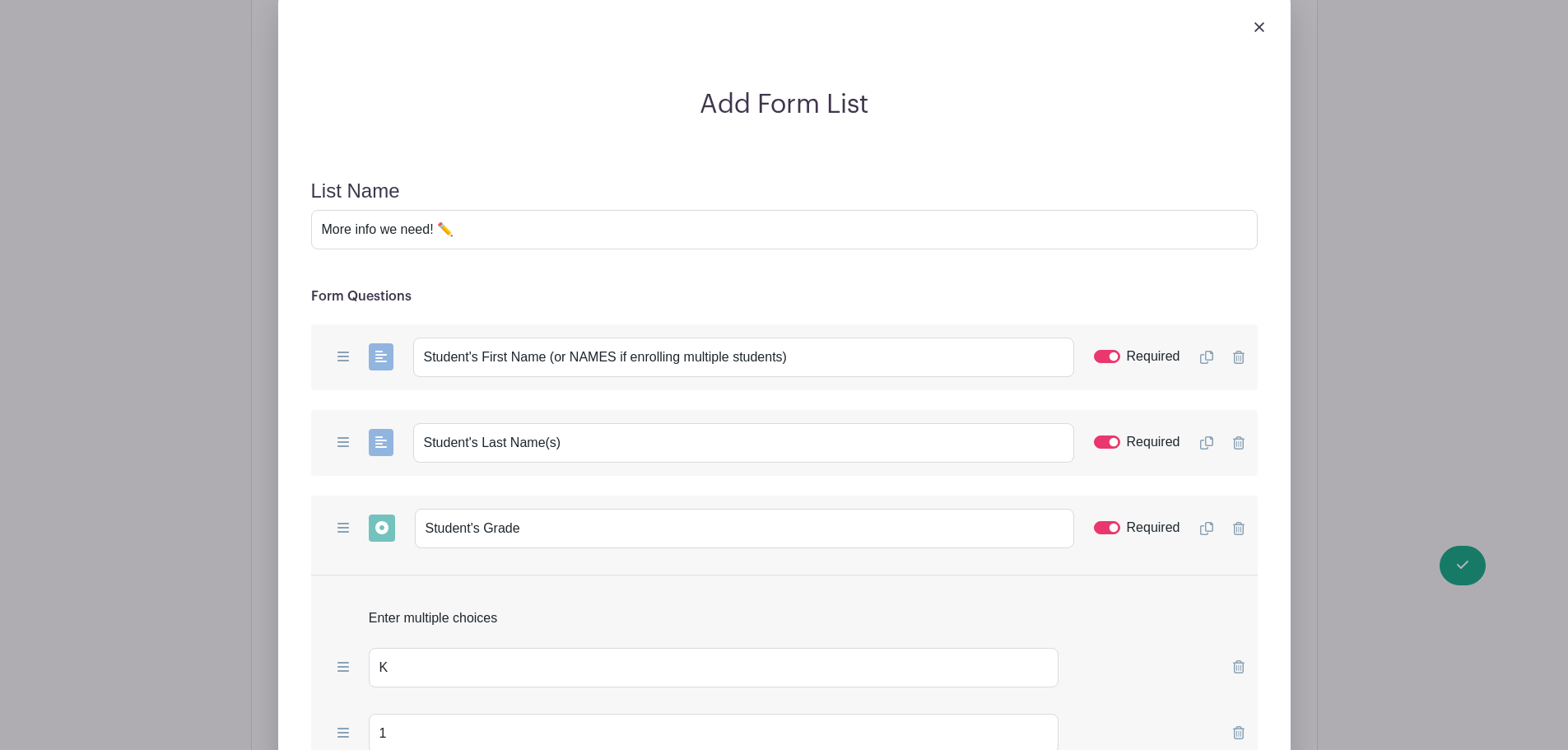
scroll to position [1728, 0]
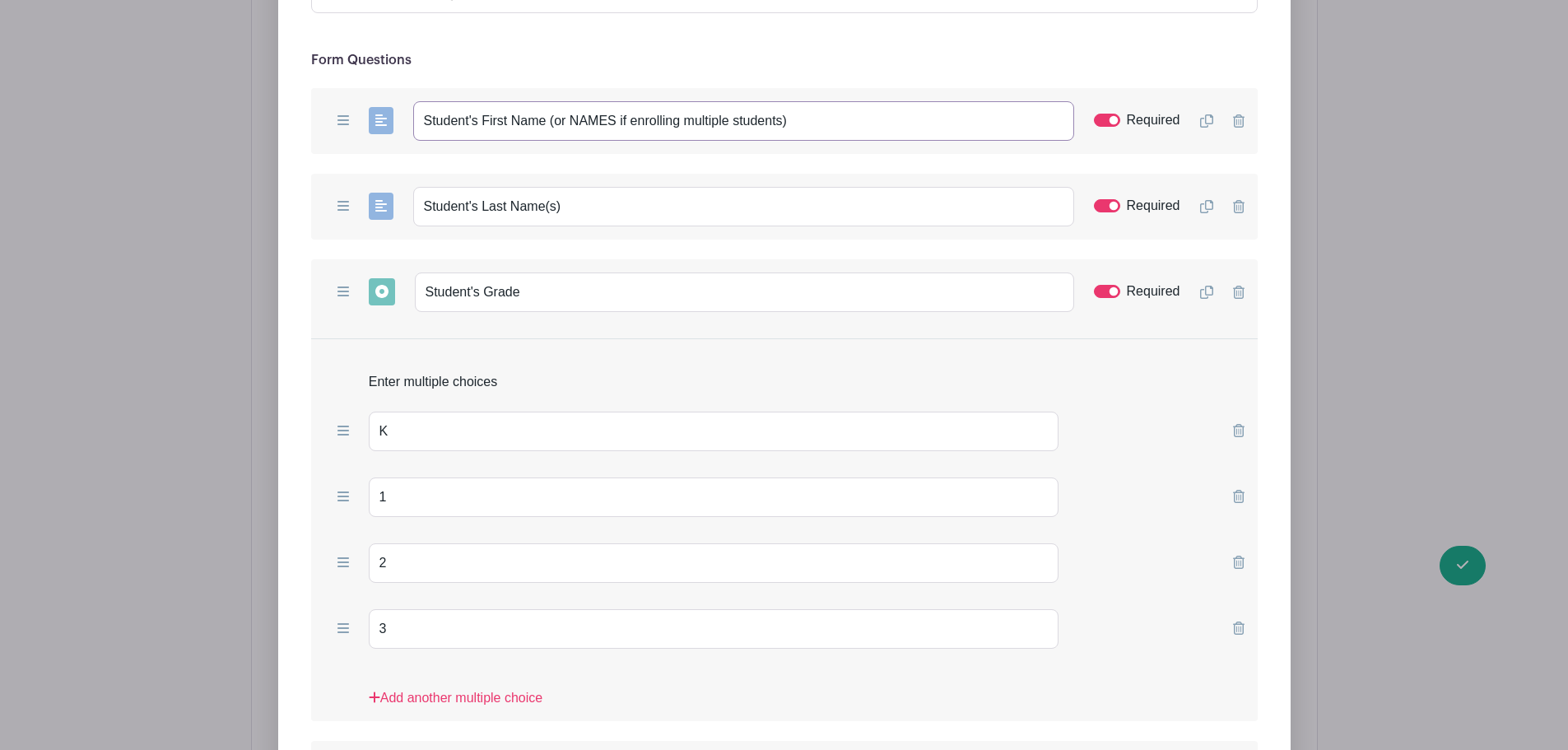
drag, startPoint x: 547, startPoint y: 117, endPoint x: 824, endPoint y: 122, distance: 277.0
click at [824, 122] on input "Student's First Name (or NAMES if enrolling multiple students)" at bounding box center [743, 120] width 661 height 39
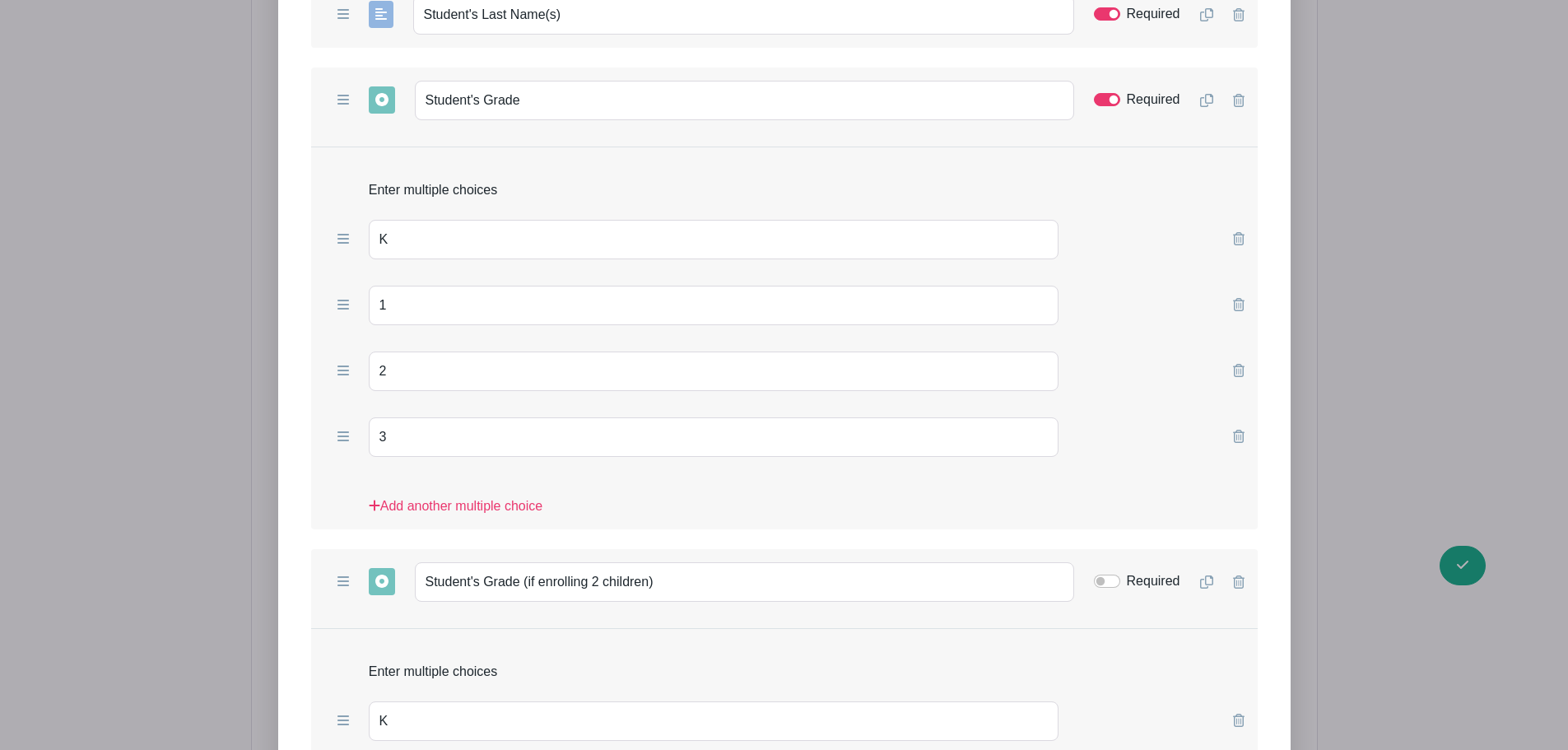
scroll to position [2113, 0]
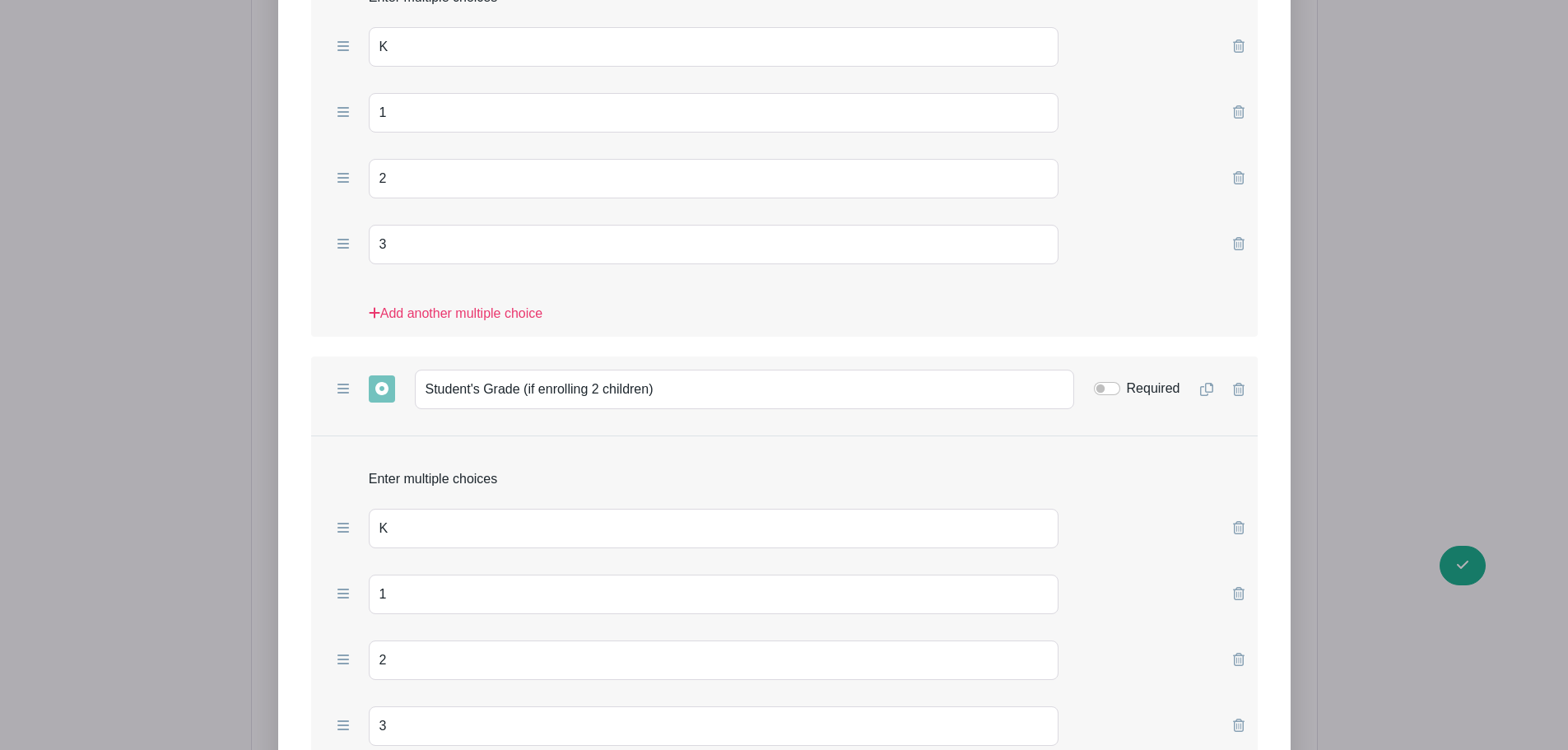
click at [1317, 405] on div "Add Form List List Name More info we need! ✏️ Form Questions Add Short Answer A…" at bounding box center [784, 469] width 1067 height 2255
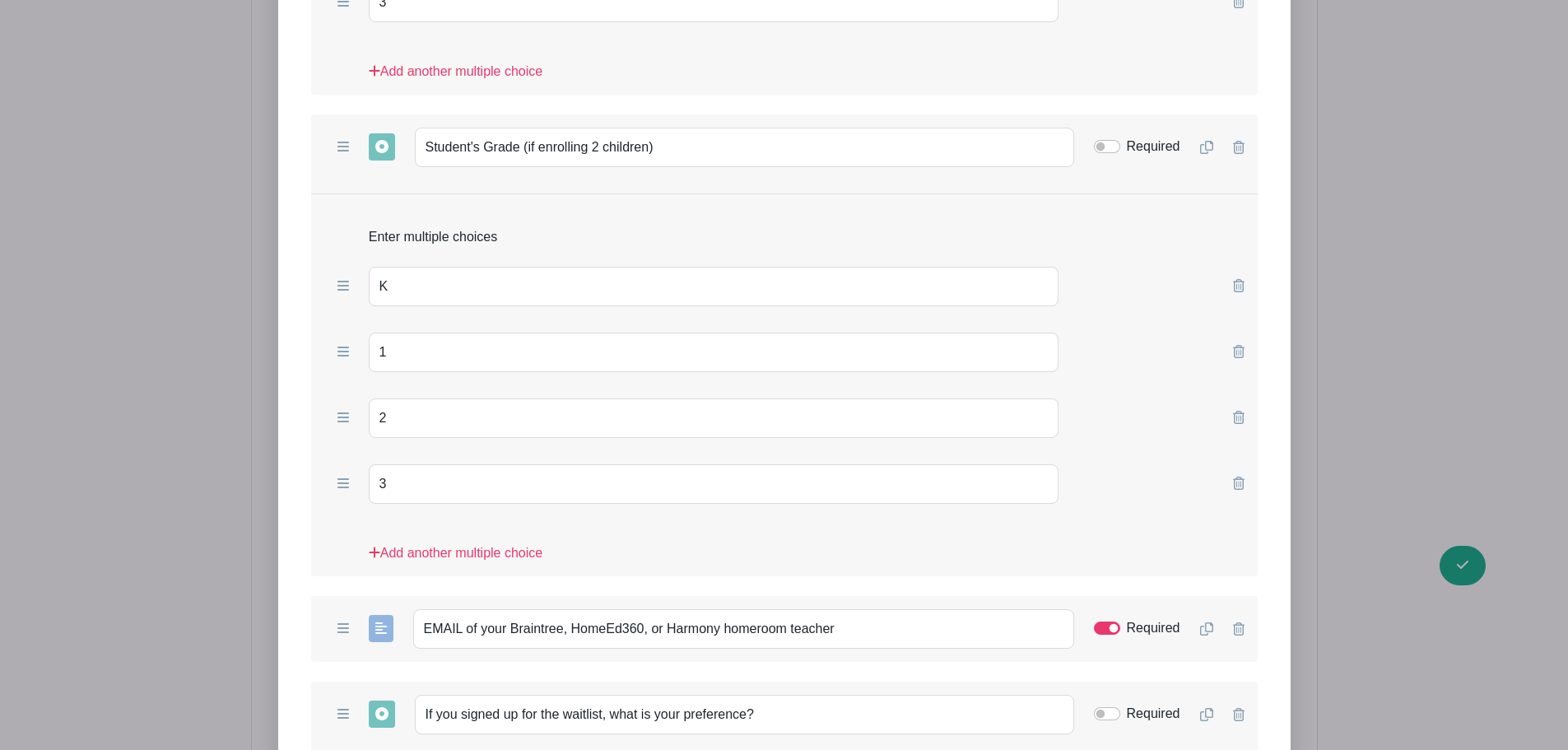
scroll to position [2881, 0]
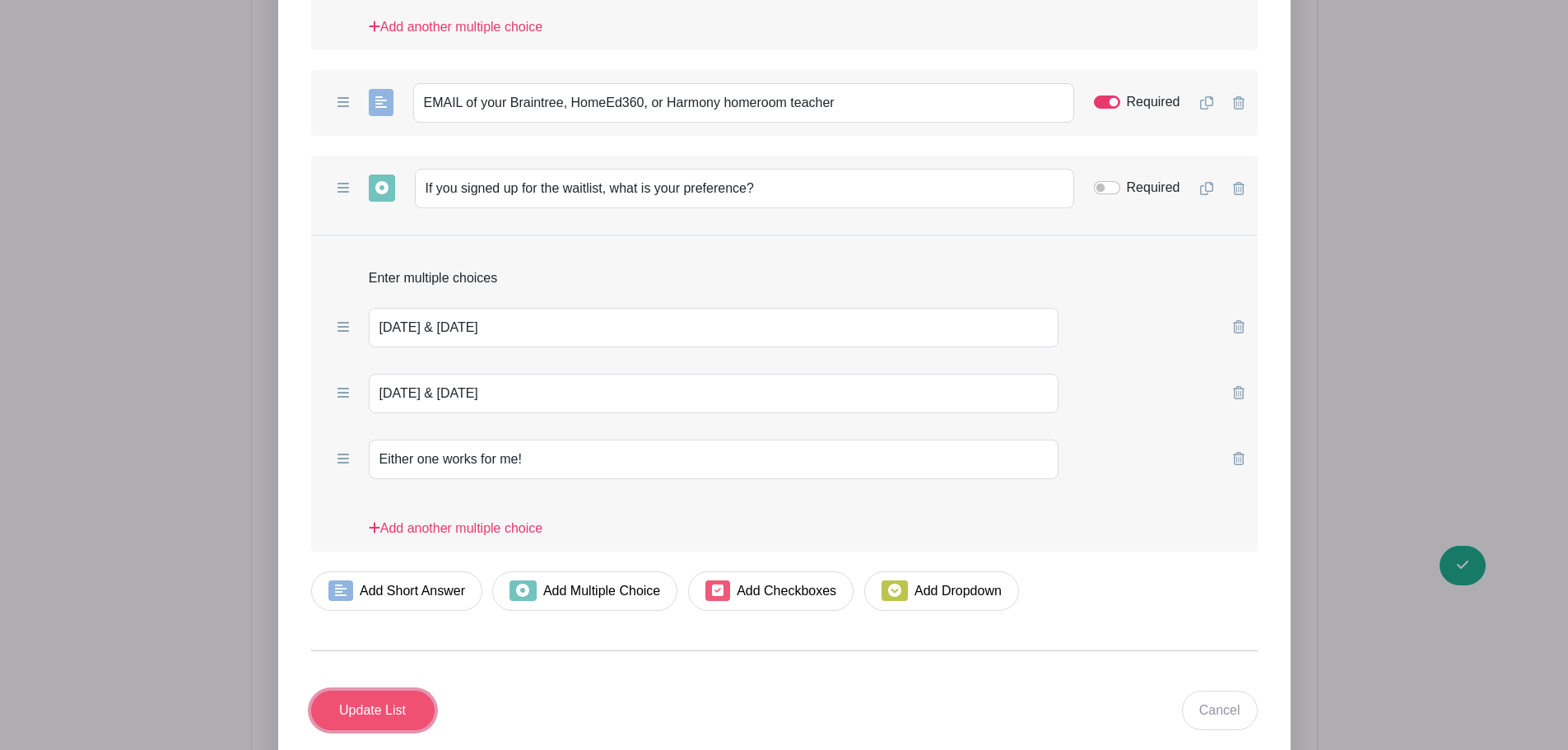
click at [408, 705] on input "Update List" at bounding box center [373, 710] width 123 height 39
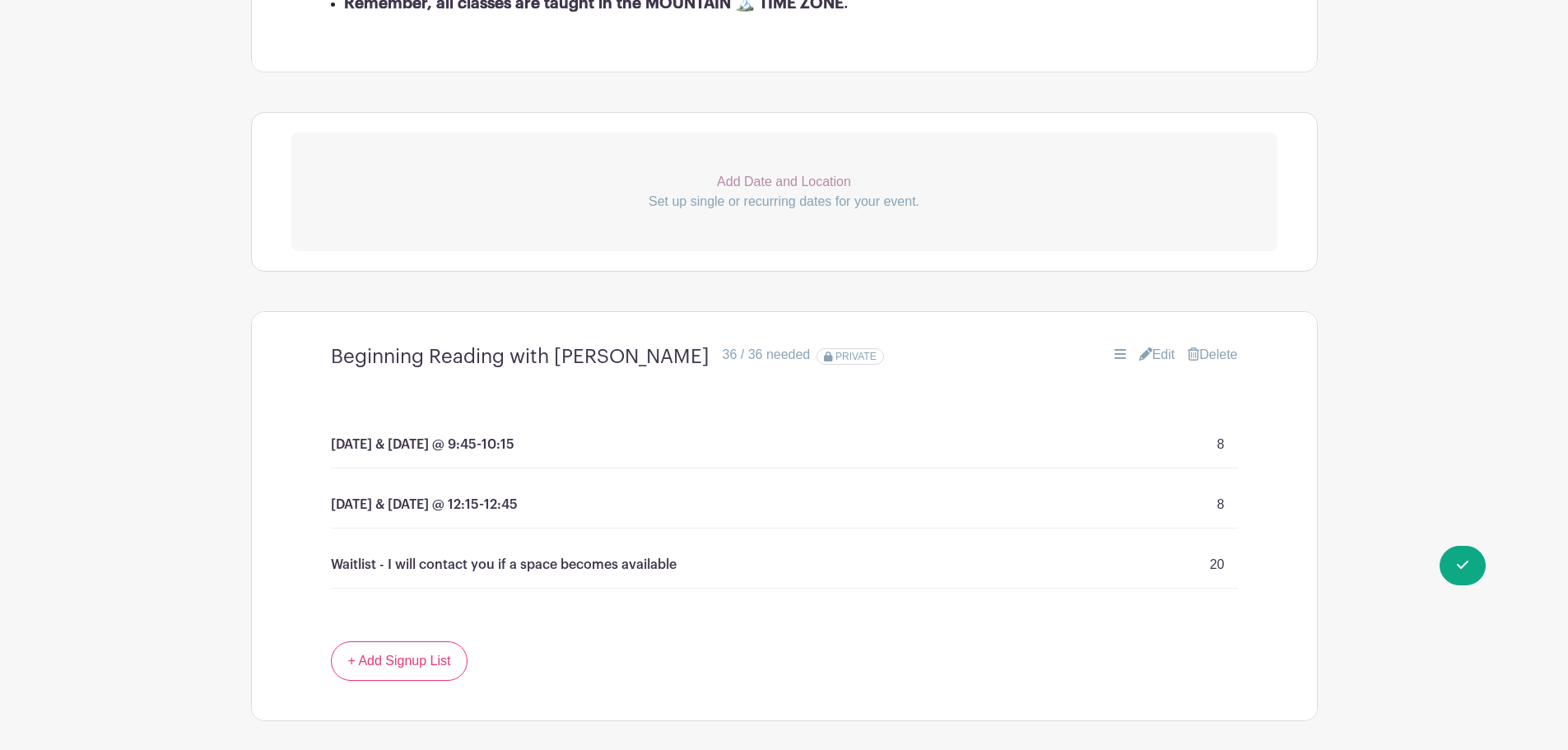
scroll to position [0, 0]
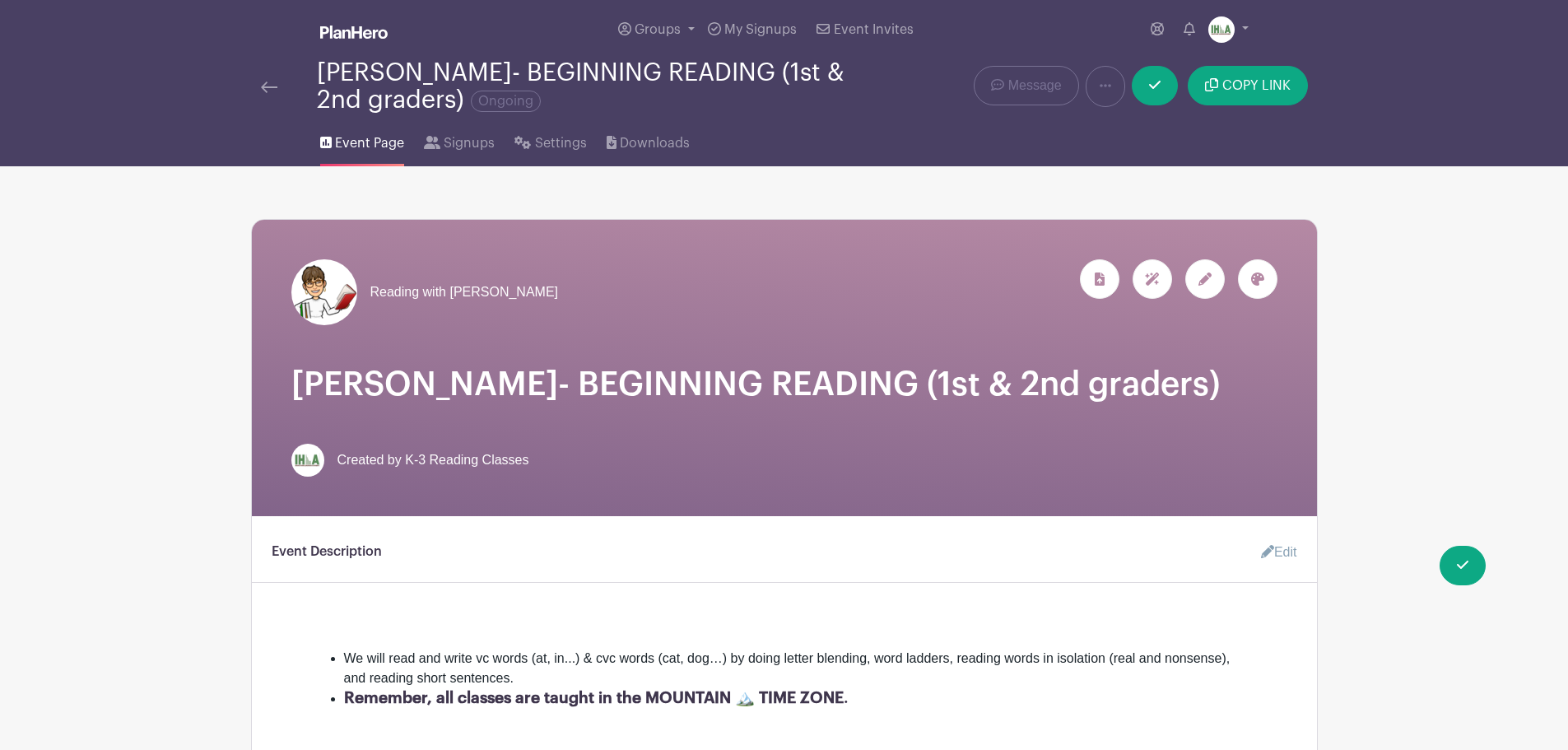
click at [271, 86] on img at bounding box center [268, 87] width 17 height 12
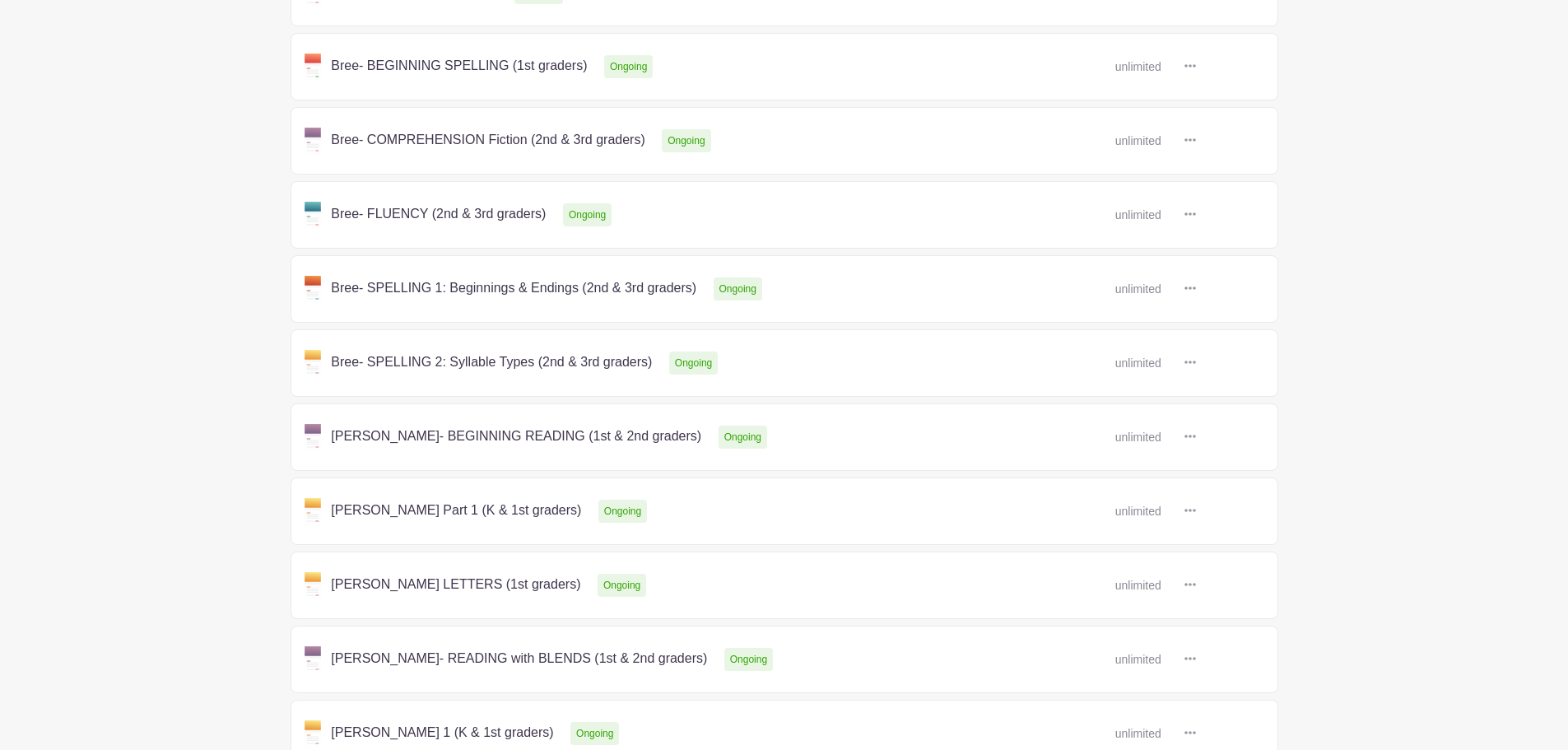
scroll to position [385, 0]
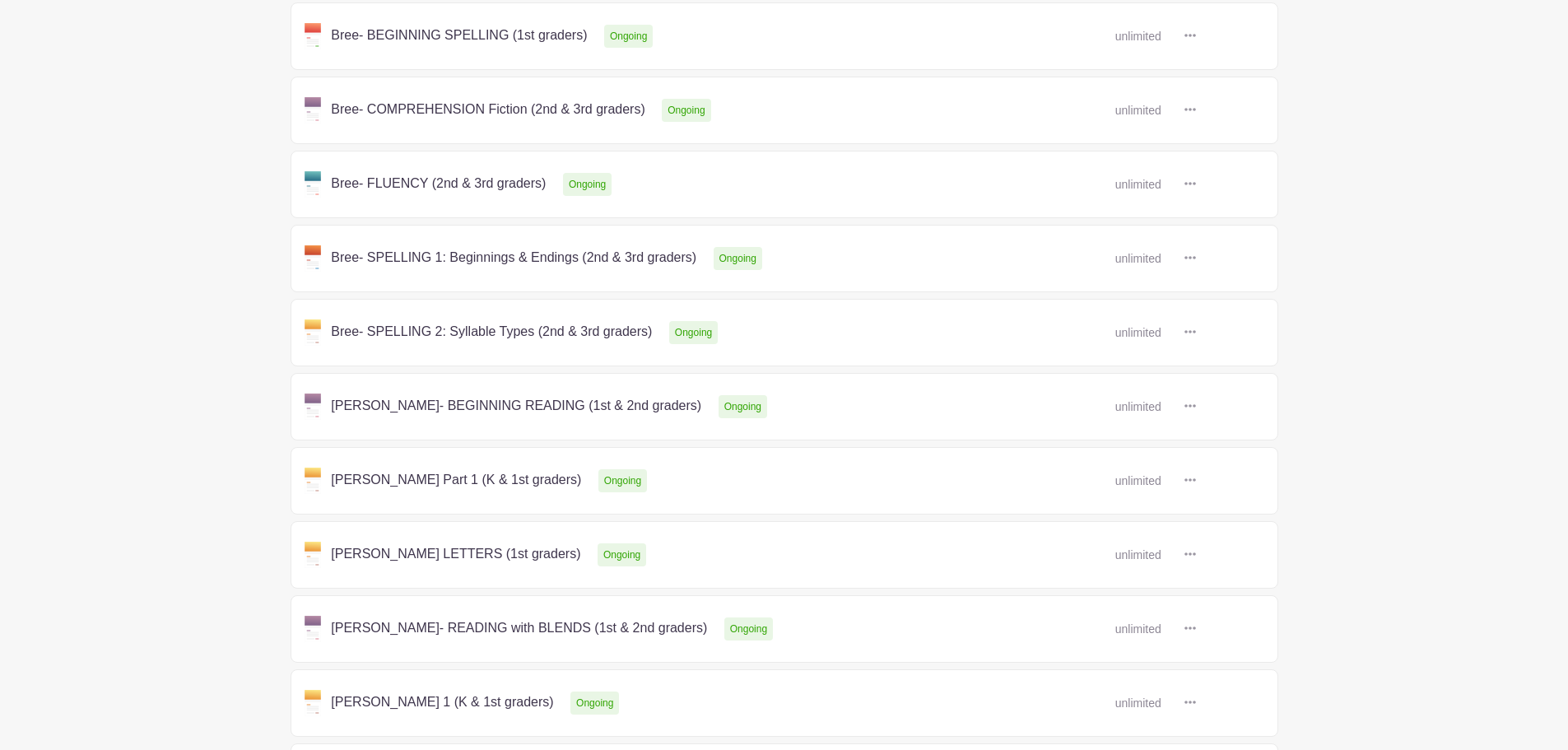
click at [1196, 481] on link at bounding box center [1196, 481] width 0 height 0
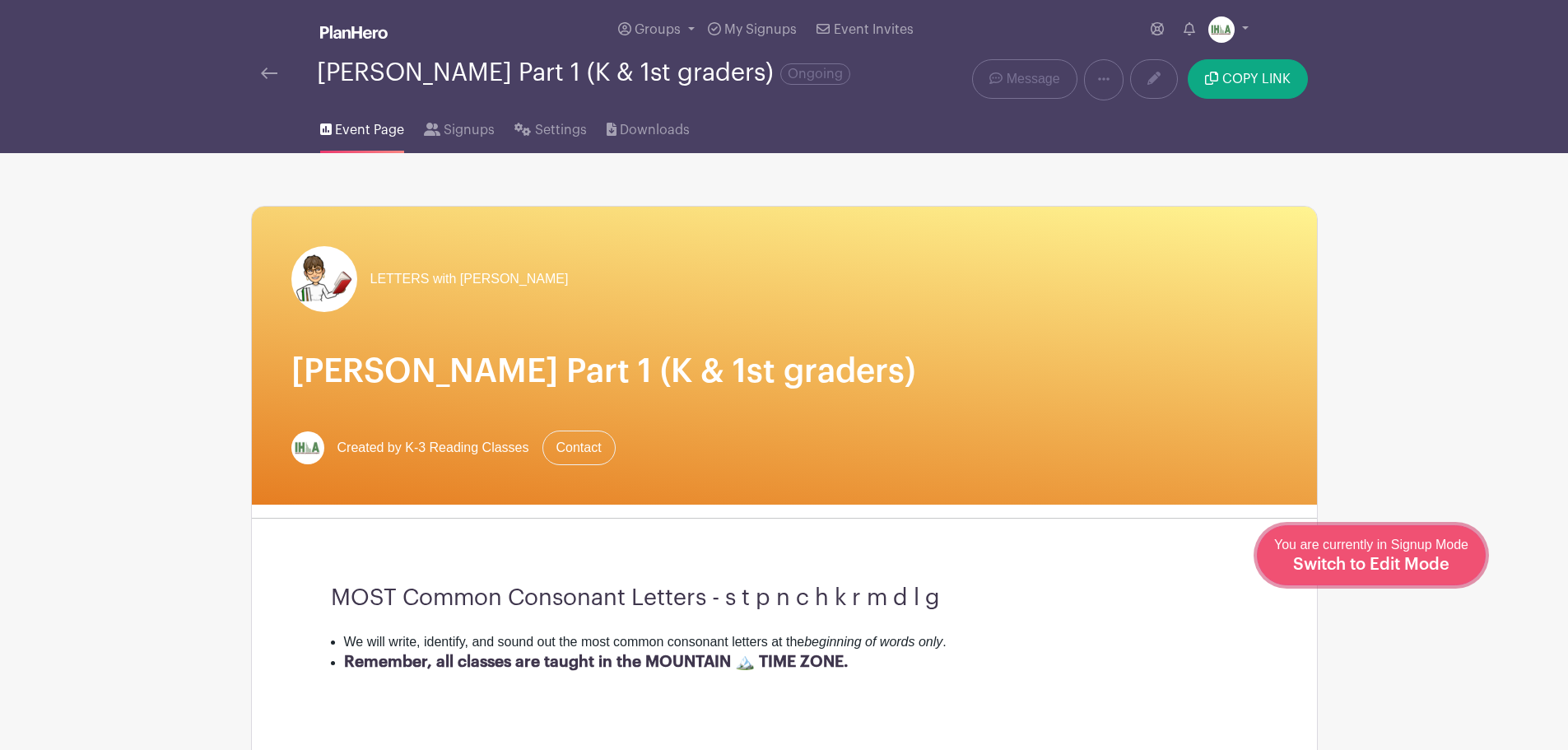
click at [1403, 561] on span "Switch to Edit Mode" at bounding box center [1371, 564] width 157 height 17
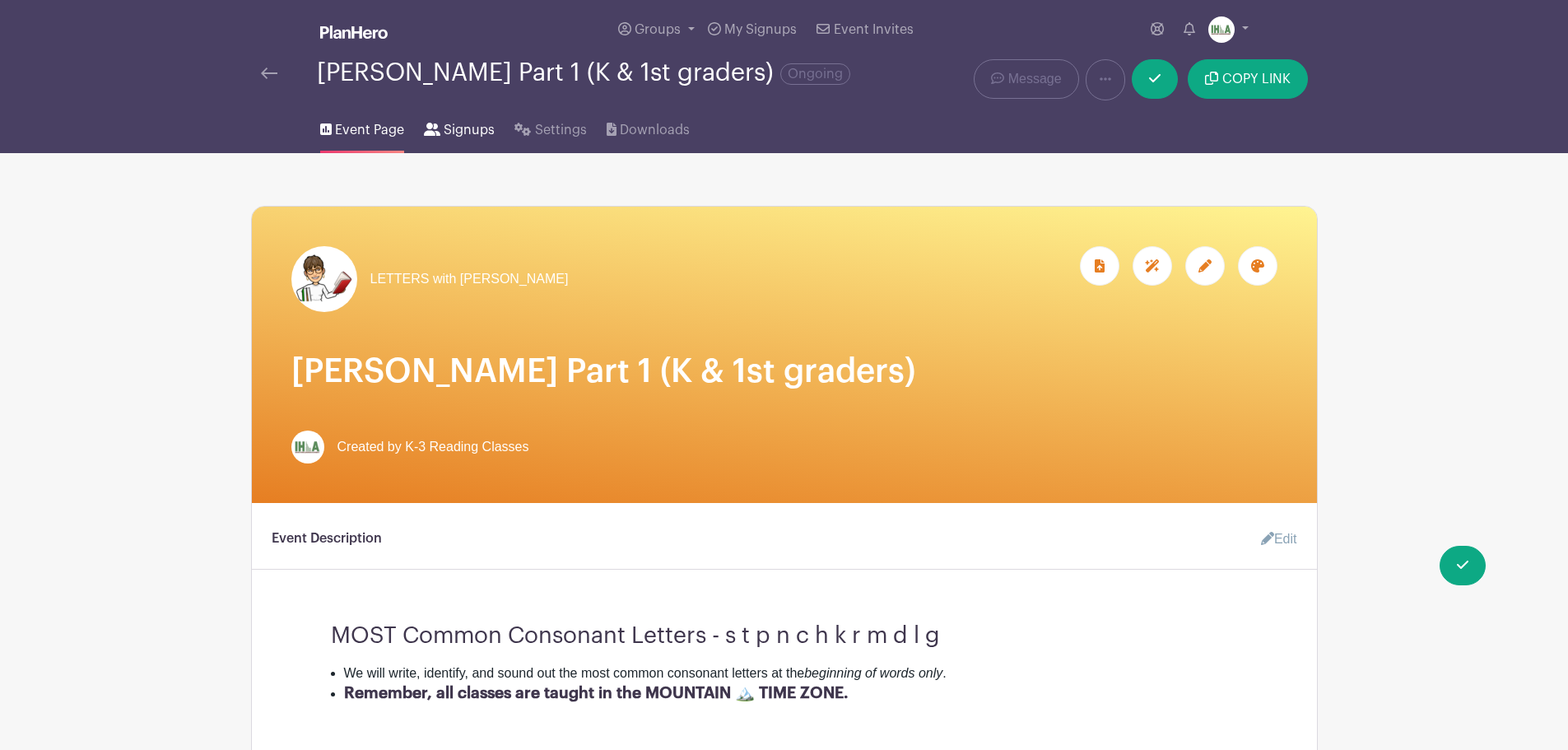
click at [468, 140] on span "Signups" at bounding box center [469, 130] width 51 height 20
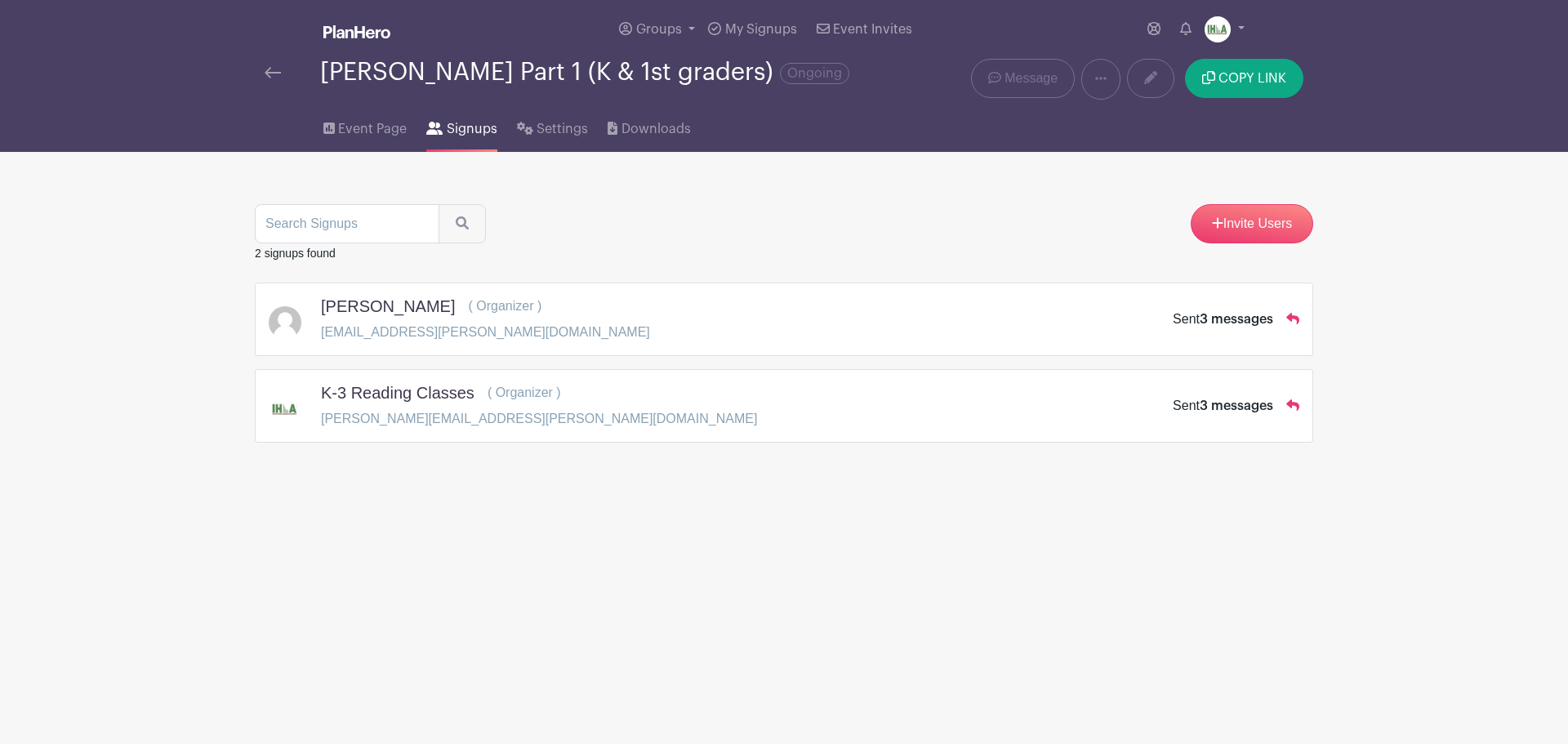
click at [274, 79] on img at bounding box center [272, 73] width 17 height 12
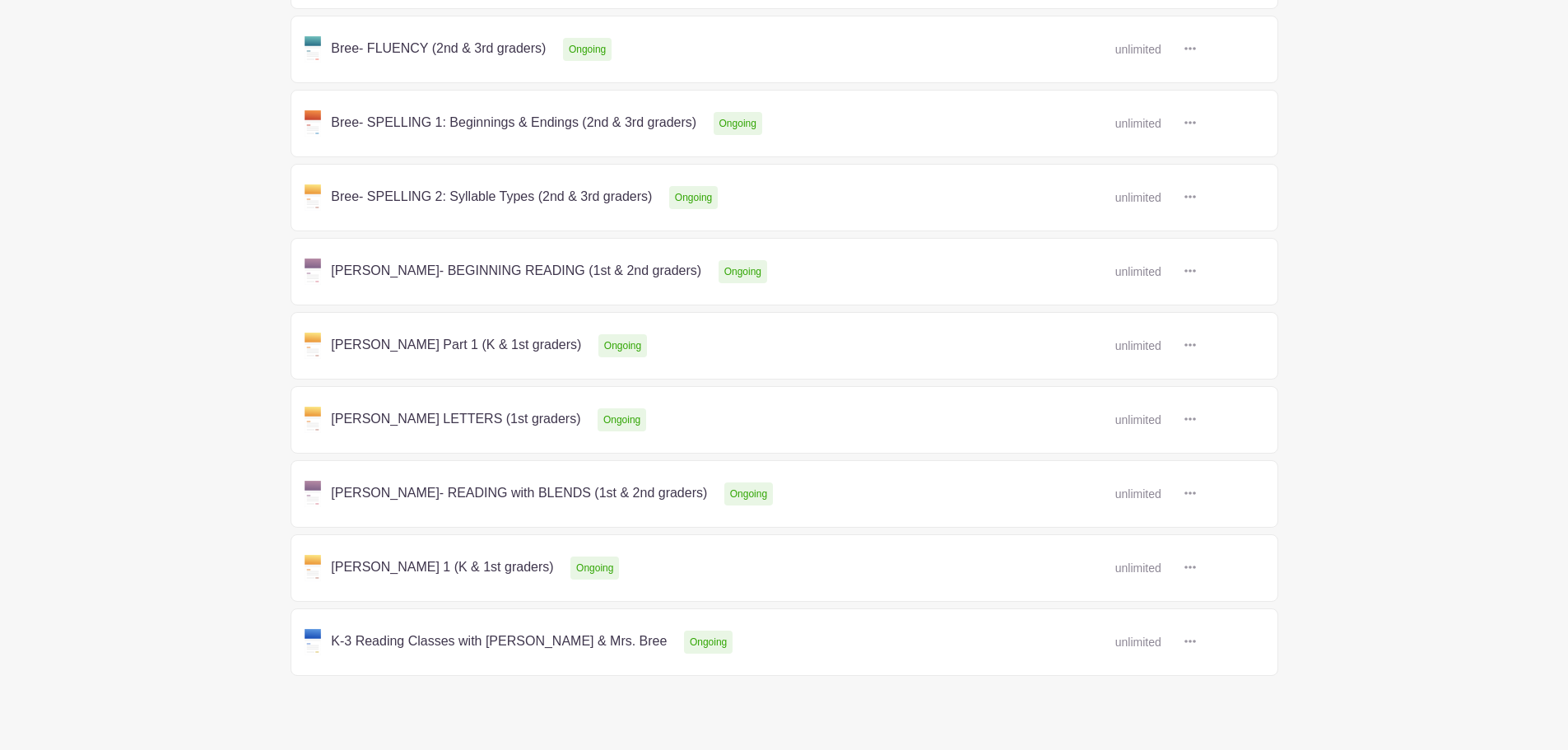
scroll to position [555, 0]
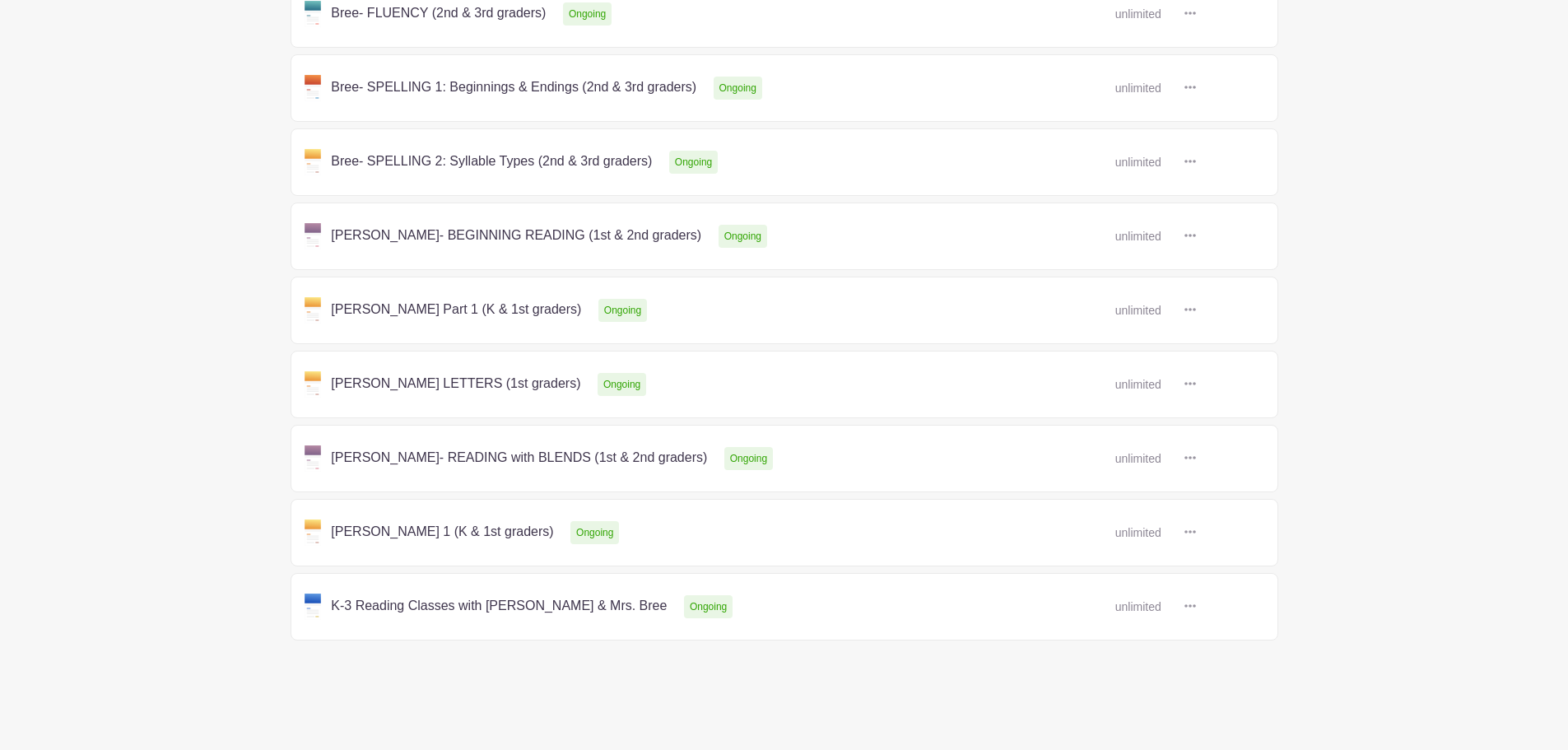
click at [1196, 385] on link at bounding box center [1196, 385] width 0 height 0
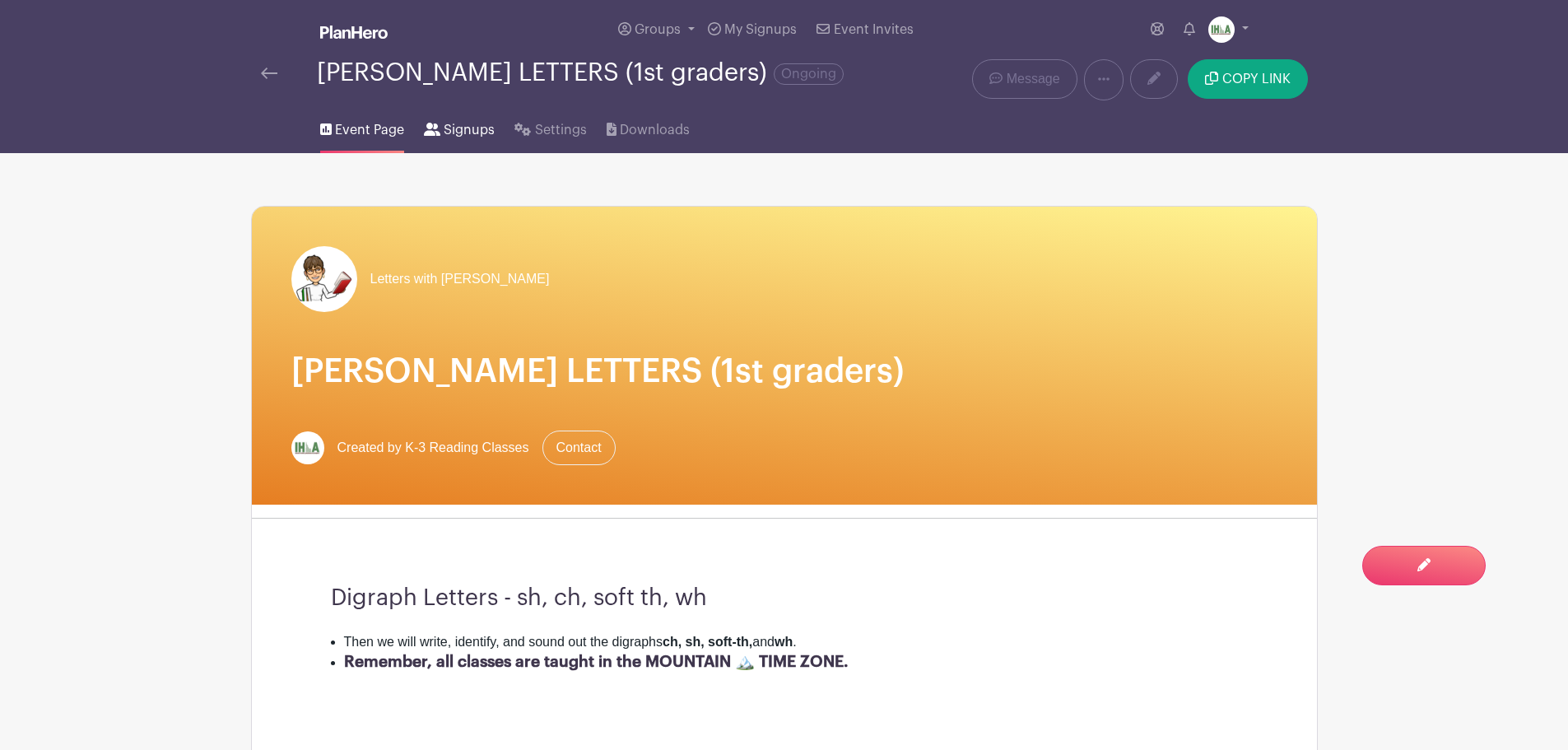
click at [456, 129] on span "Signups" at bounding box center [469, 130] width 51 height 20
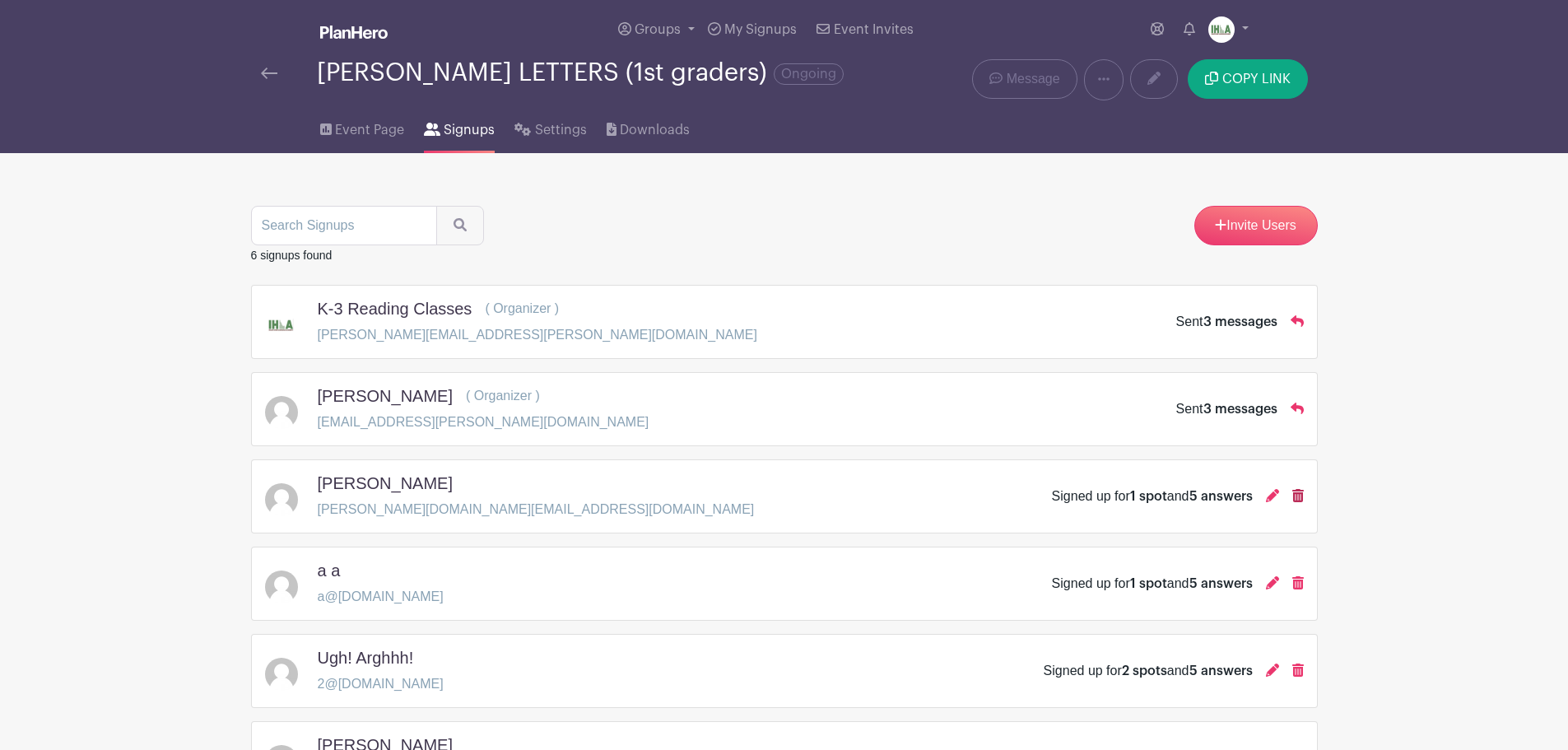
click at [1298, 491] on icon at bounding box center [1298, 494] width 12 height 13
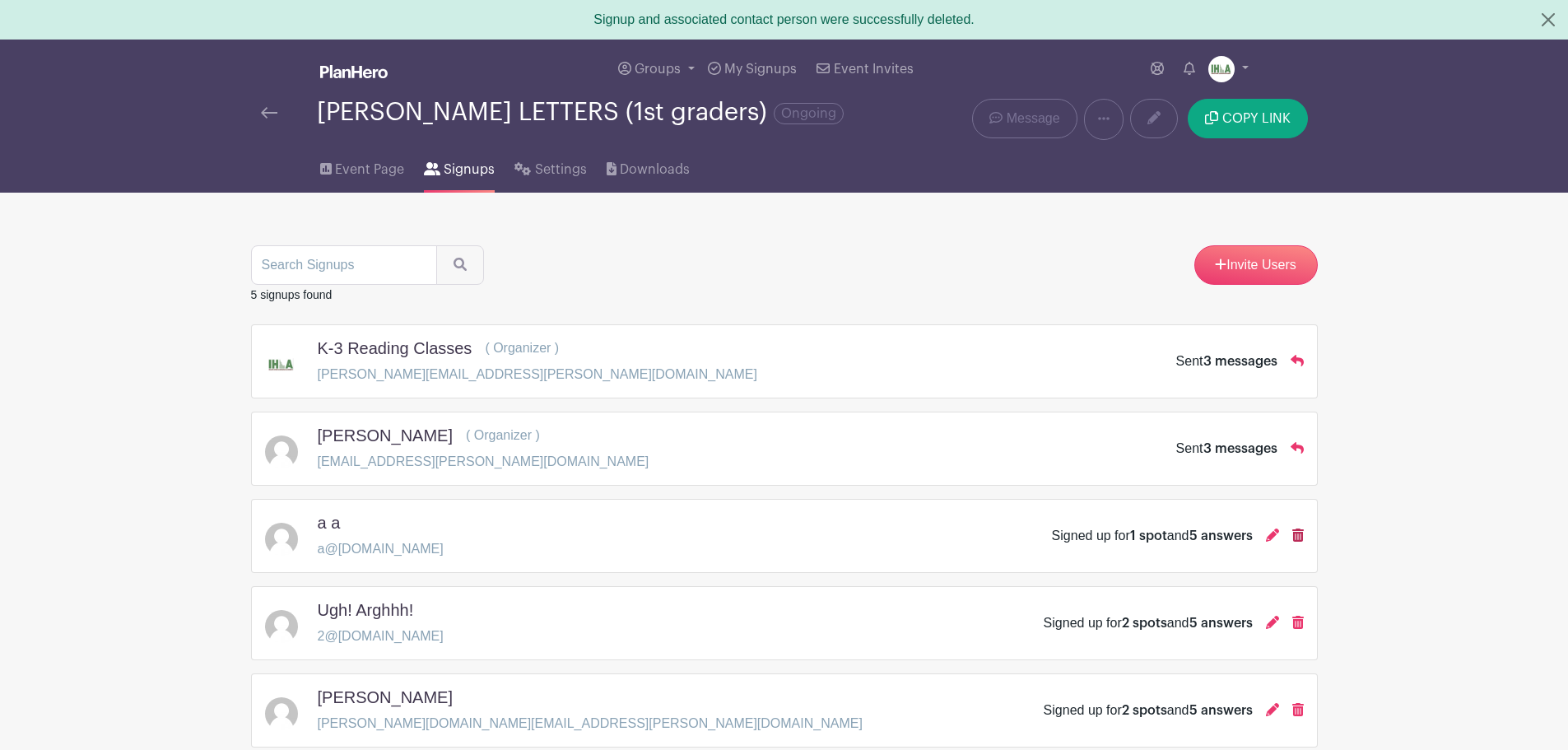
click at [1297, 532] on icon at bounding box center [1298, 535] width 12 height 13
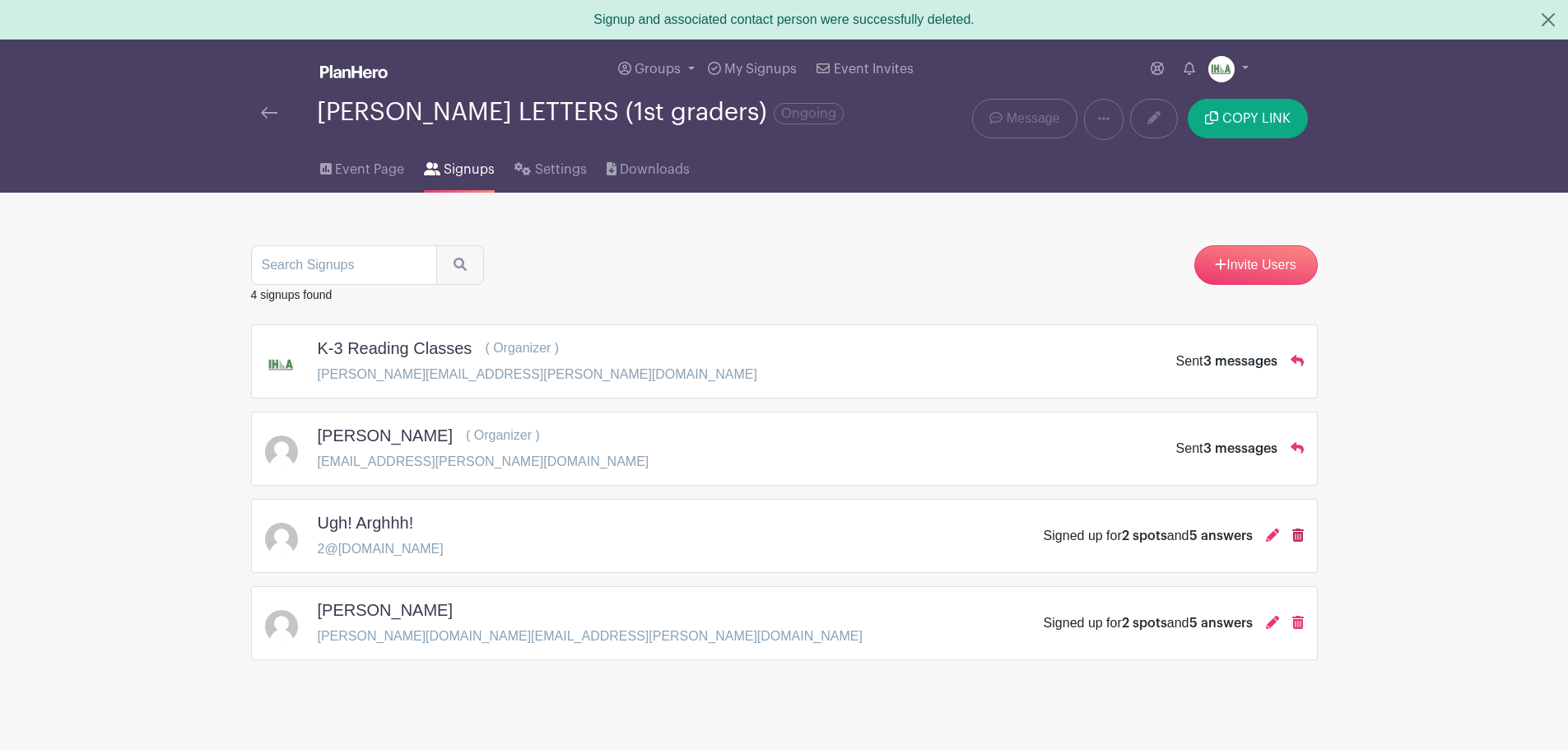
click at [1299, 539] on icon at bounding box center [1298, 535] width 12 height 13
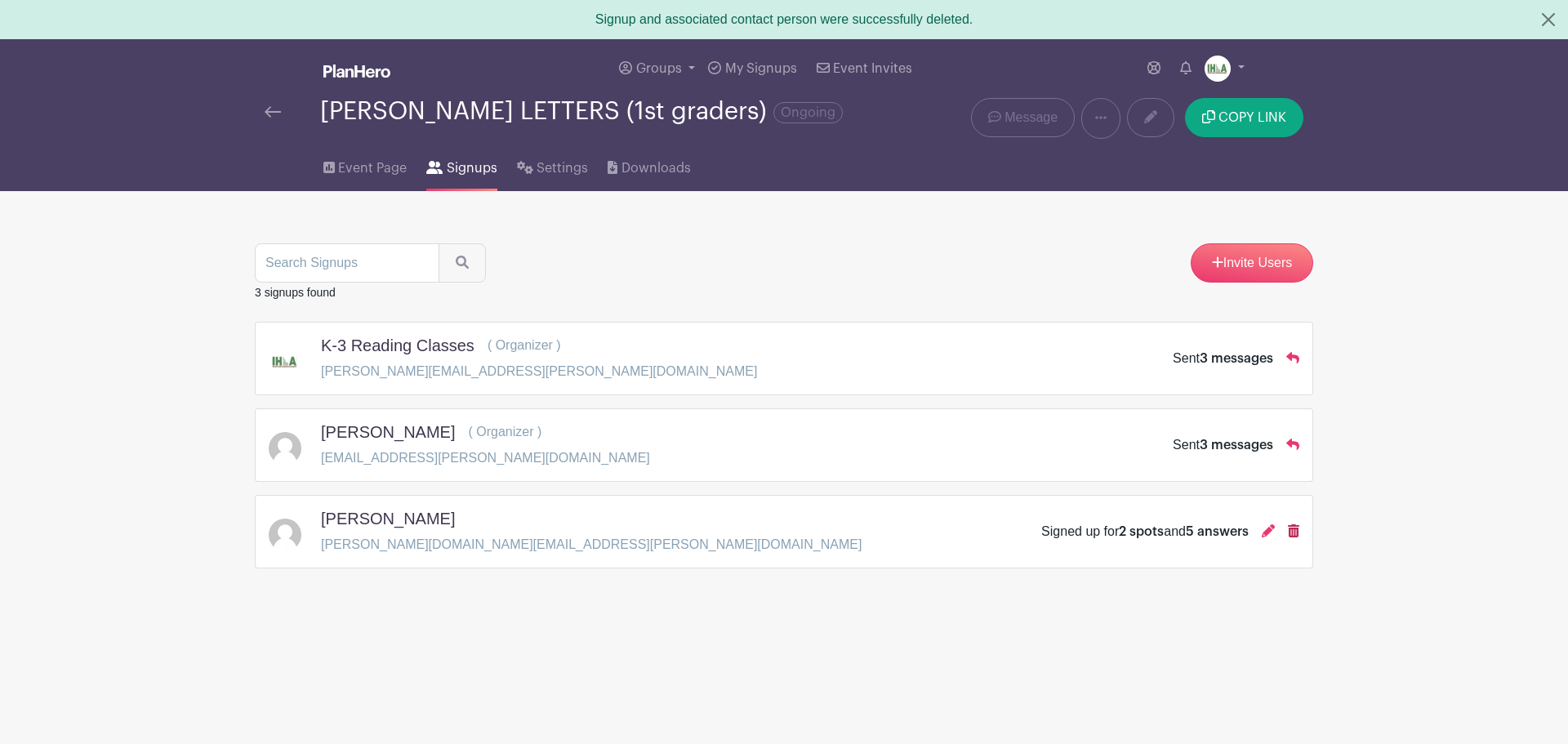
click at [1295, 534] on icon at bounding box center [1294, 530] width 12 height 13
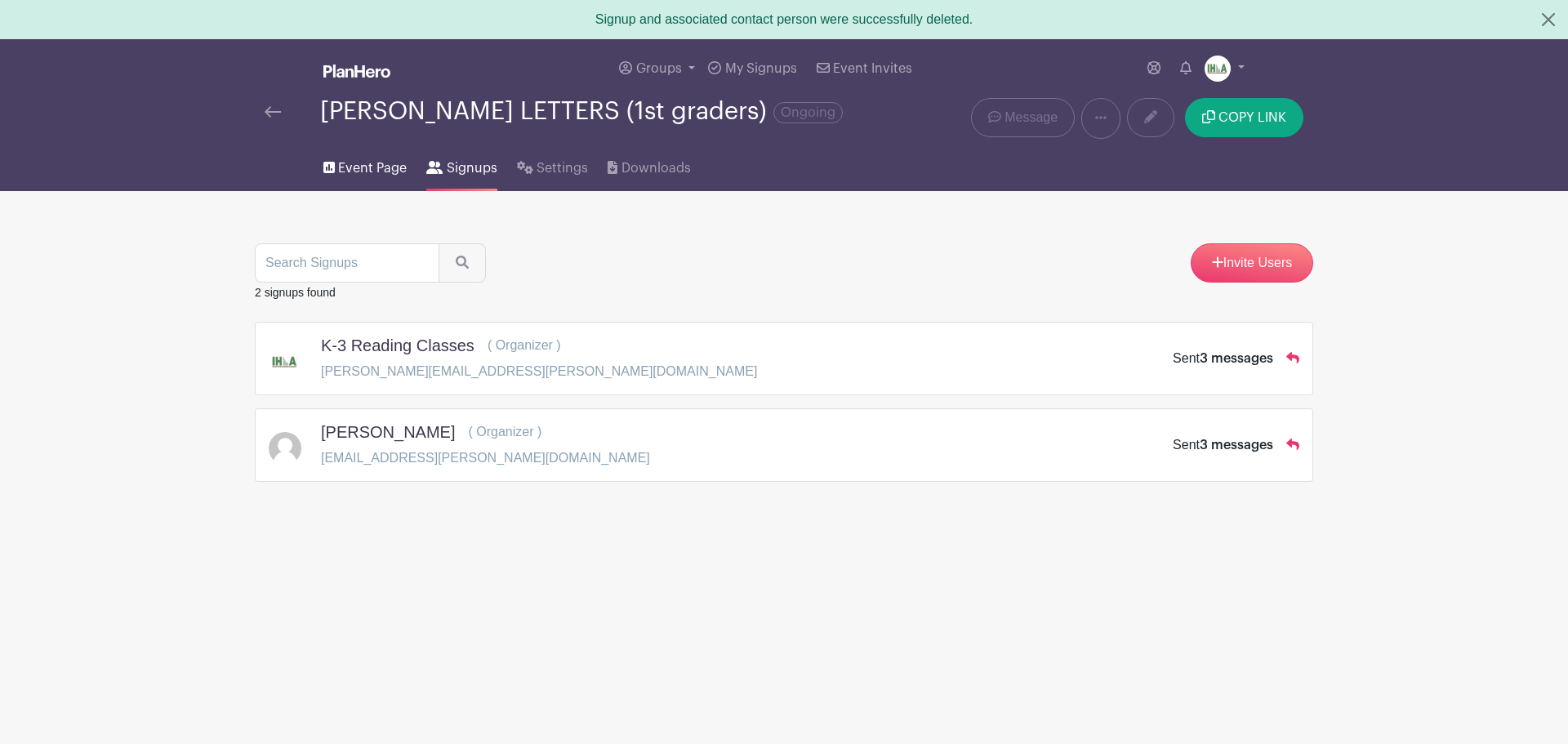
click at [373, 168] on span "Event Page" at bounding box center [372, 168] width 69 height 19
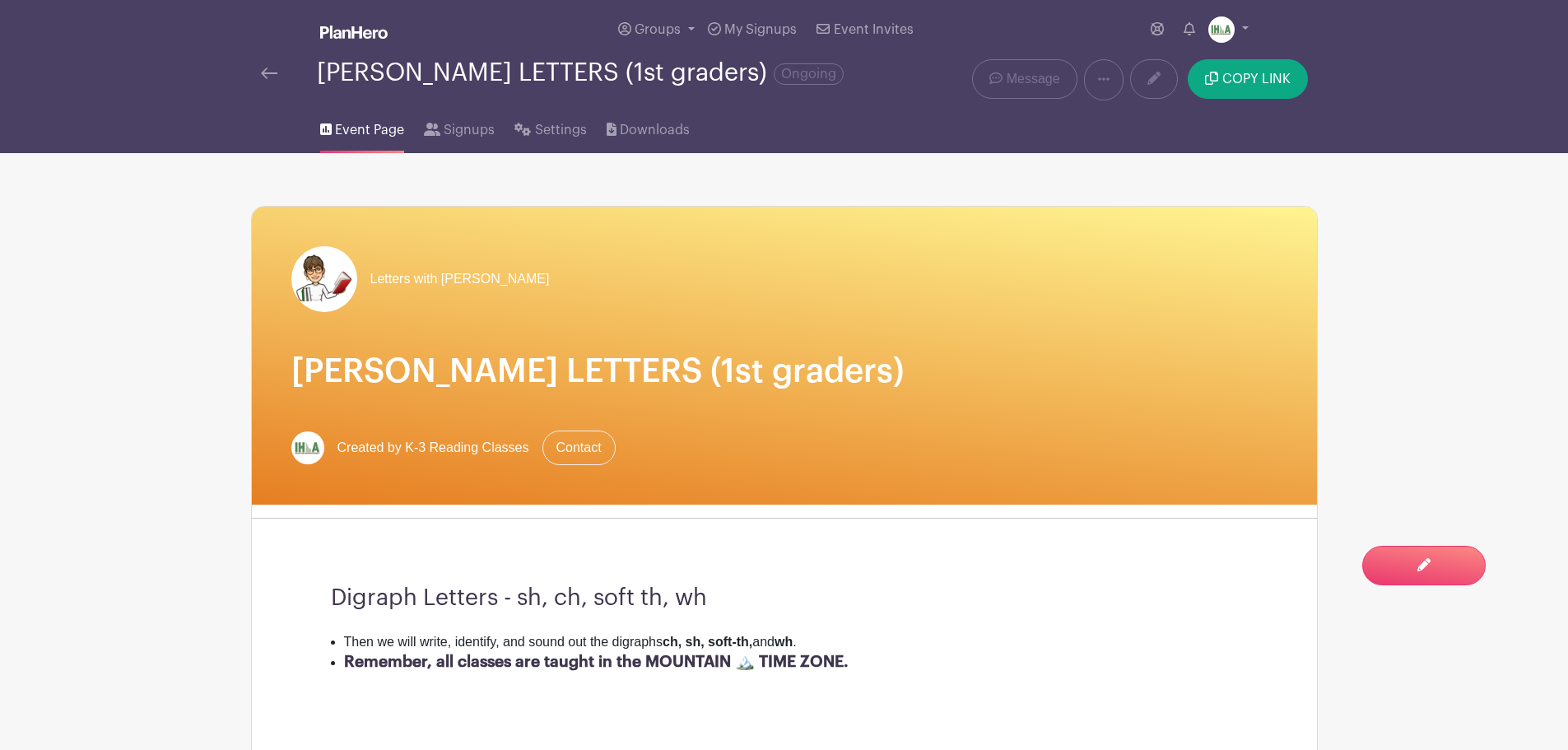
click at [266, 74] on img at bounding box center [268, 73] width 17 height 12
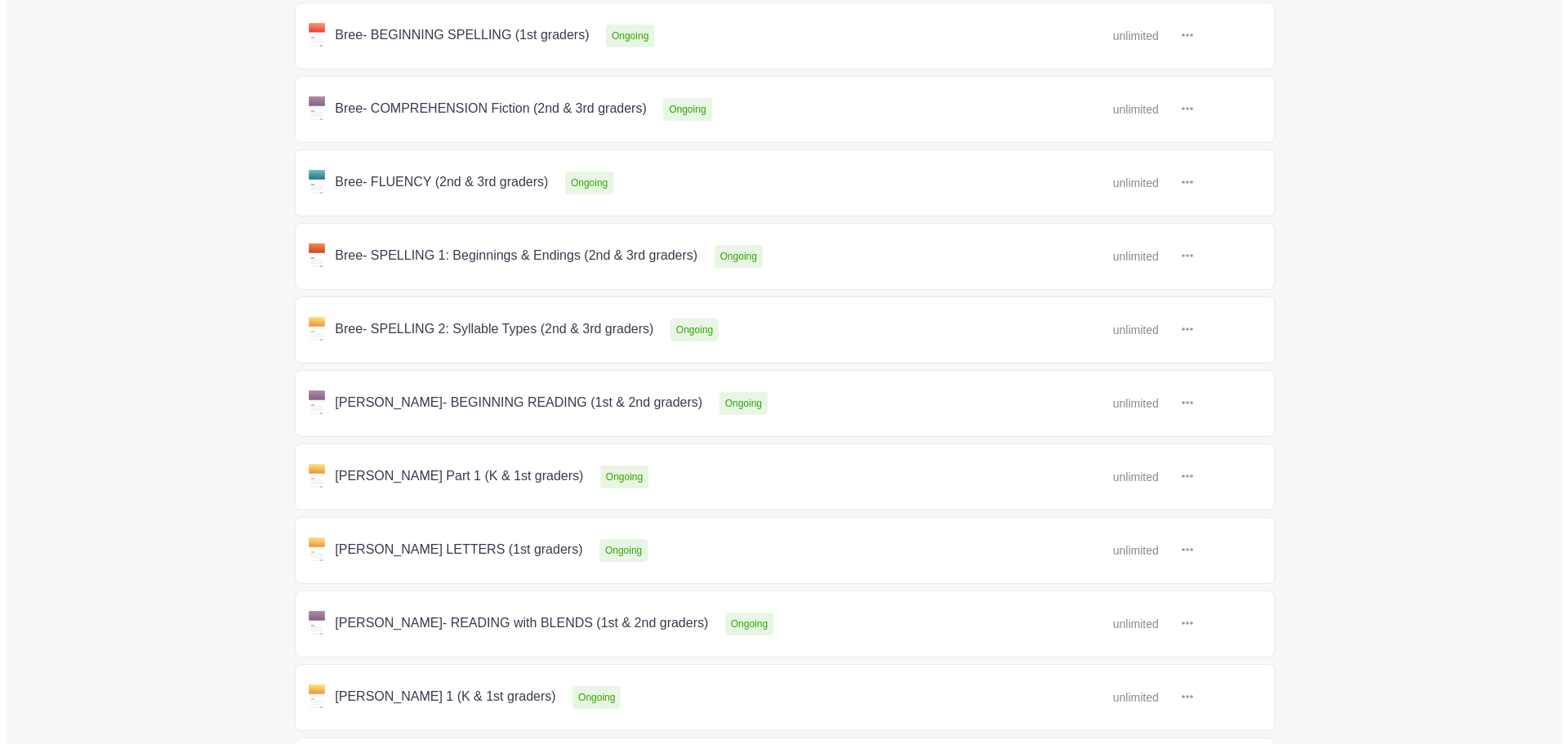
scroll to position [551, 0]
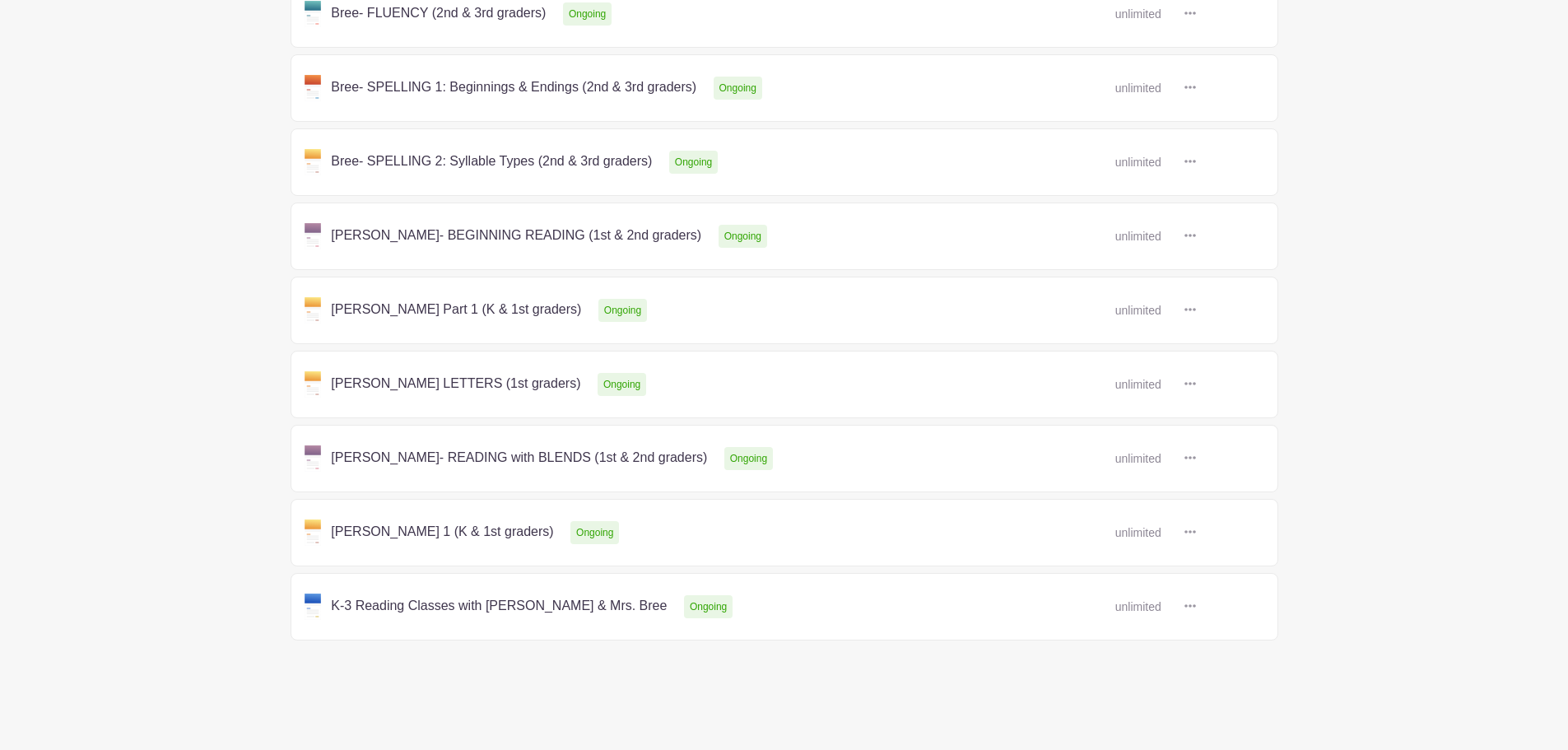
click at [1188, 464] on link at bounding box center [1189, 458] width 24 height 27
click at [1233, 515] on link "Delete" at bounding box center [1243, 520] width 130 height 26
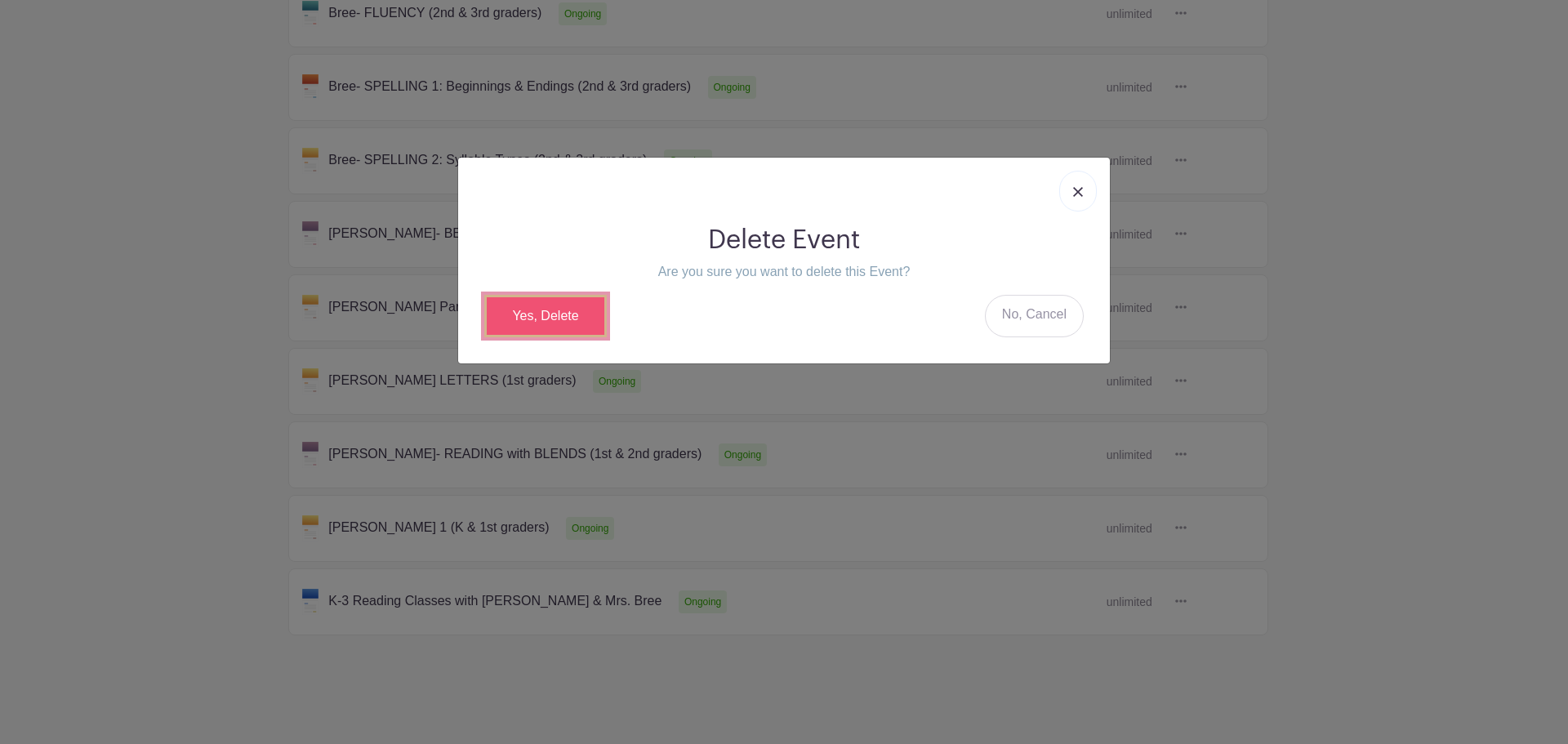
click at [550, 316] on link "Yes, Delete" at bounding box center [546, 316] width 122 height 43
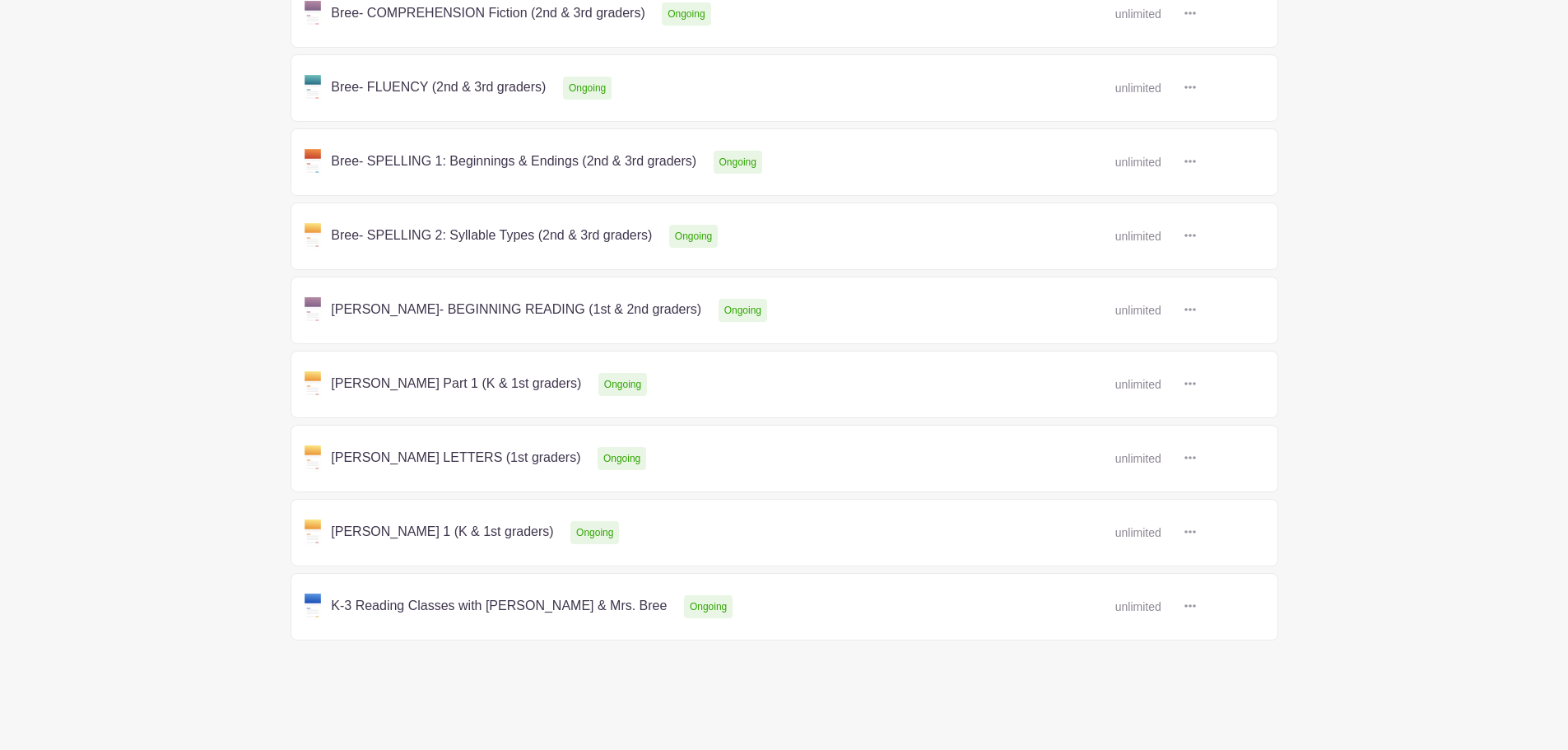
scroll to position [136, 0]
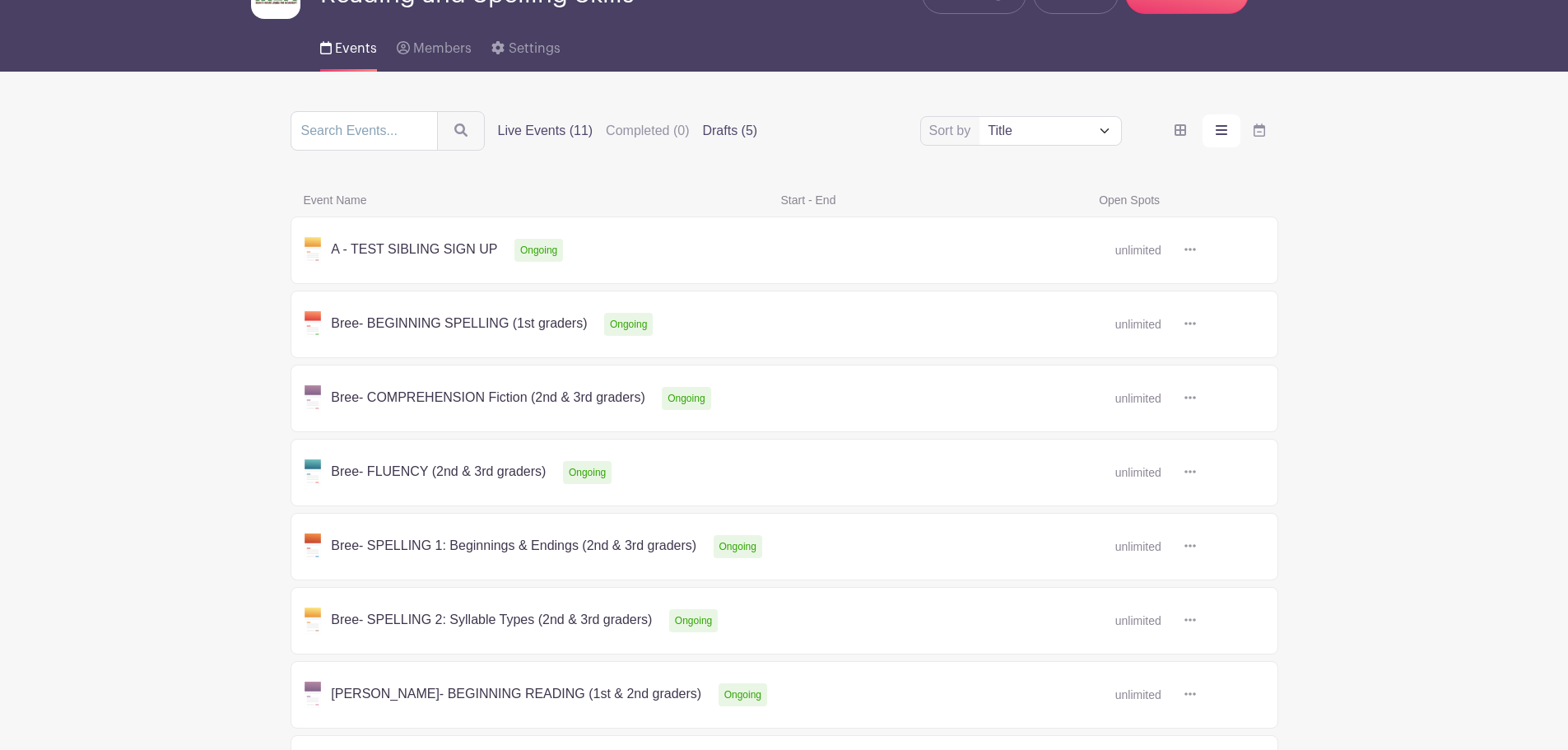
click at [720, 130] on label "Drafts (5)" at bounding box center [729, 131] width 55 height 20
click at [0, 0] on input "Drafts (5)" at bounding box center [0, 0] width 0 height 0
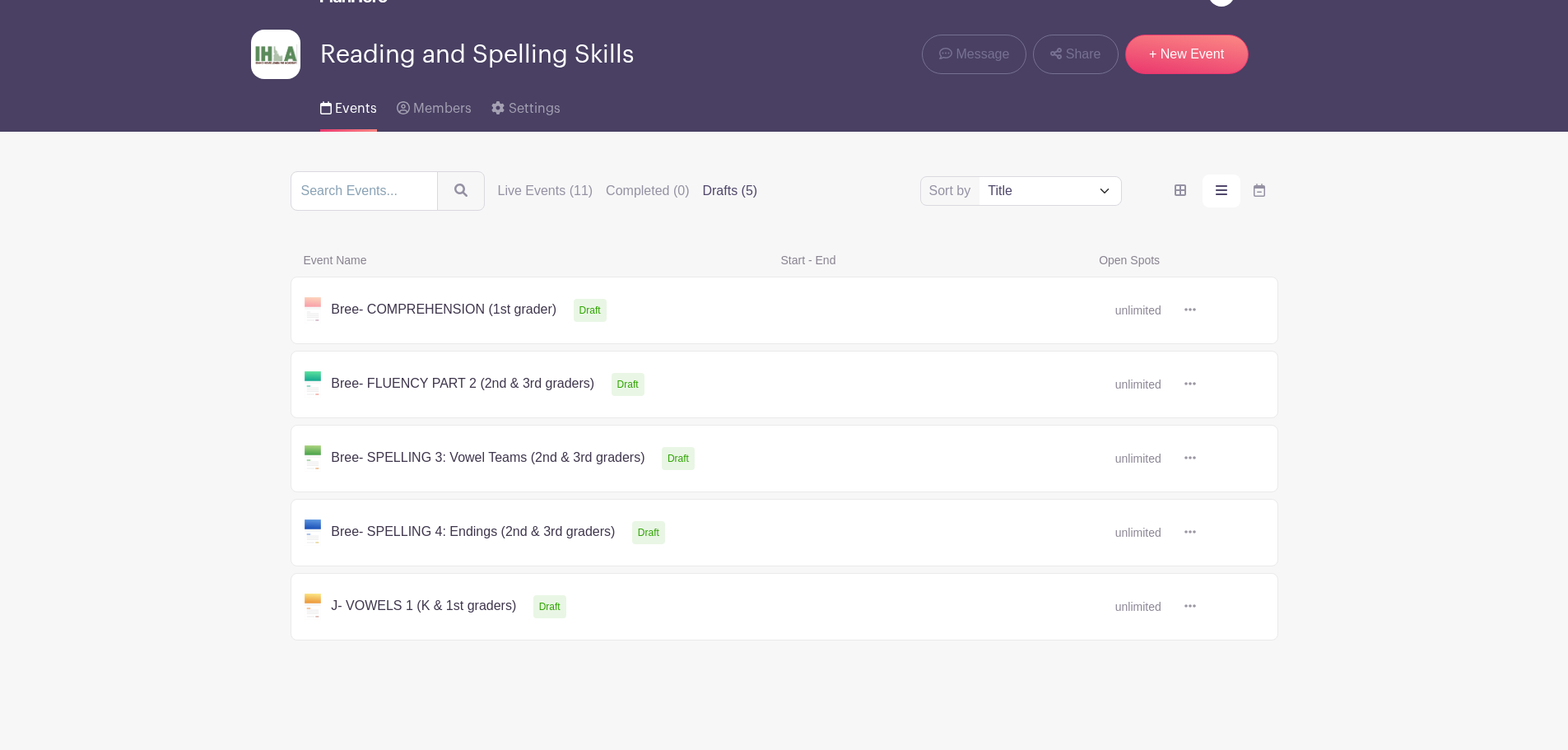
click at [1186, 607] on icon at bounding box center [1190, 605] width 12 height 3
click at [1219, 638] on link "Duplicate" at bounding box center [1243, 641] width 130 height 26
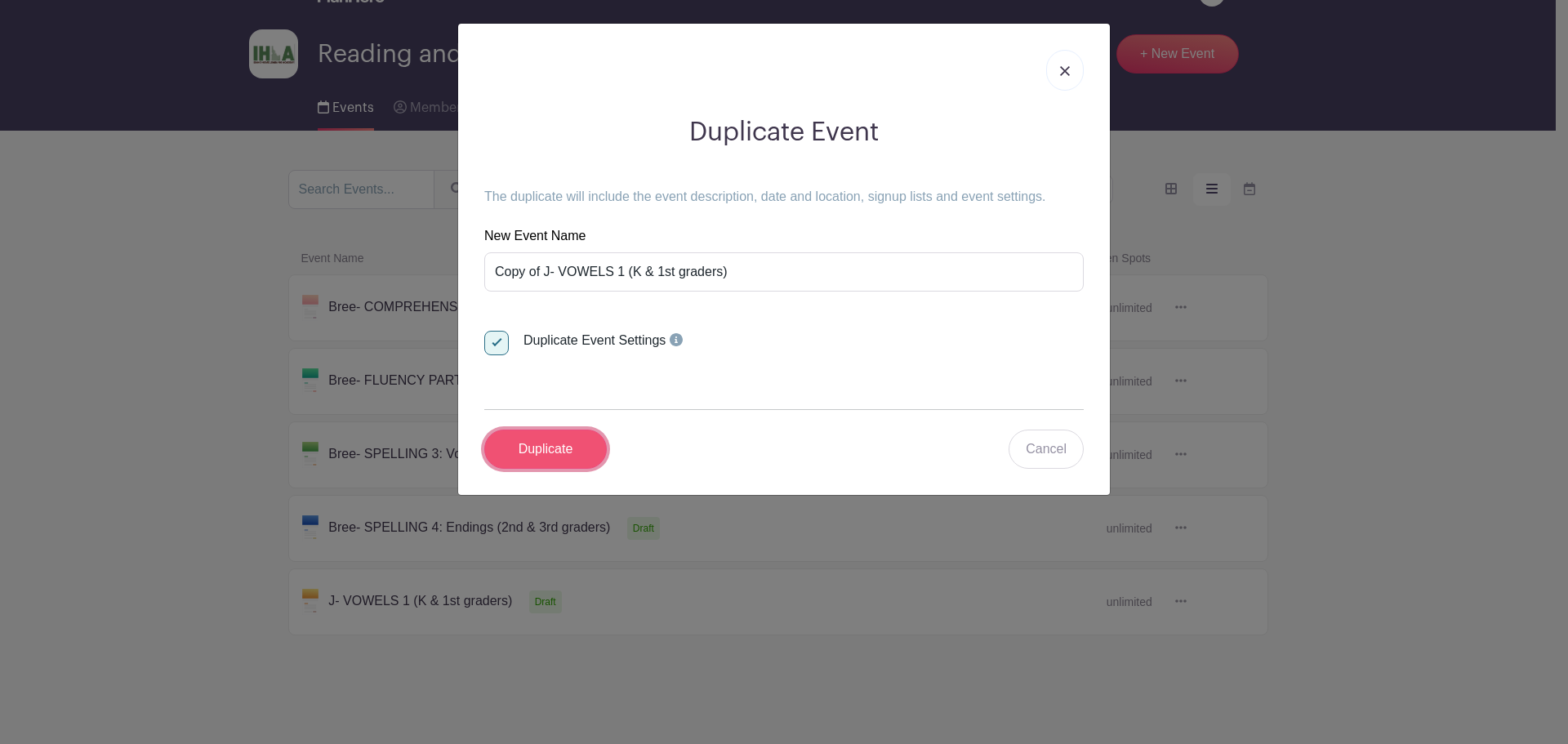
click at [546, 438] on input "Duplicate" at bounding box center [546, 449] width 122 height 39
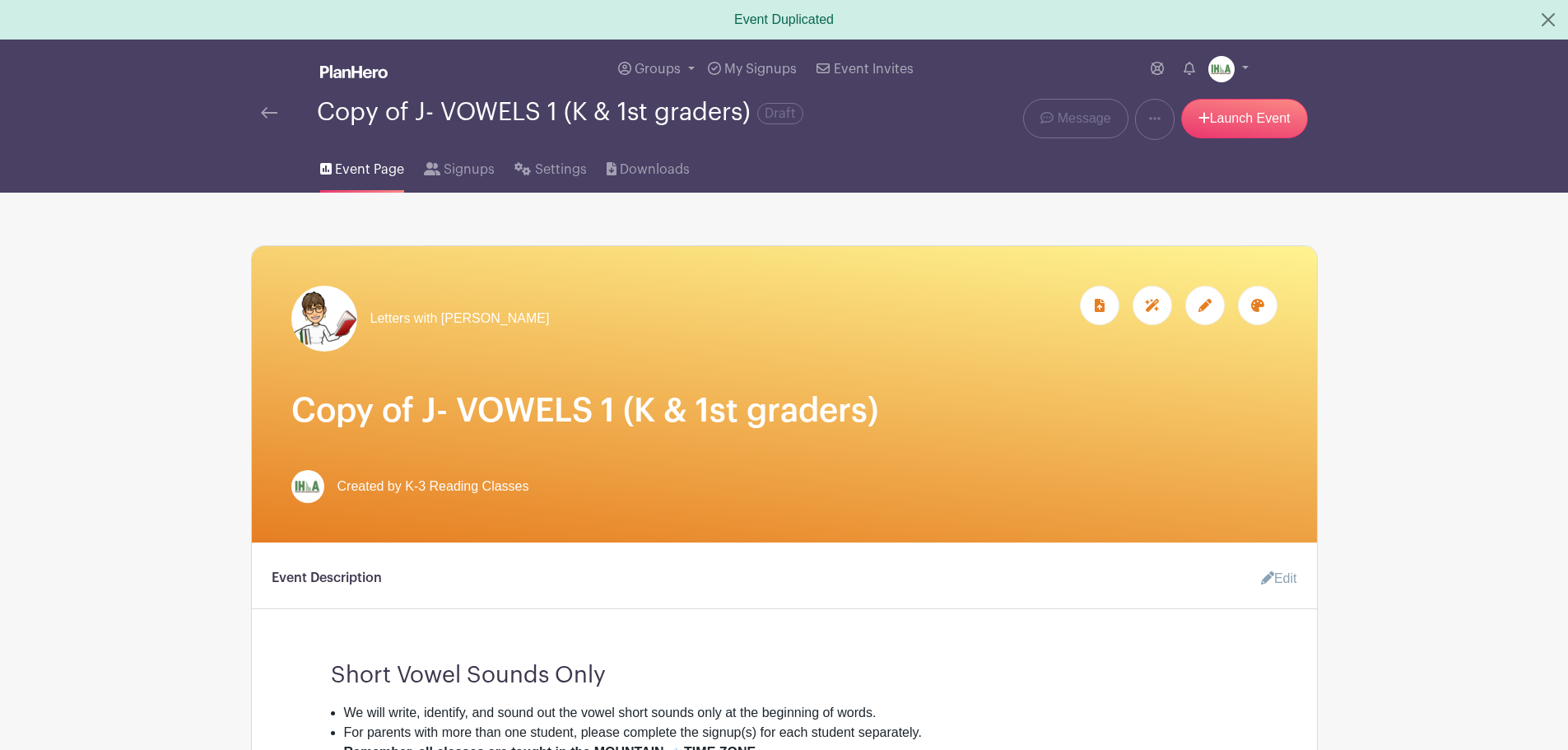
click at [1263, 302] on icon at bounding box center [1257, 305] width 13 height 13
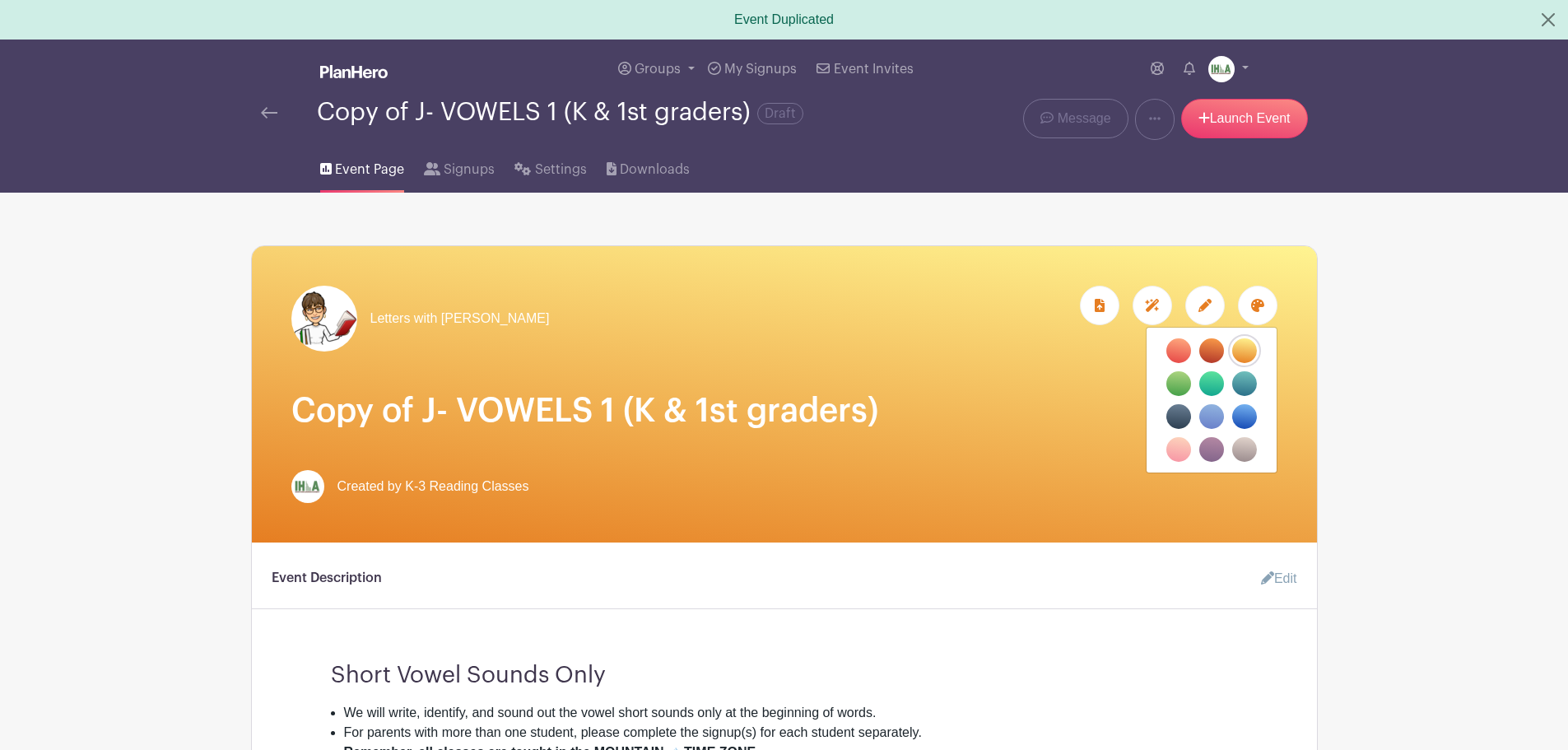
drag, startPoint x: 968, startPoint y: 314, endPoint x: 932, endPoint y: 313, distance: 36.0
click at [968, 314] on div "Letters with Mrs. Jean" at bounding box center [784, 318] width 986 height 66
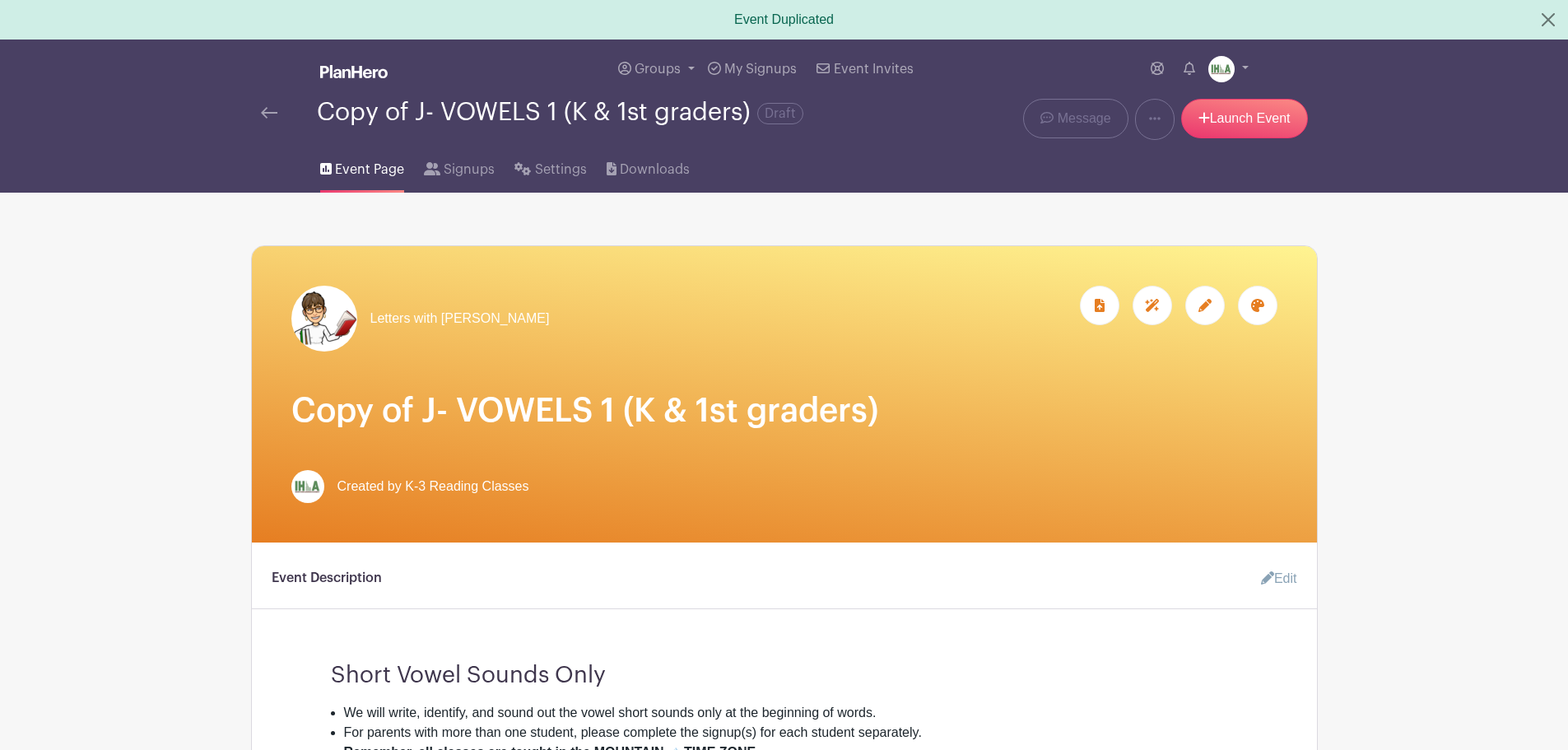
click at [1198, 307] on icon at bounding box center [1204, 305] width 13 height 13
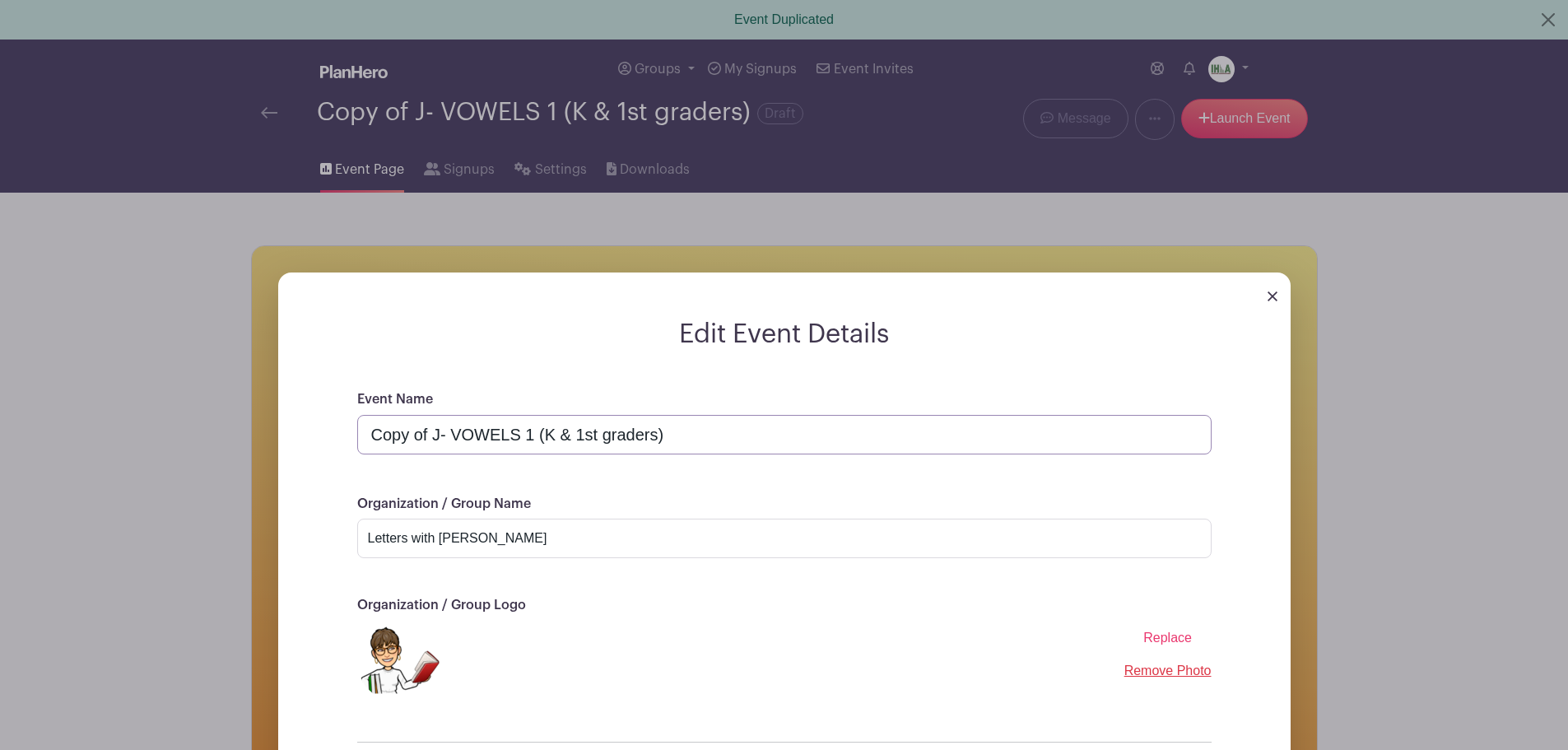
drag, startPoint x: 441, startPoint y: 432, endPoint x: 230, endPoint y: 419, distance: 211.4
click at [252, 422] on div "Edit Event Details Event Name Copy of J- VOWELS 1 (K & 1st graders) Organizatio…" at bounding box center [784, 580] width 1065 height 668
type input "Jean- Reading with Blends (1st & 2nd graders)"
click at [612, 537] on input "Letters with Mrs. Jean" at bounding box center [784, 539] width 854 height 39
drag, startPoint x: 405, startPoint y: 539, endPoint x: 297, endPoint y: 539, distance: 108.0
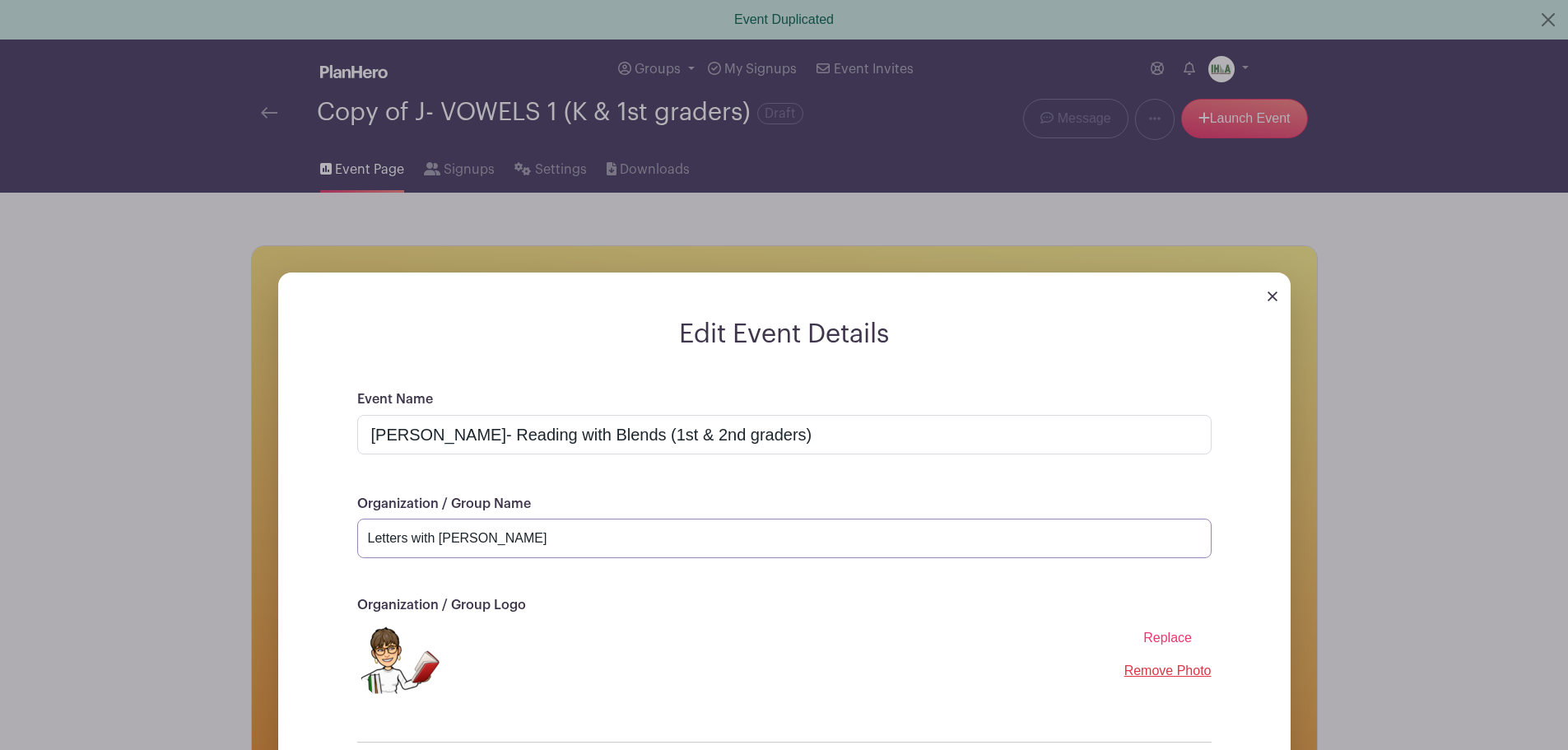
click at [297, 539] on form "Edit Event Details Event Name Jean- Reading with Blends (1st & 2nd graders) Org…" at bounding box center [784, 589] width 1012 height 542
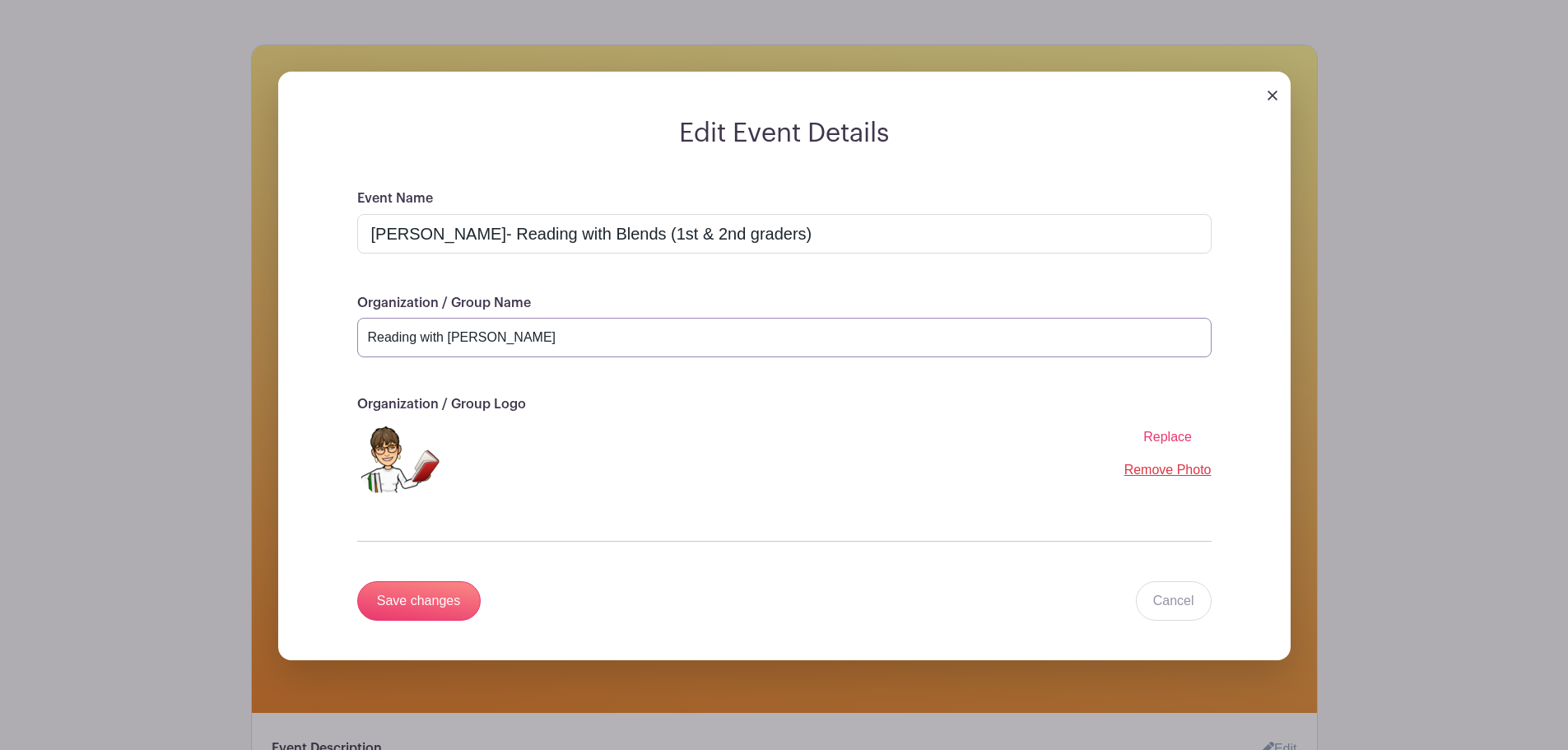
scroll to position [385, 0]
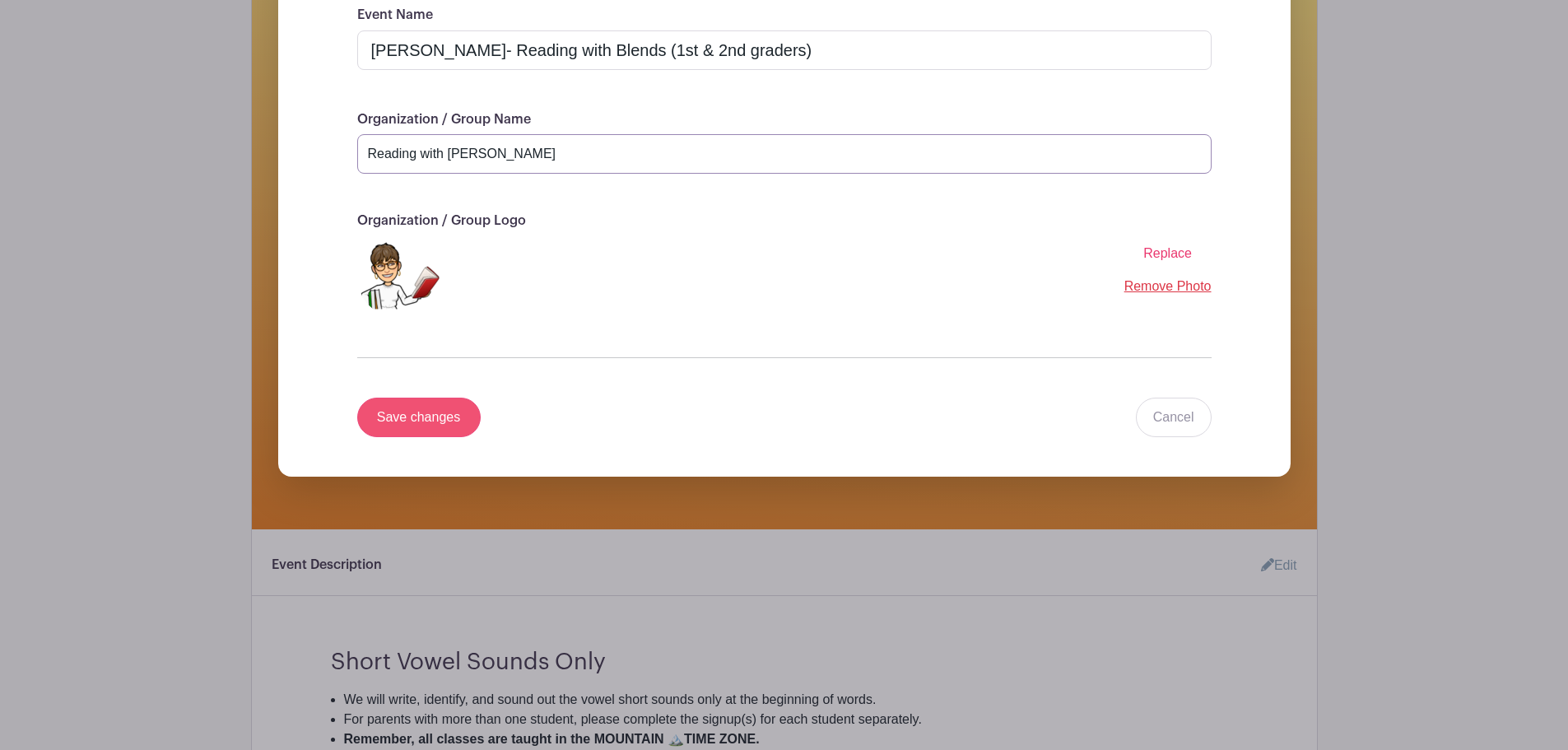
type input "Reading with [PERSON_NAME]"
click at [426, 417] on input "Save changes" at bounding box center [419, 417] width 123 height 39
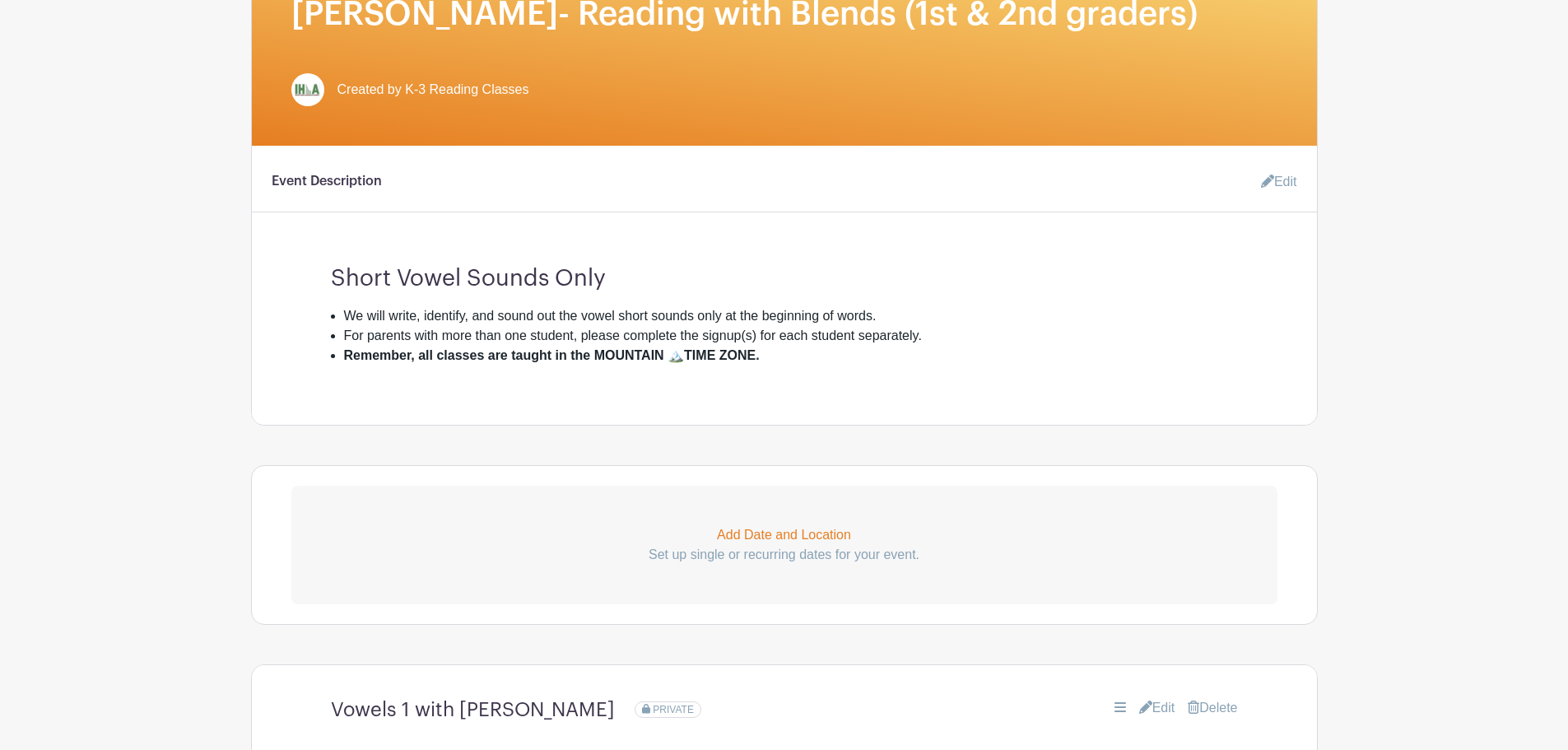
scroll to position [205, 0]
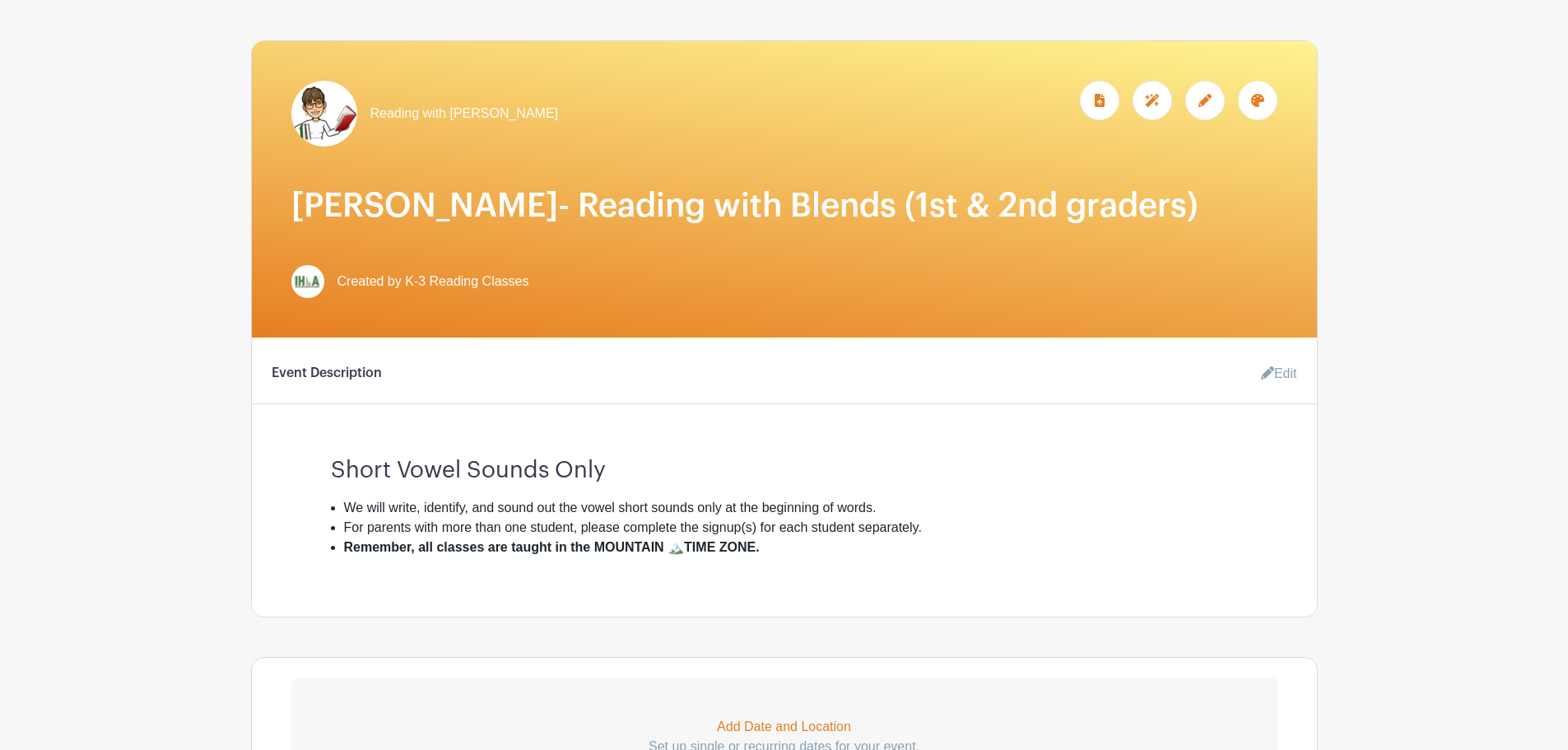
click at [1275, 378] on link "Edit" at bounding box center [1271, 374] width 49 height 33
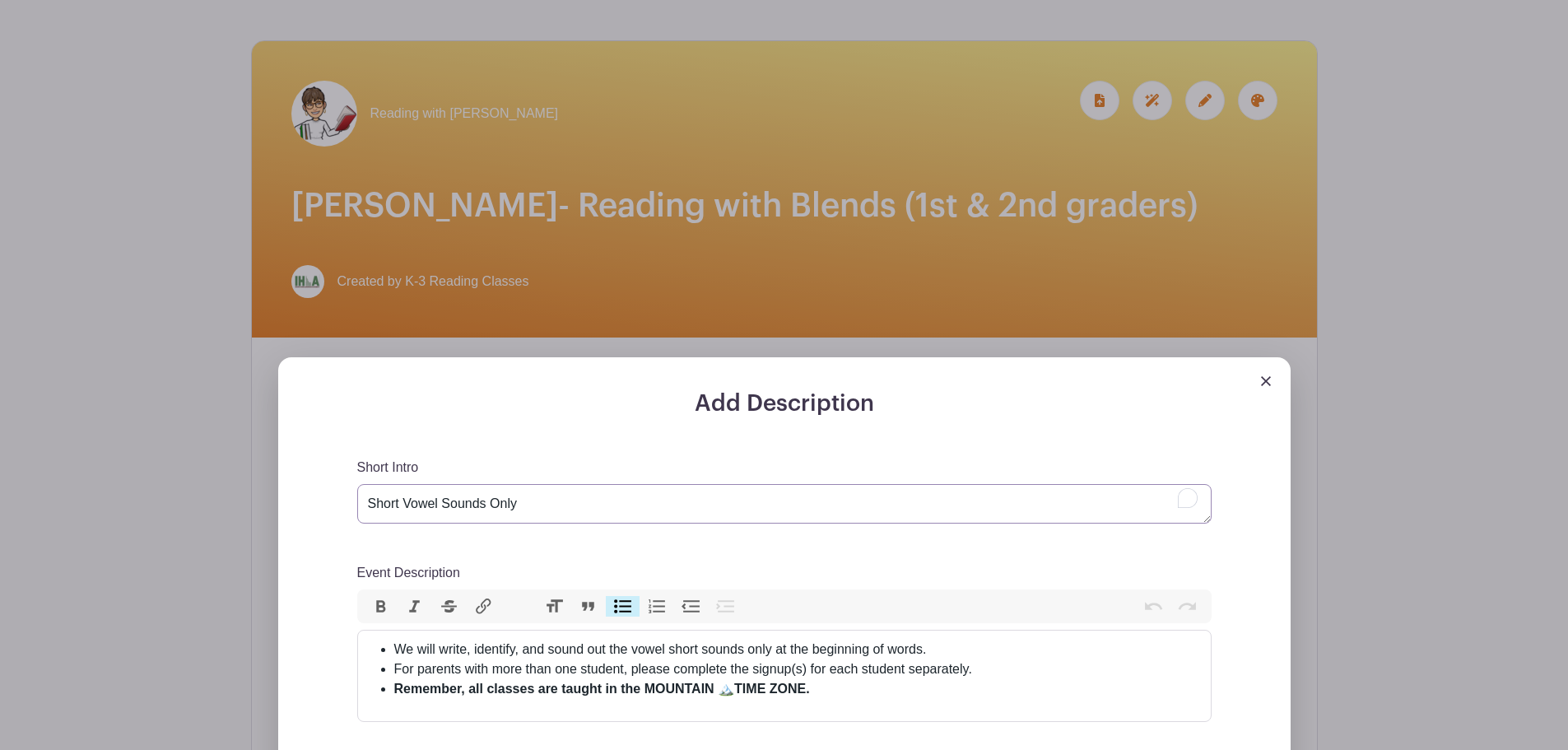
drag, startPoint x: 400, startPoint y: 498, endPoint x: 318, endPoint y: 493, distance: 82.2
click at [318, 493] on div "Add Description Short Intro Short Vowel Sounds Only Event Description Bold Ital…" at bounding box center [784, 689] width 933 height 599
type textarea "Reading with Blends with [PERSON_NAME]"
click at [398, 649] on li "We will write, identify, and sound out the vowel short sounds only at the begin…" at bounding box center [798, 649] width 807 height 20
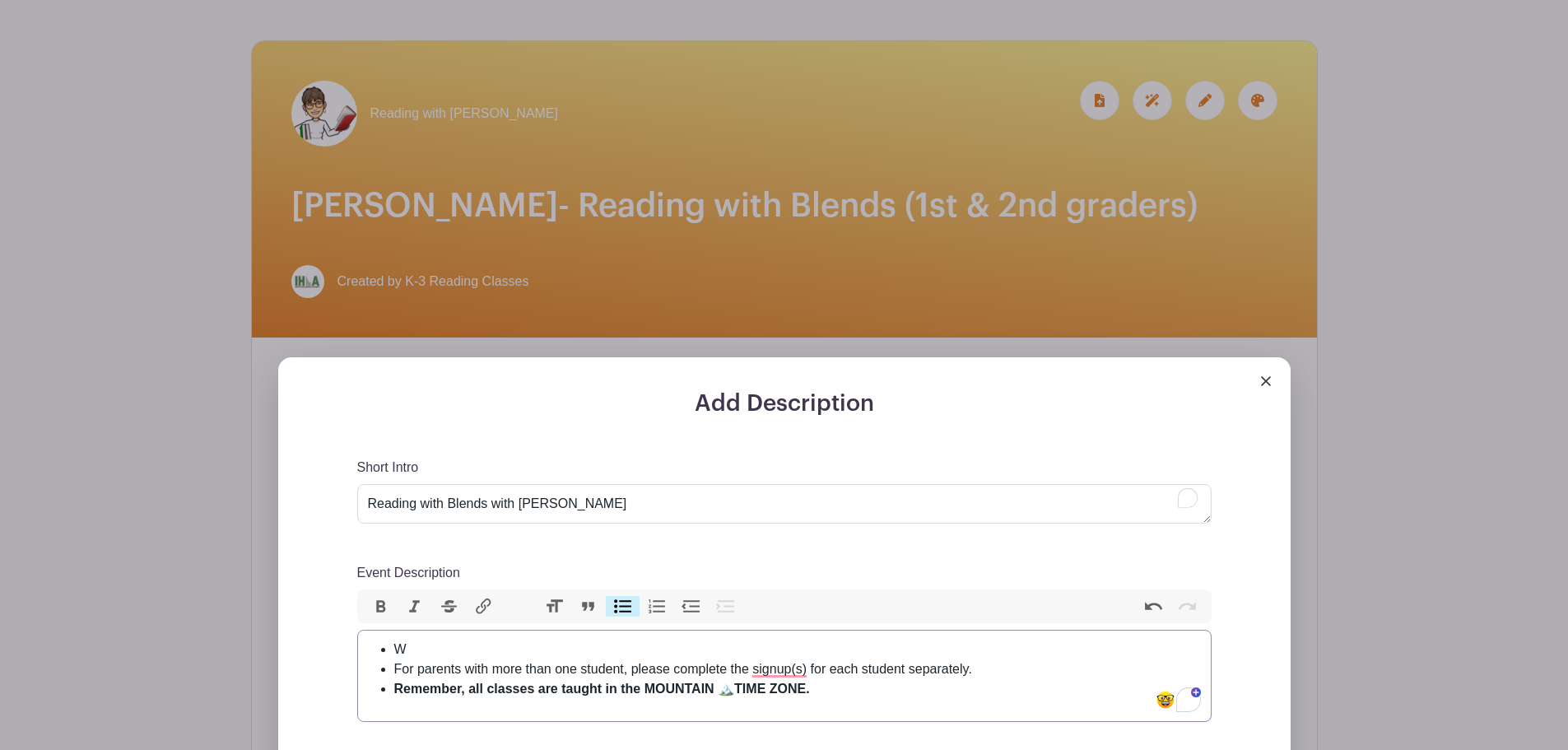
paste trix-editor "This is like the Beginning Reading class, but we words that begin with consonan…"
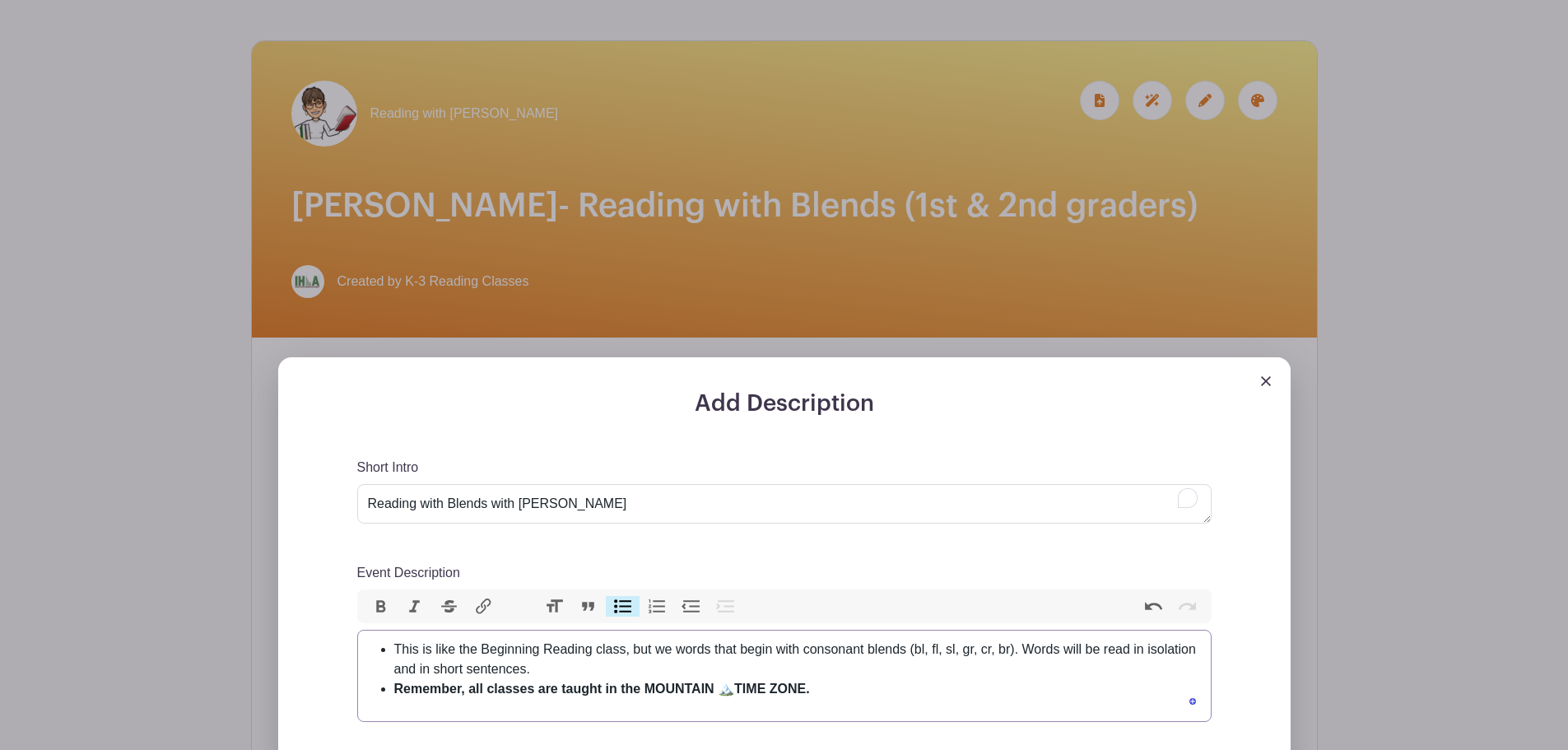
type trix-editor "<ul><li>This is like the Beginning Reading class, but we words that begin with …"
click at [557, 608] on button "Heading" at bounding box center [553, 607] width 34 height 22
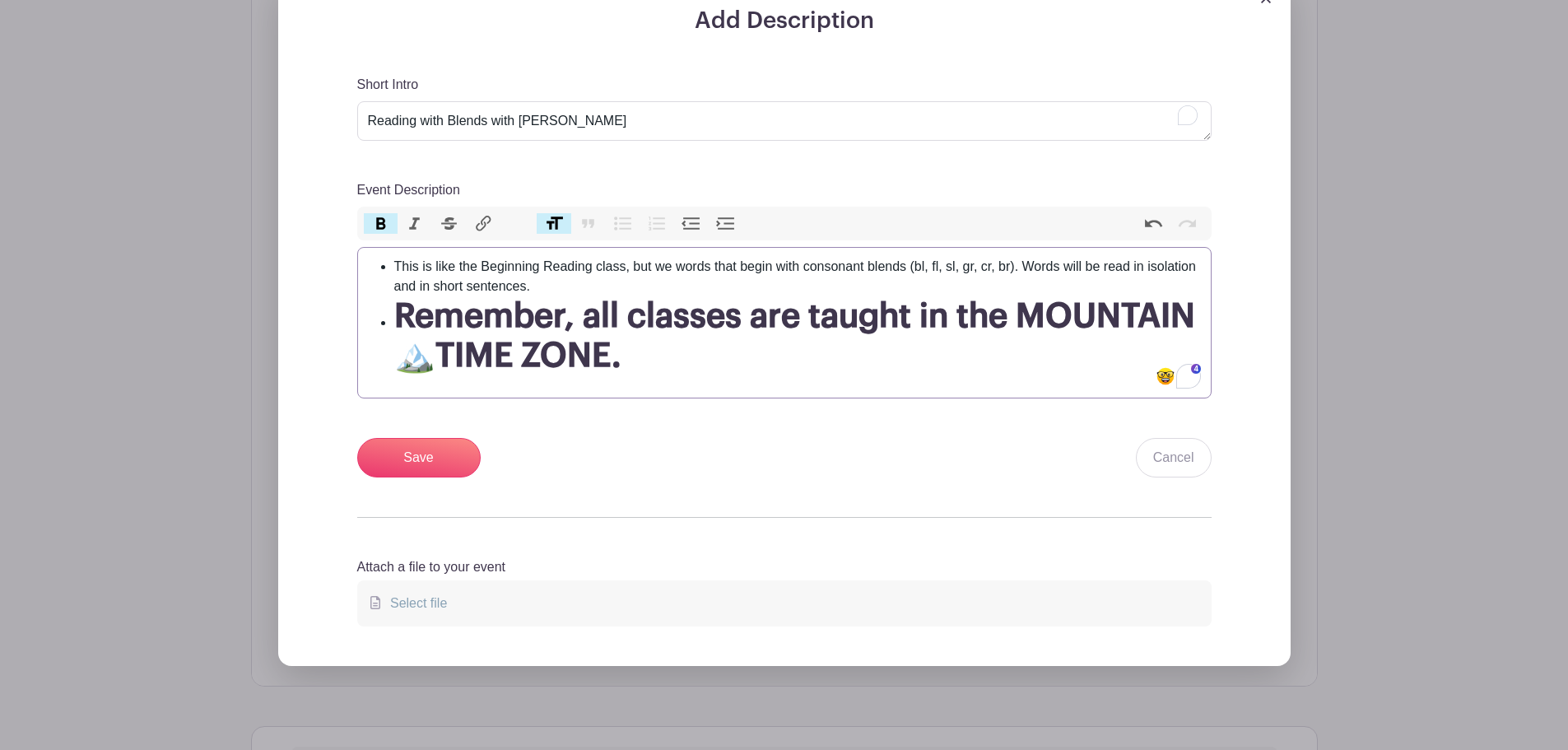
scroll to position [589, 0]
click at [455, 464] on input "Save" at bounding box center [419, 456] width 123 height 39
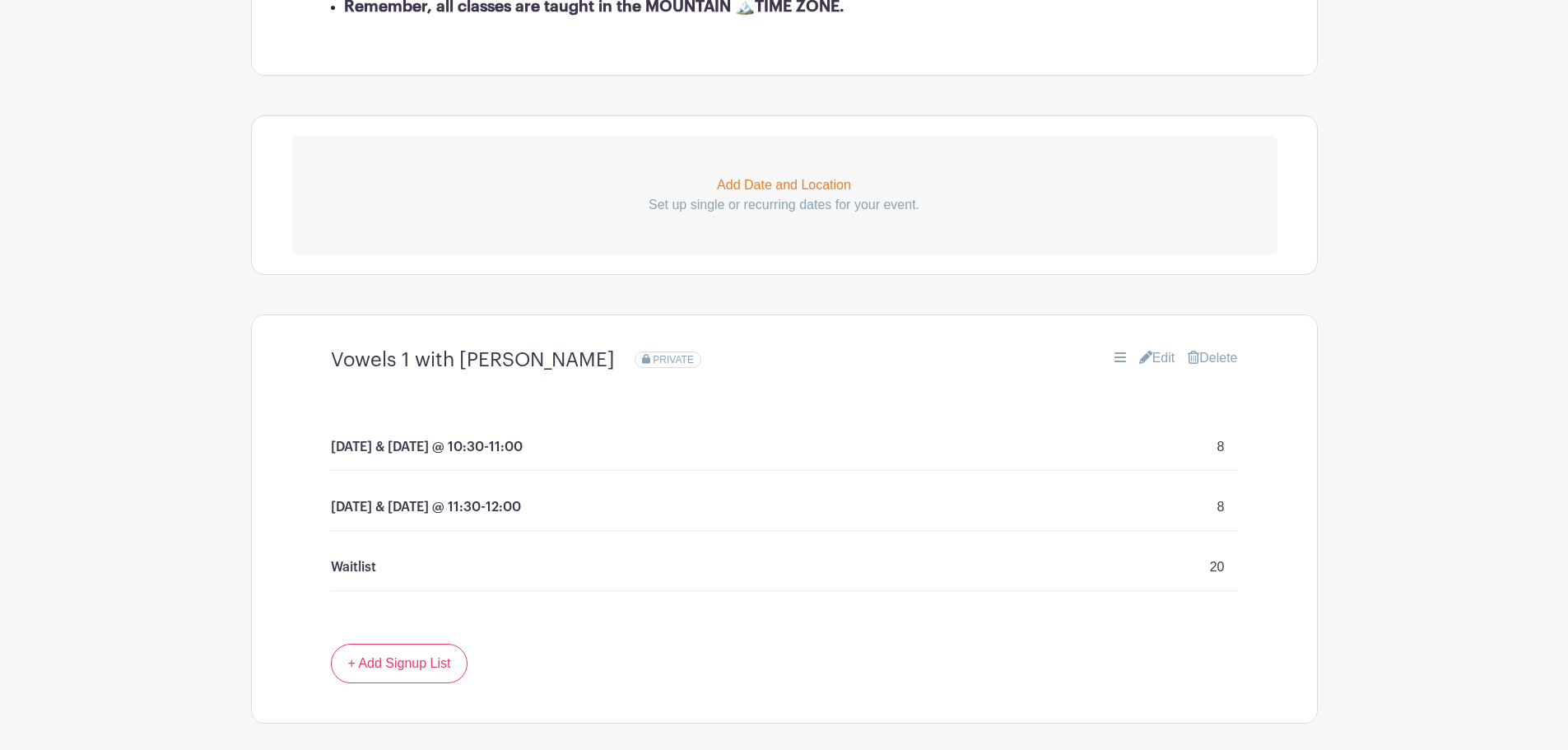
scroll to position [913, 0]
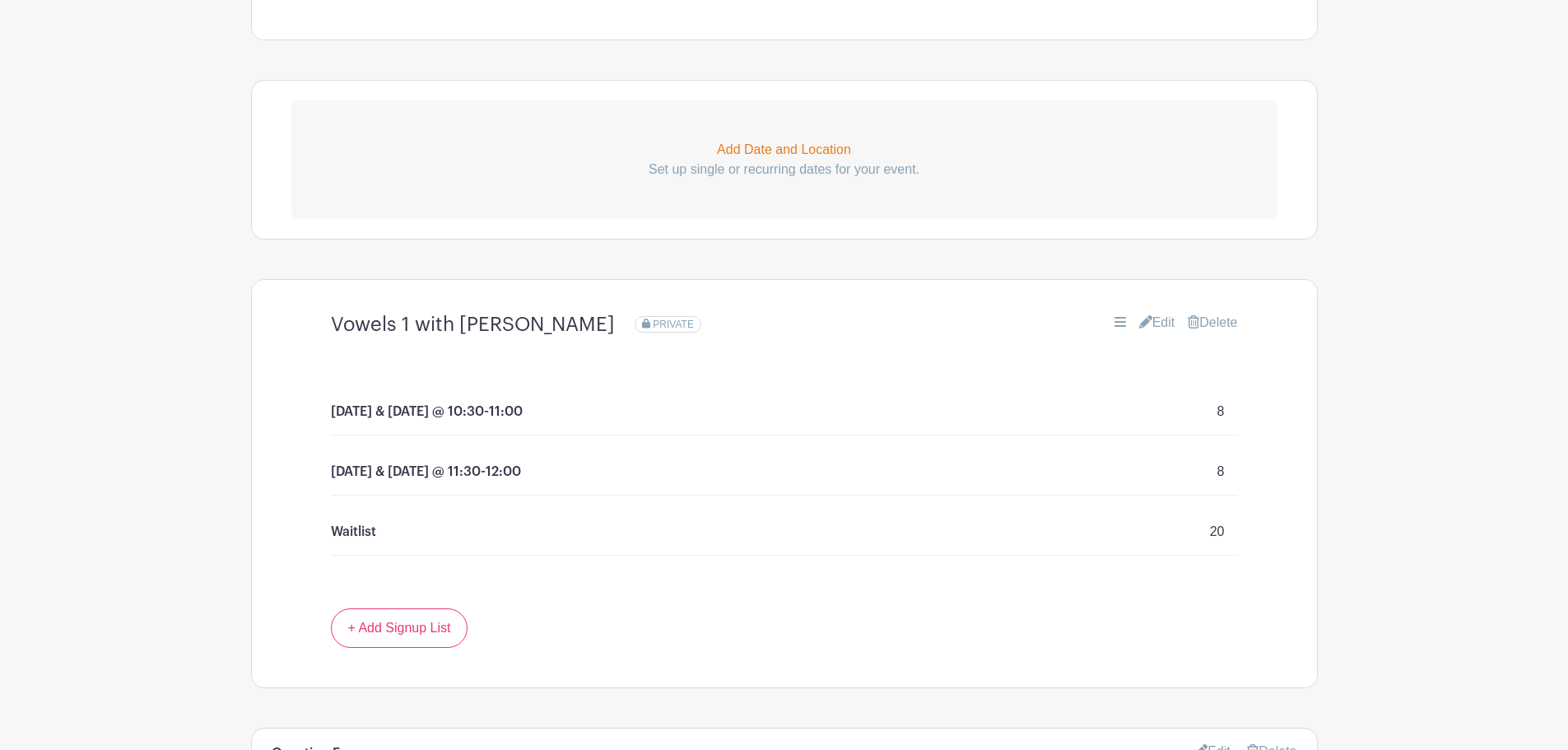
click at [1160, 325] on link "Edit" at bounding box center [1157, 322] width 36 height 20
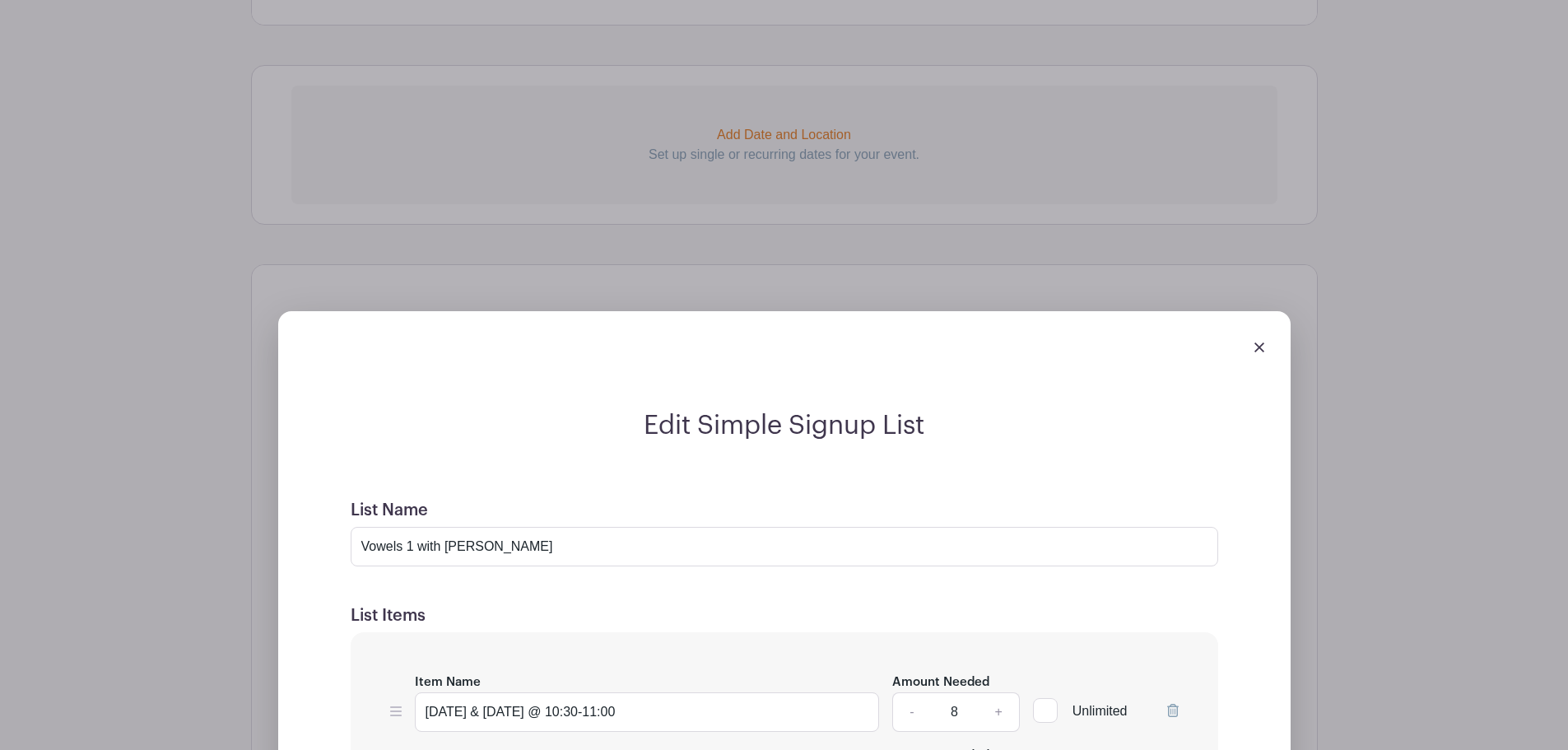
scroll to position [1297, 0]
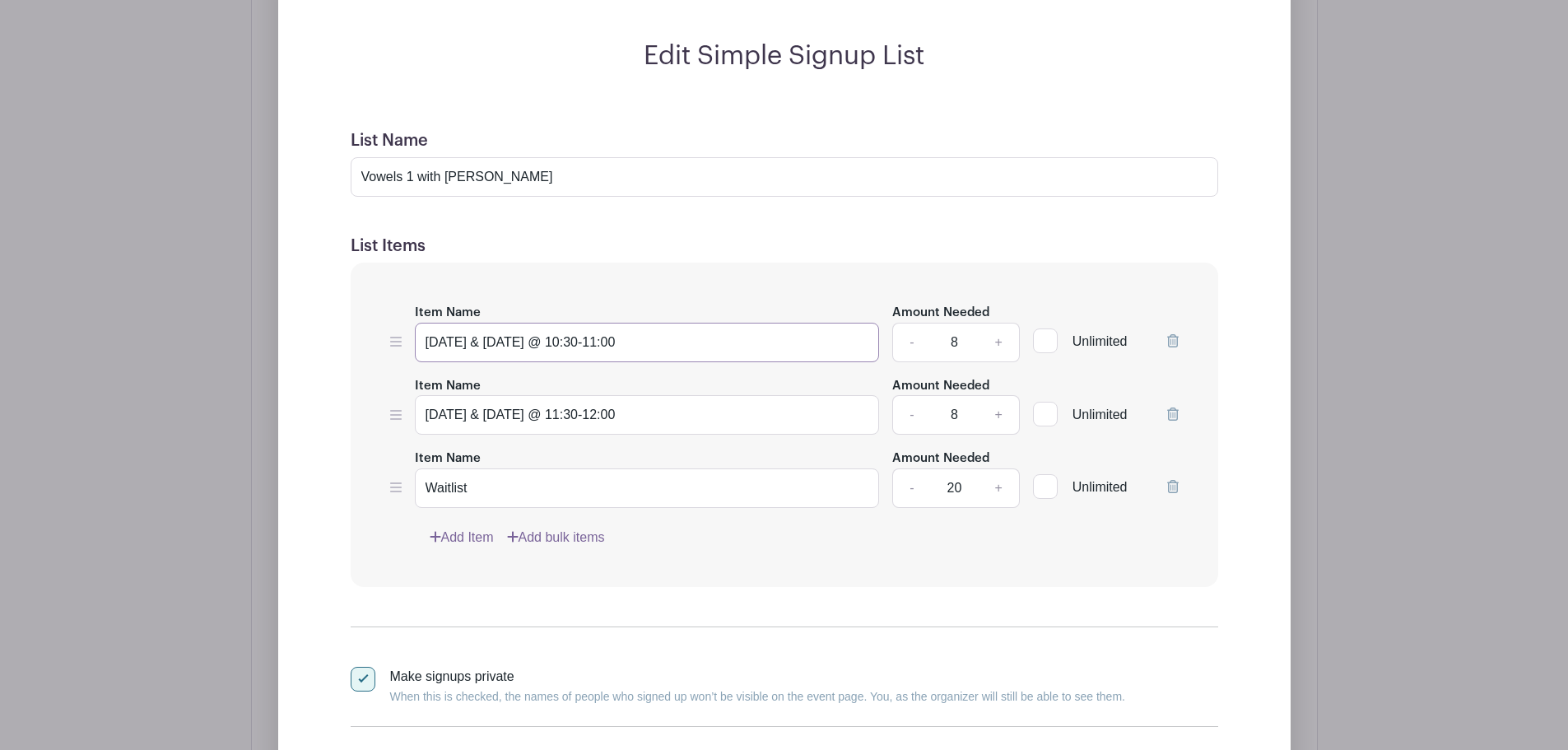
drag, startPoint x: 578, startPoint y: 341, endPoint x: 759, endPoint y: 348, distance: 181.1
click at [758, 348] on input "Monday & Wednesday @ 10:30-11:00" at bounding box center [647, 343] width 465 height 39
type input "[DATE] & [DATE] @ 1:15-1:45"
drag, startPoint x: 570, startPoint y: 414, endPoint x: 730, endPoint y: 411, distance: 160.0
click at [729, 412] on input "Tuesday & Thursday @ 11:30-12:00" at bounding box center [647, 415] width 465 height 39
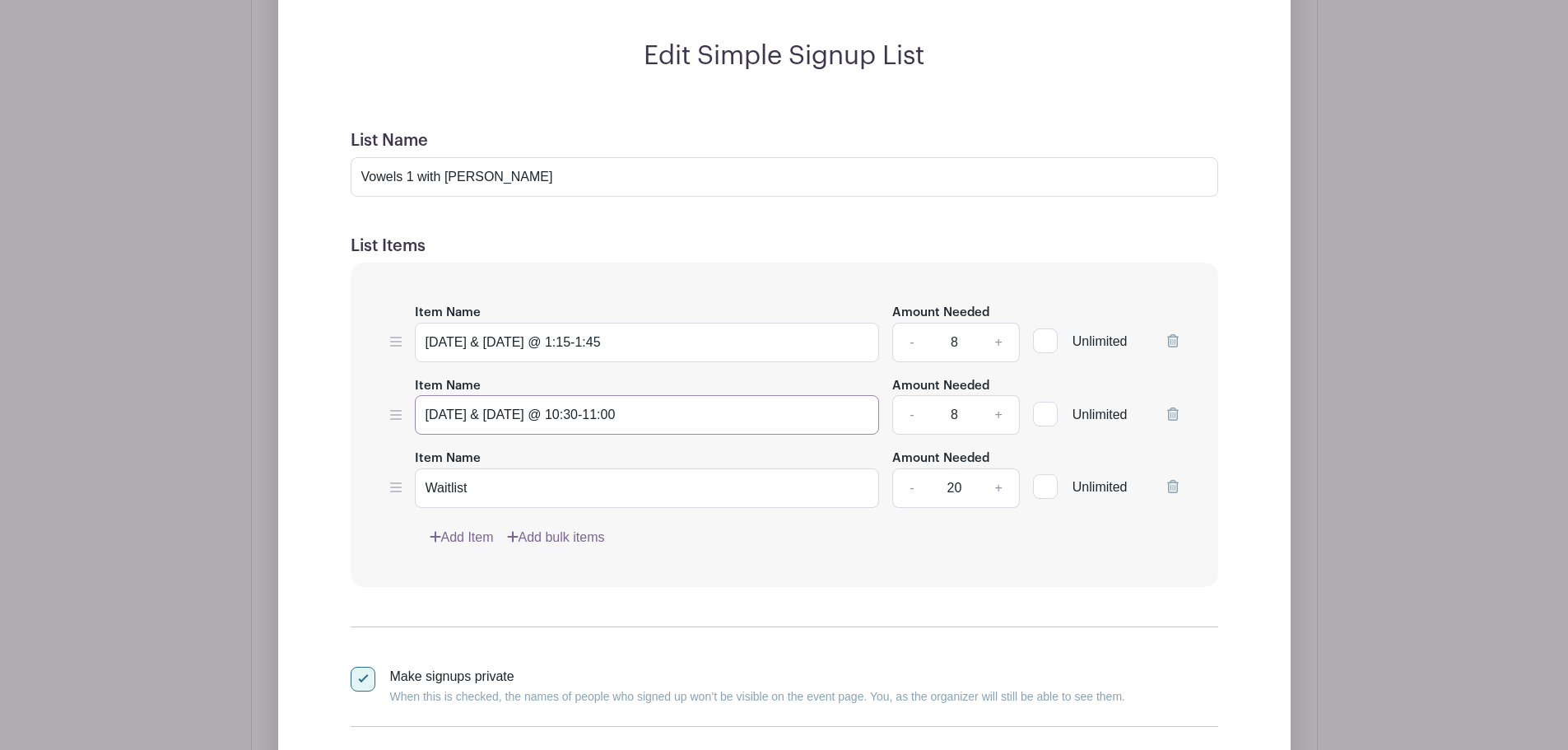
type input "[DATE] & [DATE] @ 10:30-11:00"
click at [475, 488] on input "Waitlist" at bounding box center [647, 488] width 465 height 39
type input "I"
type input "Waitlist"
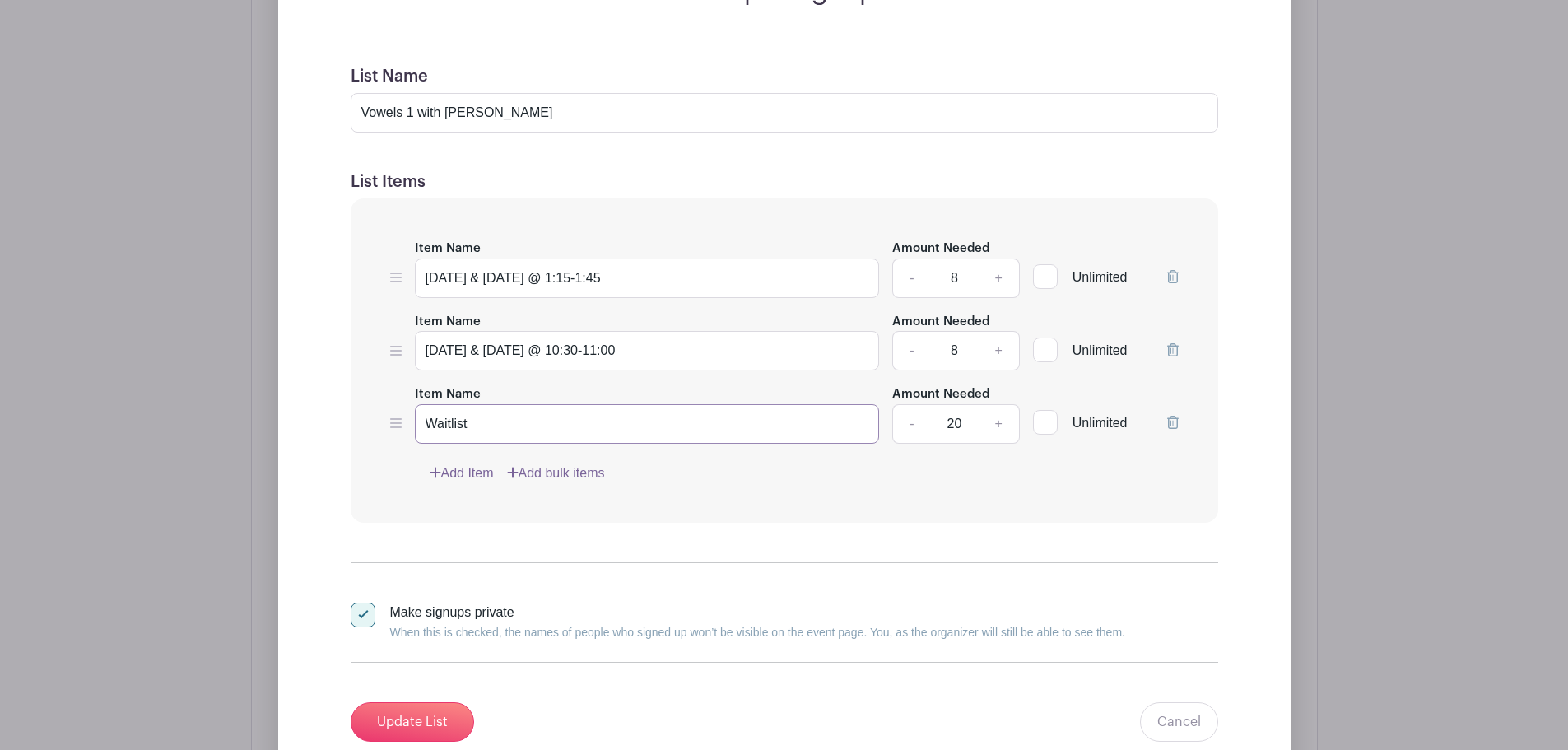
scroll to position [1489, 0]
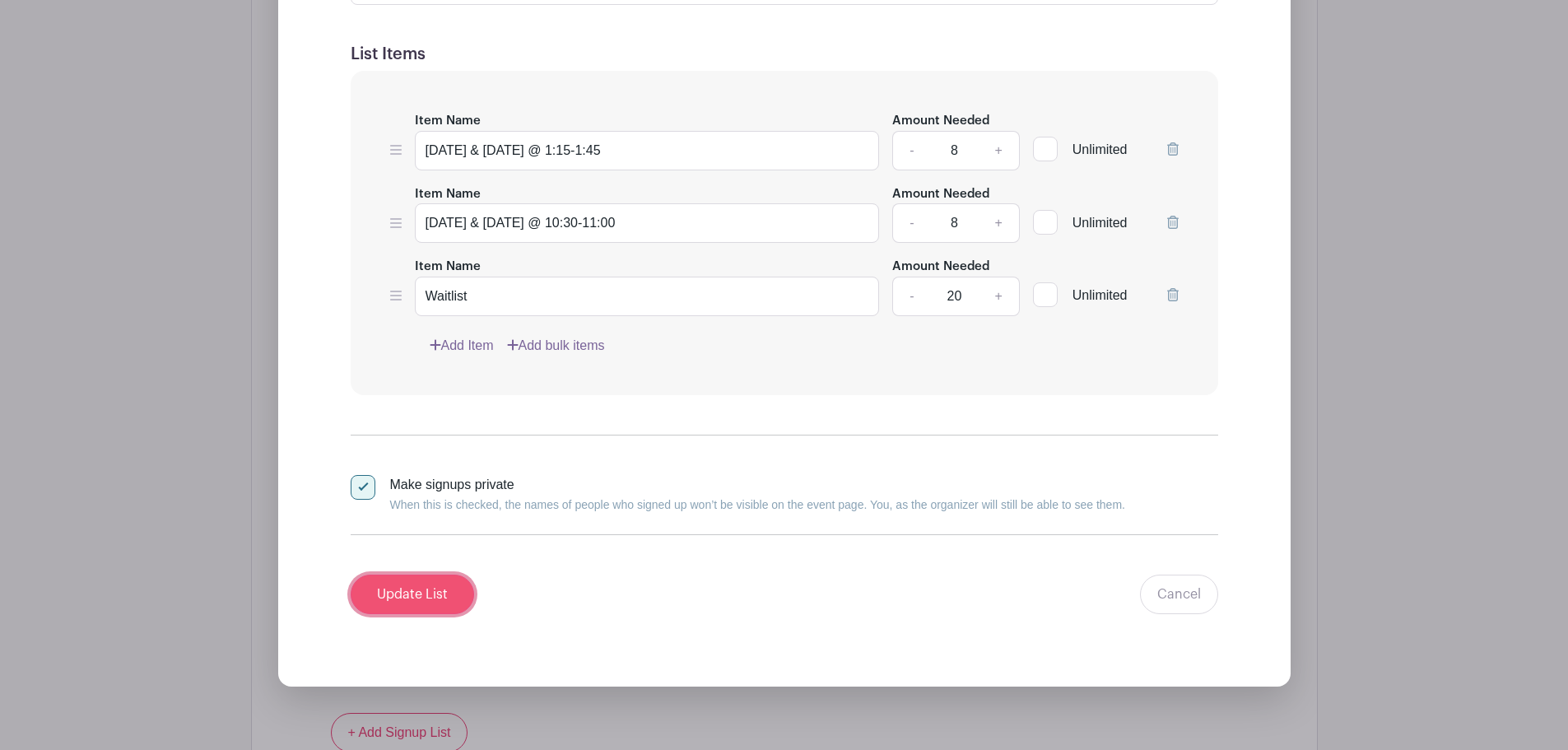
click at [417, 589] on input "Update List" at bounding box center [412, 594] width 123 height 39
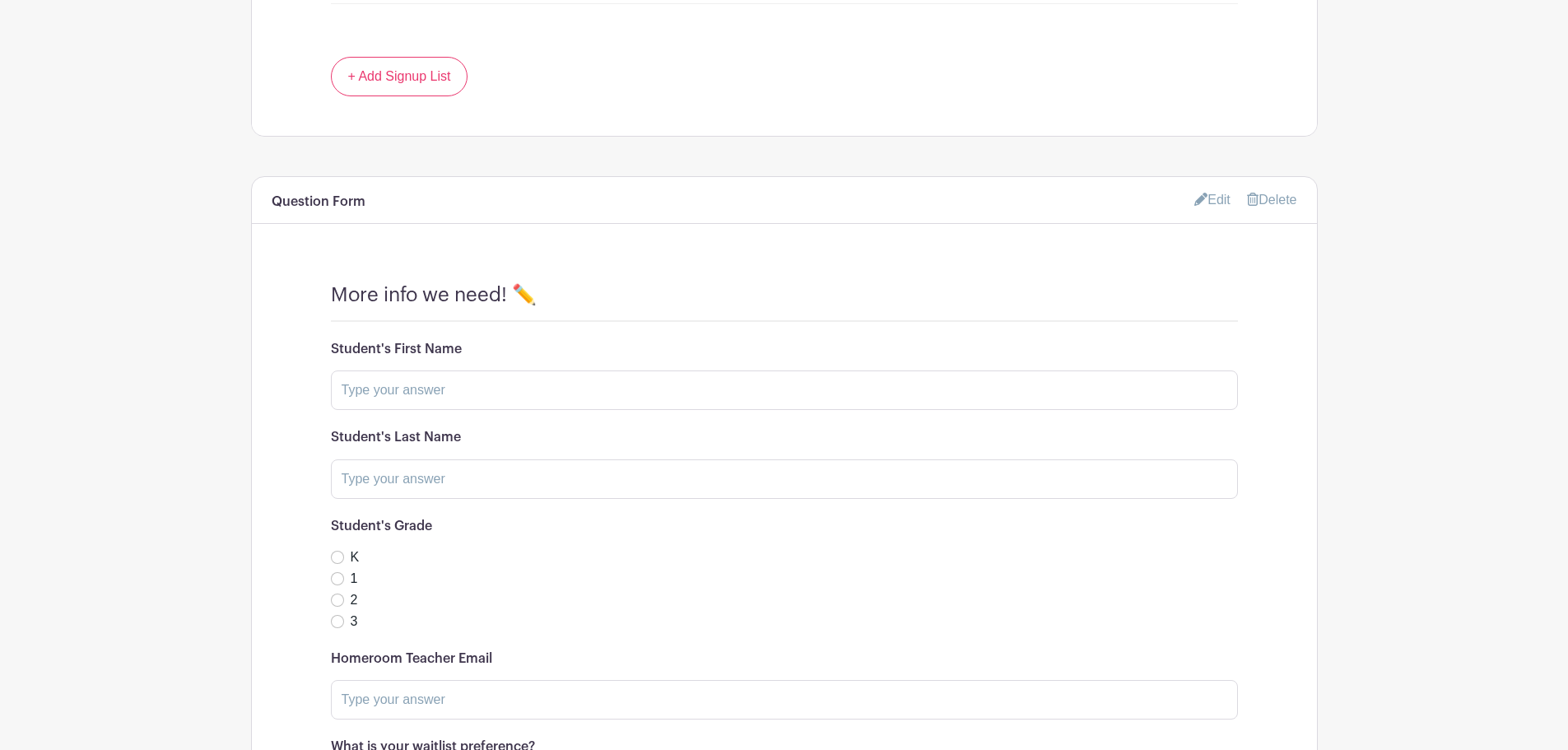
scroll to position [1384, 0]
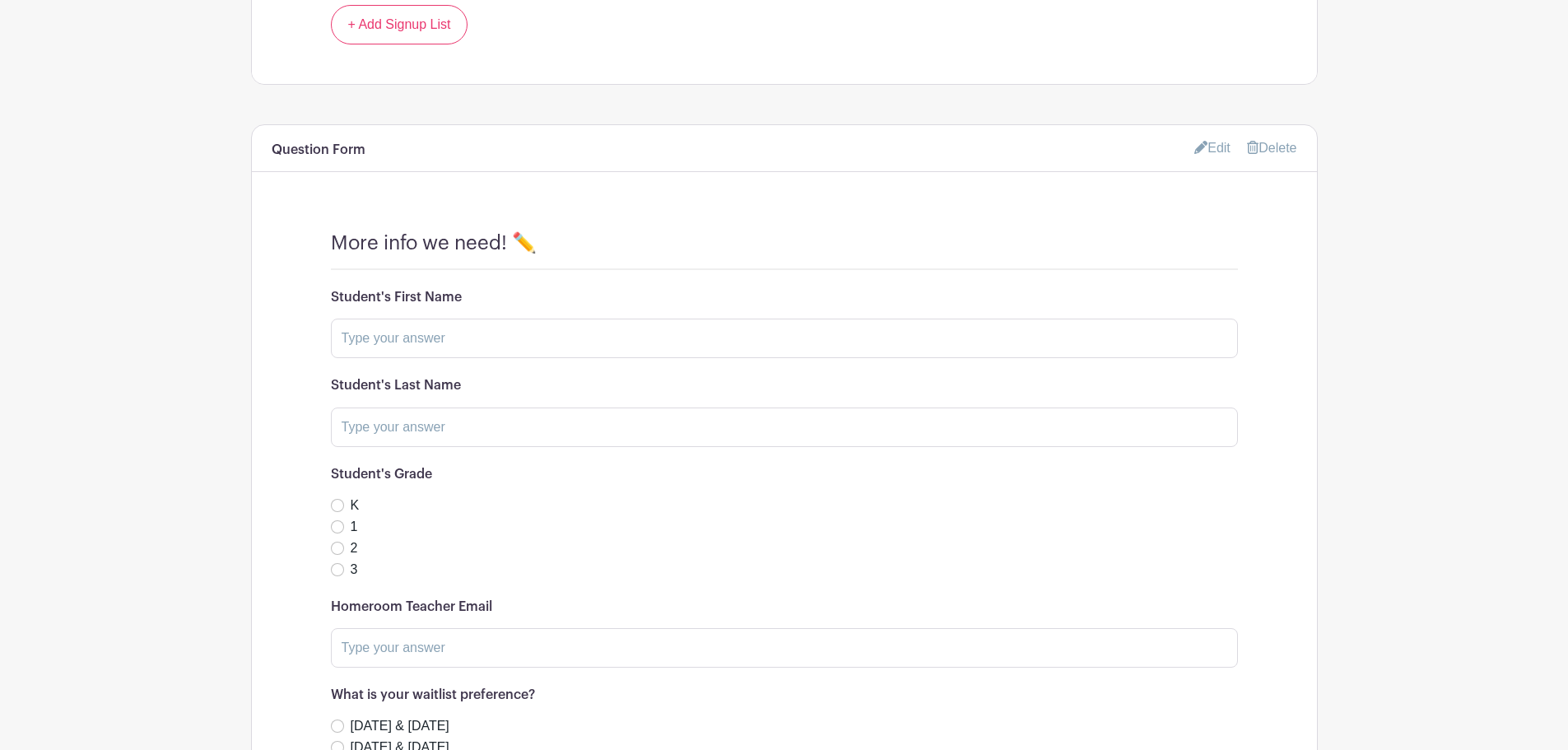
click at [1209, 145] on link "Edit" at bounding box center [1212, 148] width 36 height 27
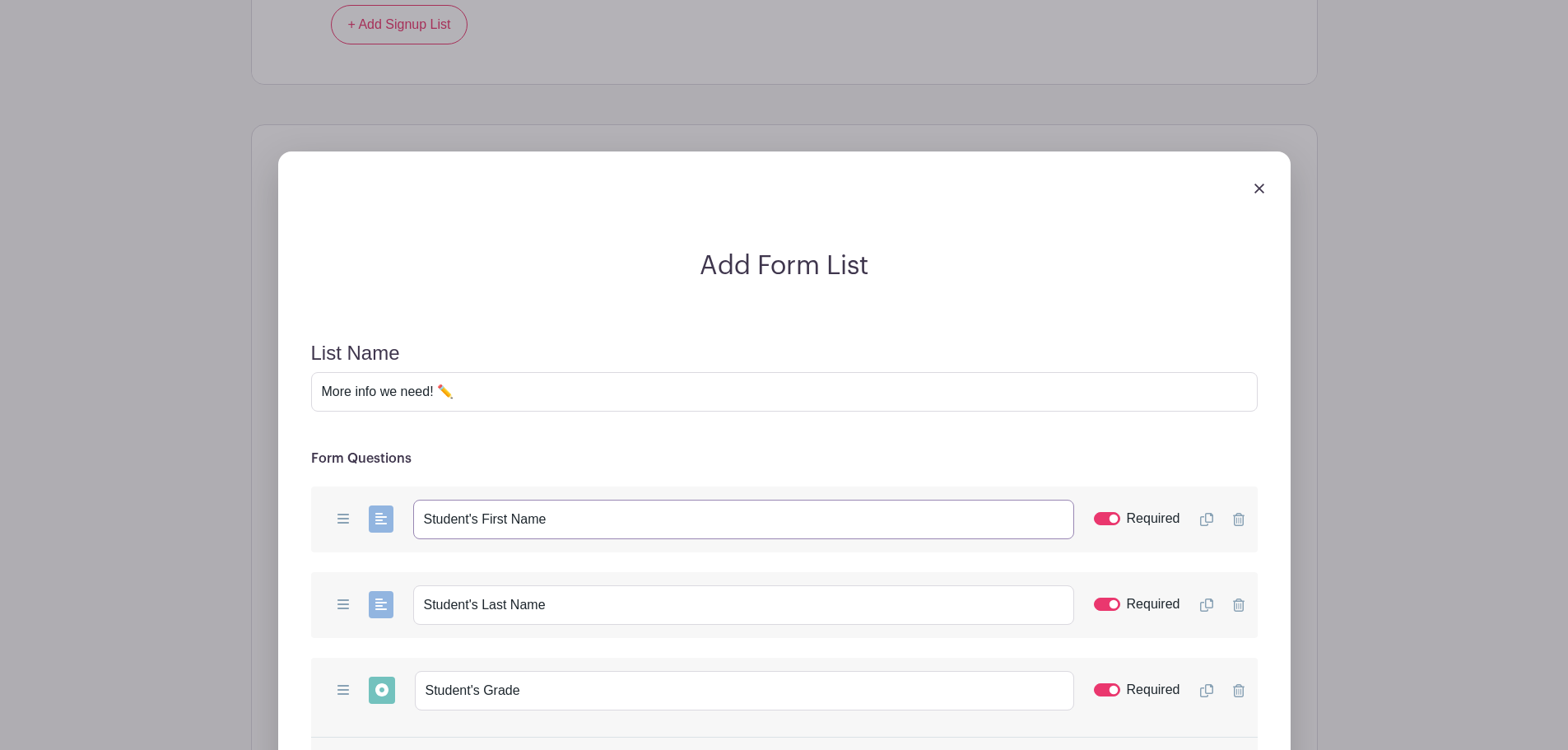
click at [593, 527] on input "Student's First Name" at bounding box center [743, 519] width 661 height 39
paste input "This is like the Beginning Reading class, but we words that begin with consonan…"
type input "Student's First Name (or NAMES if enrolling multiple students)"
click at [566, 612] on input "Student's Last Name" at bounding box center [743, 605] width 661 height 39
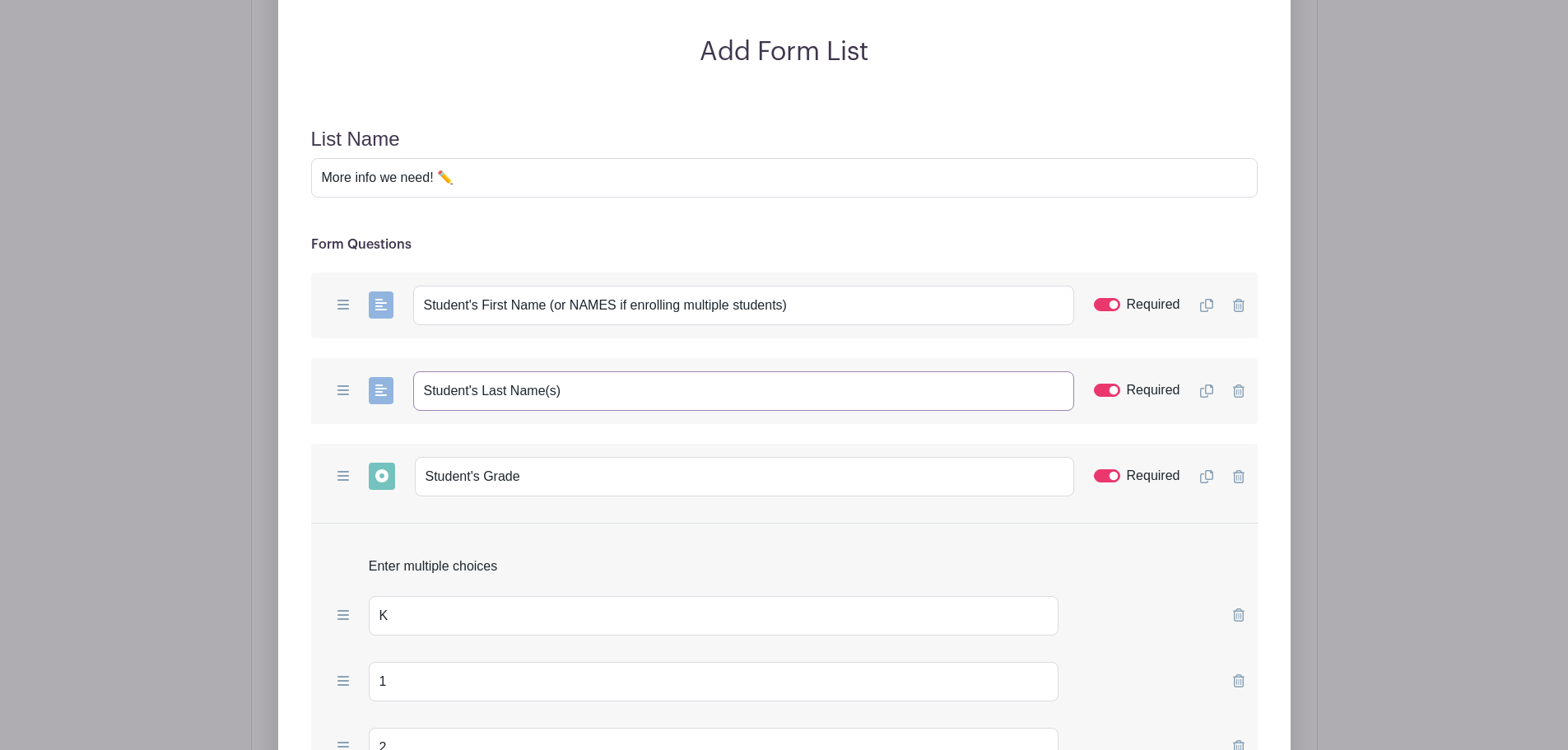
scroll to position [1768, 0]
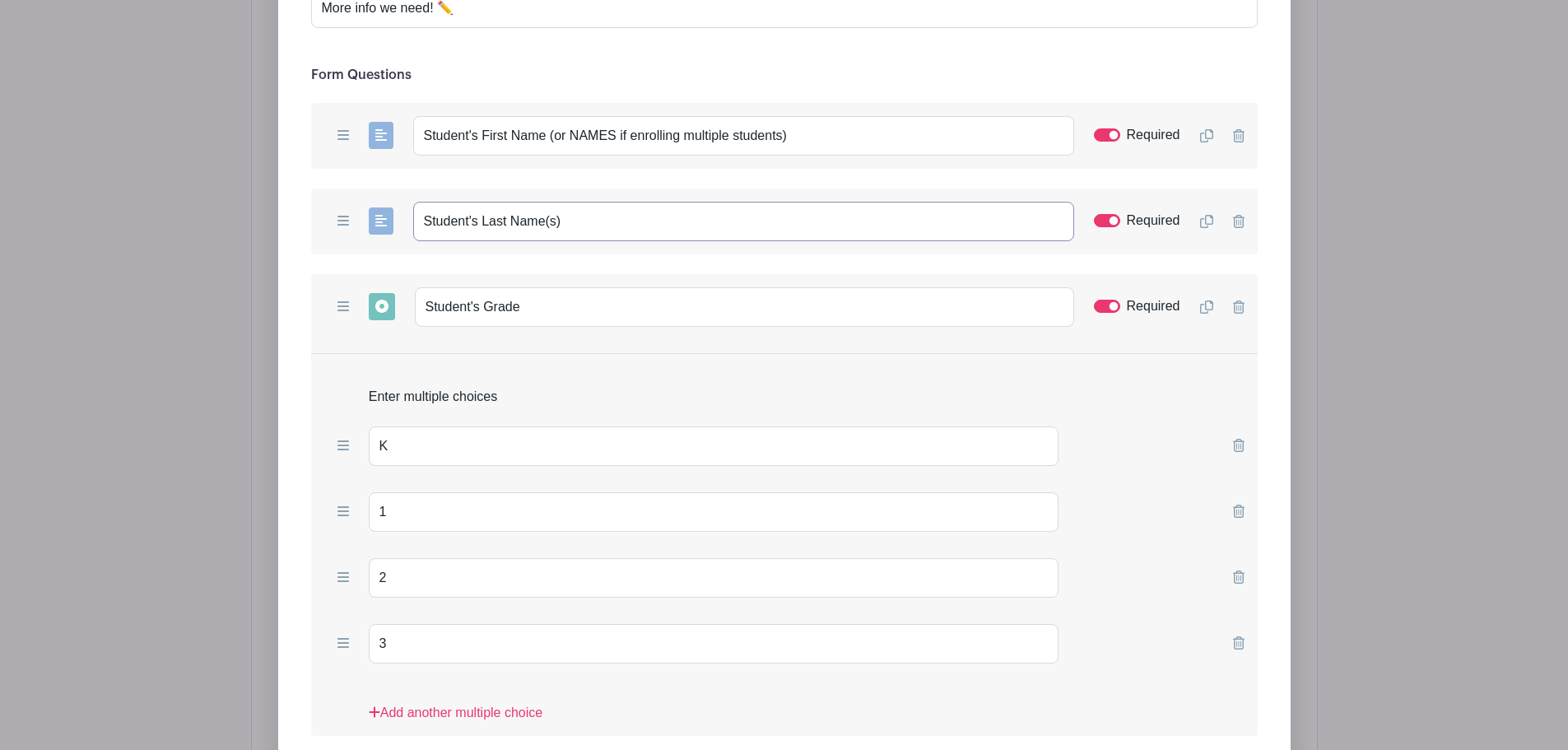
type input "Student's Last Name(s)"
click at [1210, 307] on icon at bounding box center [1206, 306] width 13 height 13
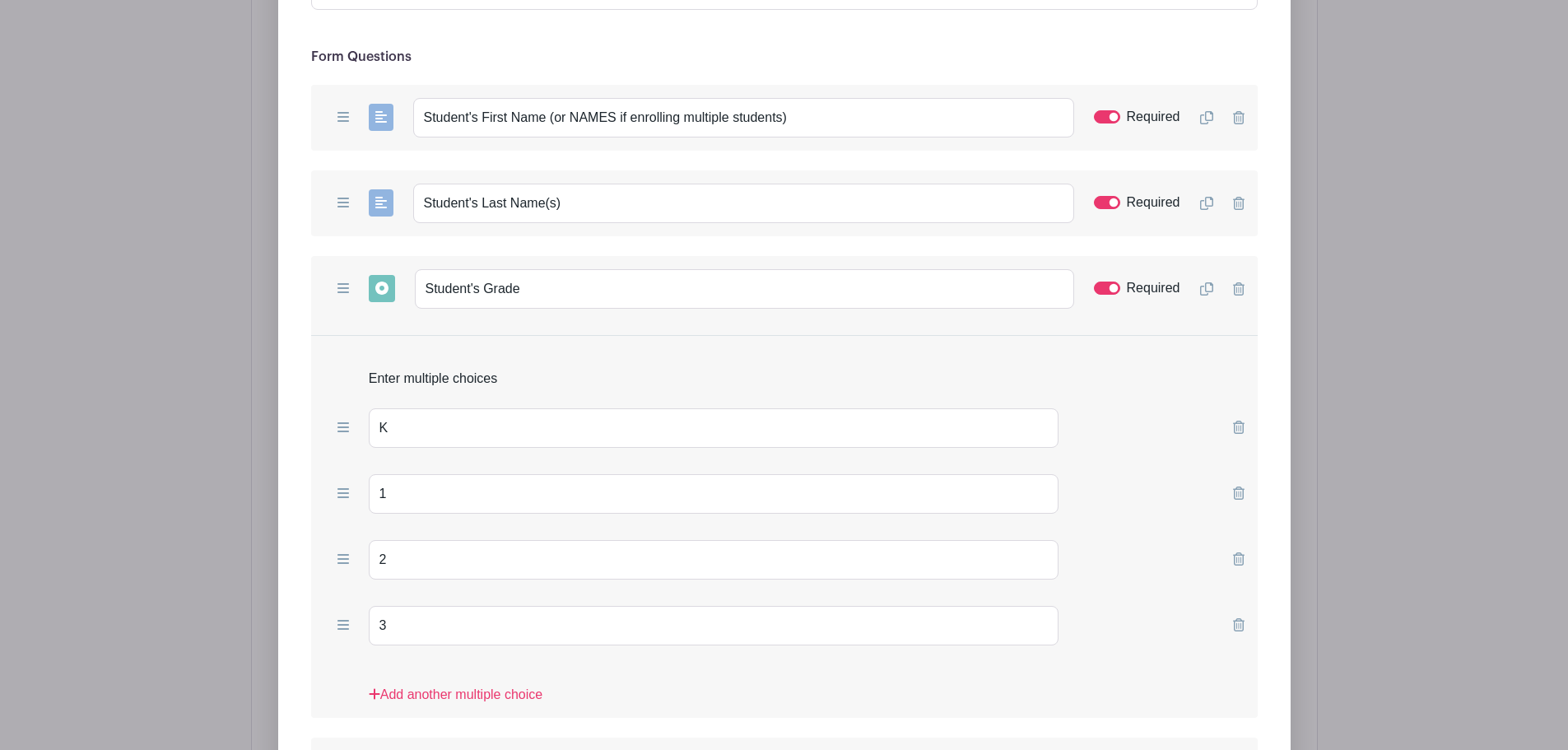
scroll to position [1961, 0]
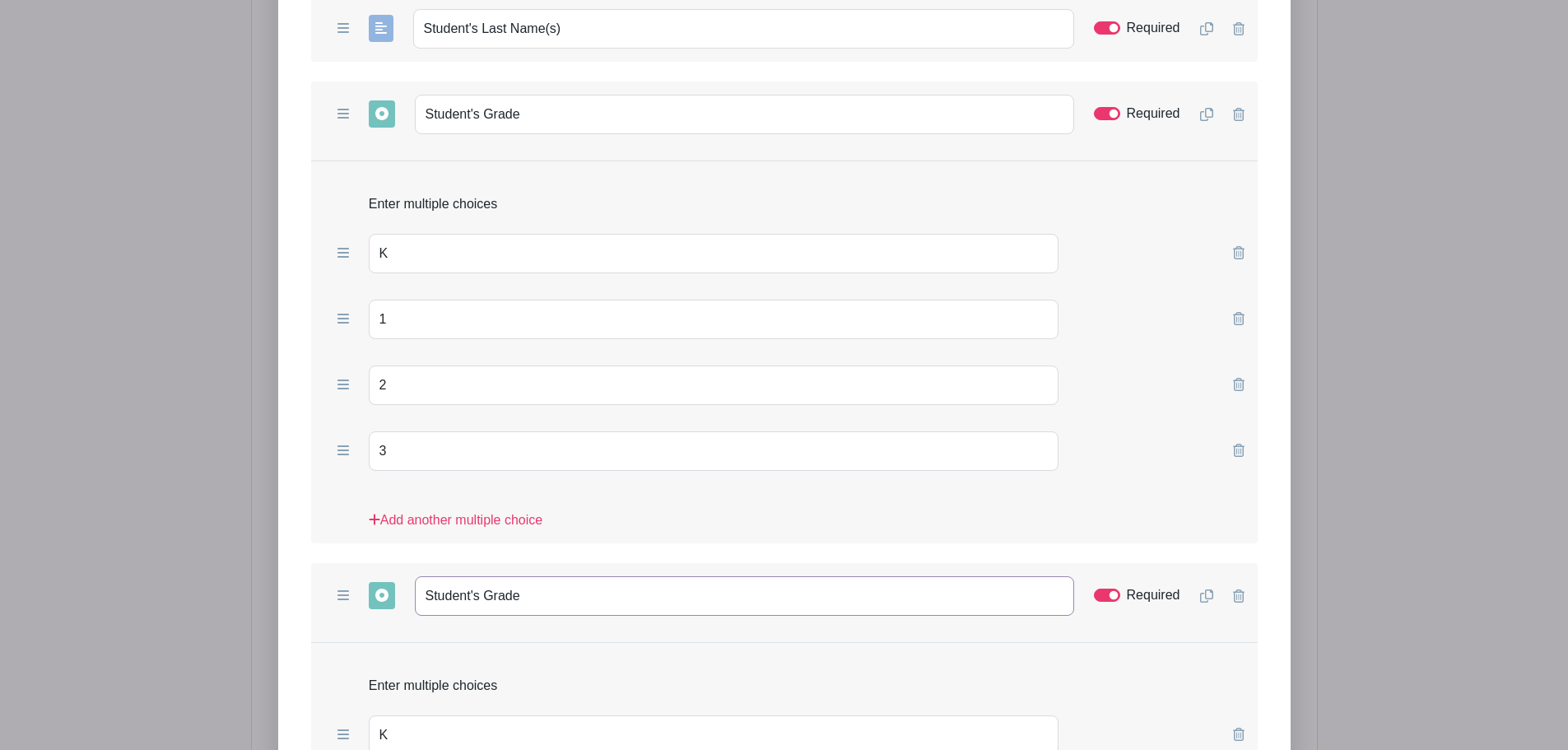
click at [679, 607] on input "Student's Grade" at bounding box center [744, 595] width 659 height 39
type input "Student's Grade (if enrolling 2 children)"
click at [1099, 596] on input "Required" at bounding box center [1106, 594] width 26 height 13
checkbox input "false"
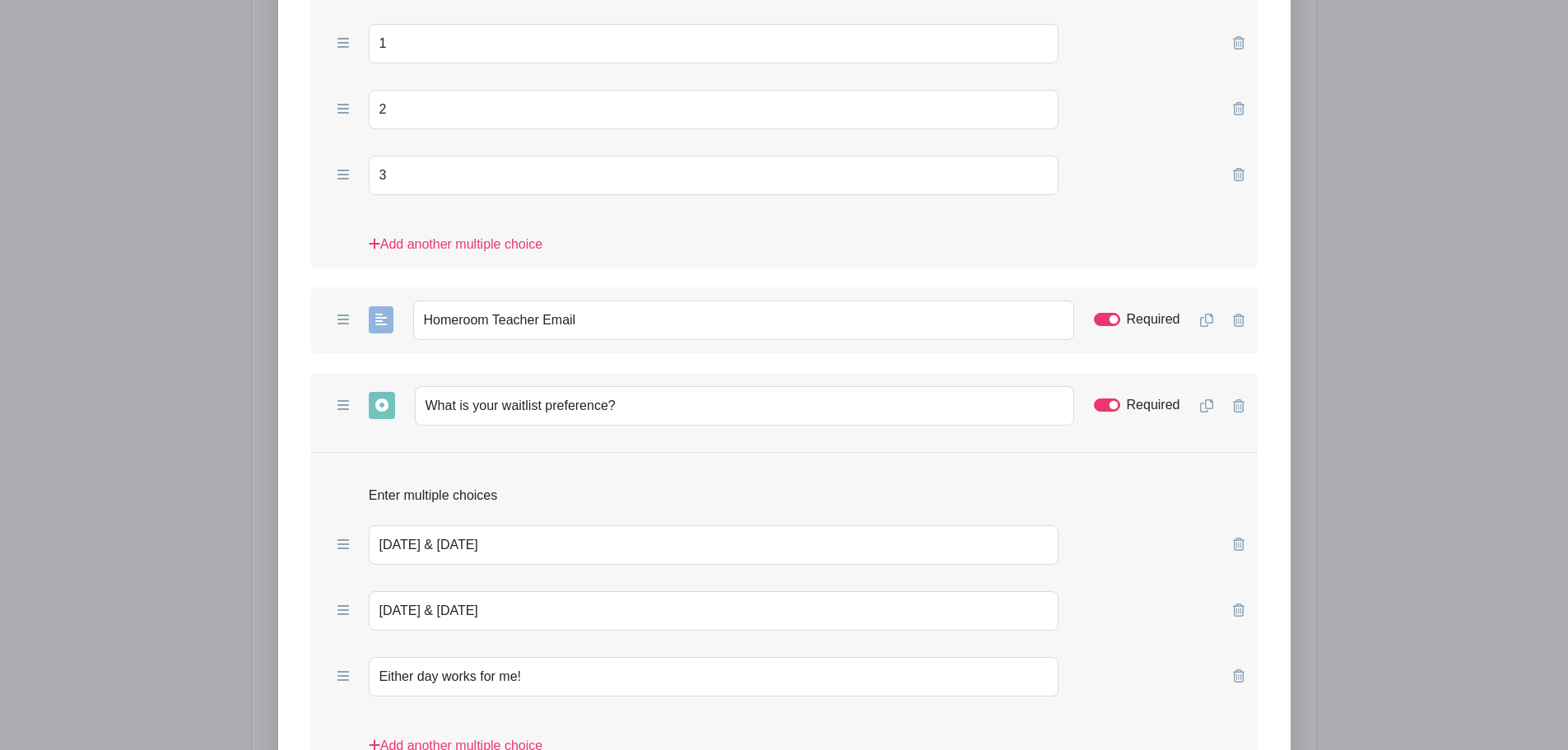
scroll to position [2729, 0]
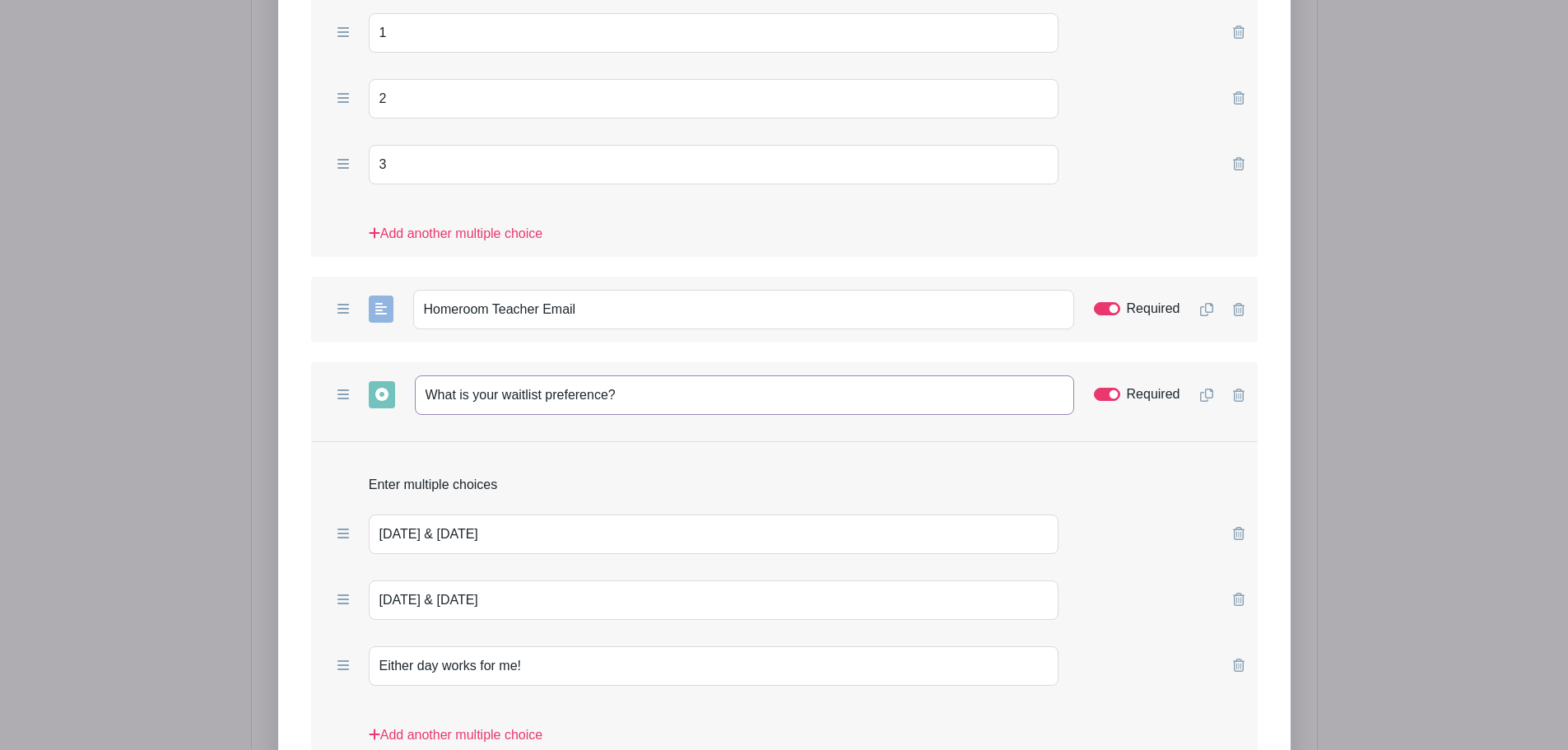
drag, startPoint x: 562, startPoint y: 397, endPoint x: 341, endPoint y: 377, distance: 221.9
click at [341, 378] on div "Add Short Answer Add Multiple Choice Add Checkboxes Add Dropdown What is your w…" at bounding box center [784, 395] width 946 height 66
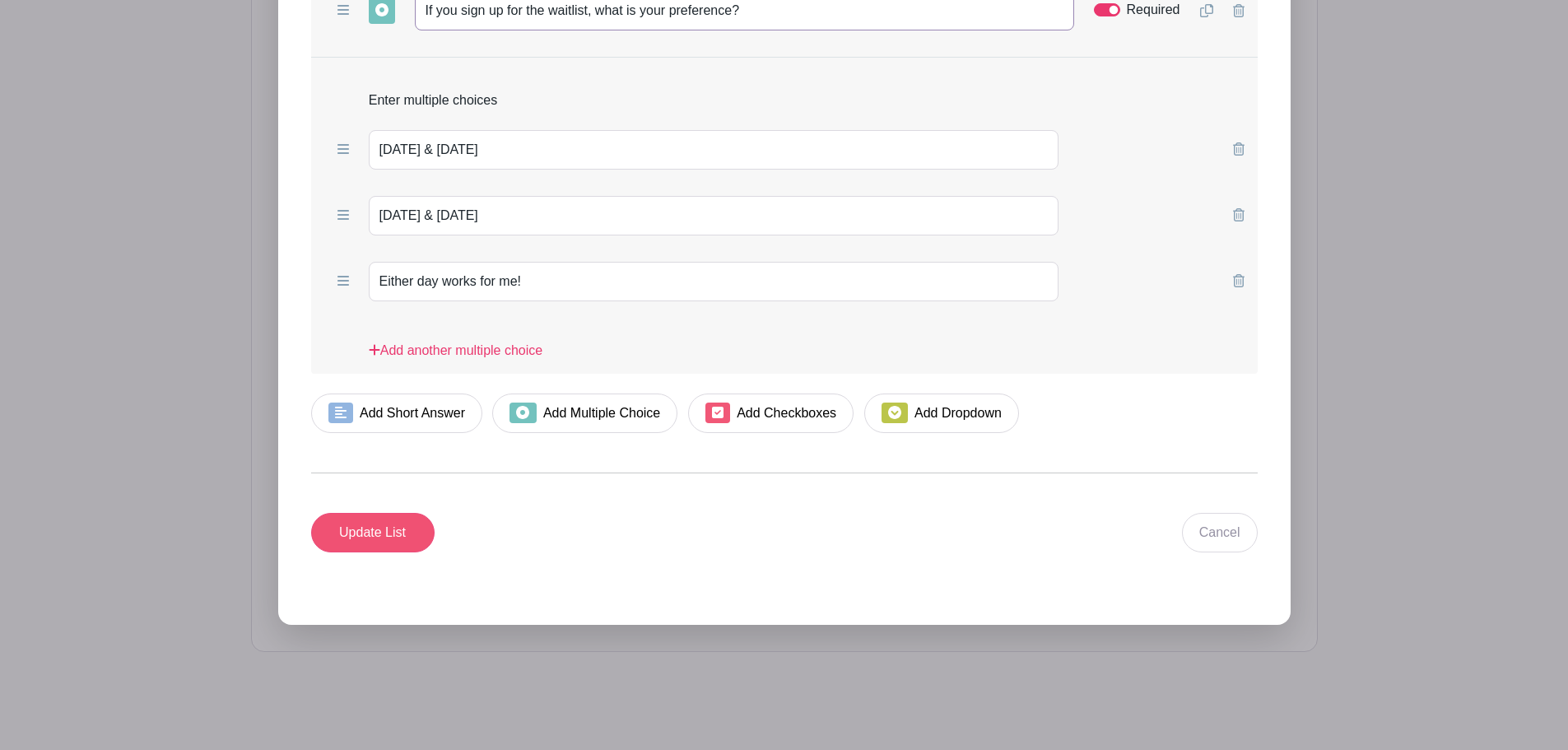
type input "If you sign up for the waitlist, what is your preference?"
click at [386, 530] on input "Update List" at bounding box center [373, 533] width 123 height 39
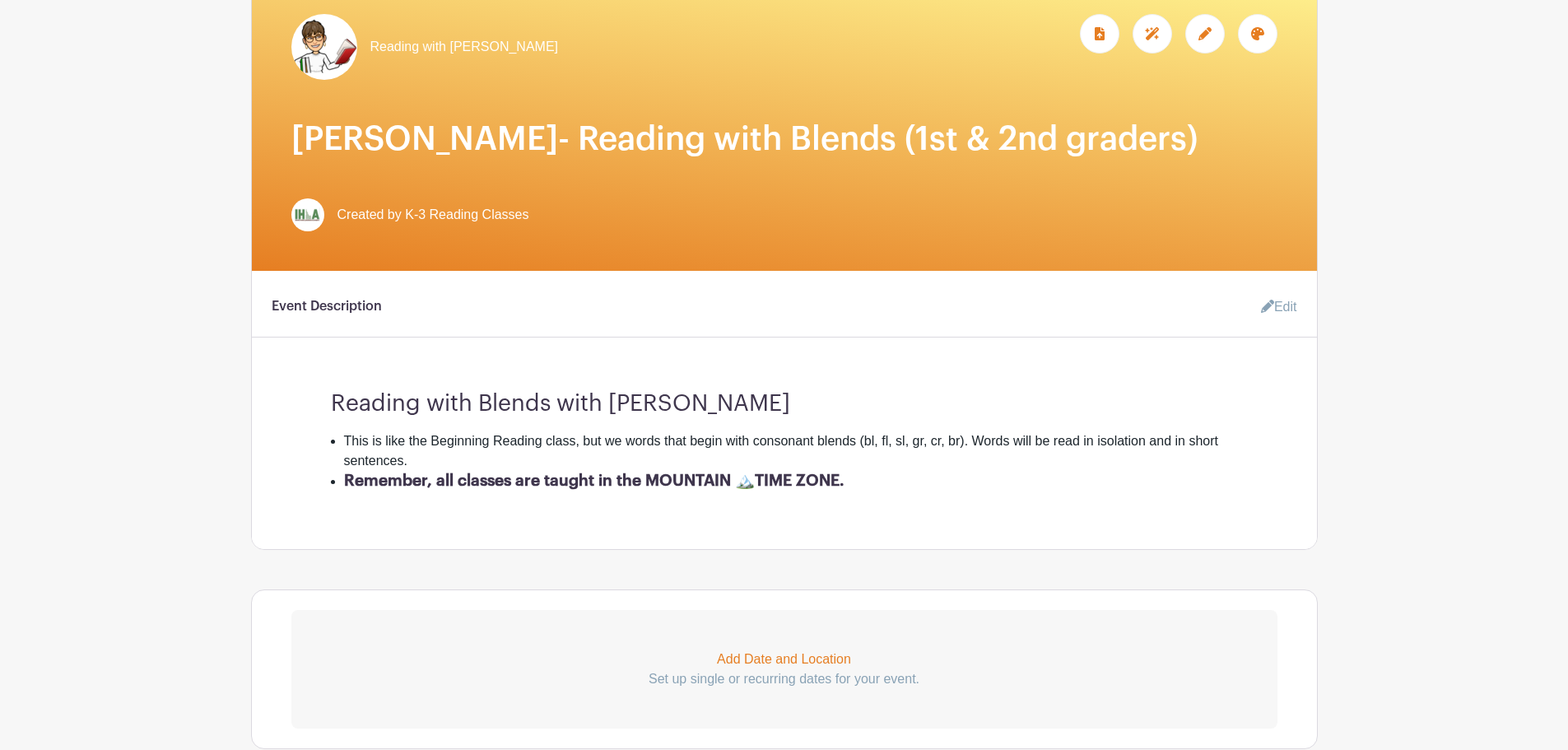
scroll to position [0, 0]
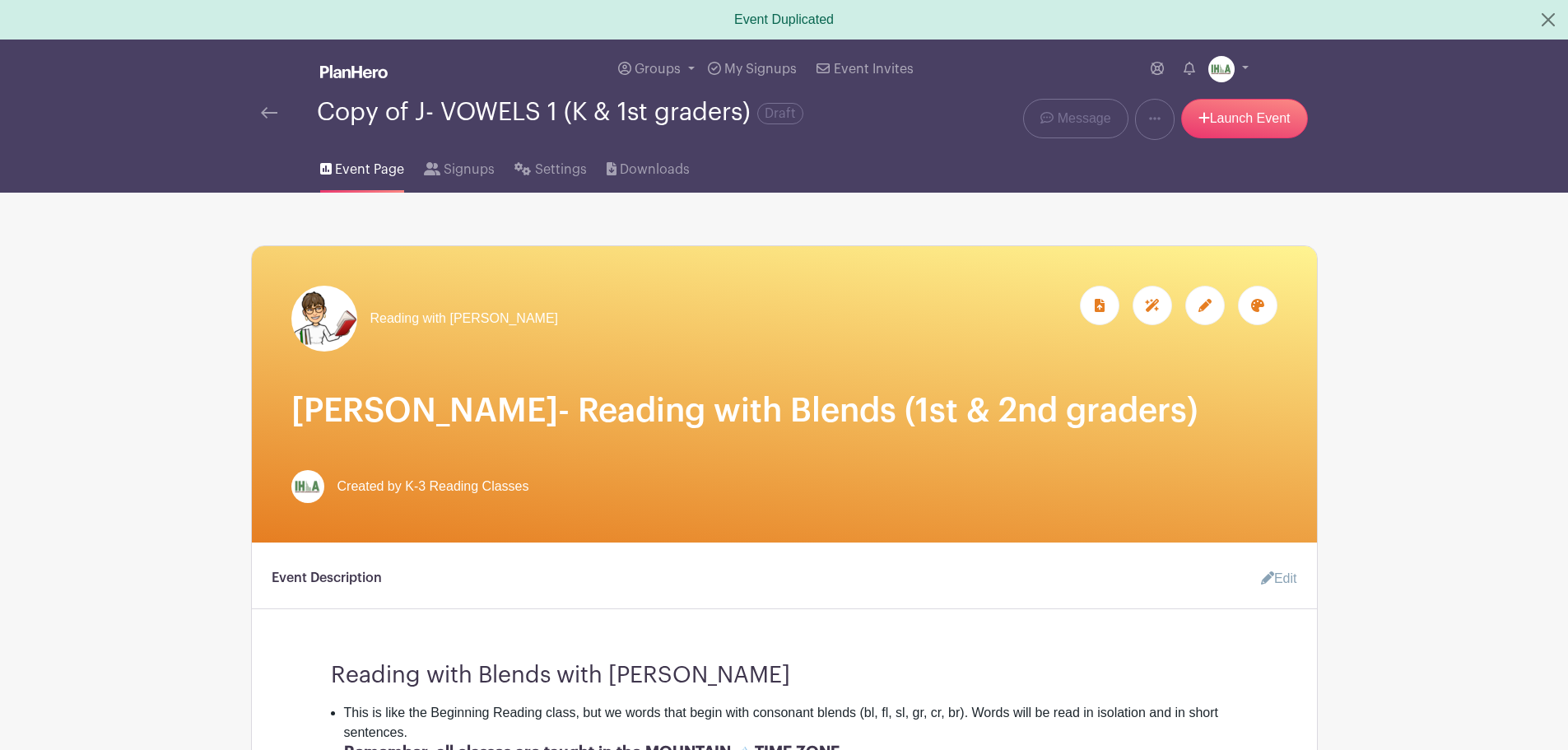
click at [1263, 300] on icon at bounding box center [1257, 305] width 13 height 13
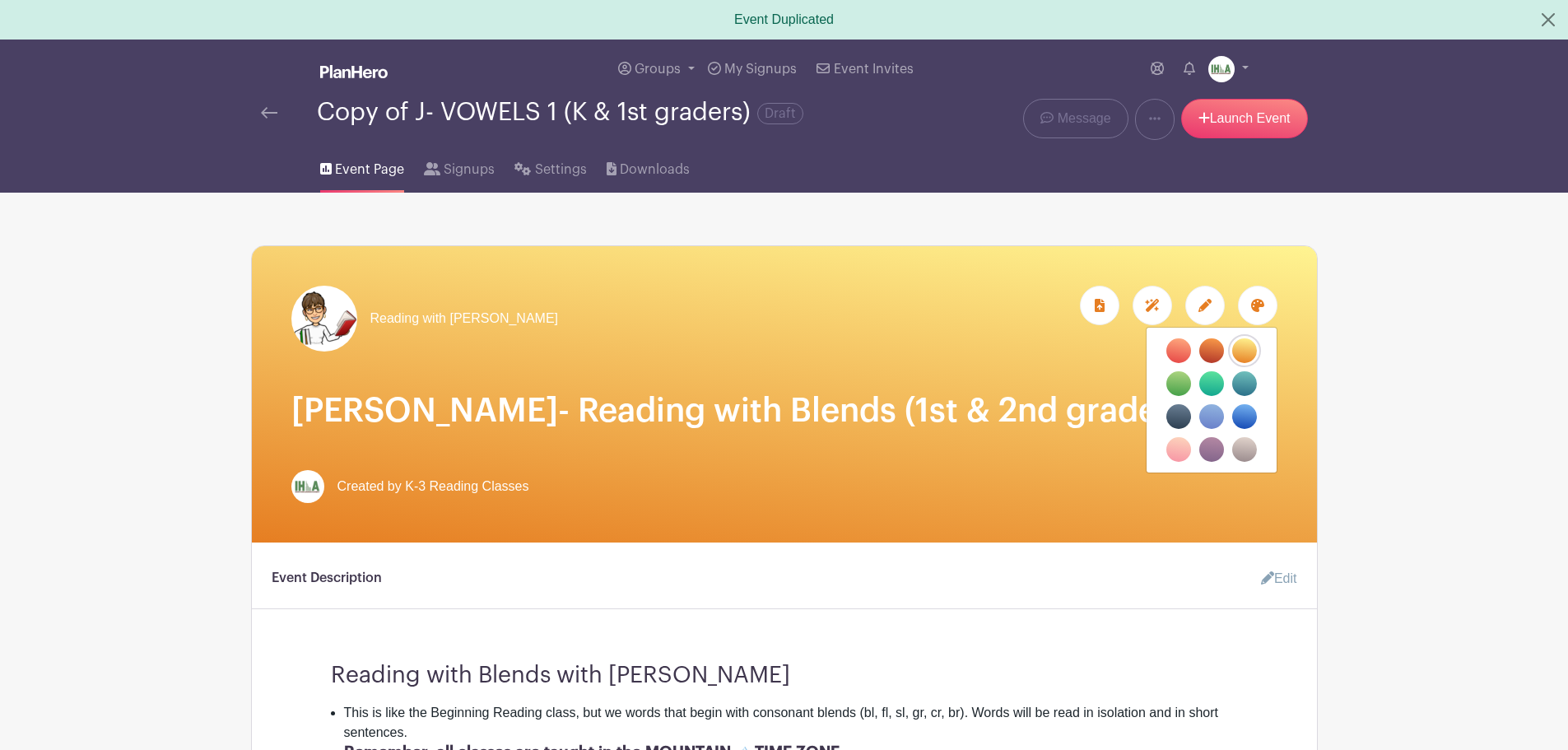
click at [1250, 417] on label "filters" at bounding box center [1244, 416] width 24 height 24
click at [0, 0] on input "filters" at bounding box center [0, 0] width 0 height 0
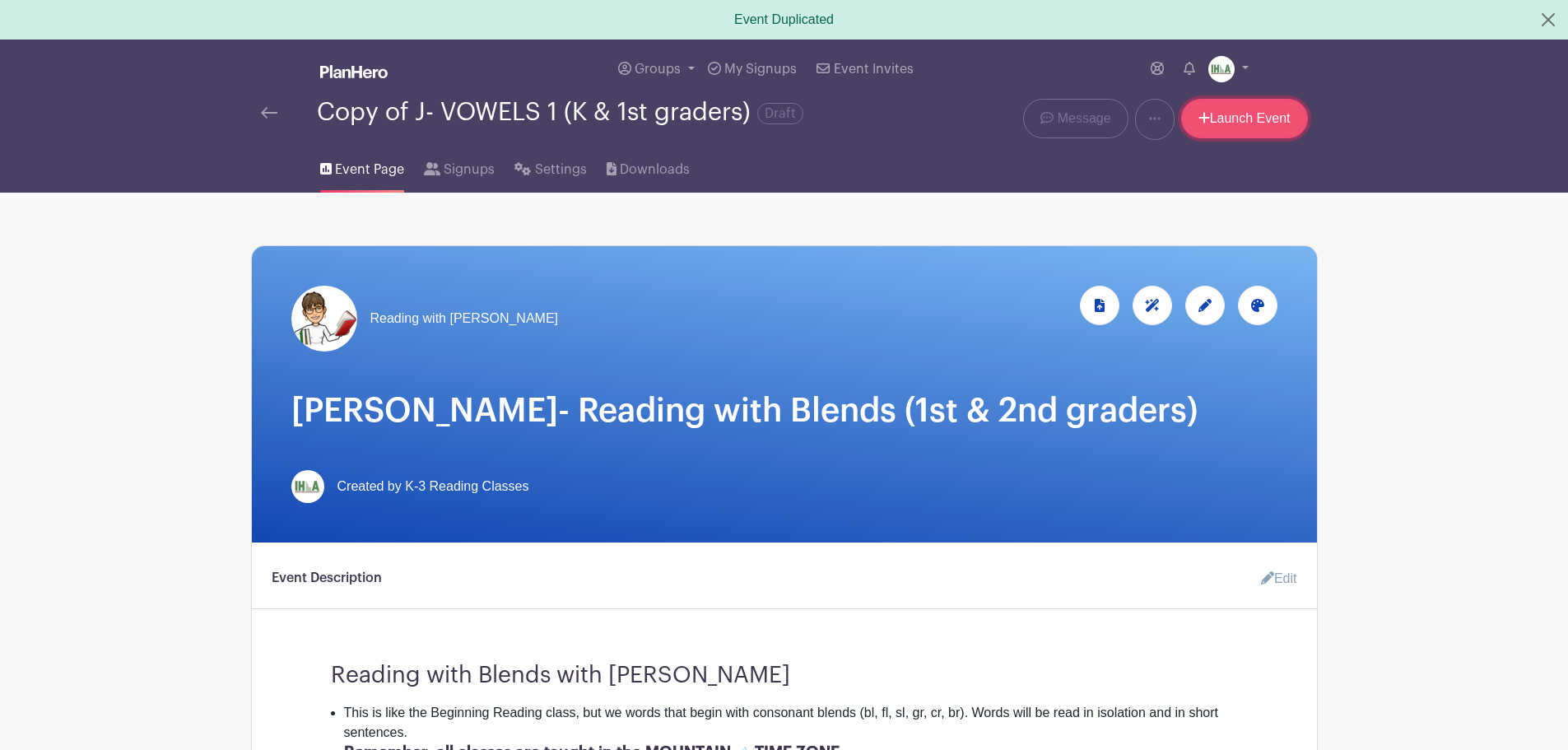
click at [1253, 120] on link "Launch Event" at bounding box center [1243, 118] width 126 height 39
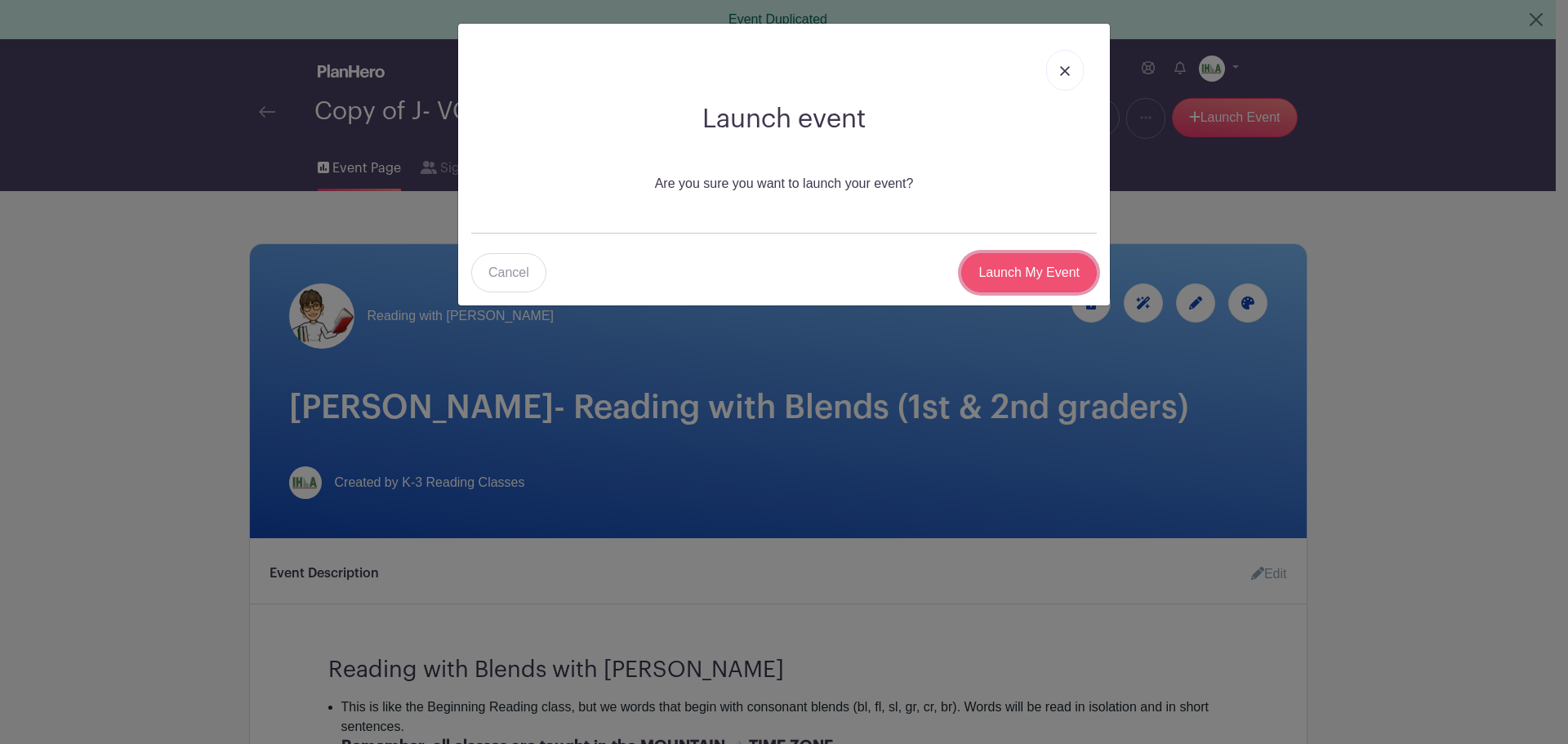
click at [1043, 262] on input "Launch My Event" at bounding box center [1029, 273] width 136 height 39
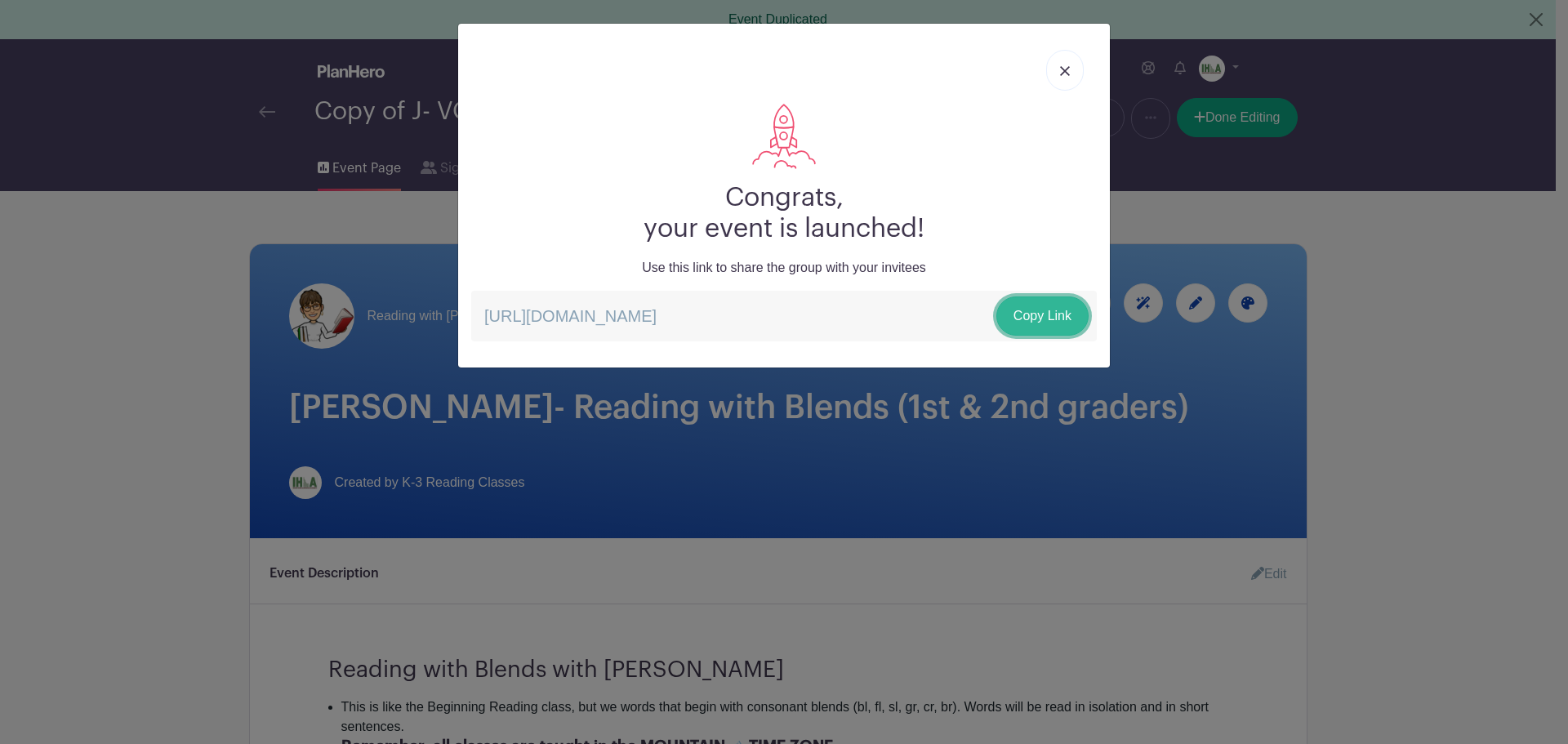
click at [1040, 319] on link "Copy Link" at bounding box center [1042, 316] width 92 height 39
click at [1072, 66] on link at bounding box center [1065, 70] width 38 height 41
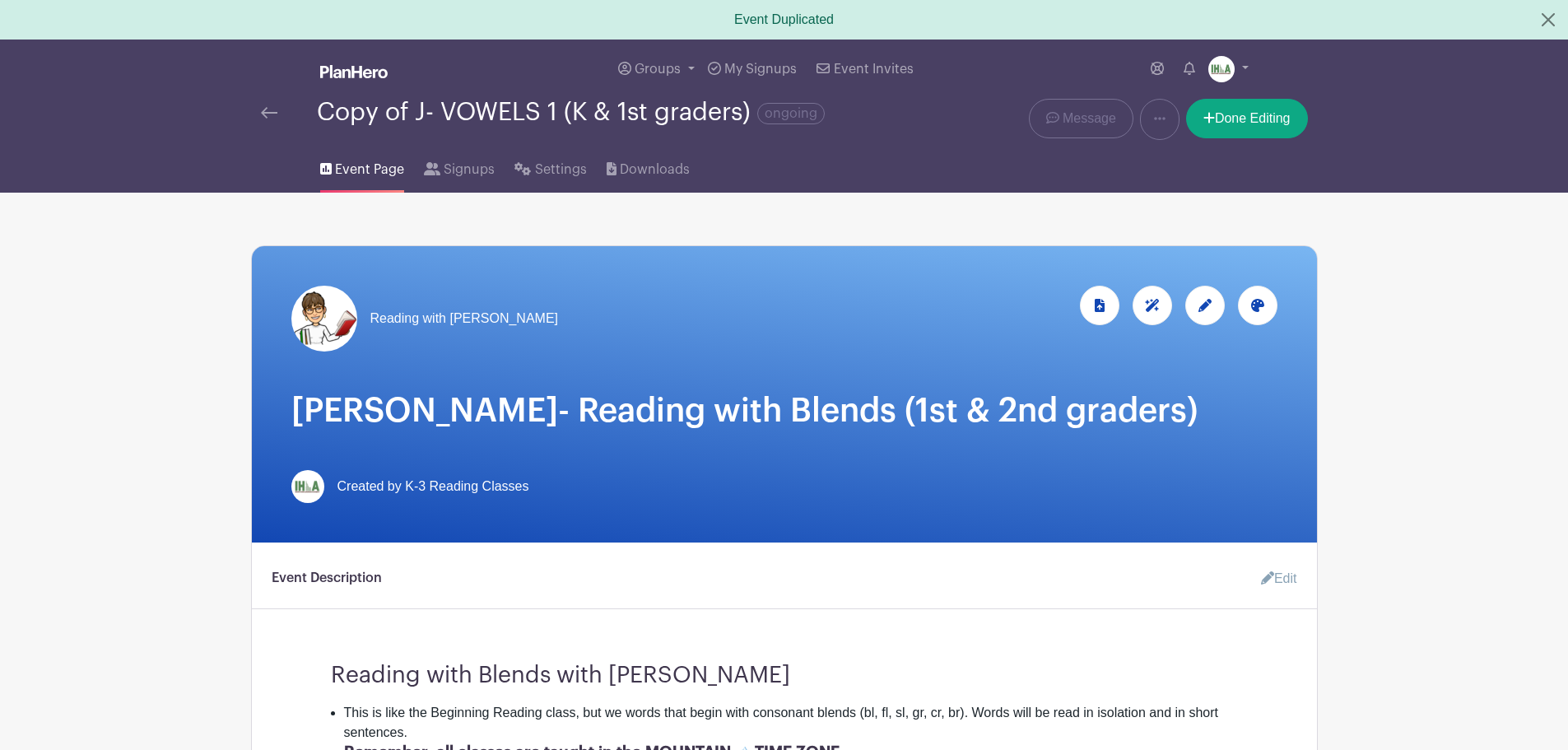
click at [268, 109] on img at bounding box center [268, 113] width 17 height 12
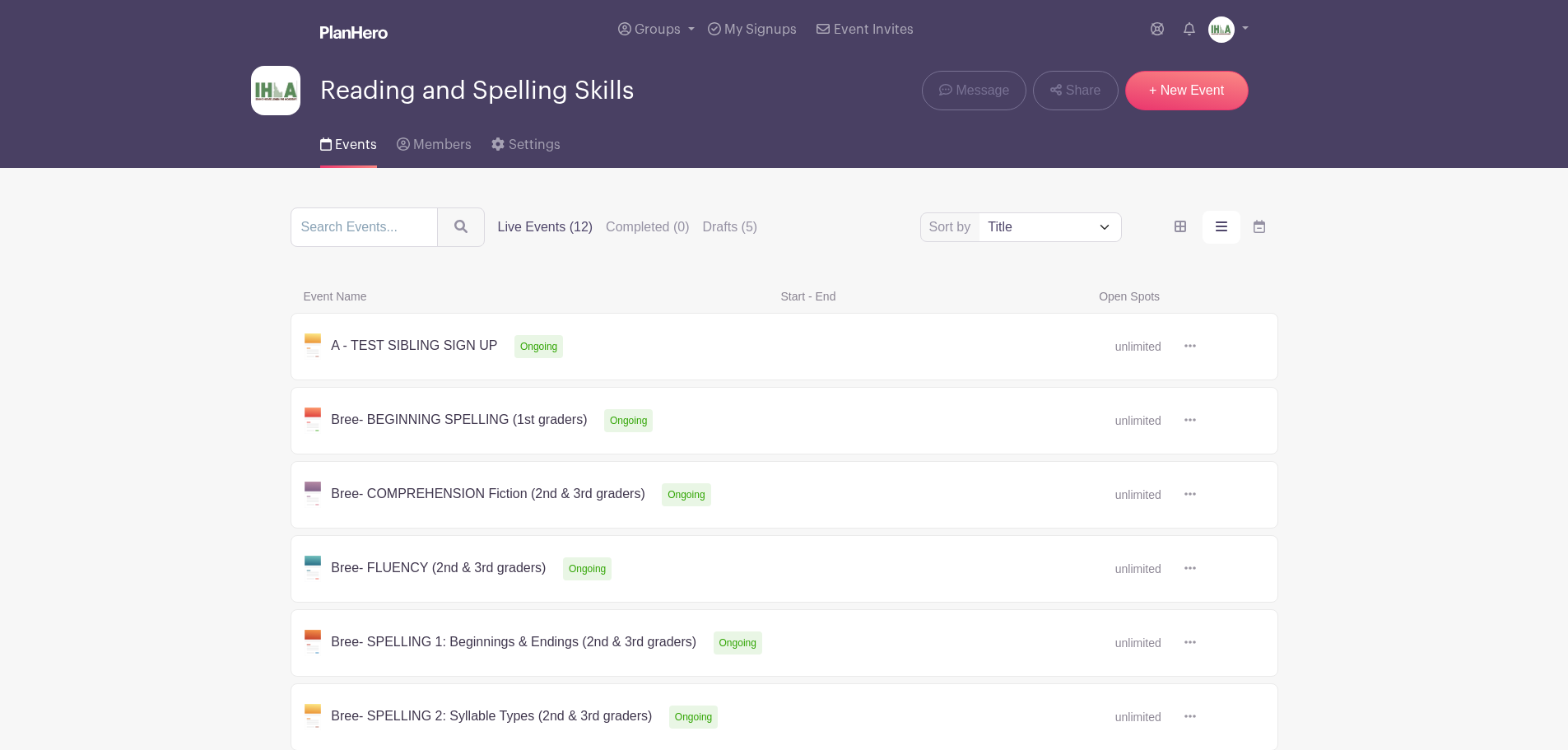
click at [538, 226] on label "Live Events (12)" at bounding box center [546, 227] width 96 height 20
click at [0, 0] on input "Live Events (12)" at bounding box center [0, 0] width 0 height 0
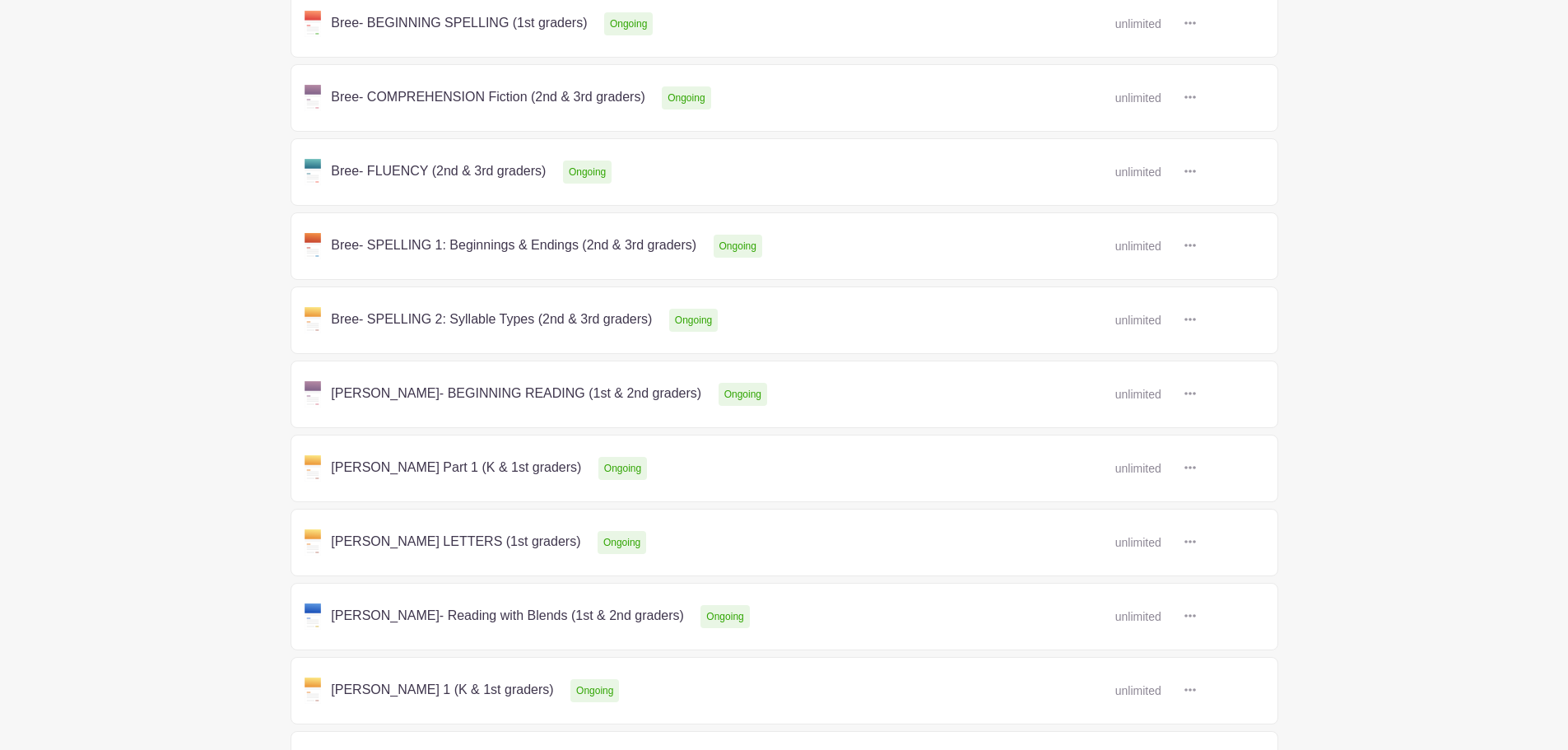
scroll to position [555, 0]
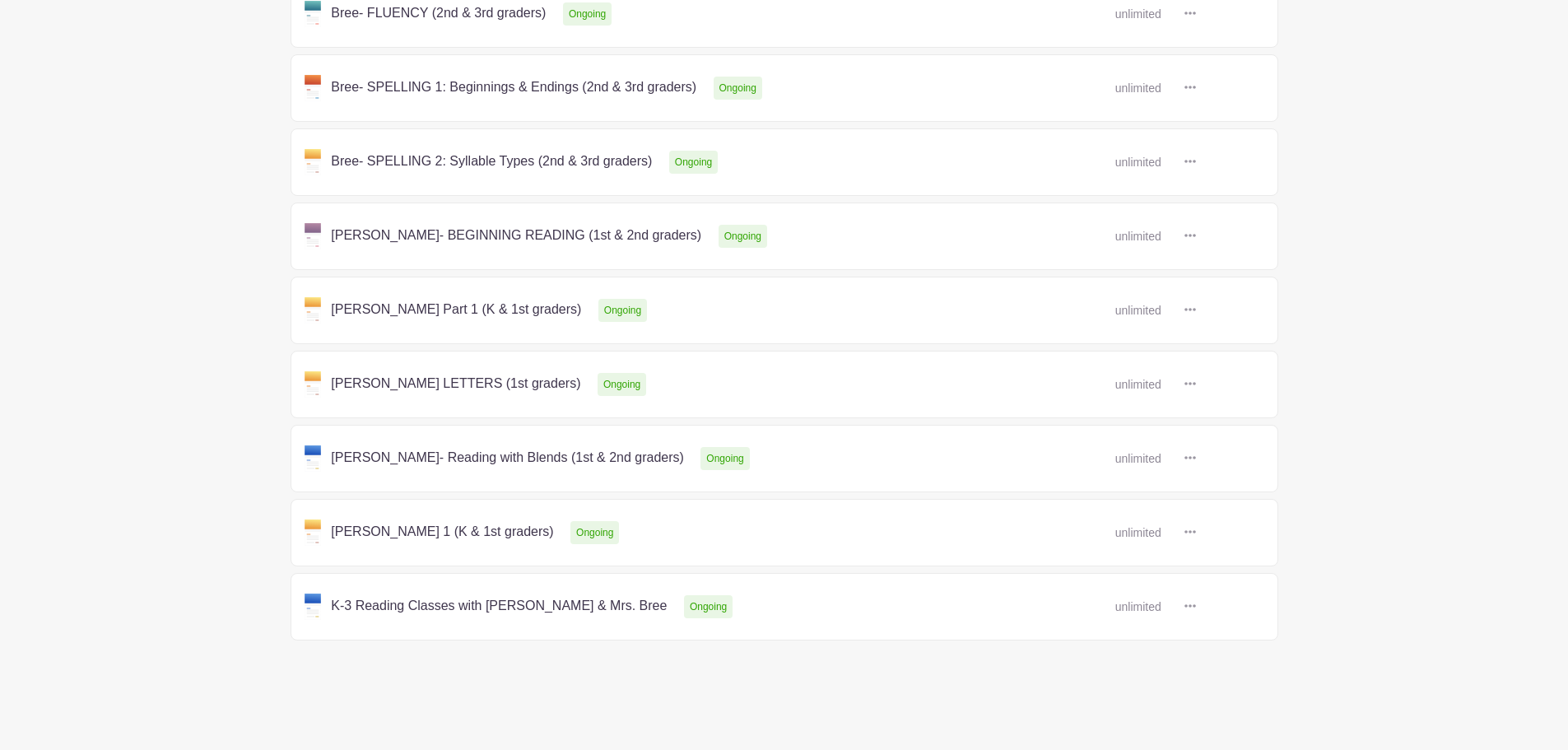
click at [1195, 608] on icon at bounding box center [1190, 605] width 12 height 13
click at [1128, 676] on main "Groups All Groups Reading and Spelling Skills My Signups Event Invites My accou…" at bounding box center [784, 97] width 1568 height 1304
click at [1196, 458] on link at bounding box center [1196, 458] width 0 height 0
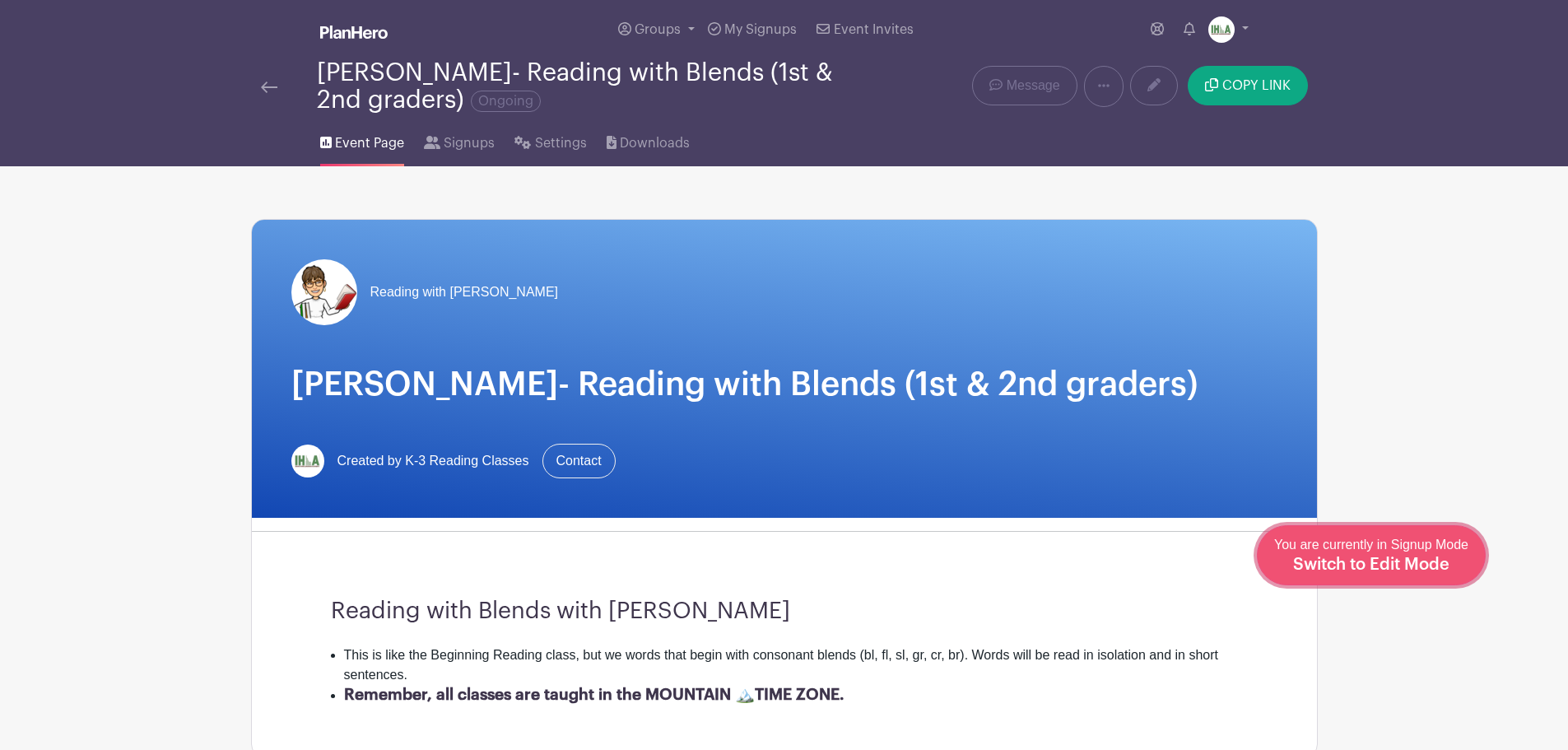
click at [1427, 571] on span "Switch to Edit Mode" at bounding box center [1371, 564] width 157 height 17
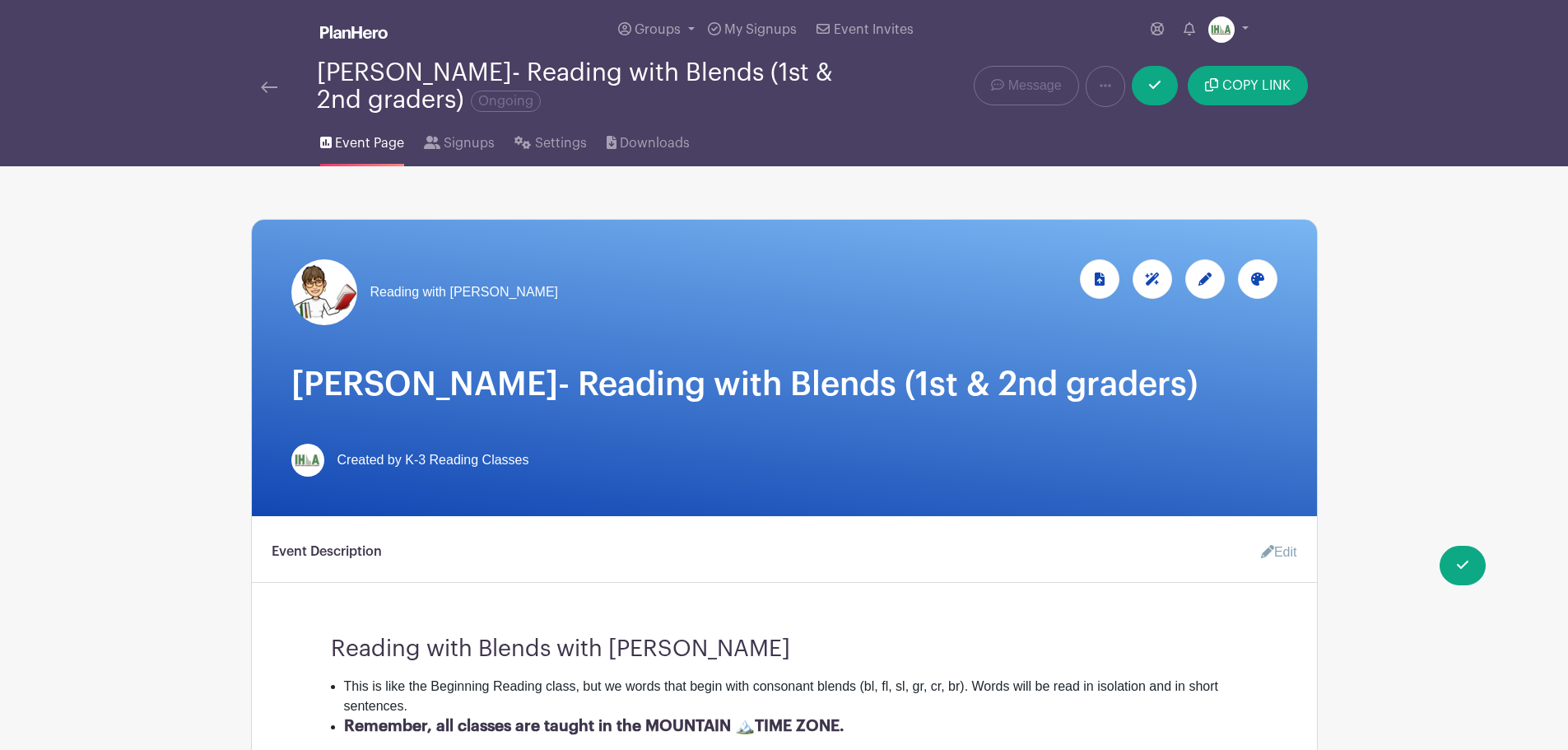
click at [389, 381] on h1 "Jean- Reading with Blends (1st & 2nd graders)" at bounding box center [784, 384] width 986 height 39
click at [1200, 282] on icon at bounding box center [1204, 278] width 13 height 13
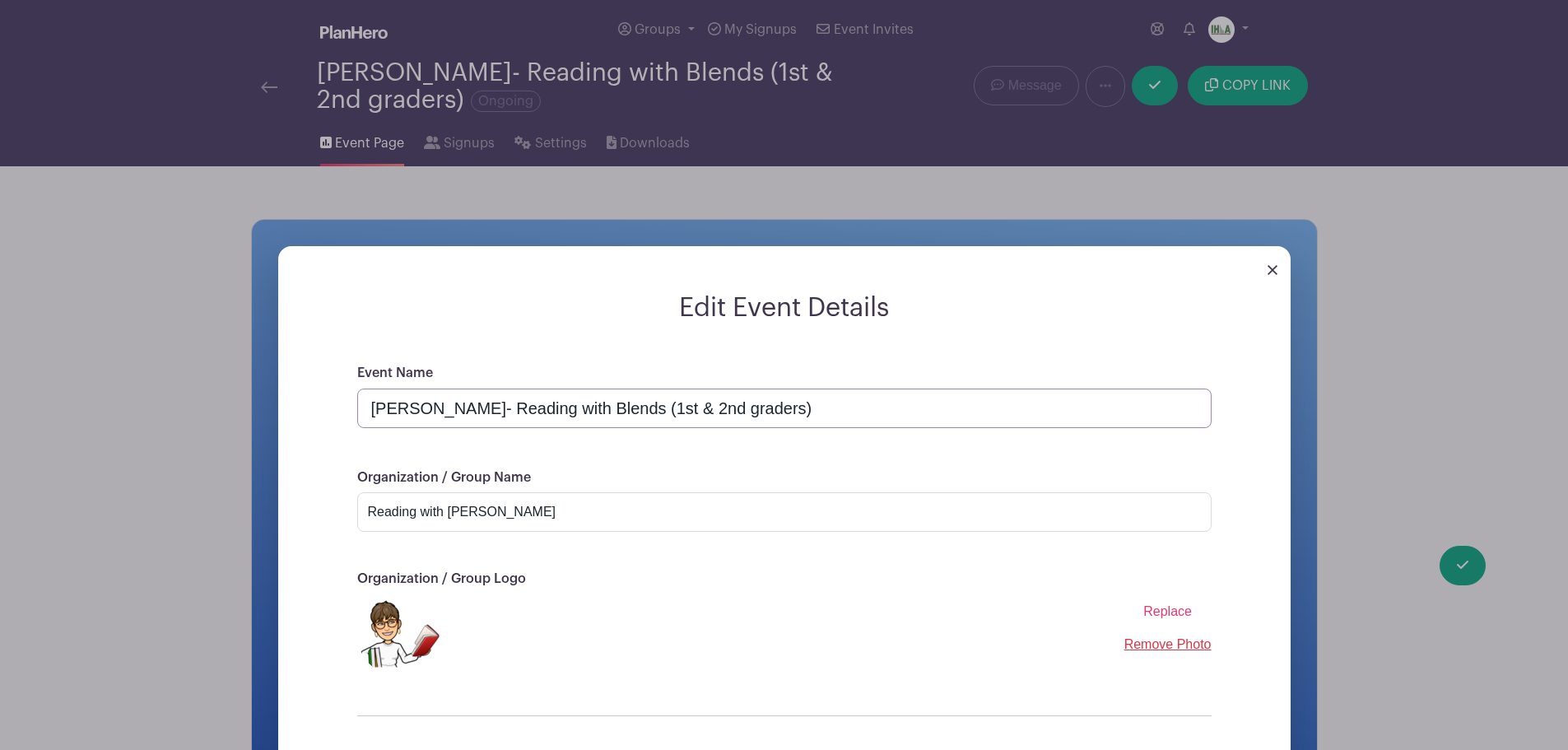
drag, startPoint x: 416, startPoint y: 406, endPoint x: 477, endPoint y: 408, distance: 61.0
click at [477, 408] on input "Jean- Reading with Blends (1st & 2nd graders)" at bounding box center [784, 408] width 854 height 39
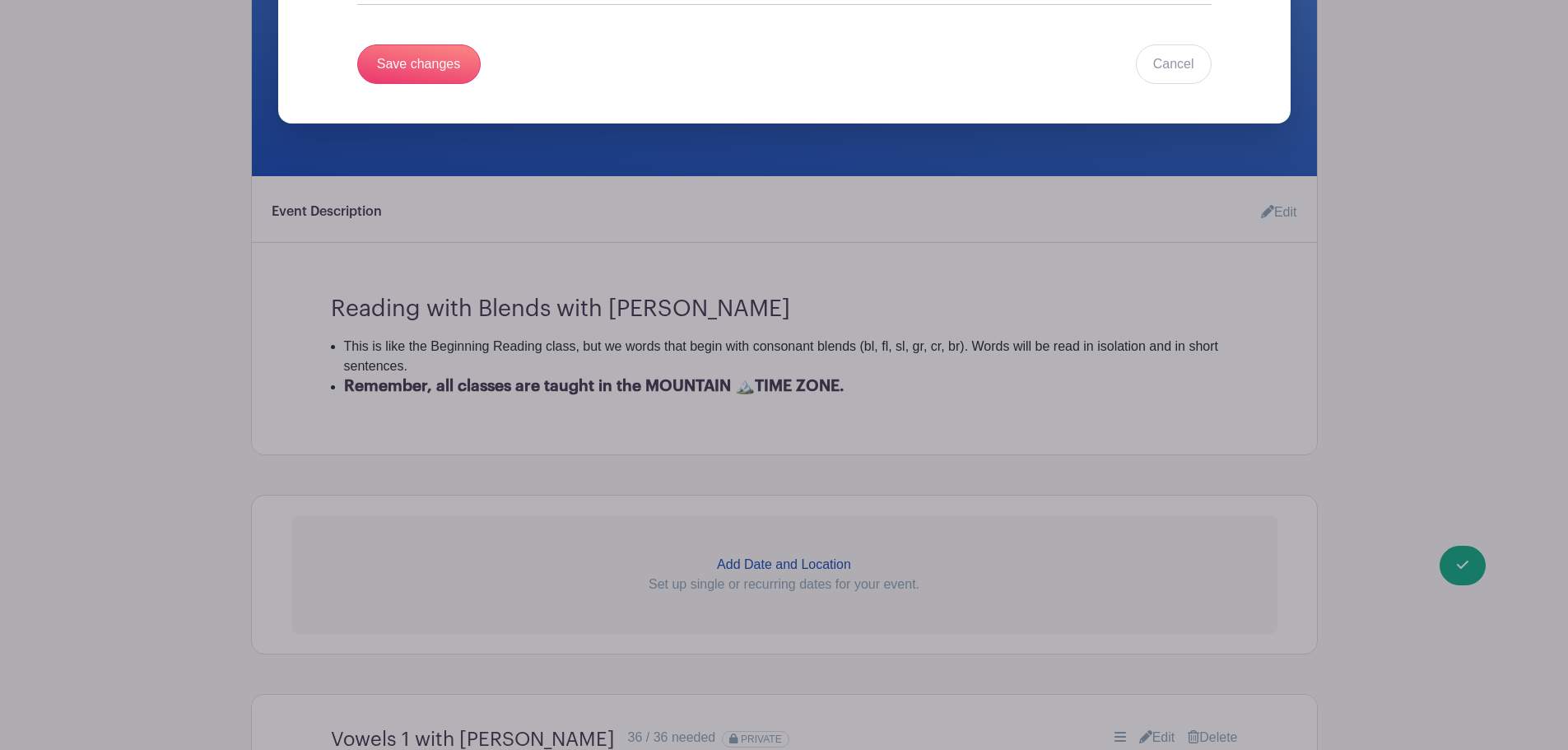
scroll to position [576, 0]
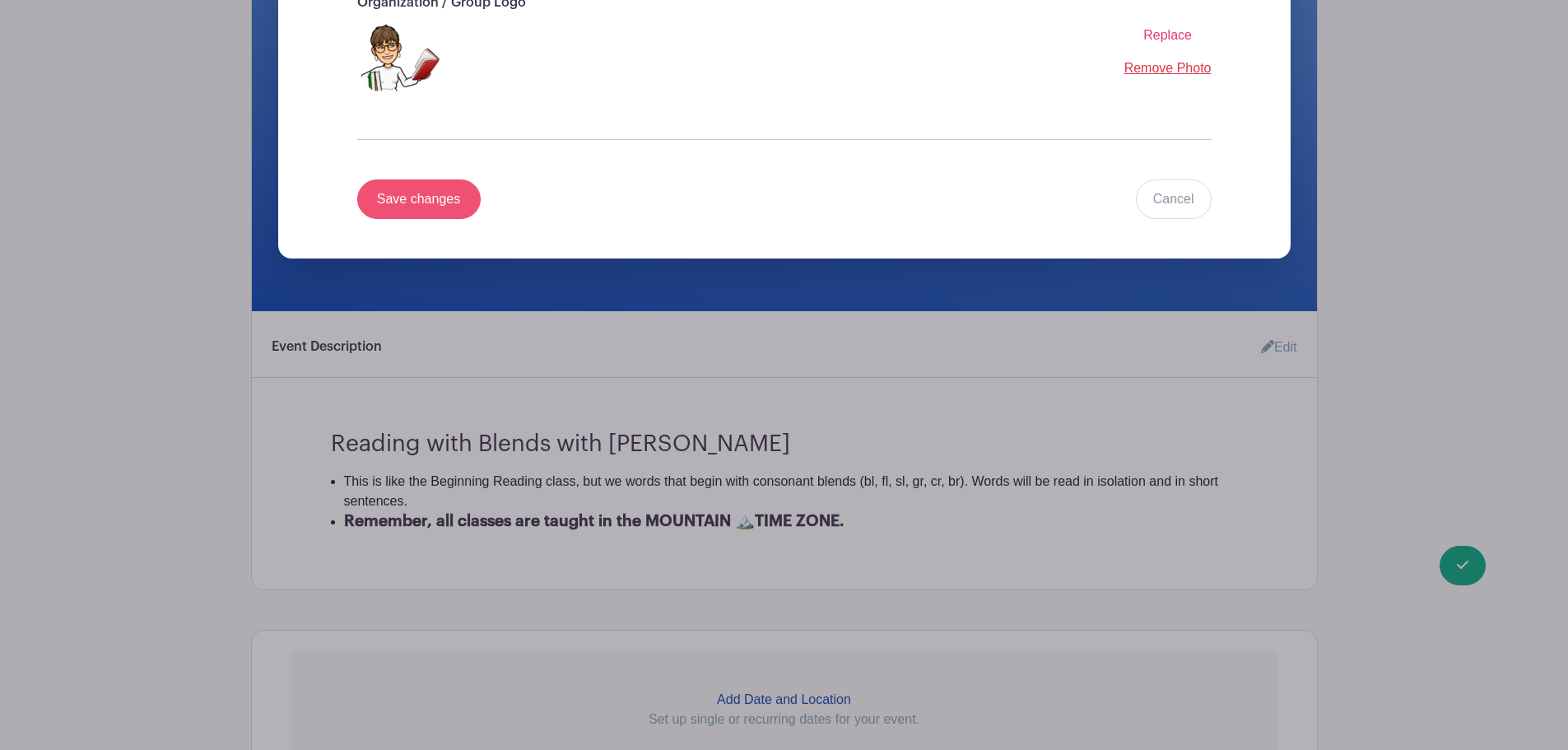
type input "[PERSON_NAME]- READING with BLENDS (1st & 2nd graders)"
click at [406, 202] on input "Save changes" at bounding box center [419, 199] width 123 height 39
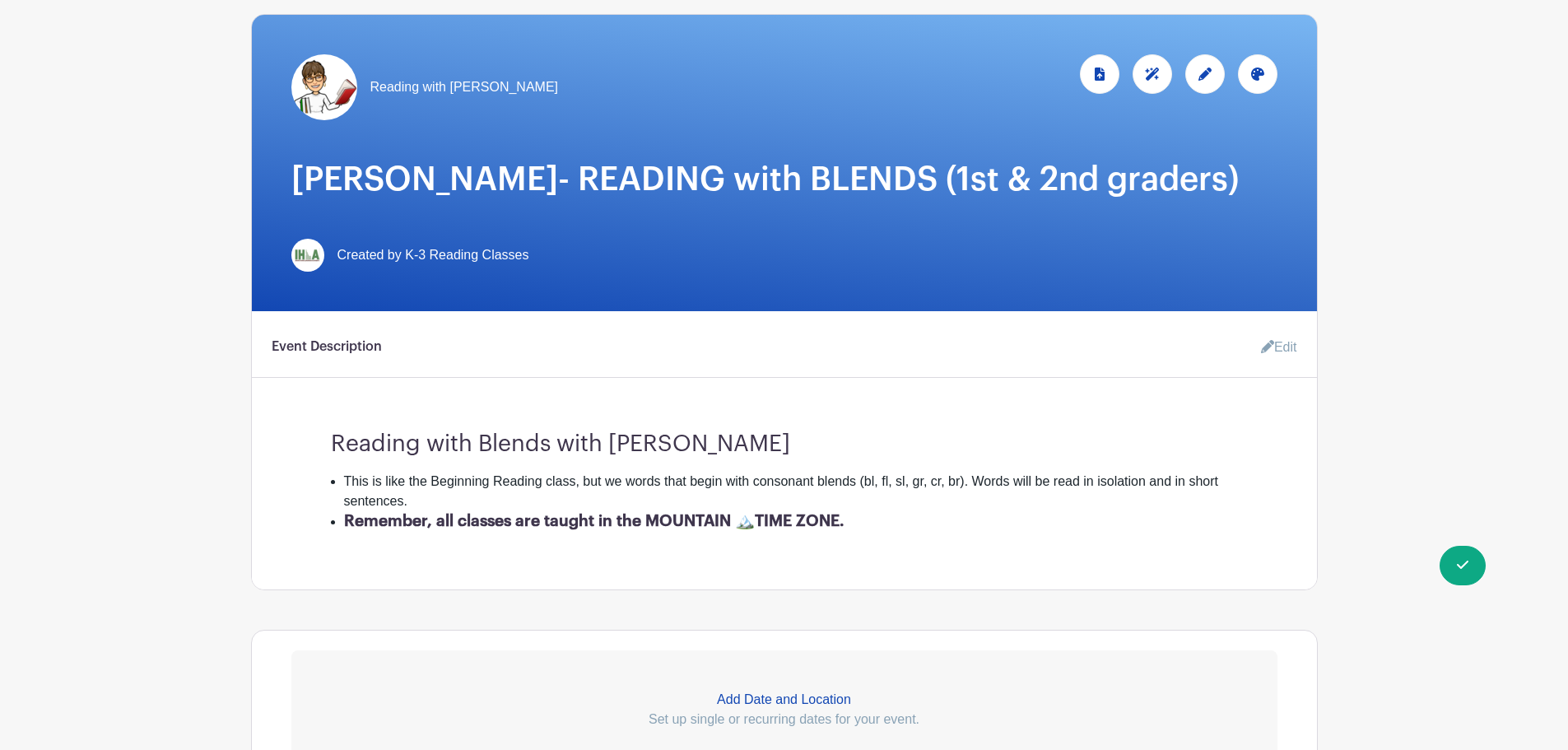
scroll to position [0, 0]
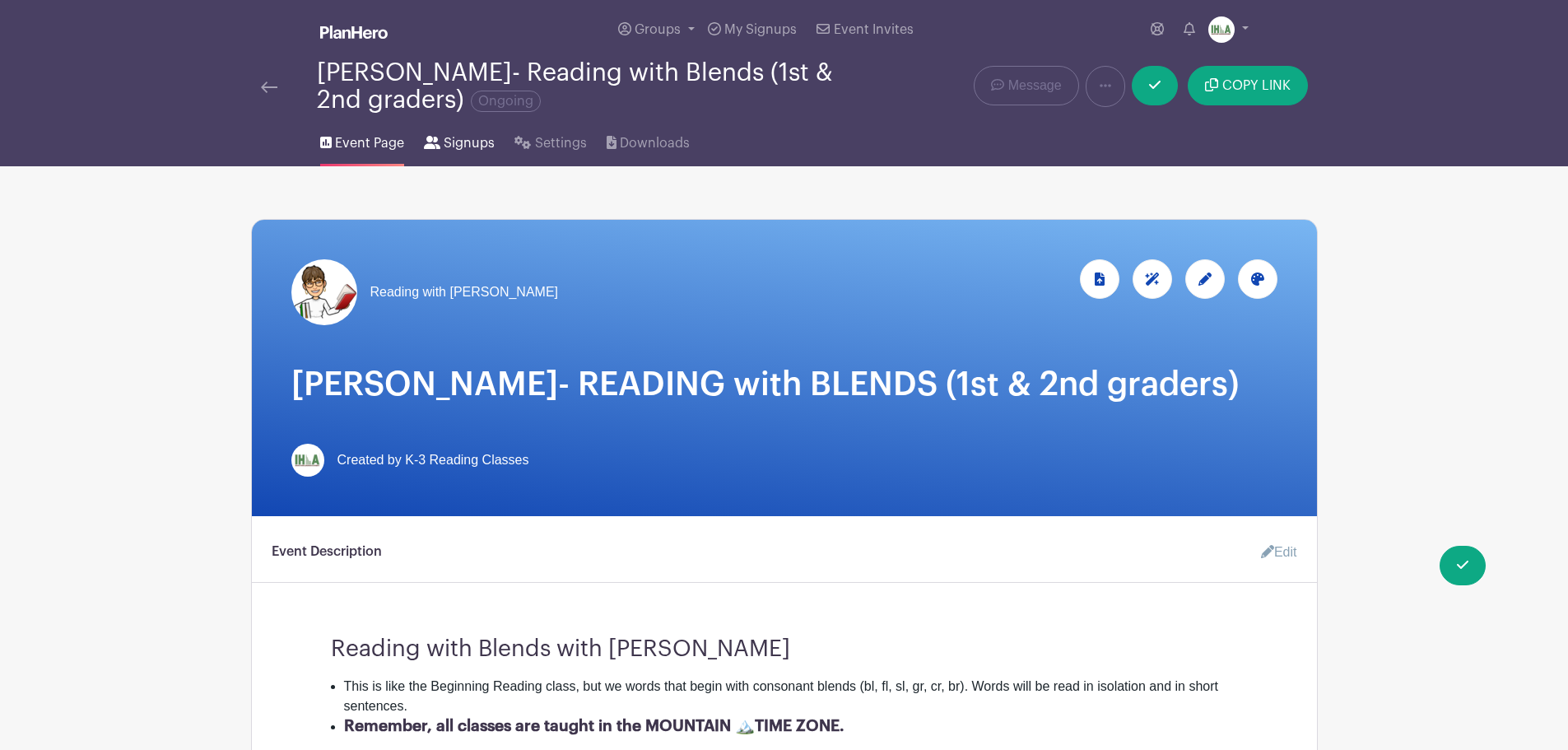
click at [456, 140] on span "Signups" at bounding box center [469, 143] width 51 height 20
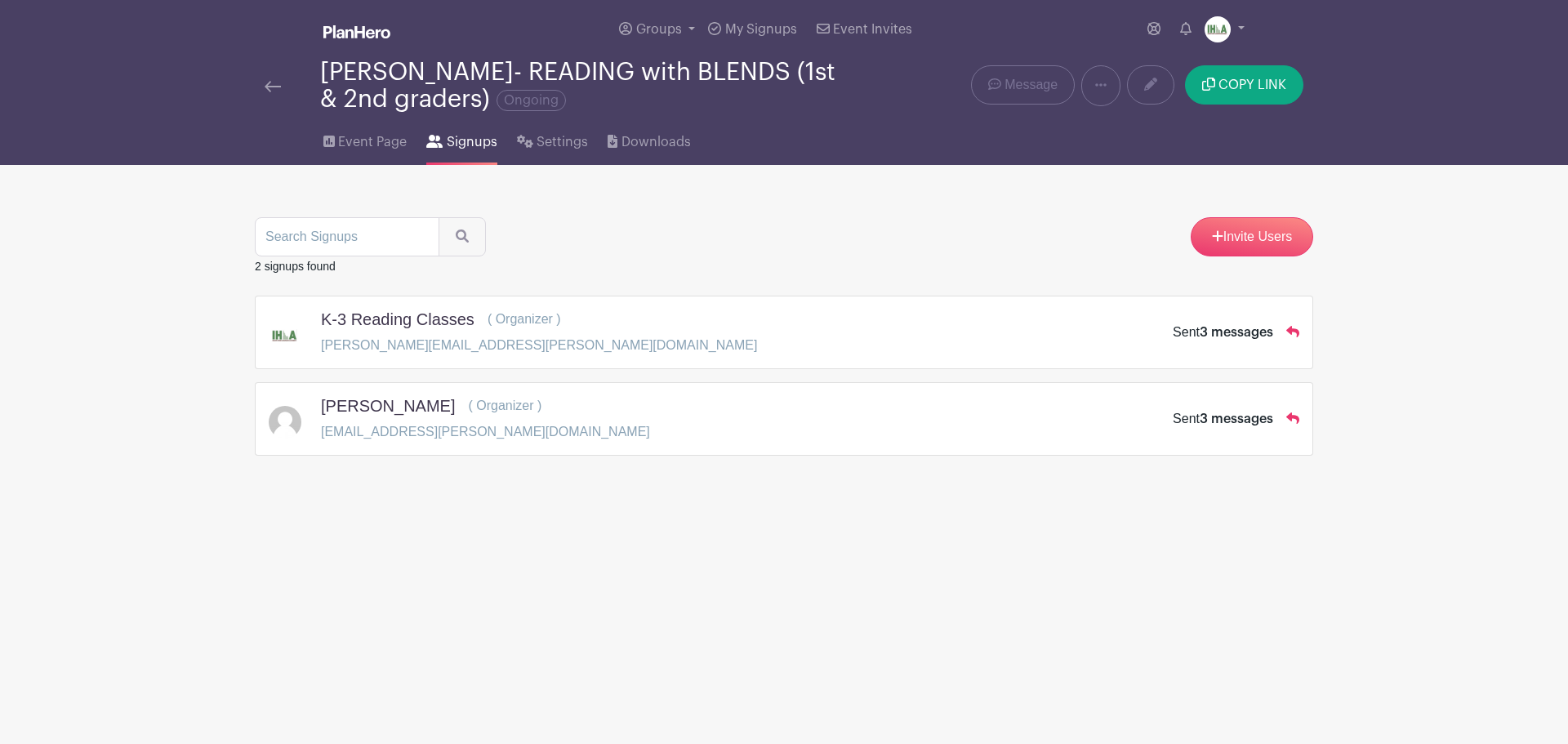
click at [266, 85] on img at bounding box center [272, 86] width 17 height 12
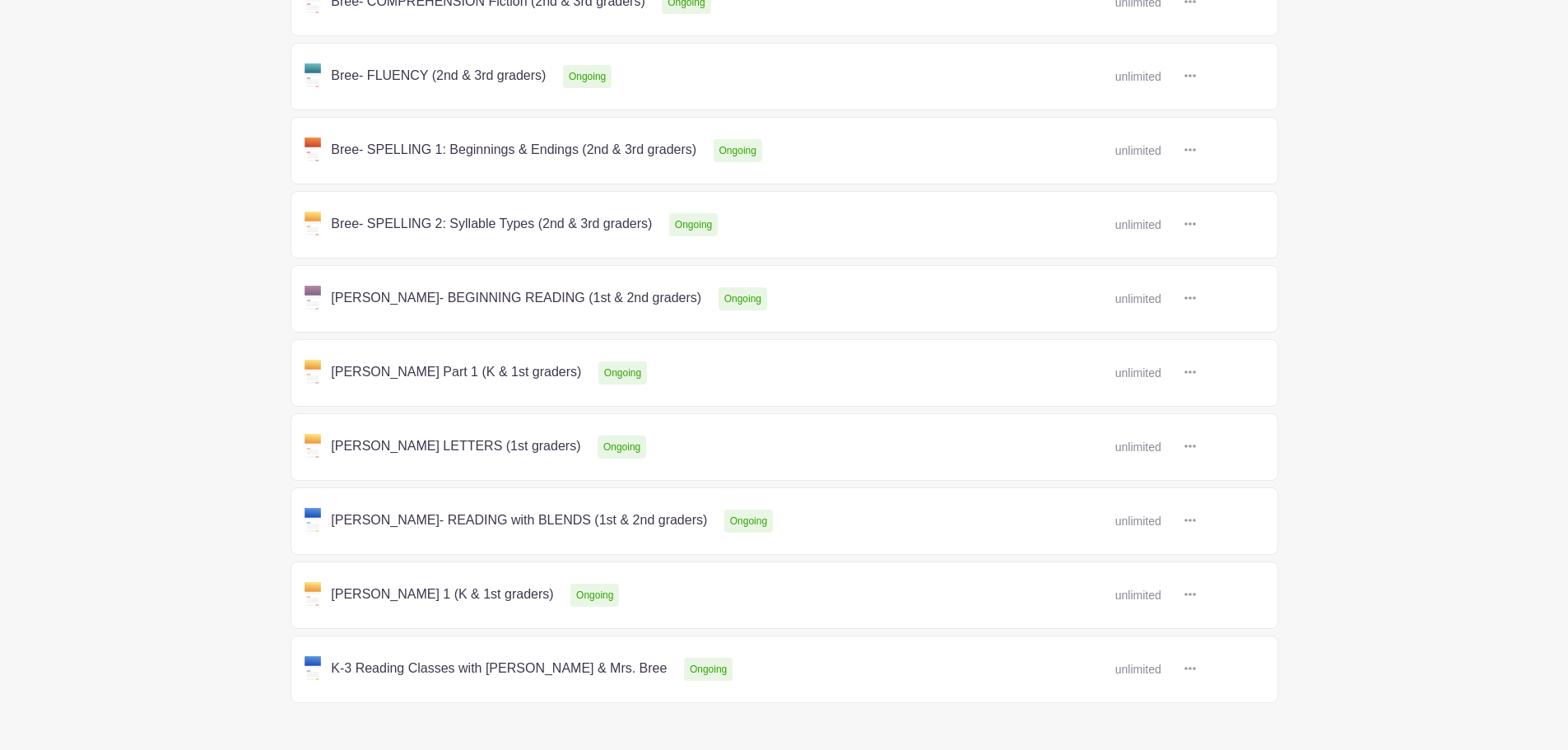
scroll to position [555, 0]
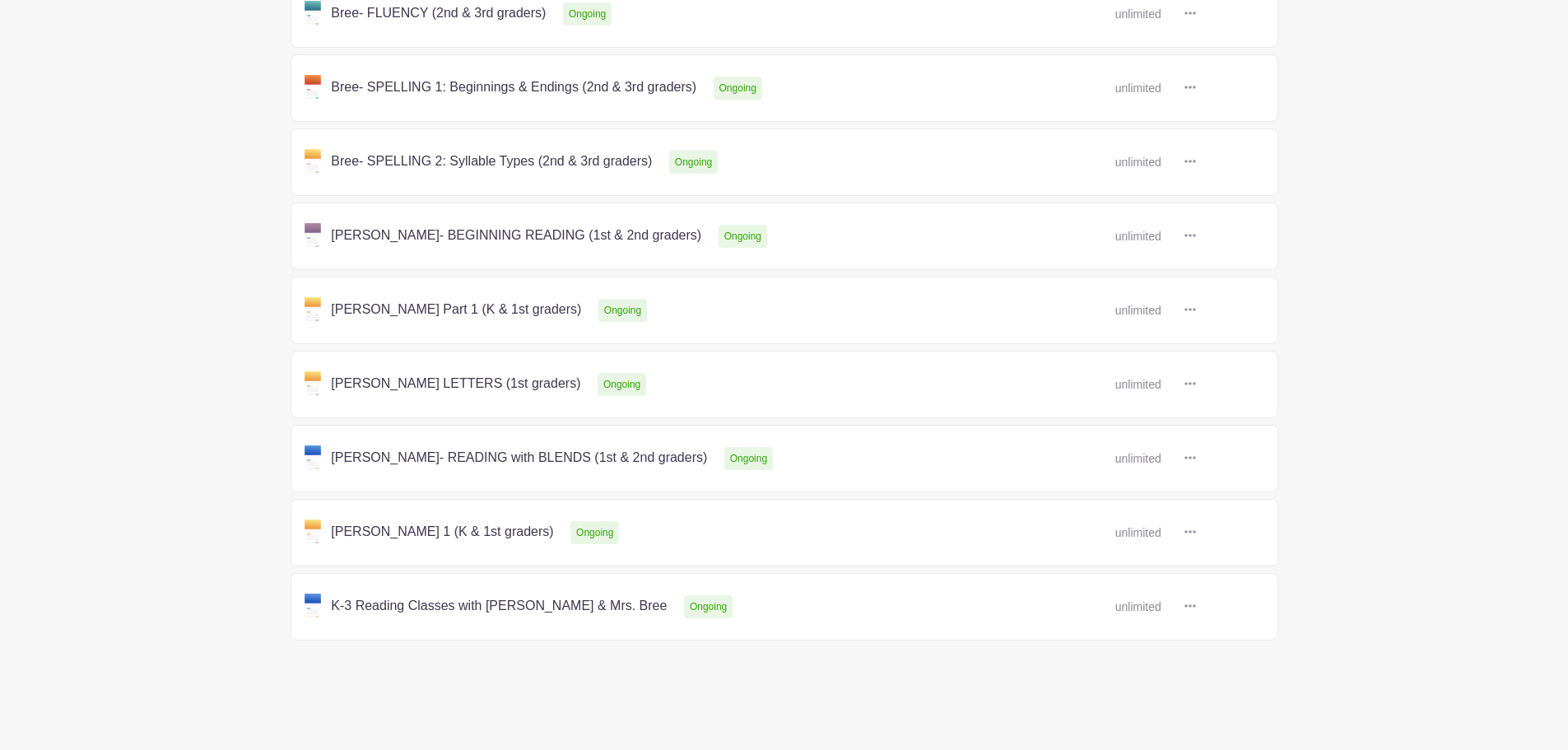
click at [1196, 533] on link at bounding box center [1196, 533] width 0 height 0
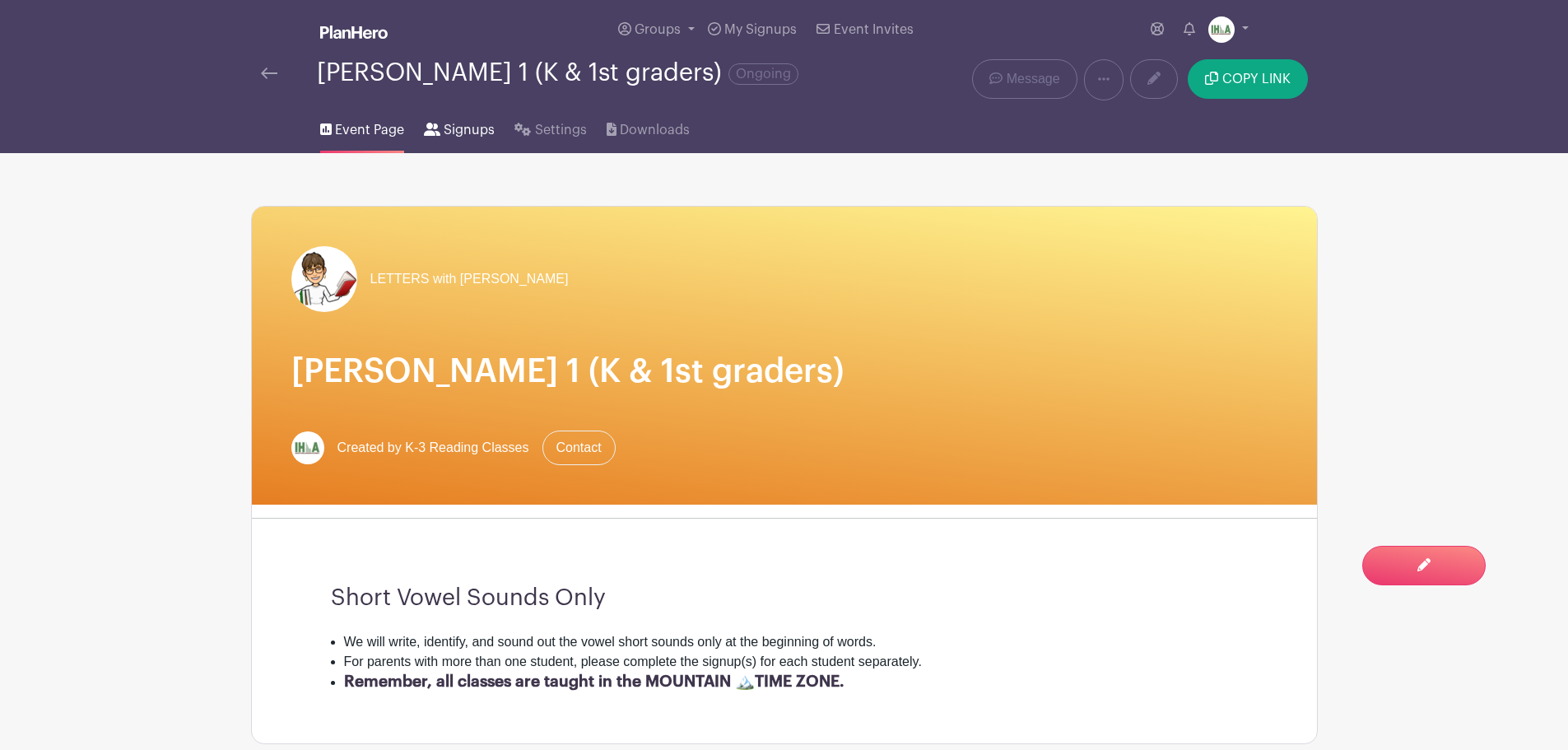
click at [463, 132] on span "Signups" at bounding box center [469, 130] width 51 height 20
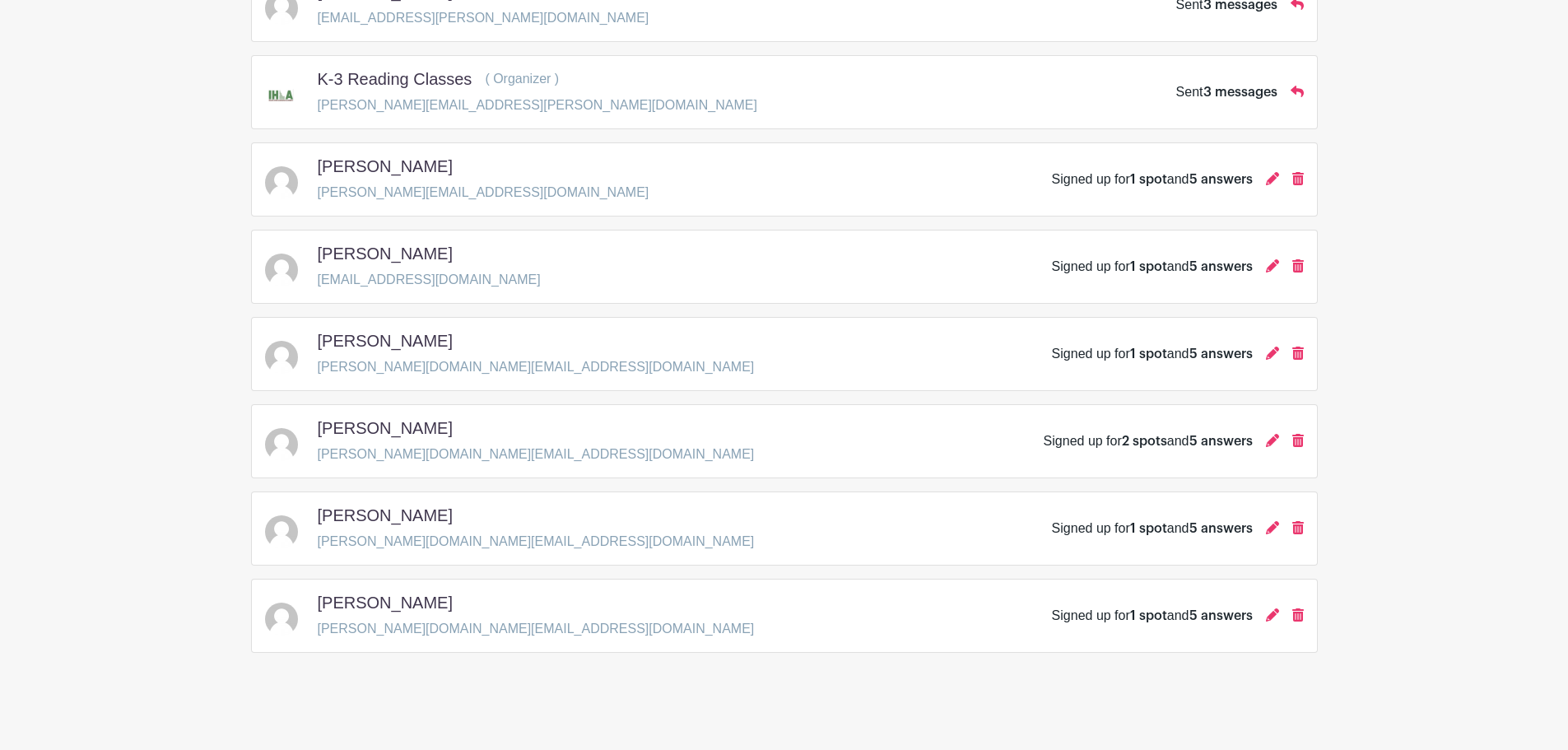
scroll to position [323, 0]
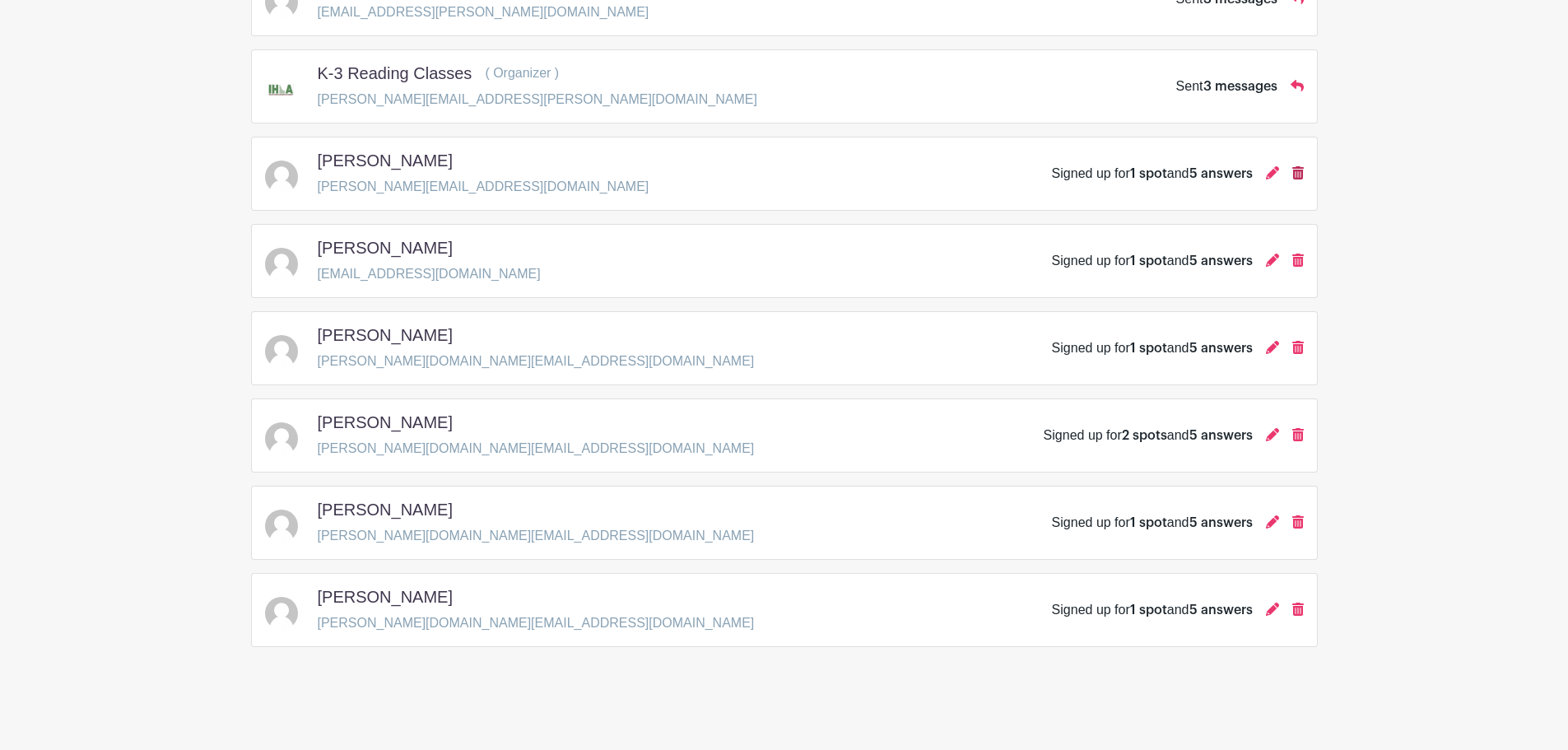
click at [1298, 176] on icon at bounding box center [1298, 172] width 12 height 13
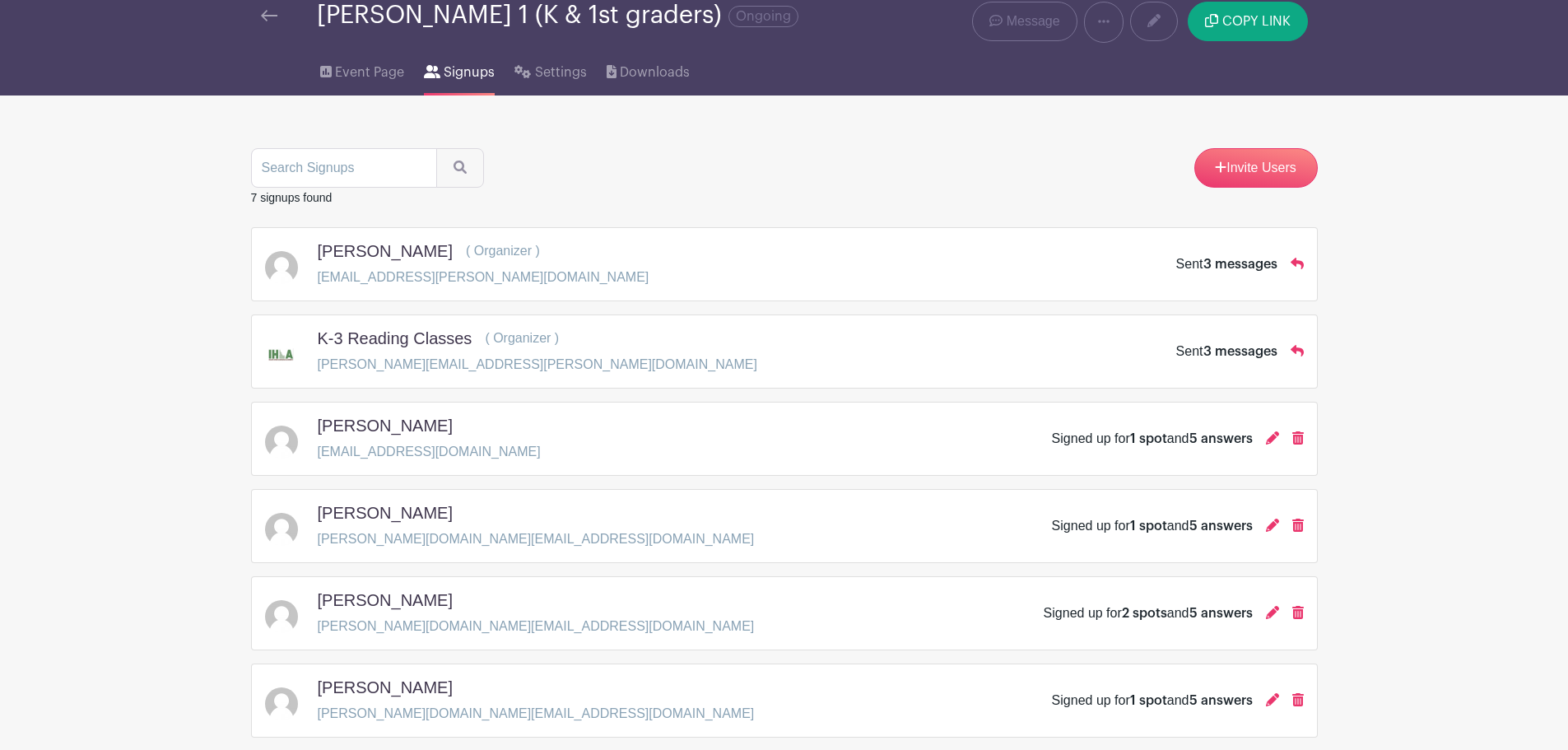
scroll to position [0, 0]
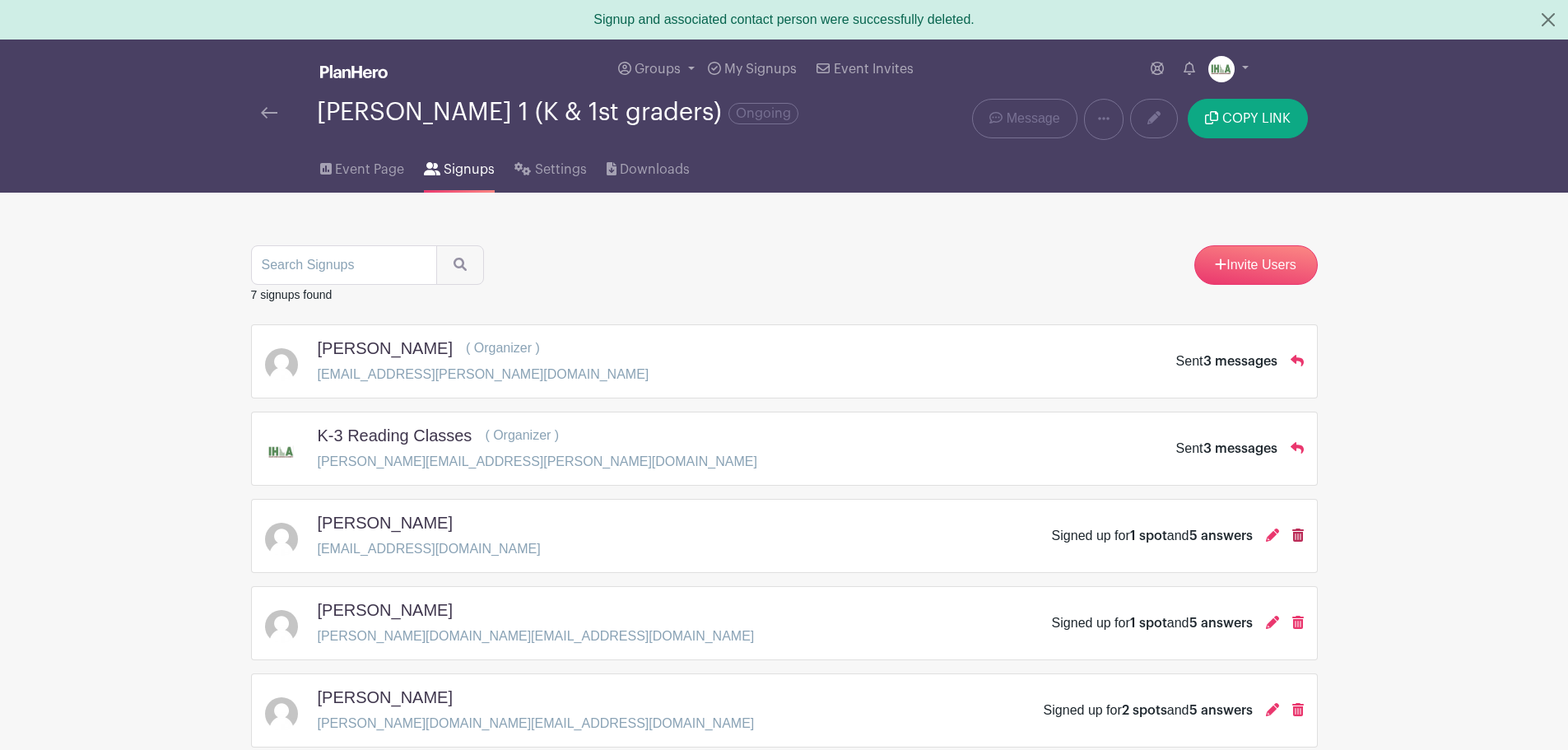
click at [1300, 533] on icon at bounding box center [1298, 535] width 12 height 13
click at [1298, 535] on icon at bounding box center [1298, 535] width 12 height 13
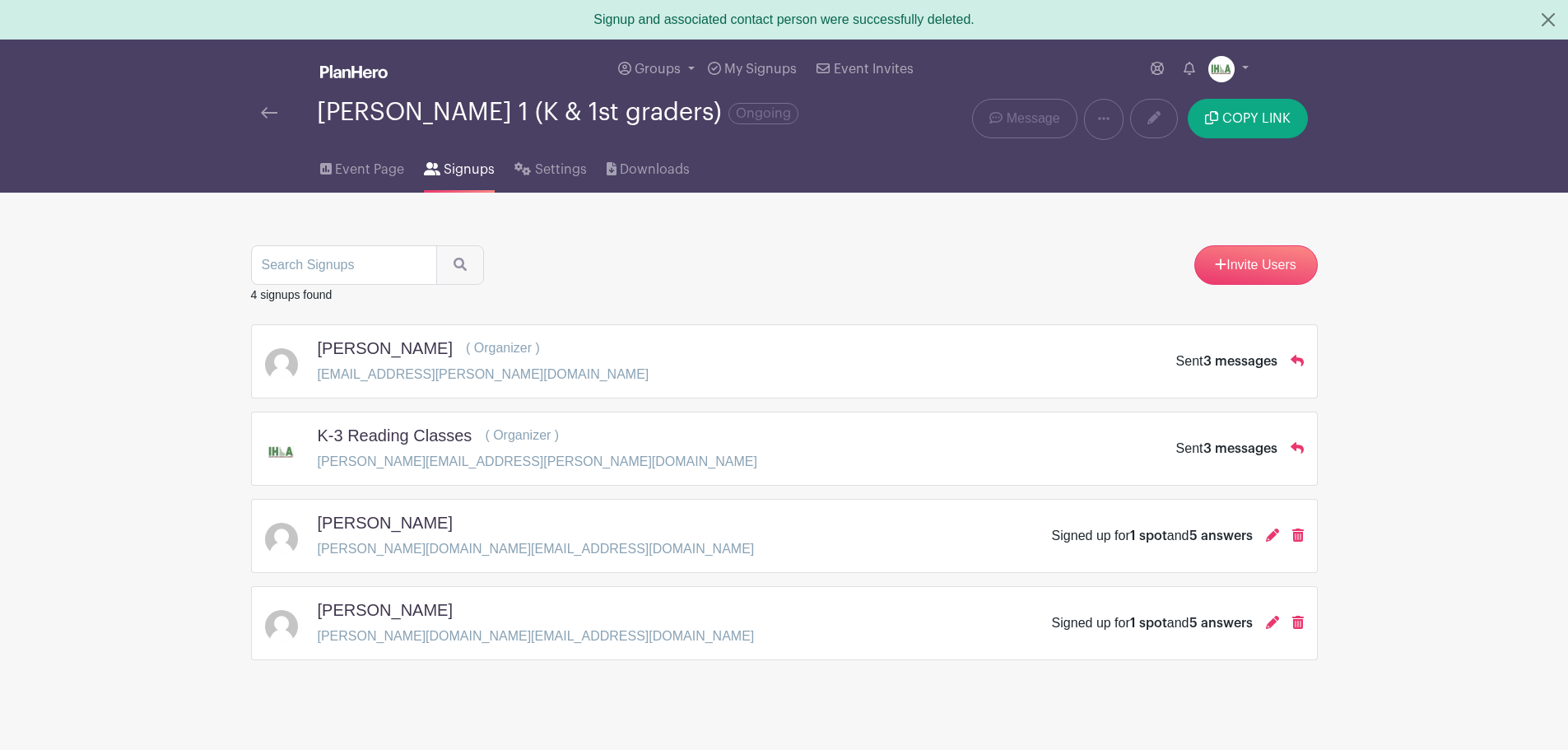
click at [1298, 535] on icon at bounding box center [1298, 535] width 12 height 13
click at [1302, 538] on icon at bounding box center [1304, 535] width 12 height 13
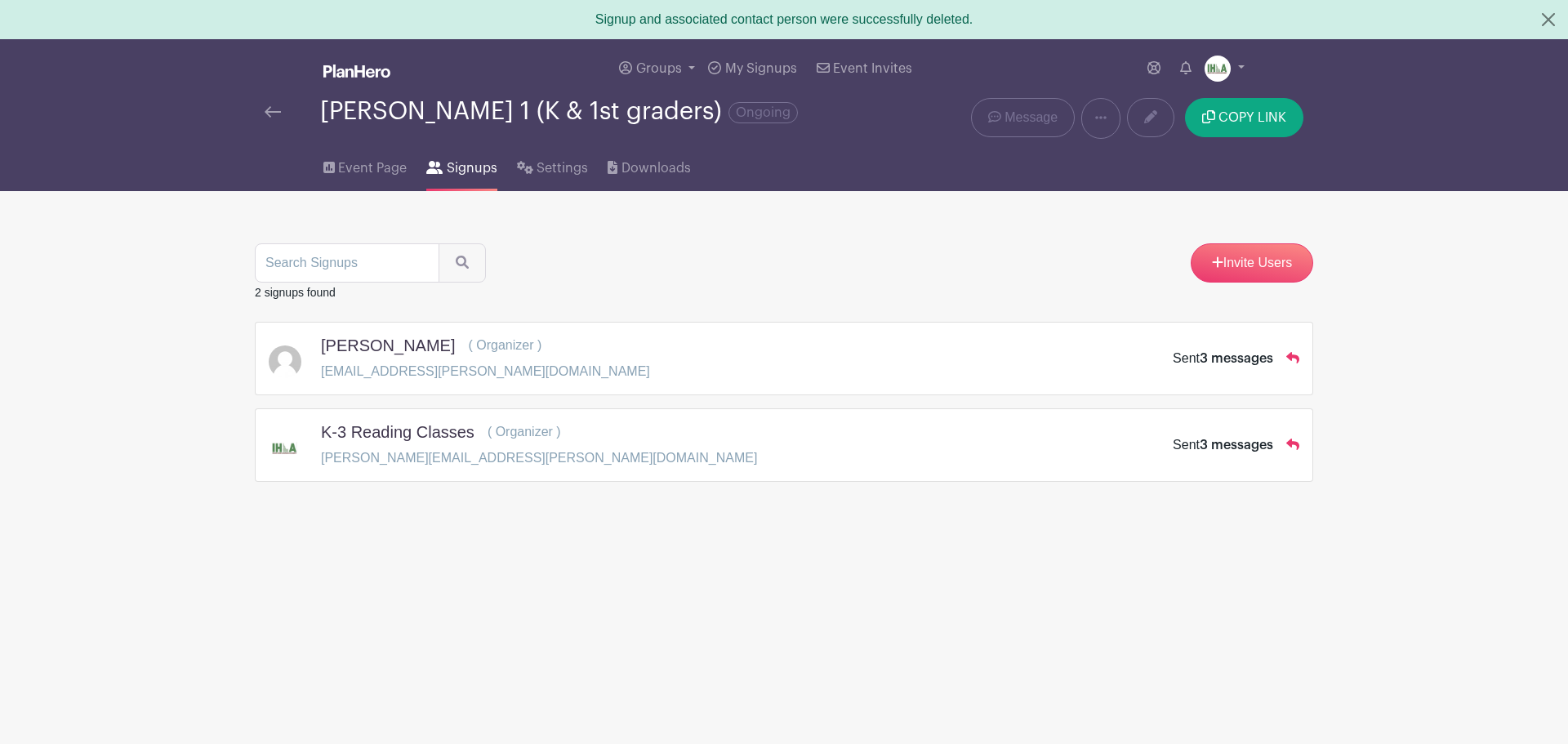
click at [269, 111] on img at bounding box center [272, 112] width 17 height 12
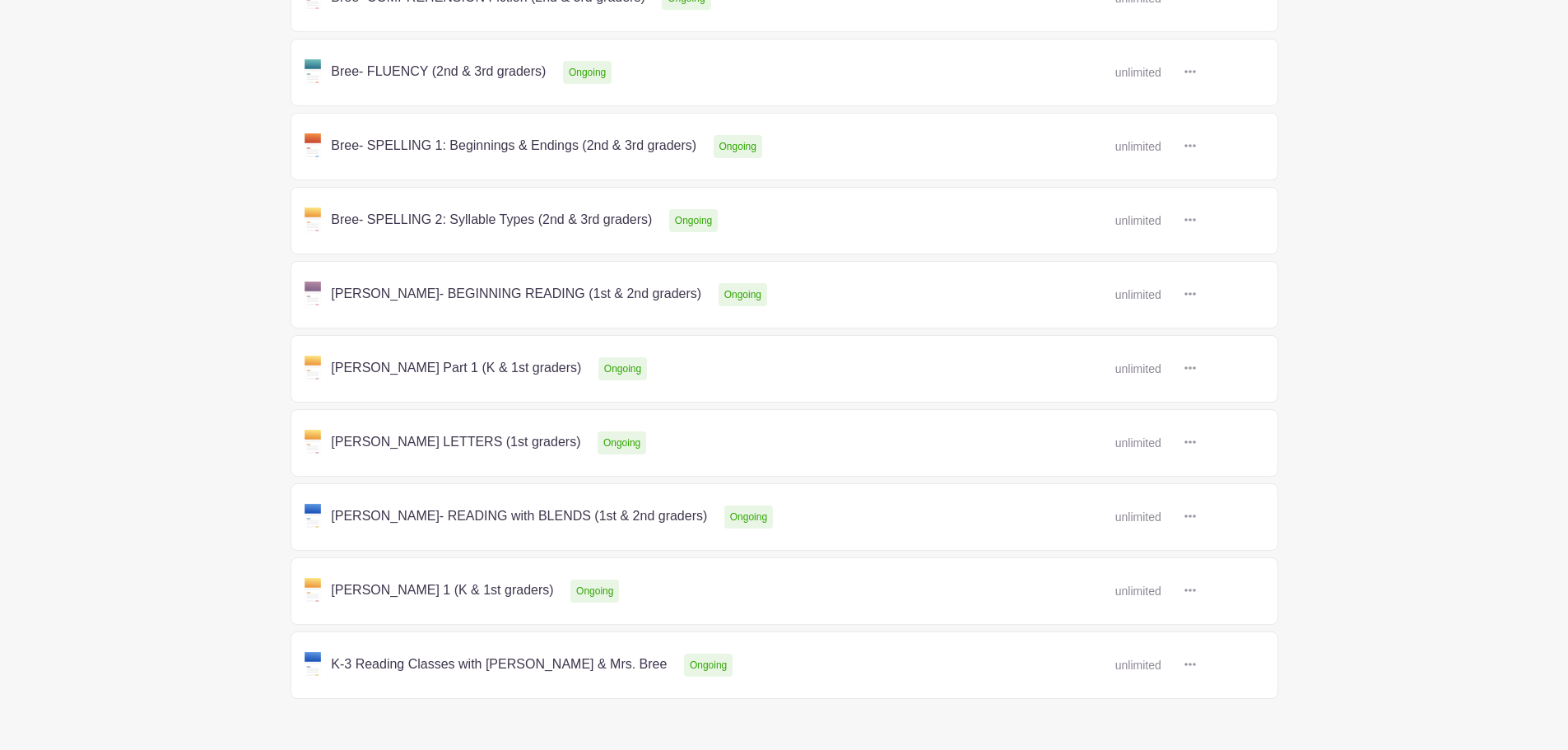
scroll to position [555, 0]
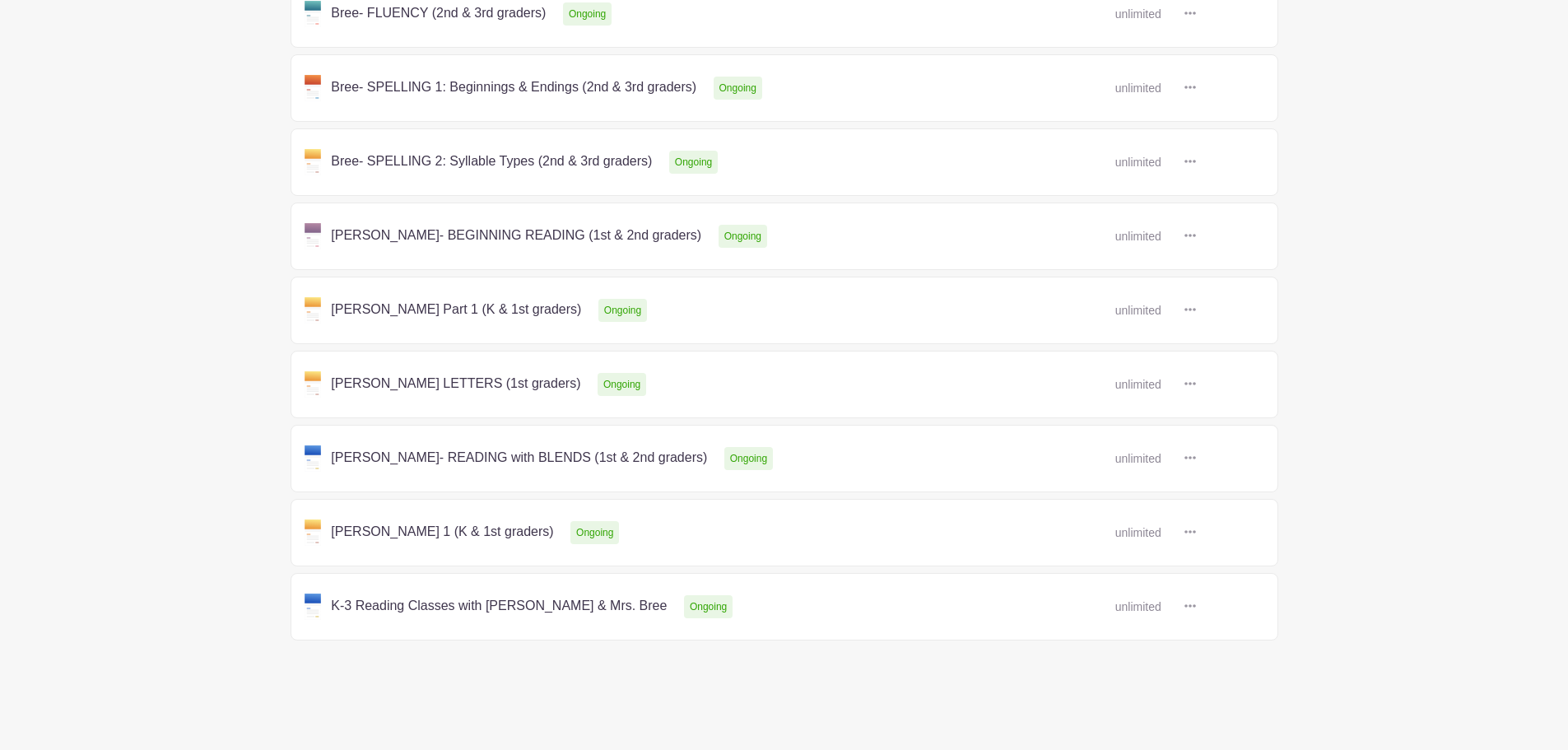
click at [1196, 533] on link at bounding box center [1196, 533] width 0 height 0
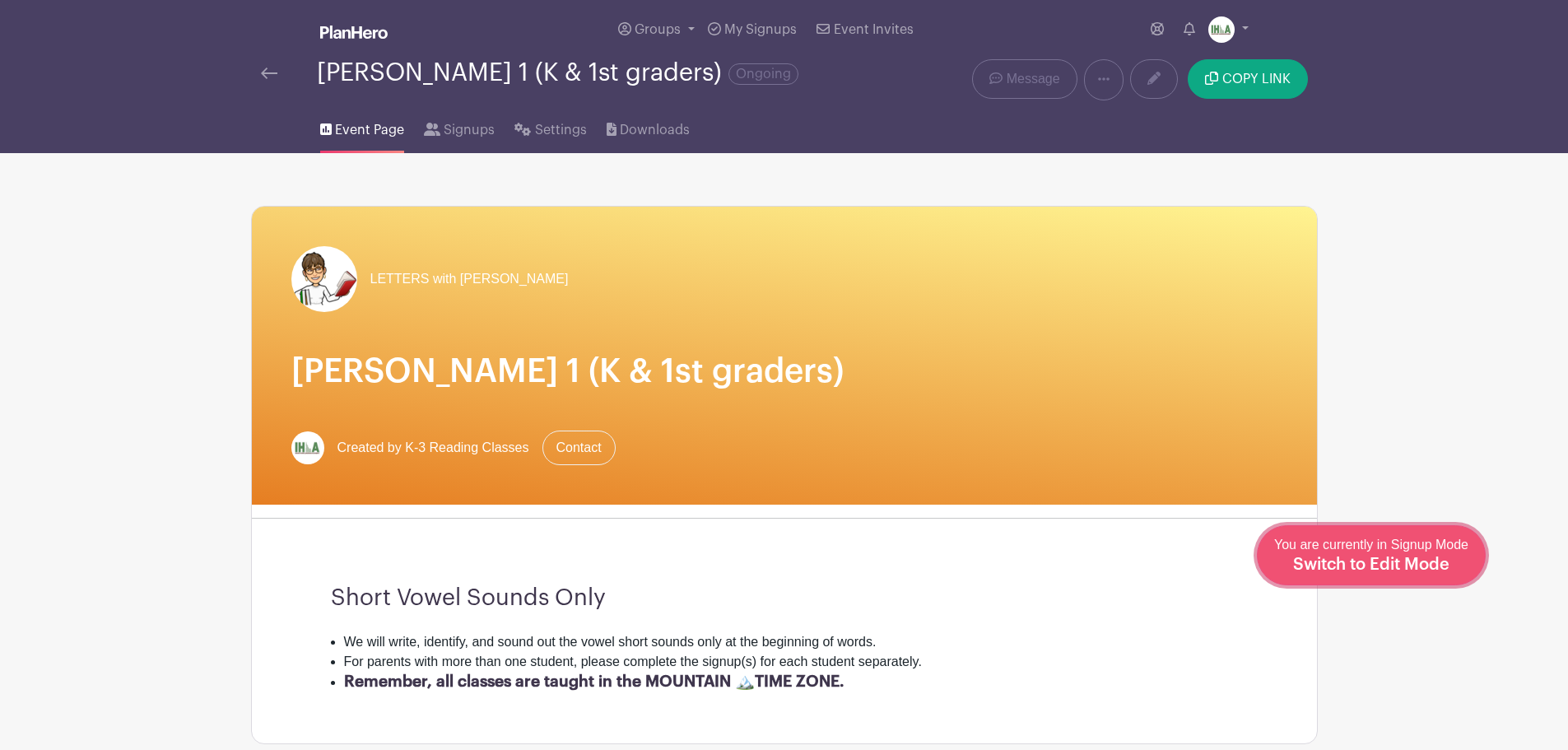
click at [1434, 561] on span "Switch to Edit Mode" at bounding box center [1371, 564] width 157 height 17
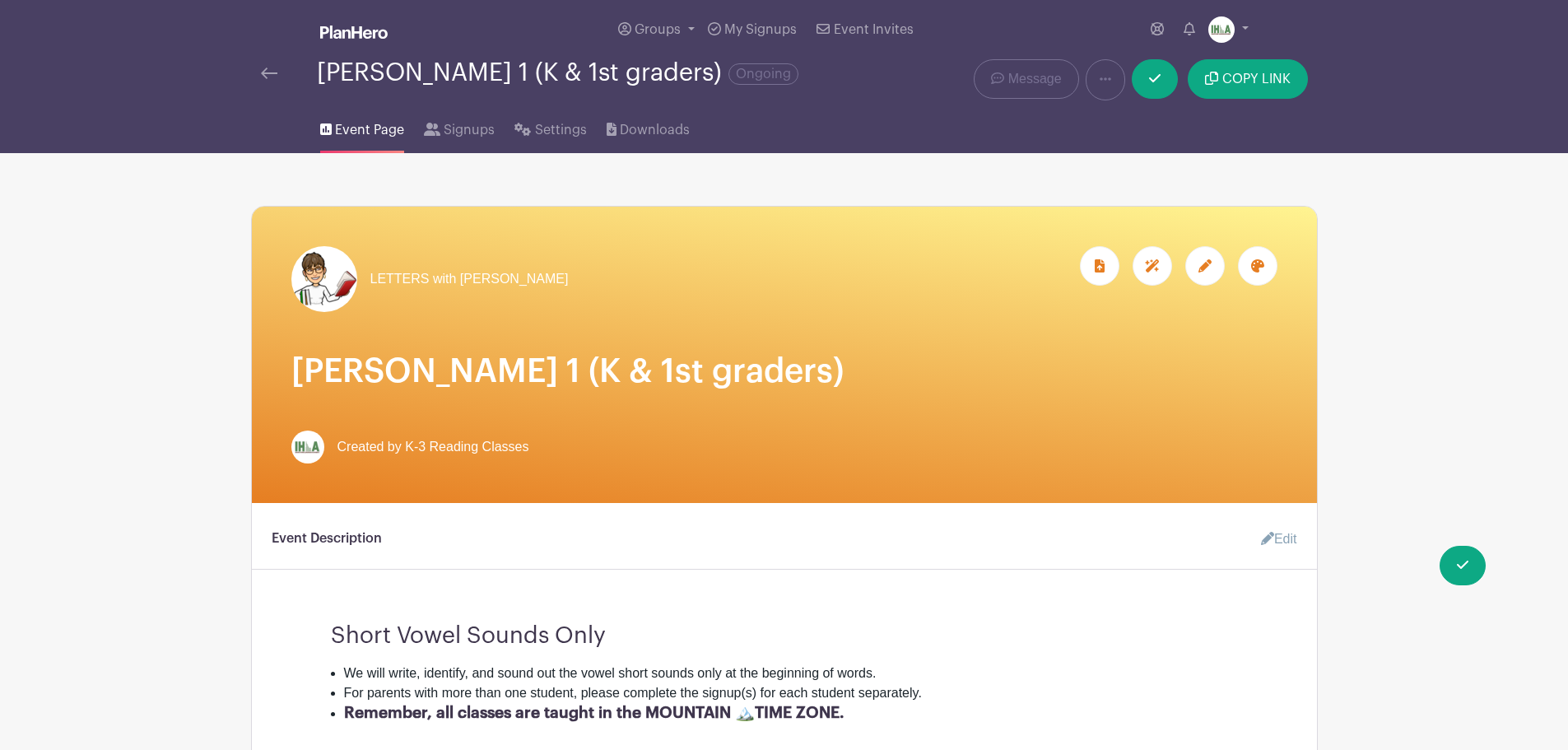
click at [1275, 536] on link "Edit" at bounding box center [1271, 539] width 49 height 33
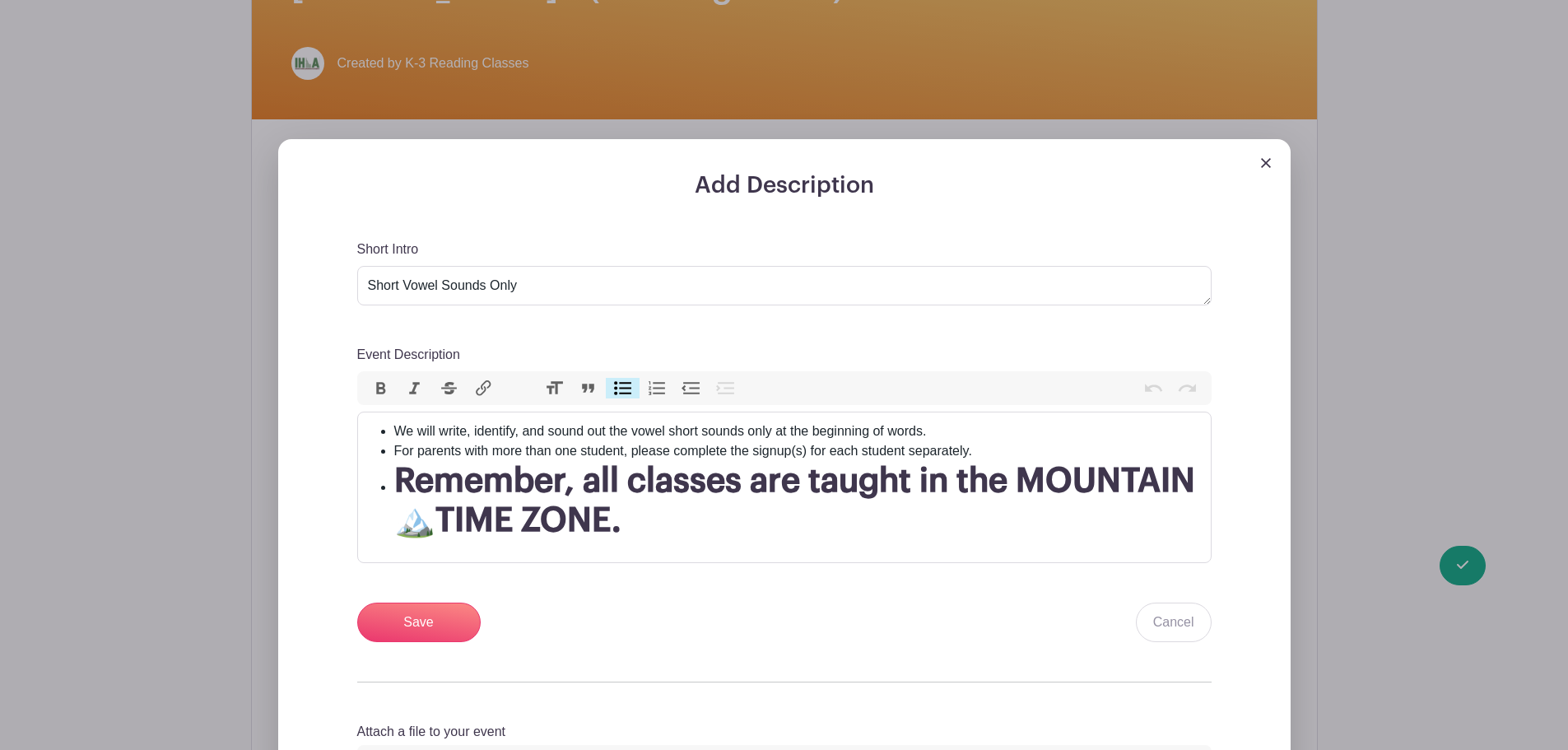
scroll to position [385, 0]
click at [496, 452] on li "For parents with more than one student, please complete the signup(s) for each …" at bounding box center [798, 450] width 807 height 20
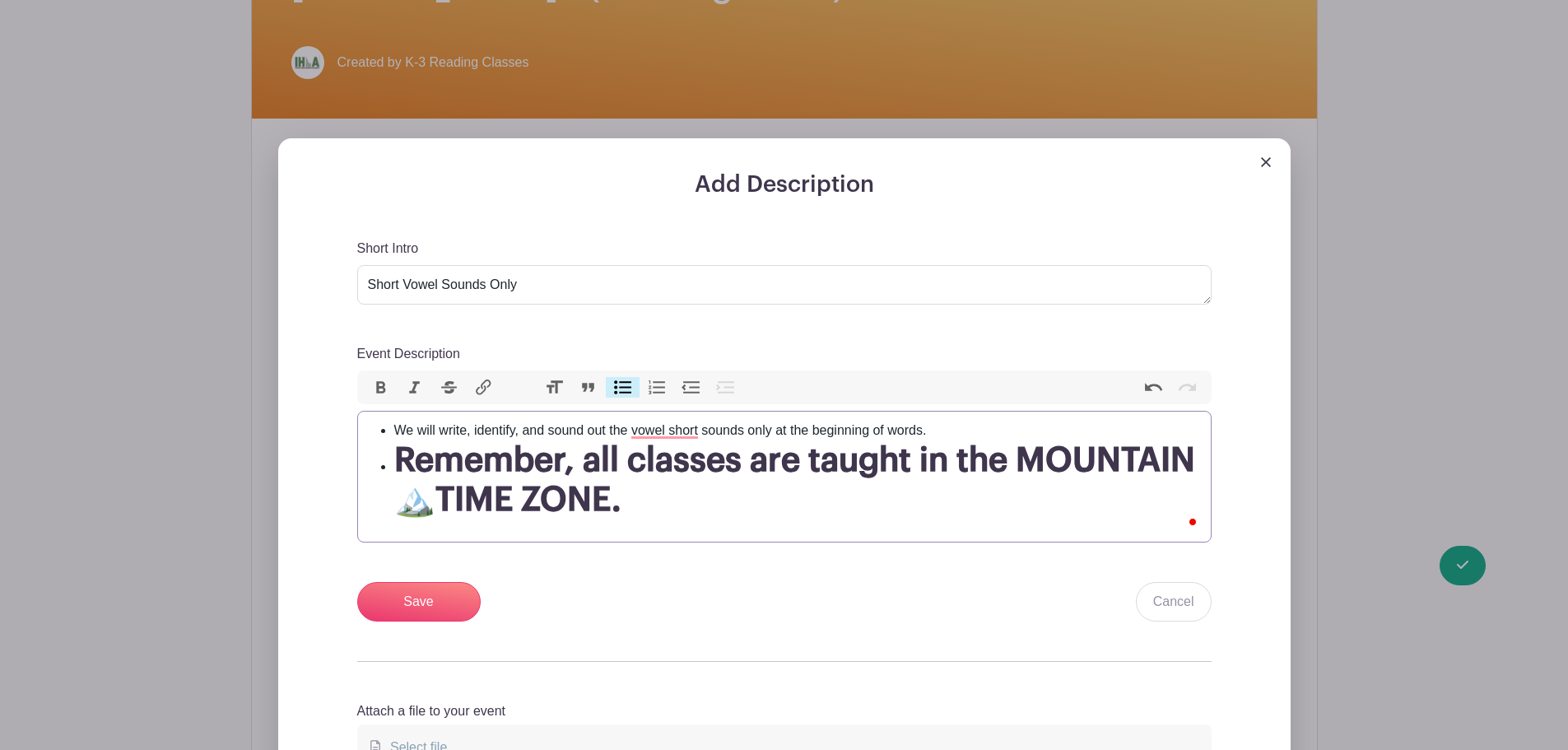
type trix-editor "<ul><li>We will write, identify, and sound out the vowel short sounds only at t…"
click at [407, 602] on input "Save" at bounding box center [419, 601] width 123 height 39
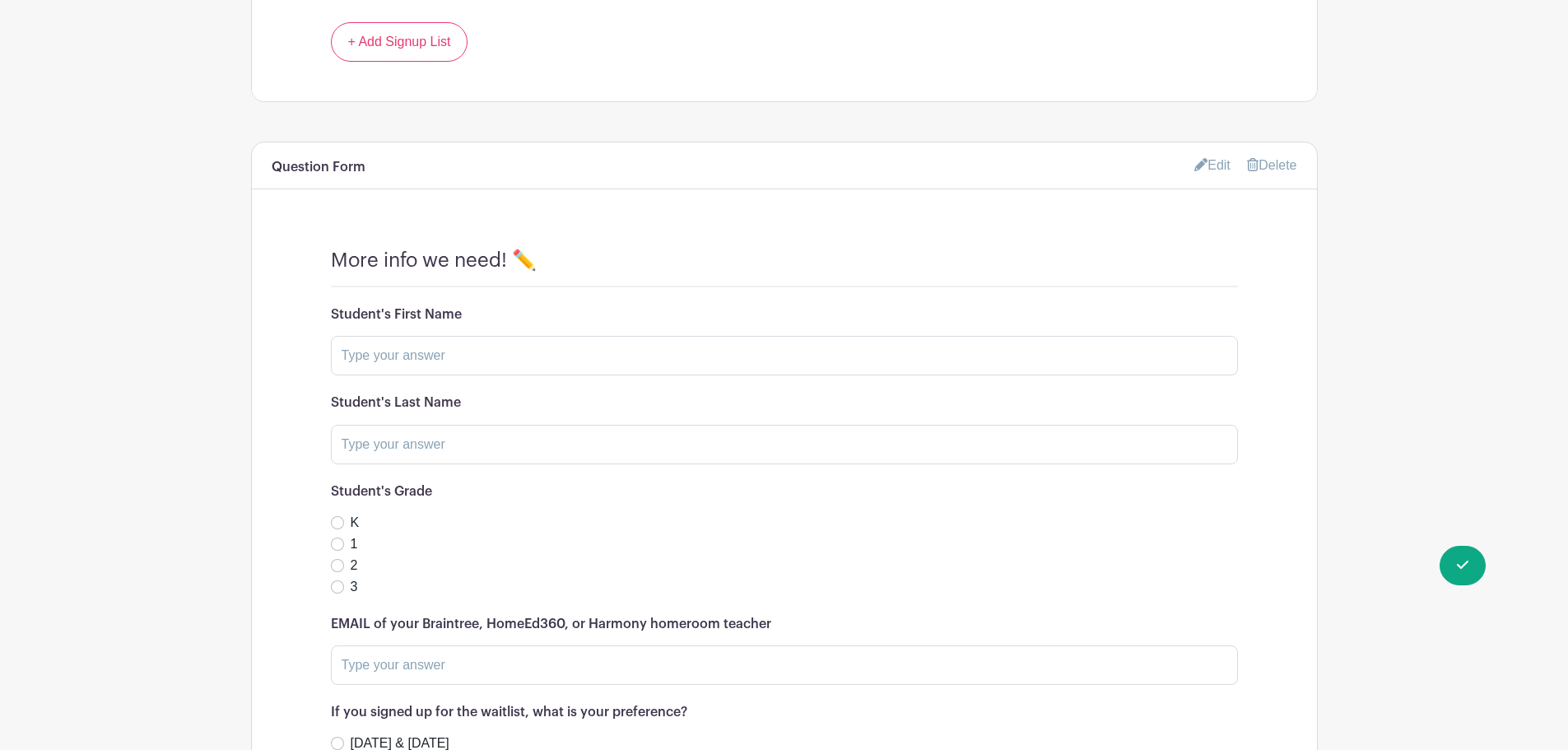
scroll to position [1476, 0]
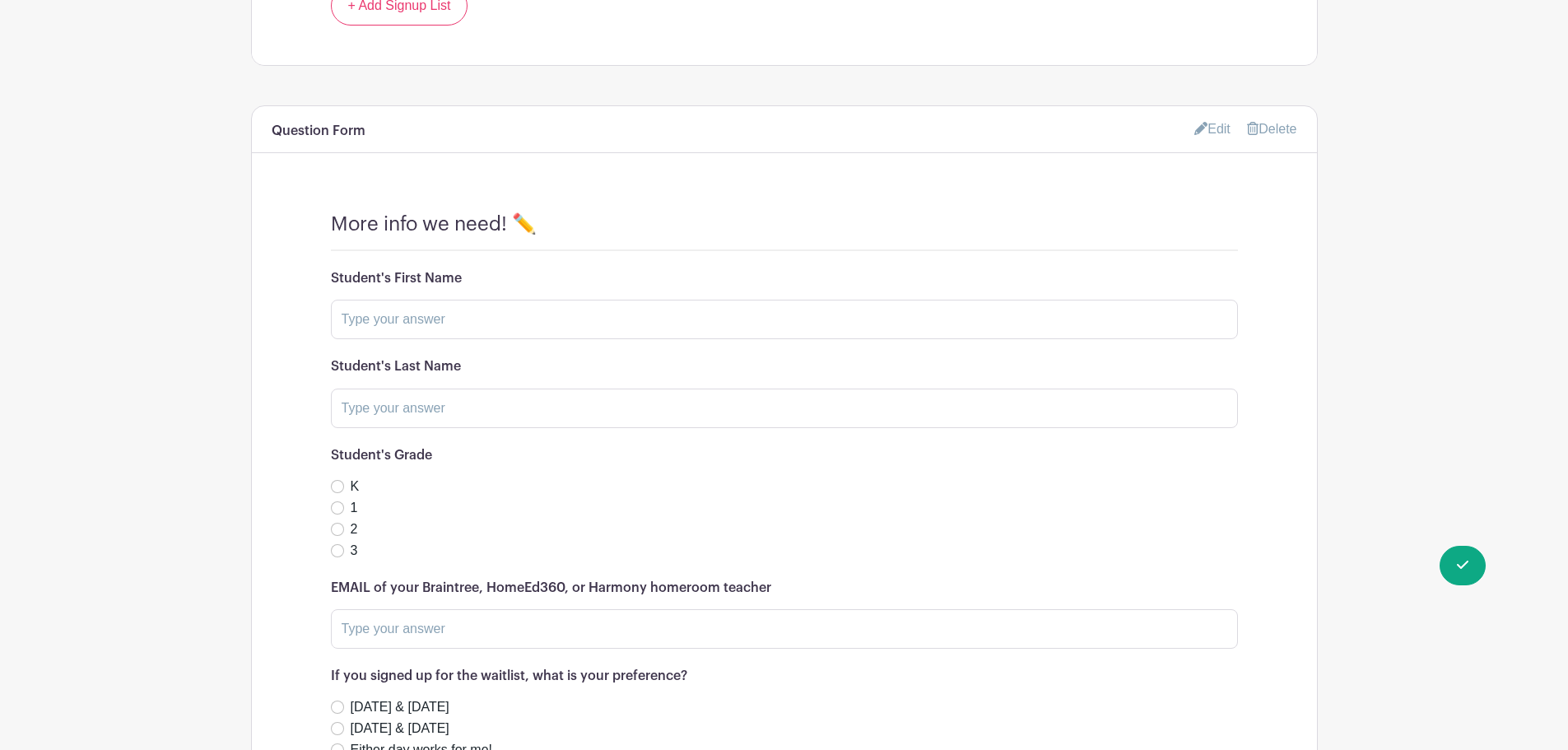
click at [1210, 126] on link "Edit" at bounding box center [1212, 129] width 36 height 27
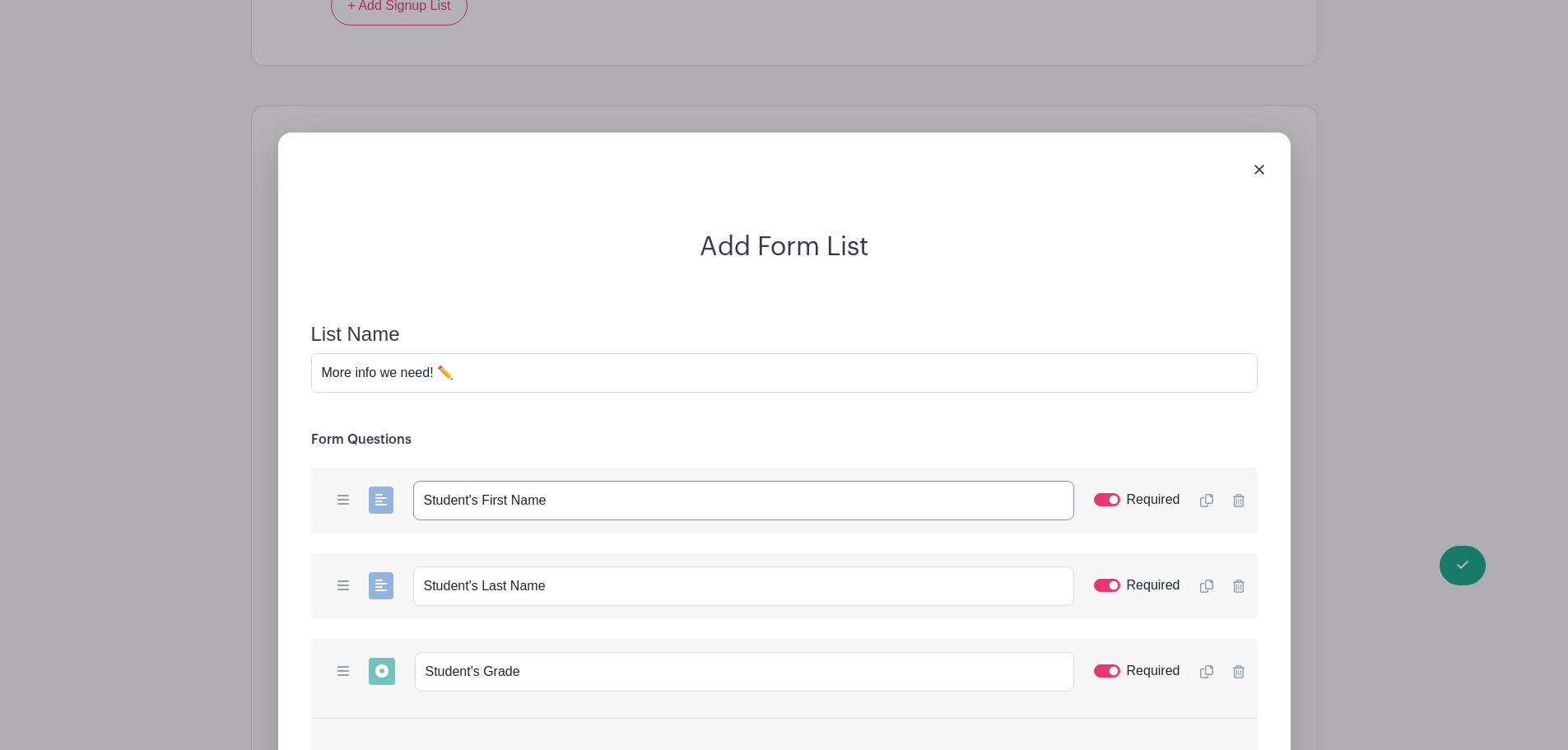
click at [556, 504] on input "Student's First Name" at bounding box center [743, 500] width 661 height 39
click at [643, 501] on input "Student's First Name (or NAMES if" at bounding box center [743, 500] width 661 height 39
type input "Student's First Name (or NAMES if enrolling multiple students)"
click at [603, 585] on input "Student's Last Name" at bounding box center [743, 586] width 661 height 39
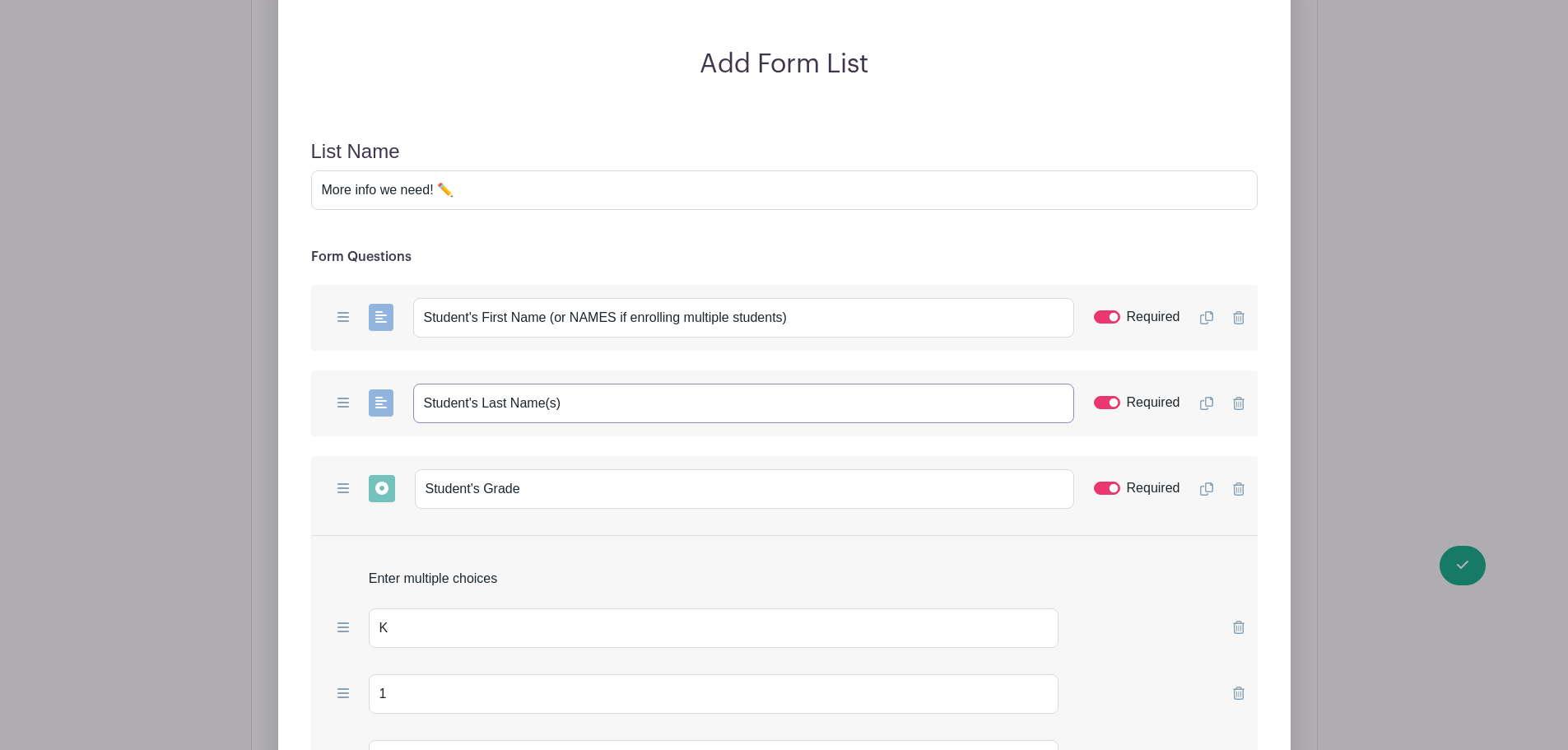
scroll to position [2052, 0]
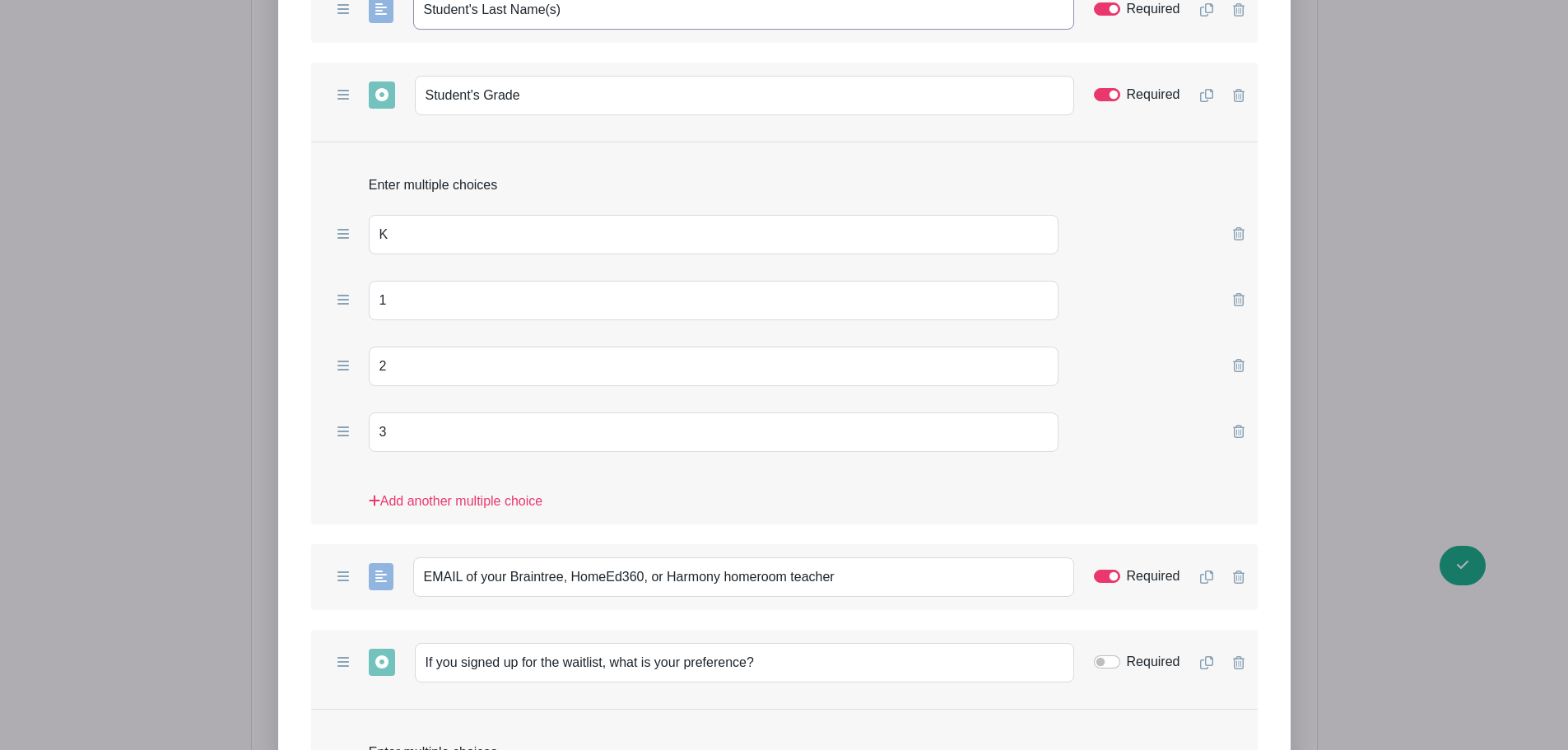
type input "Student's Last Name(s)"
click at [1205, 98] on icon at bounding box center [1205, 95] width 13 height 13
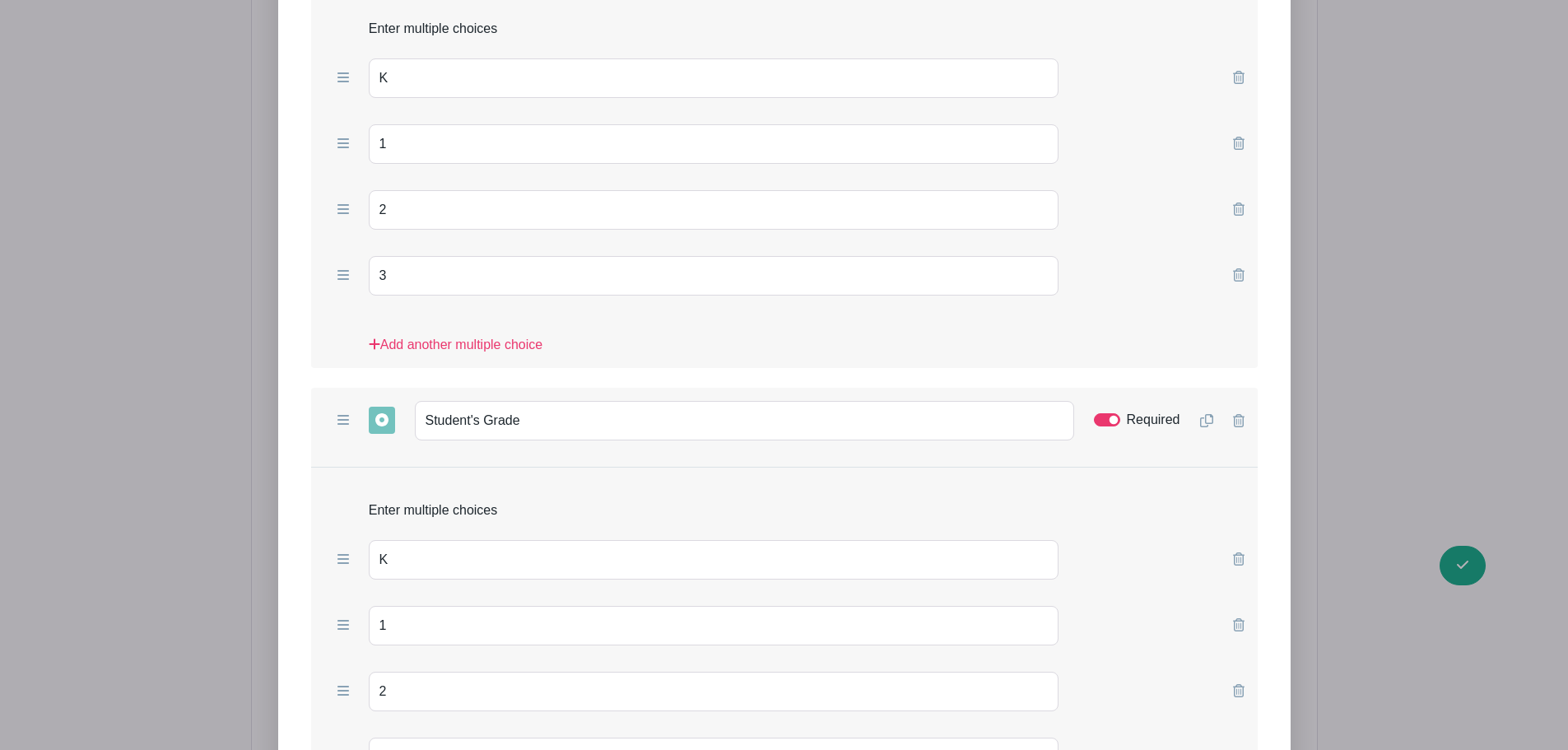
scroll to position [2245, 0]
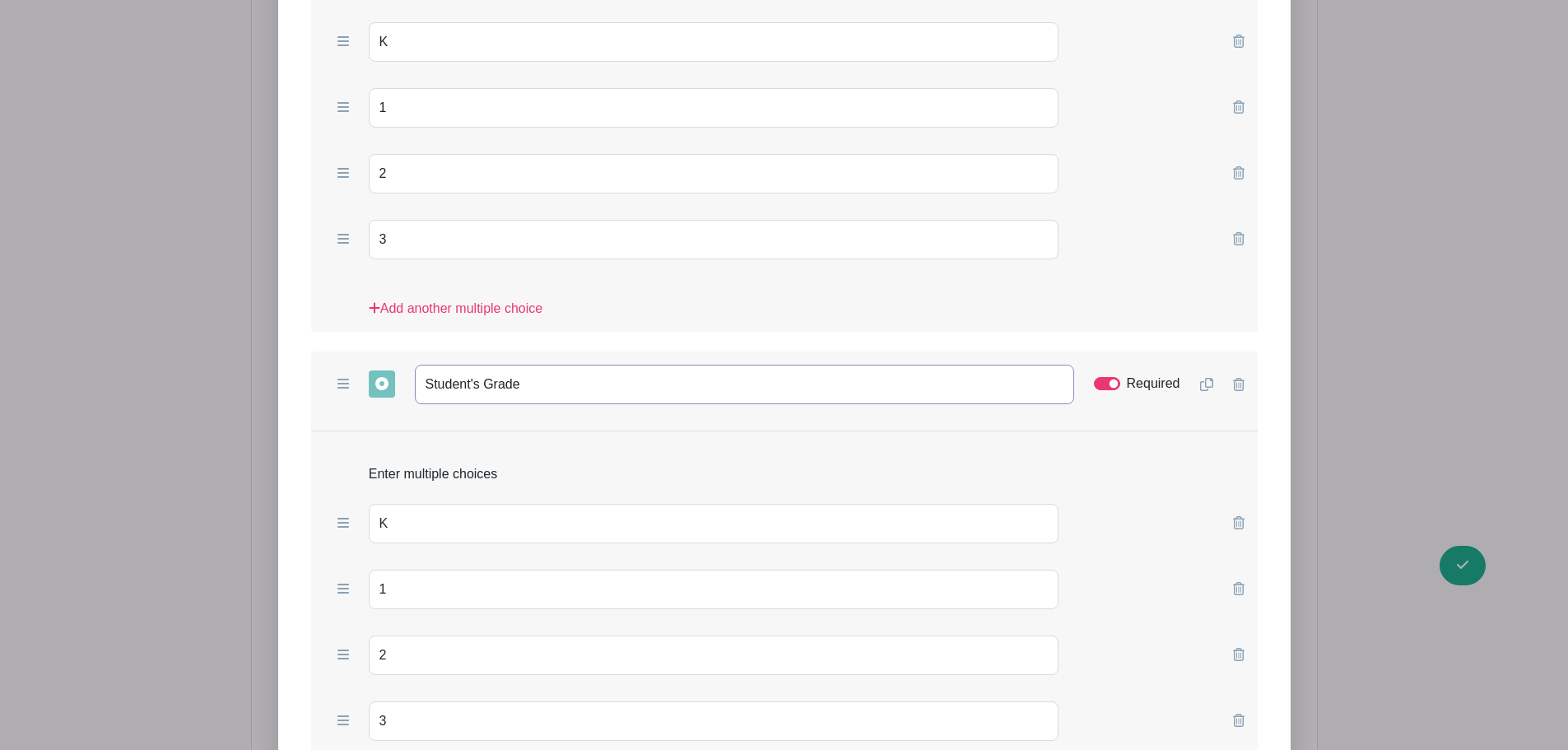
click at [555, 386] on input "Student's Grade" at bounding box center [744, 384] width 659 height 39
type input "Student's Grade (if enrolling 2 children)"
click at [1105, 382] on input "Required" at bounding box center [1106, 383] width 26 height 13
checkbox input "false"
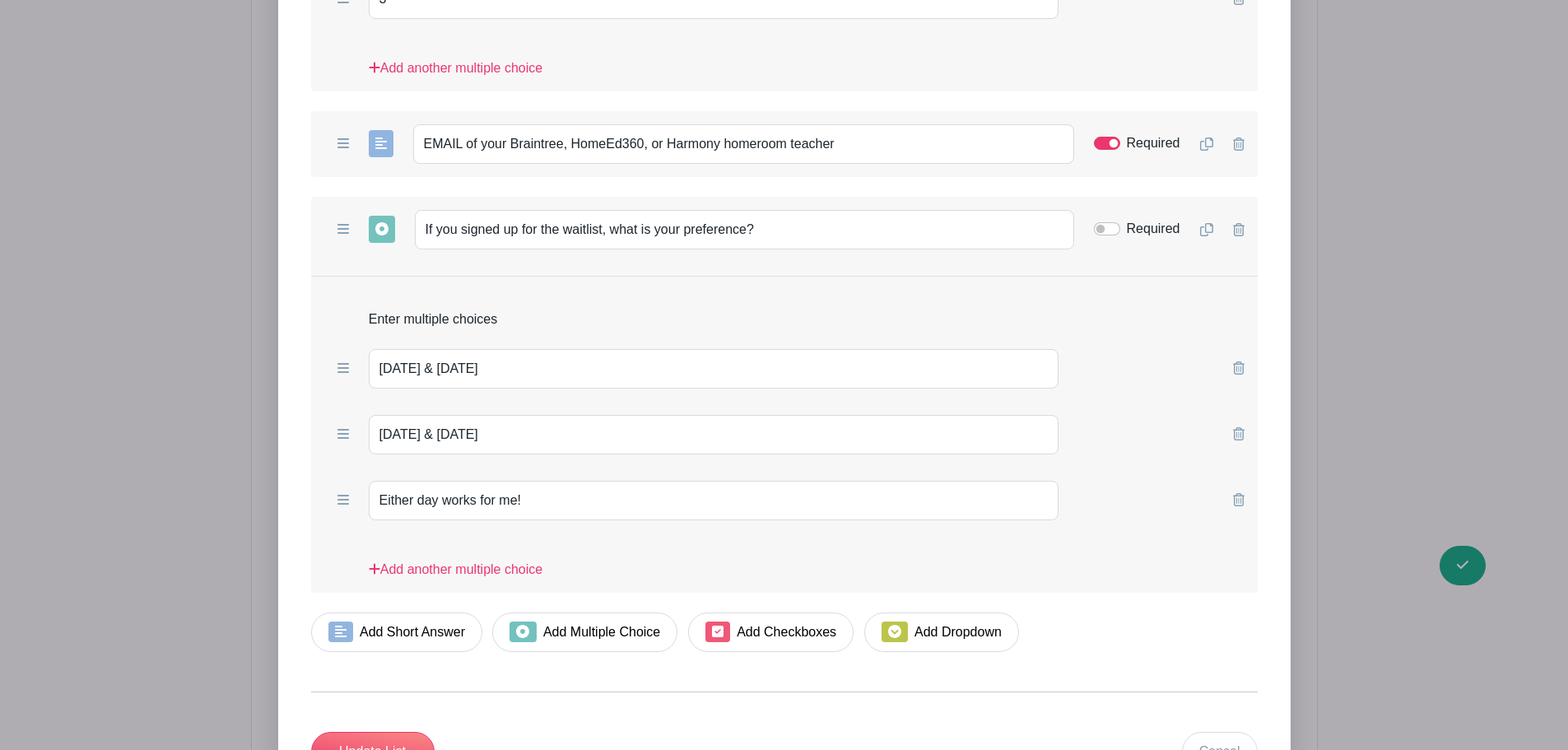
scroll to position [3013, 0]
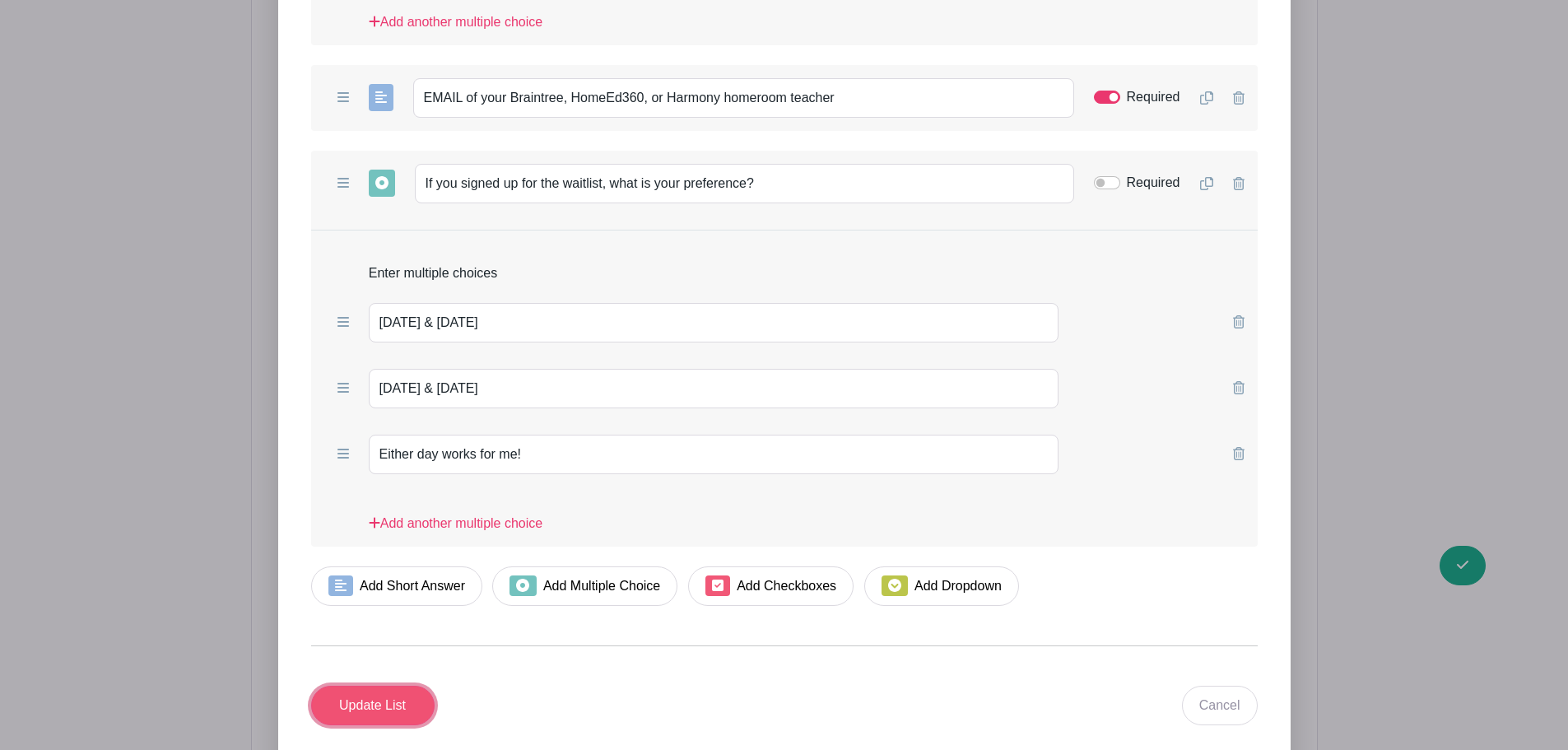
click at [346, 710] on input "Update List" at bounding box center [373, 705] width 123 height 39
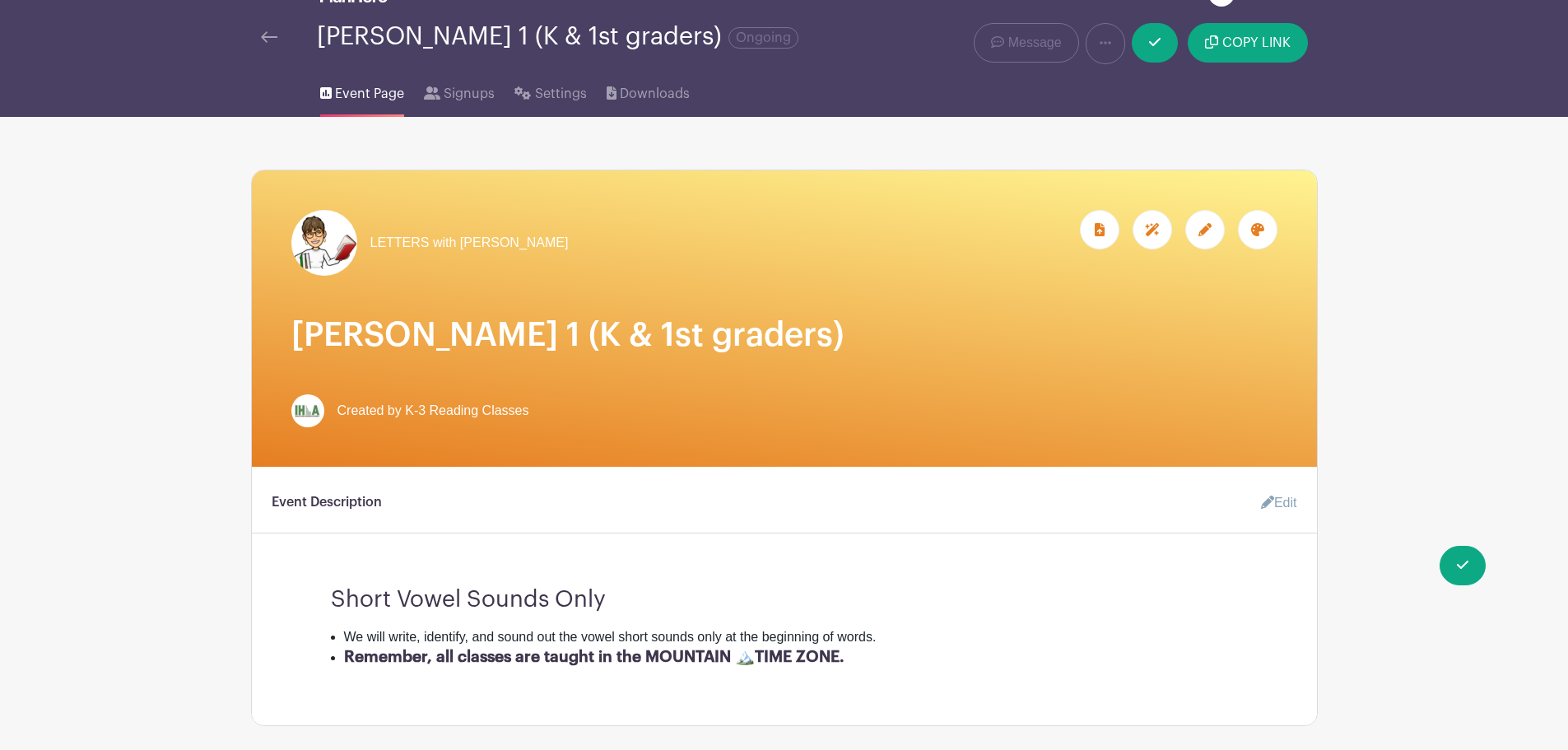
scroll to position [0, 0]
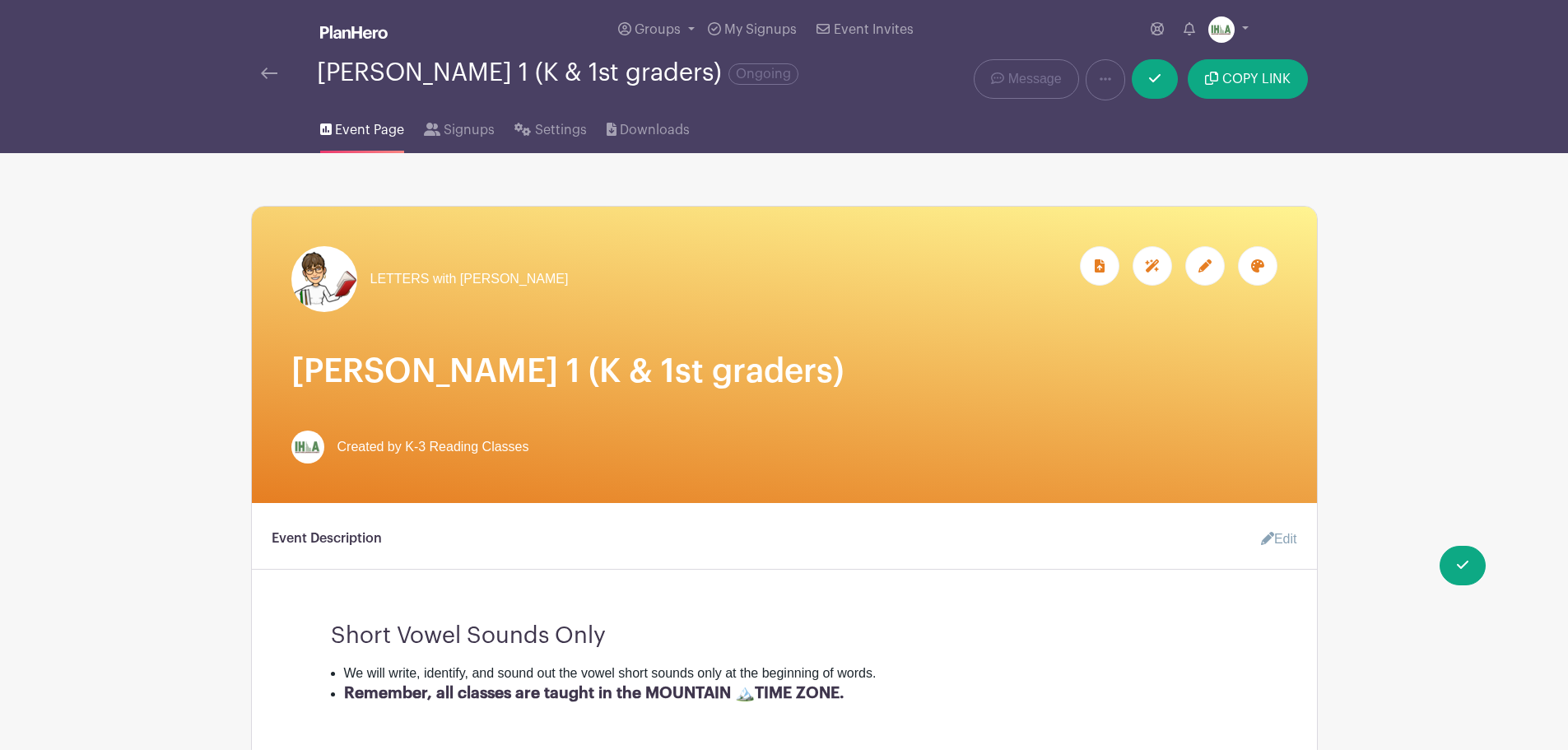
click at [264, 75] on img at bounding box center [268, 73] width 17 height 12
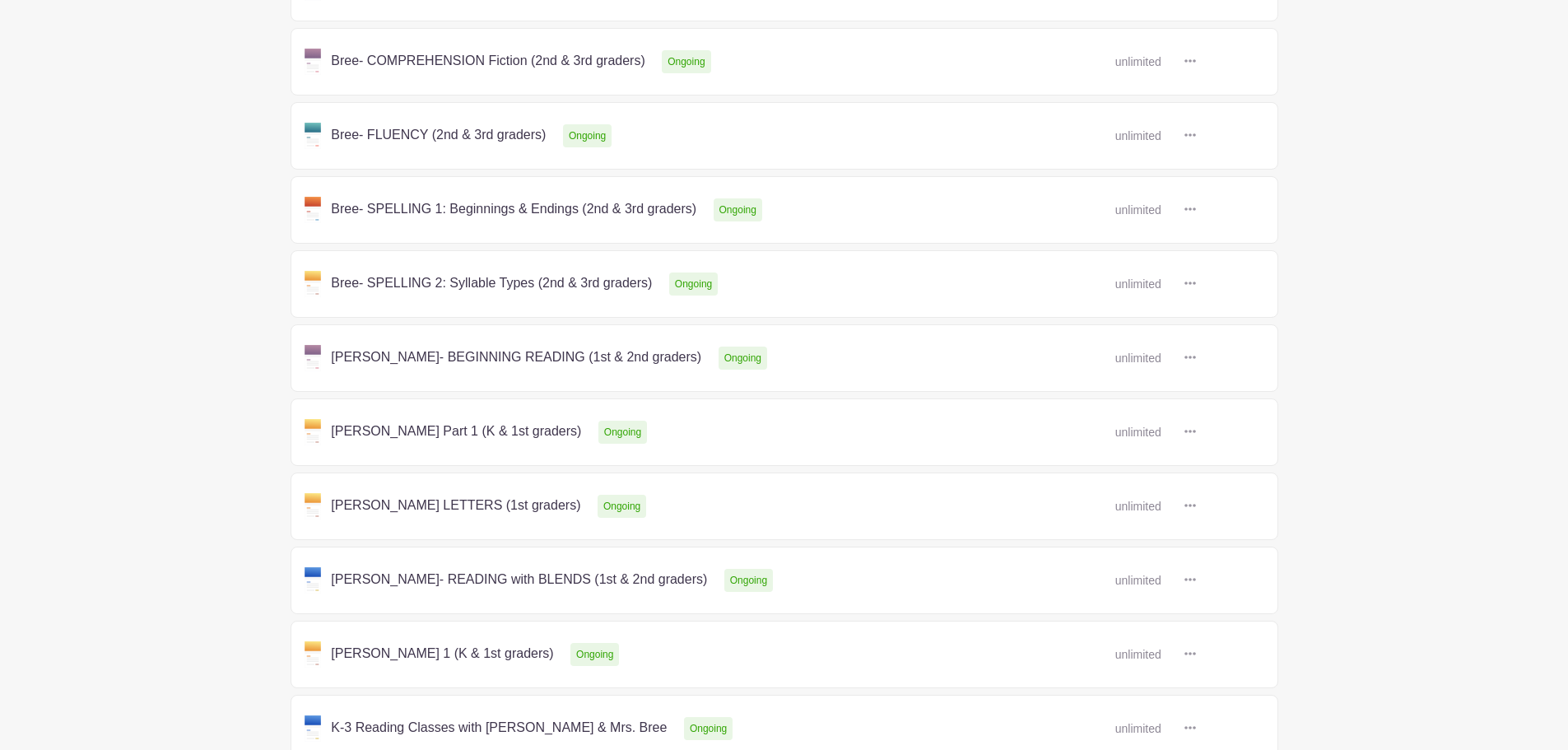
scroll to position [555, 0]
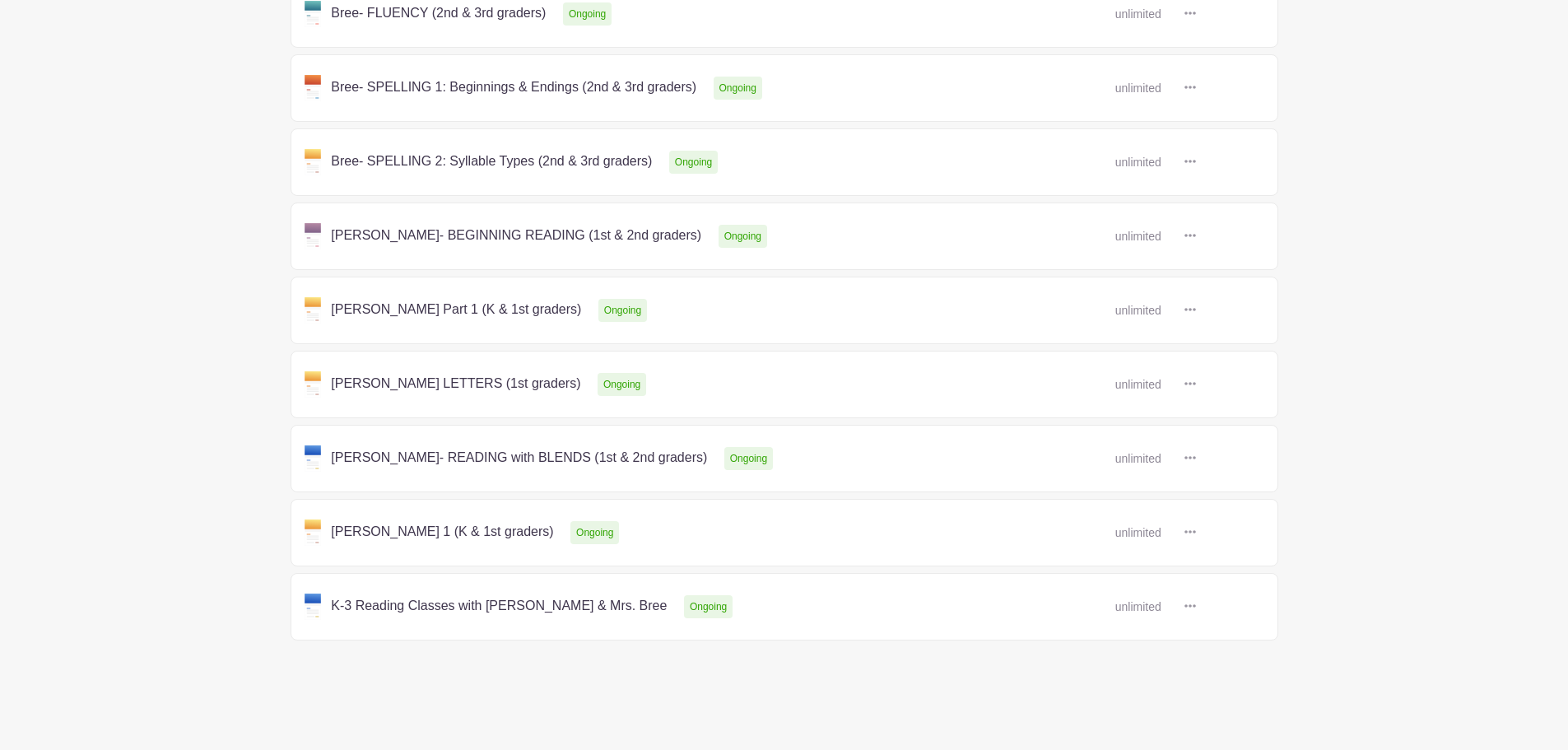
click at [1196, 458] on link at bounding box center [1196, 458] width 0 height 0
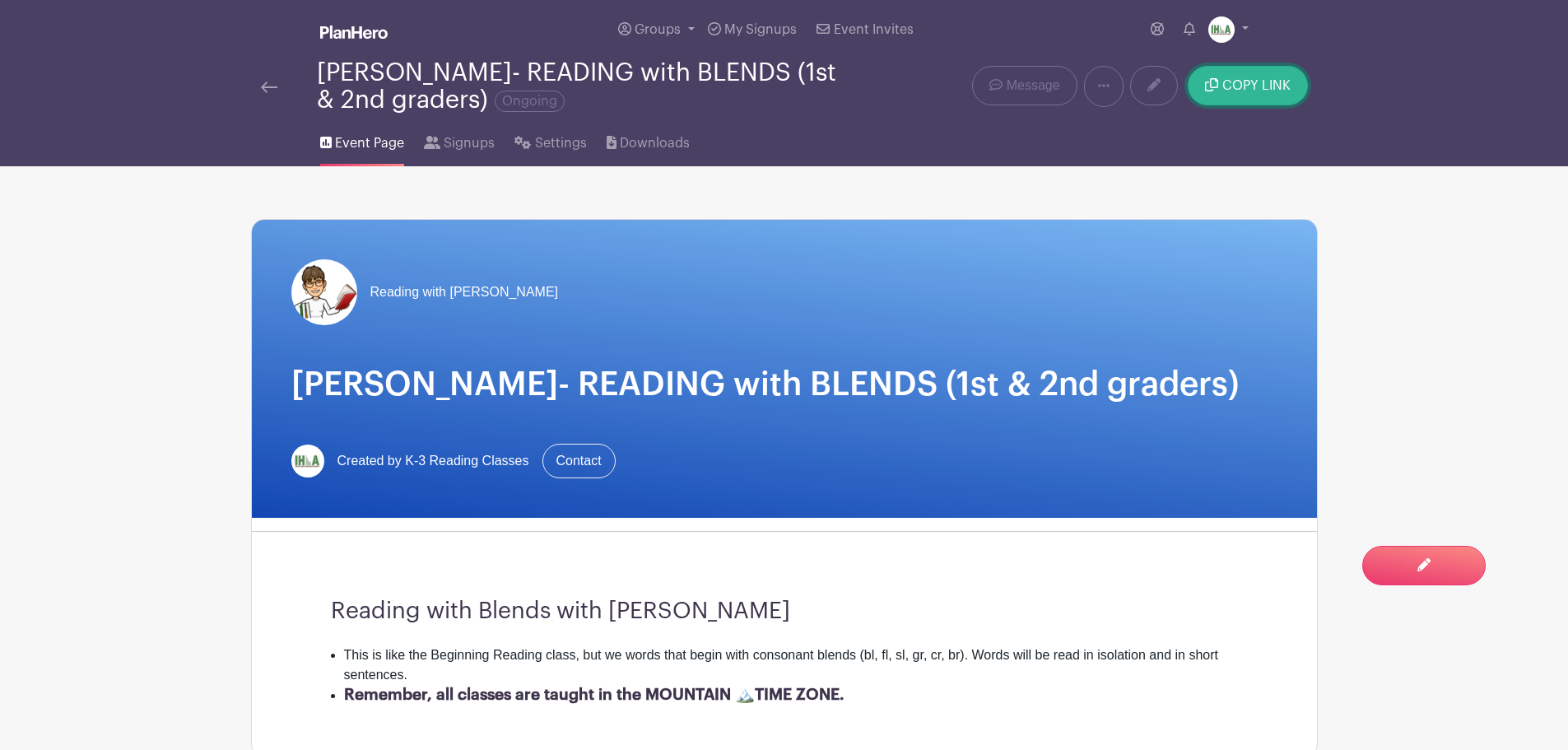
click at [1239, 84] on span "COPY LINK" at bounding box center [1256, 85] width 69 height 13
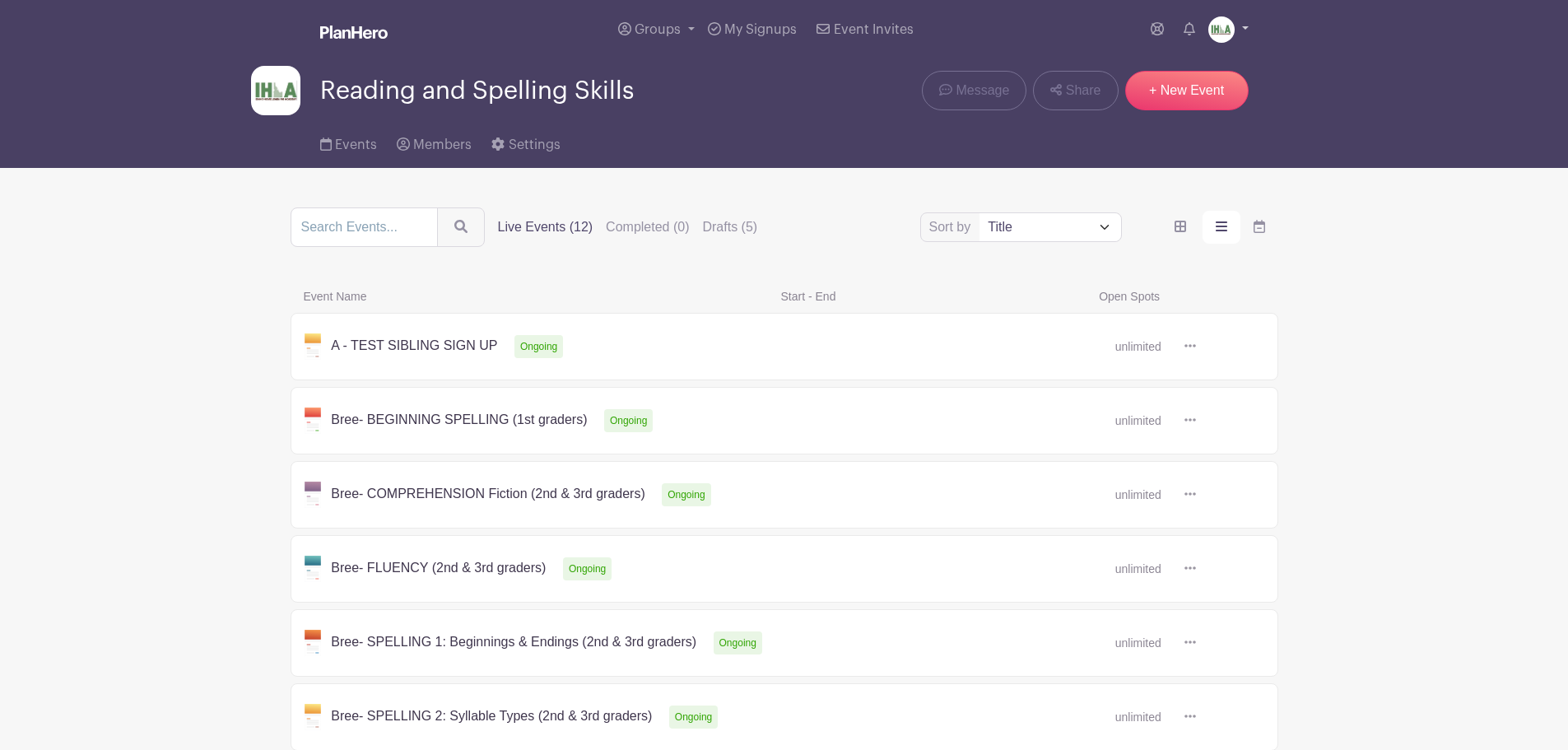
click at [1230, 33] on img at bounding box center [1221, 29] width 26 height 26
click at [1165, 106] on link "Logout" at bounding box center [1182, 109] width 130 height 26
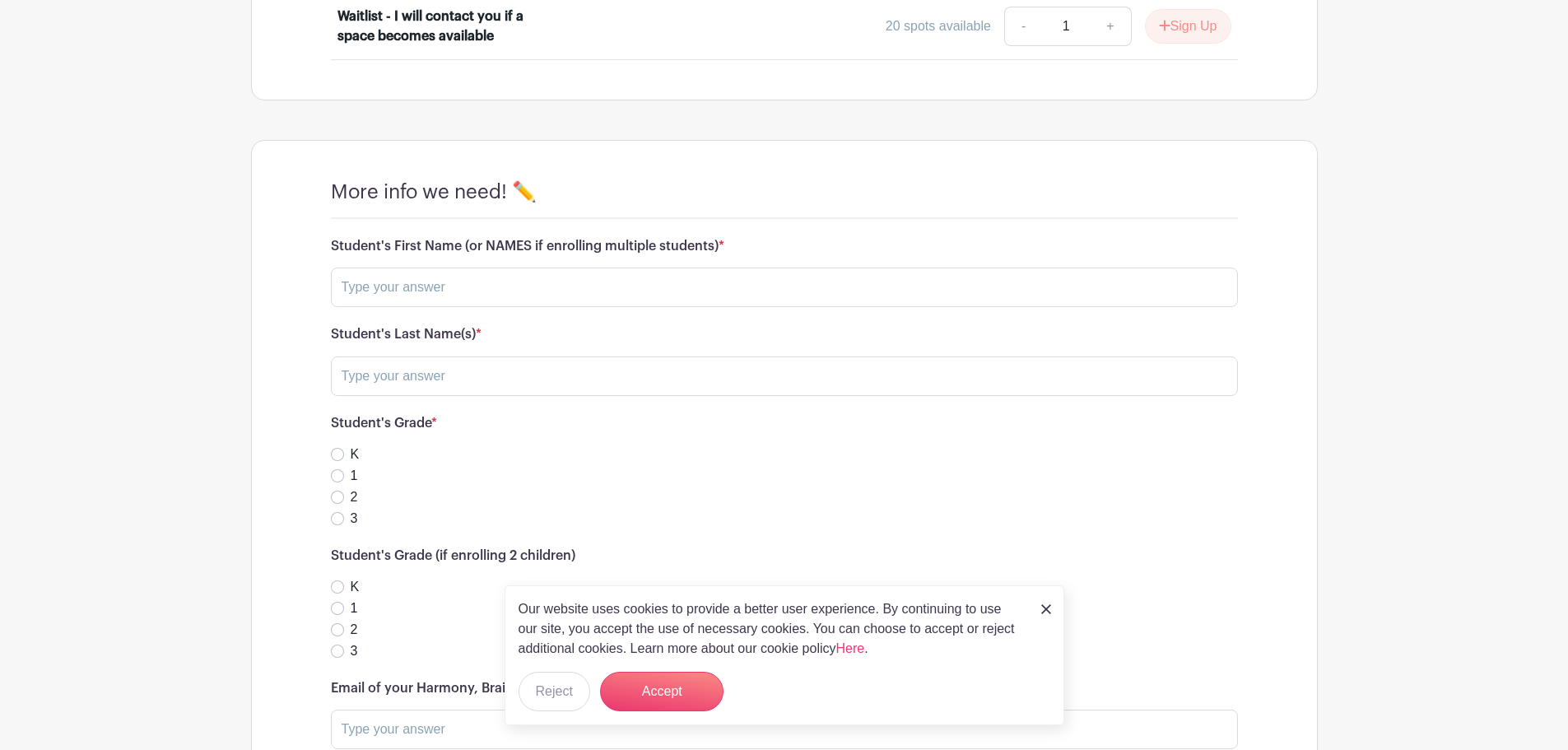
scroll to position [961, 0]
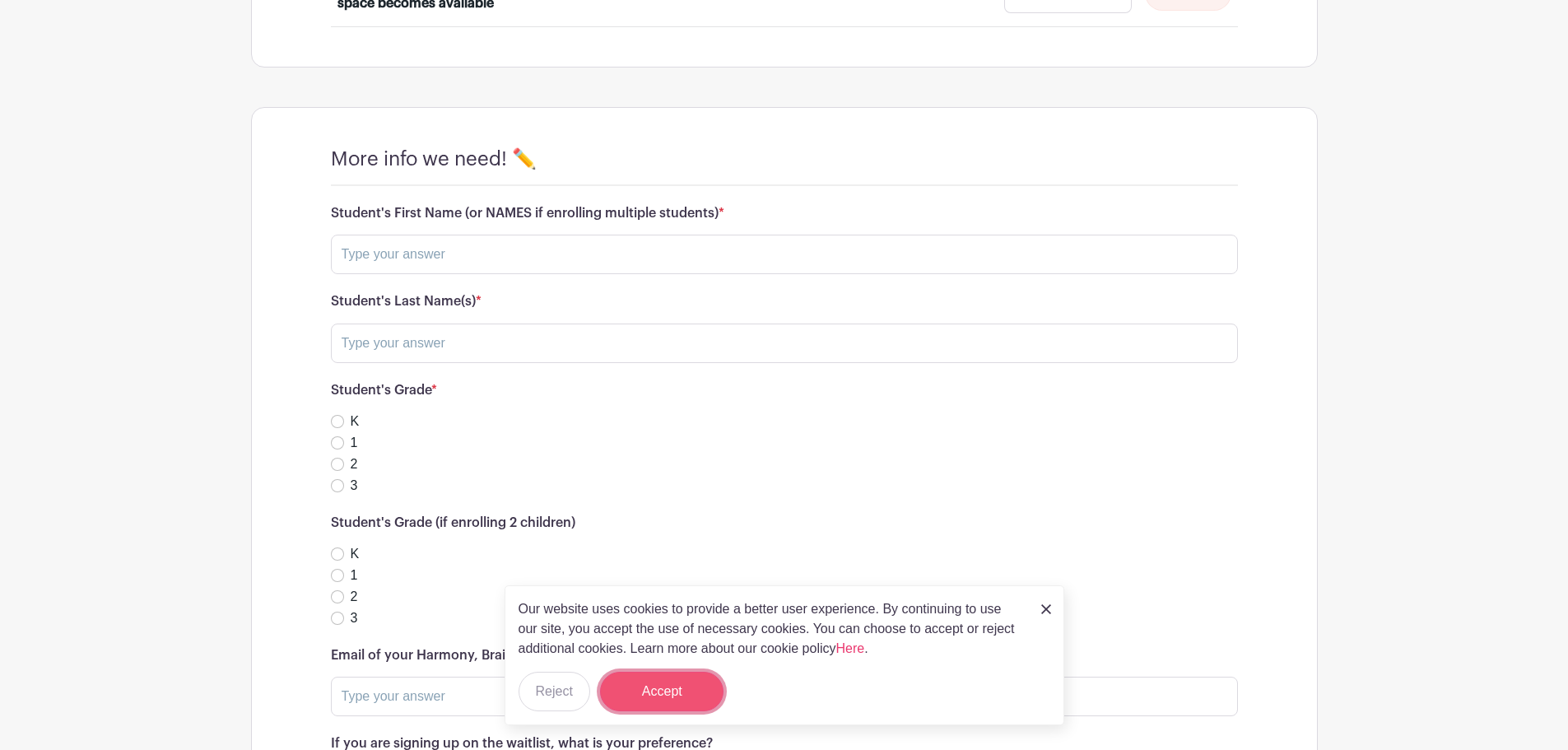
click at [678, 686] on button "Accept" at bounding box center [662, 691] width 123 height 39
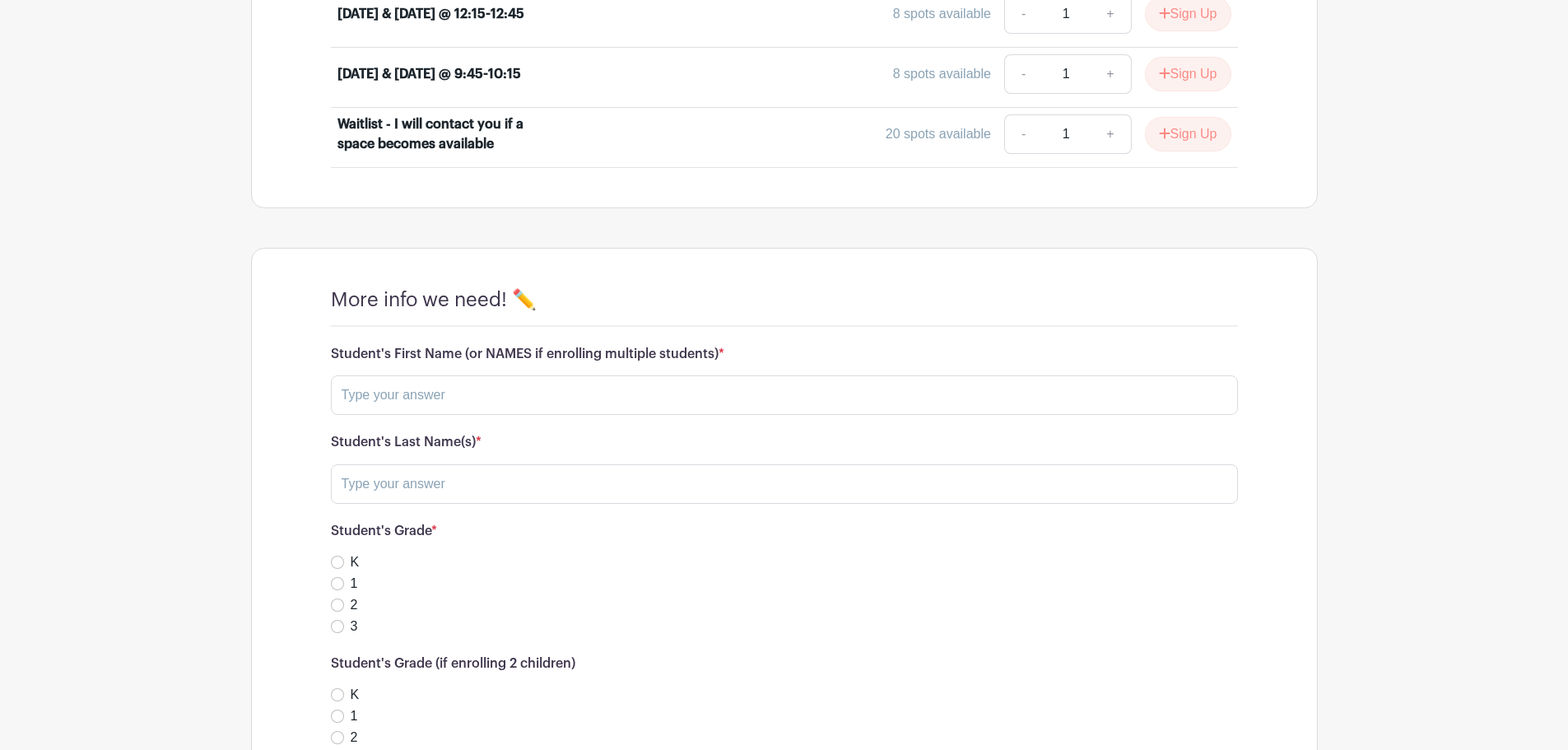
scroll to position [433, 0]
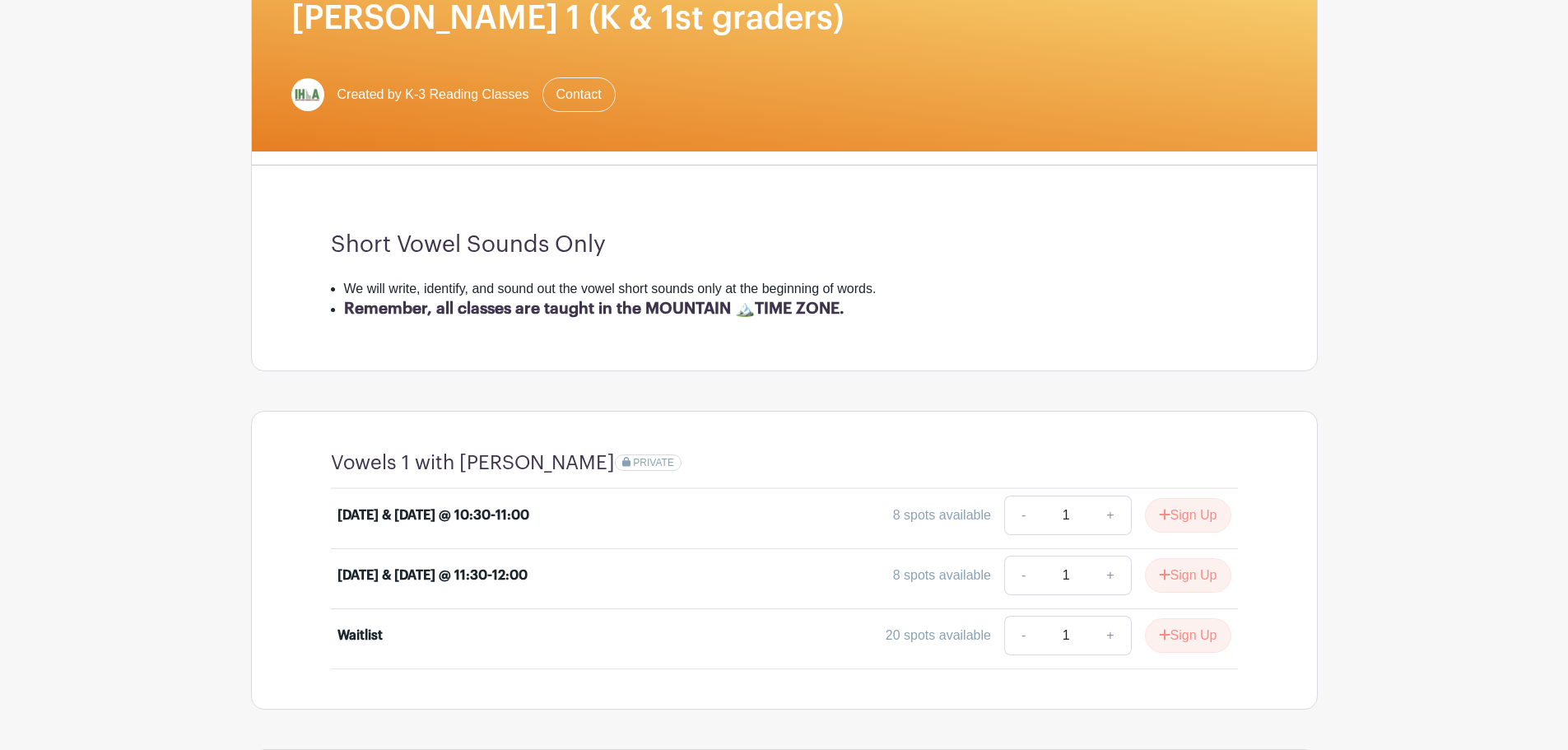
scroll to position [201, 0]
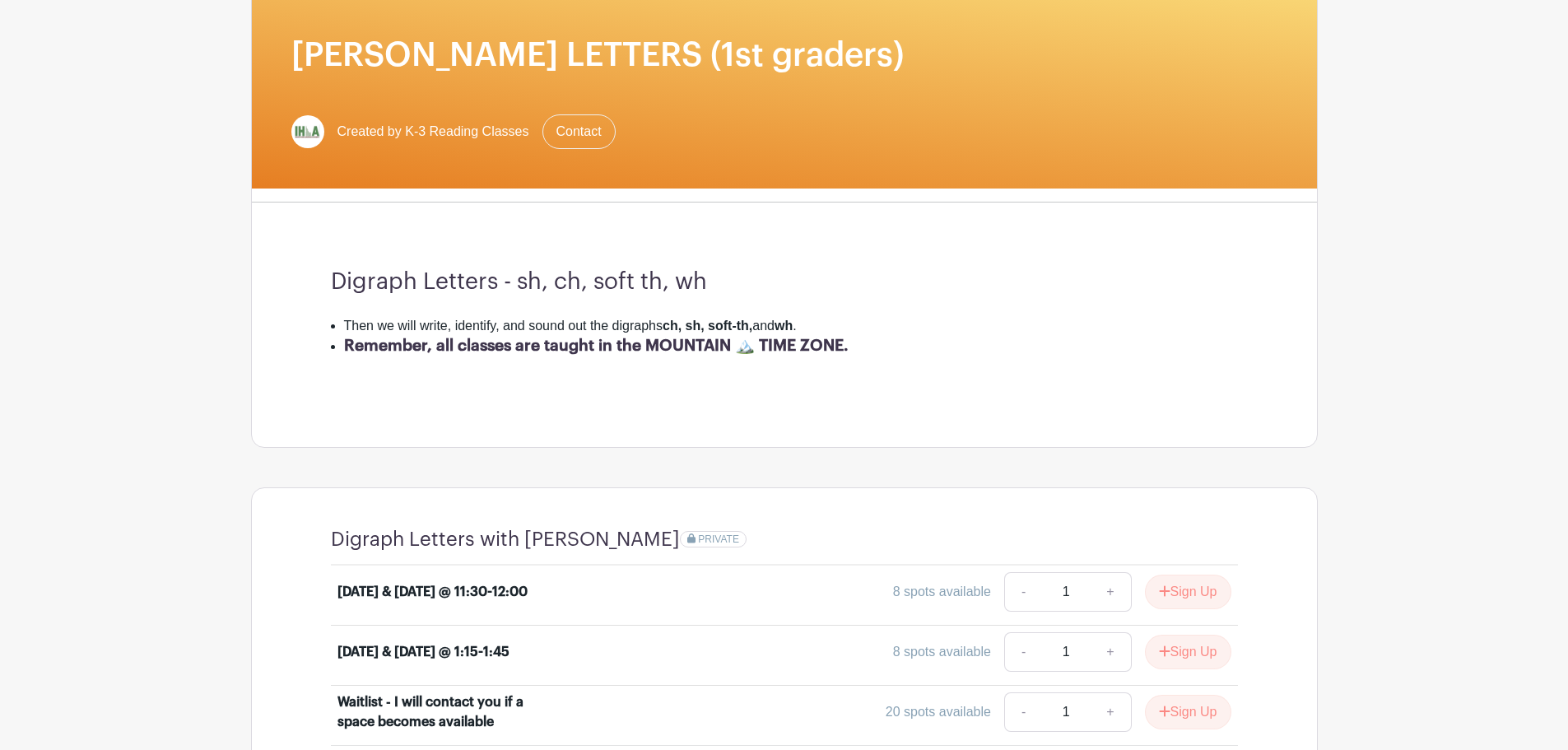
scroll to position [240, 0]
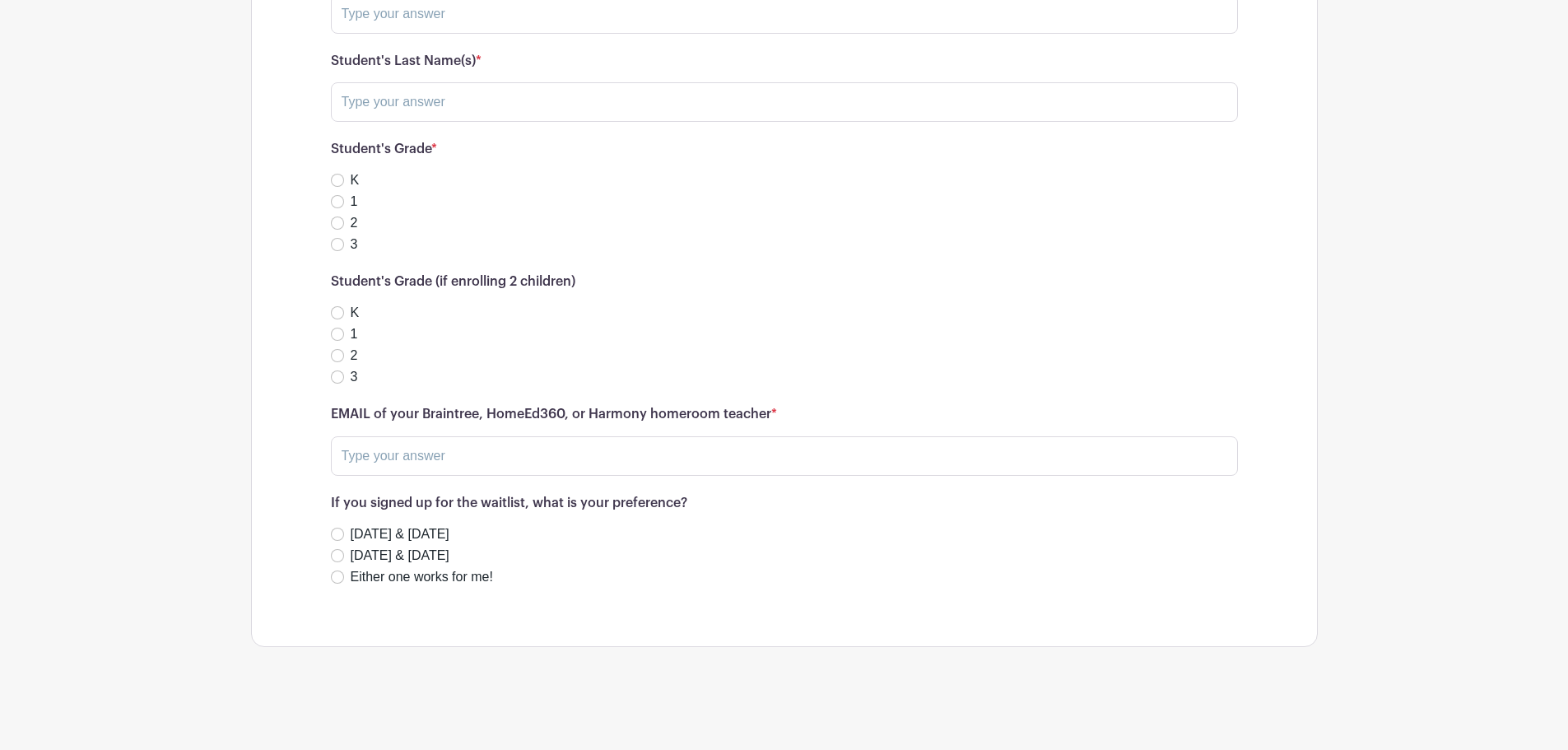
scroll to position [173, 0]
